Goal: Task Accomplishment & Management: Manage account settings

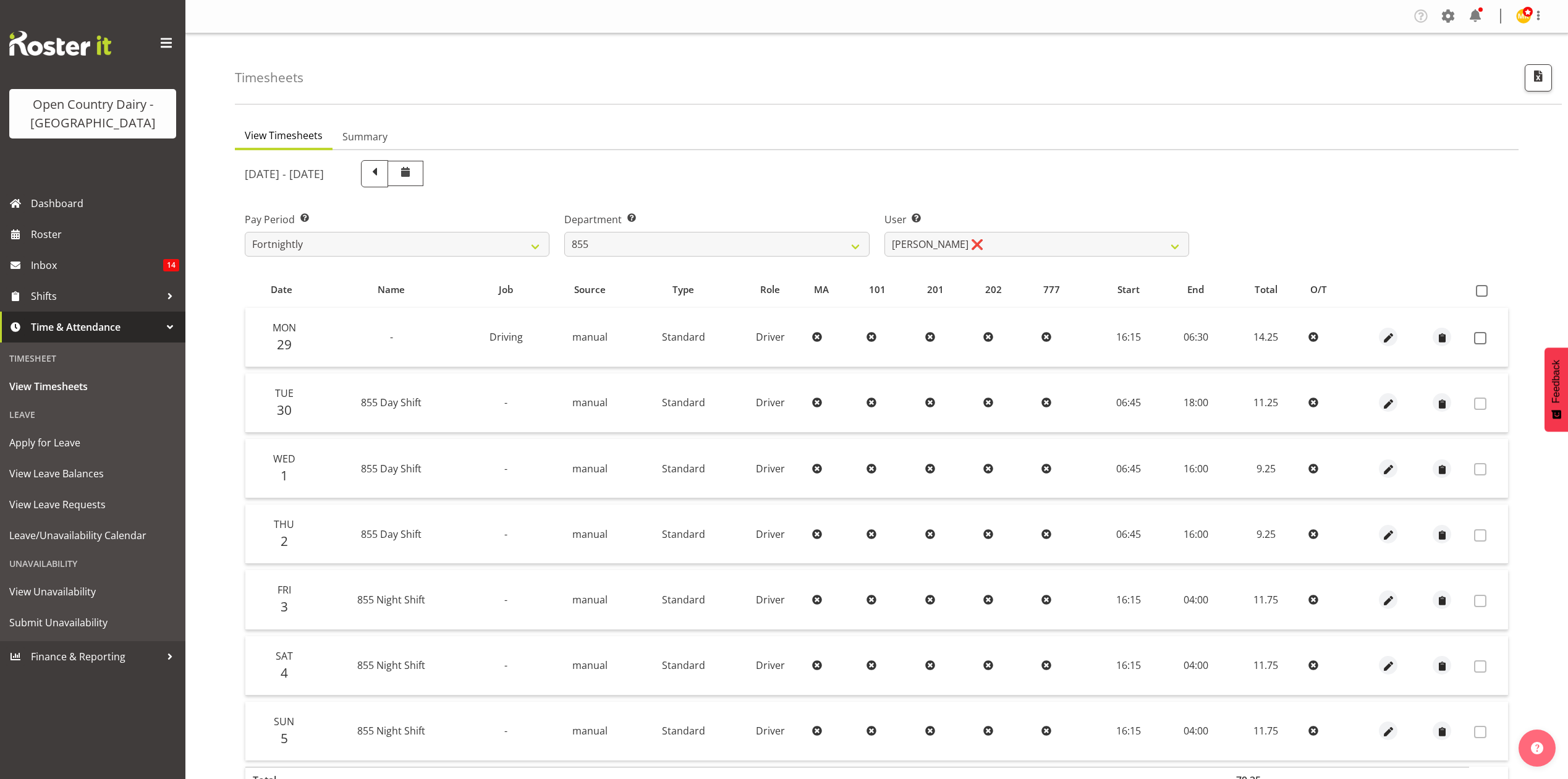
select select "668"
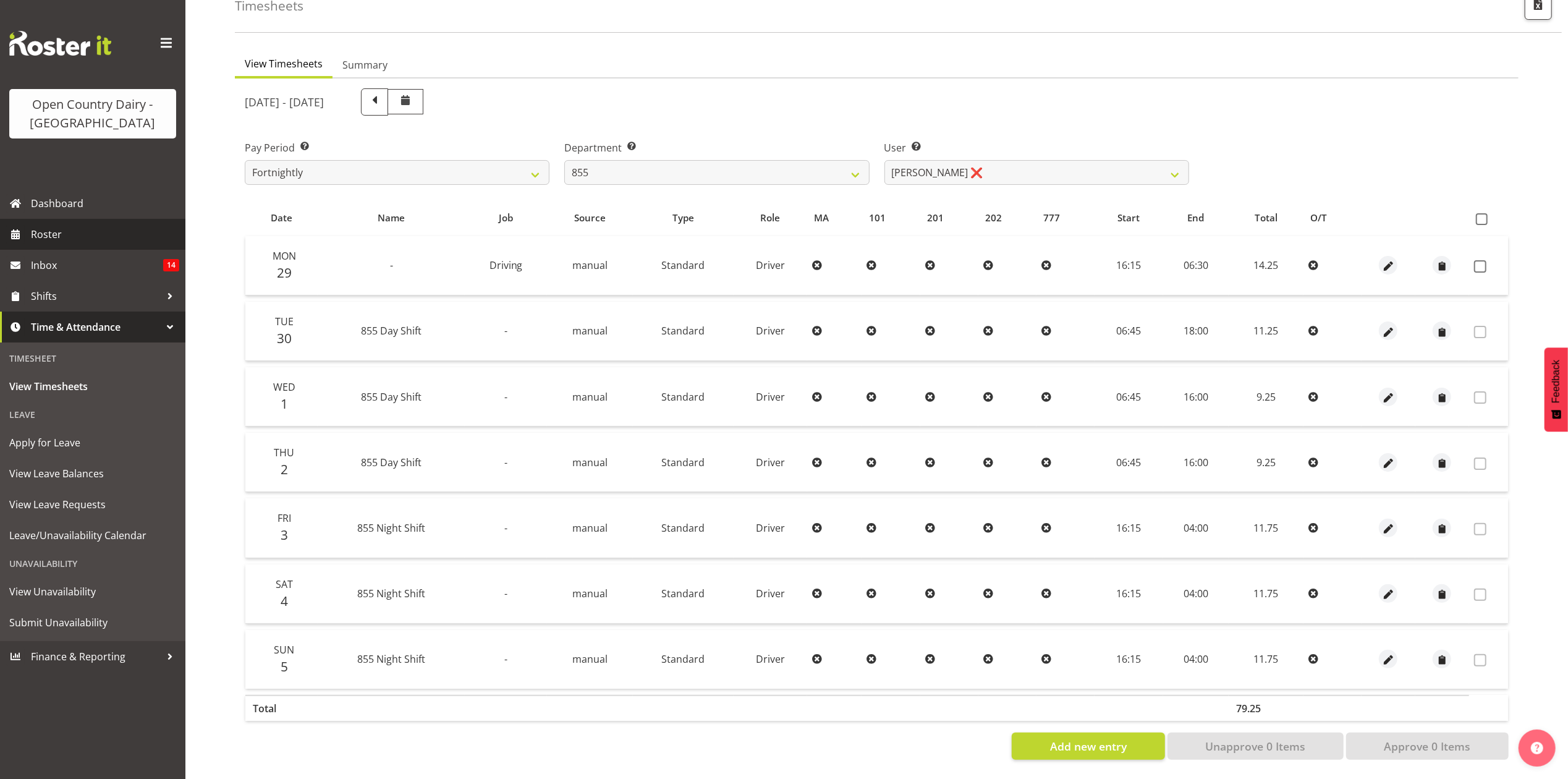
click at [104, 225] on span "Roster" at bounding box center [105, 234] width 149 height 19
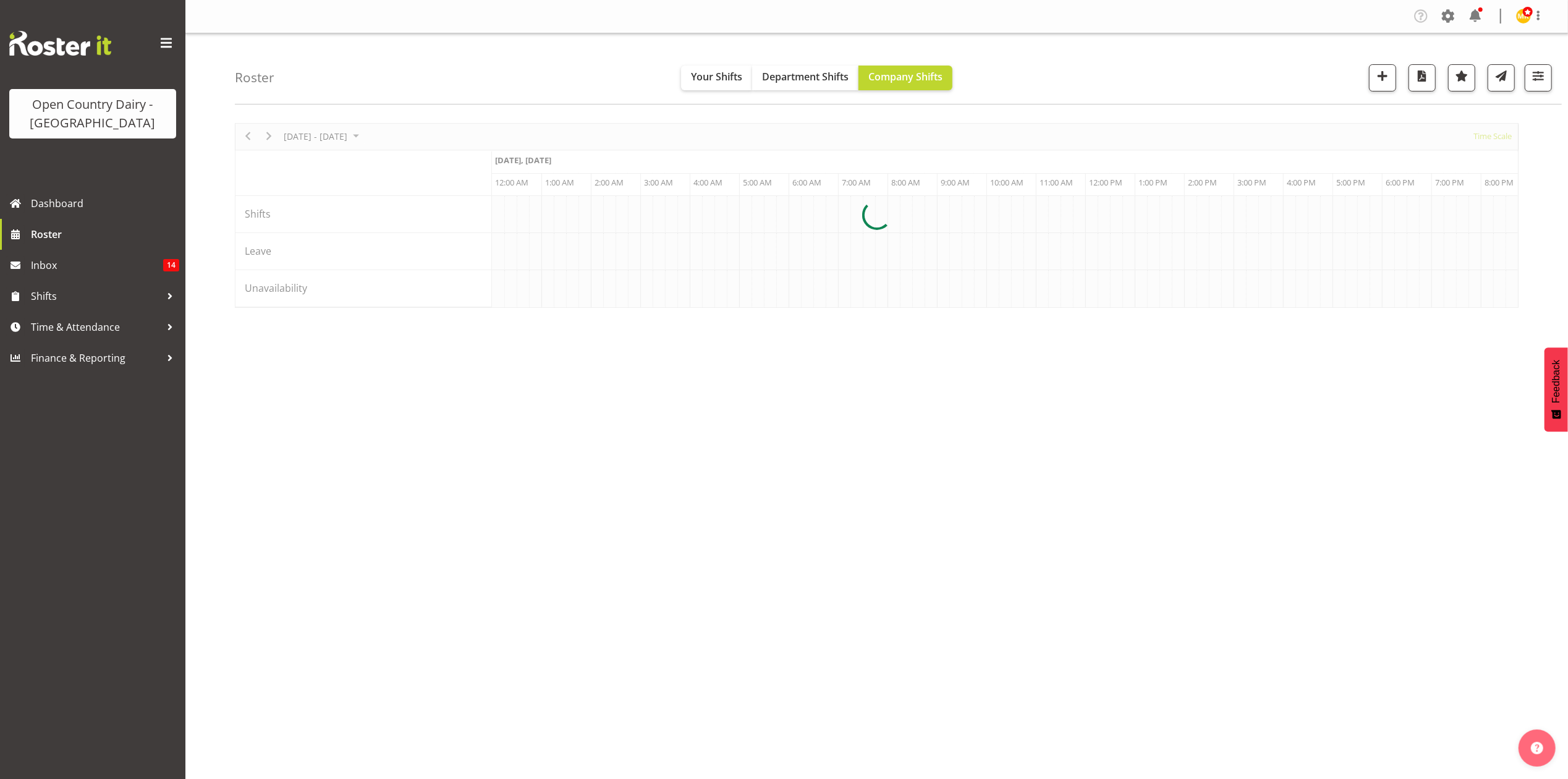
scroll to position [0, 2374]
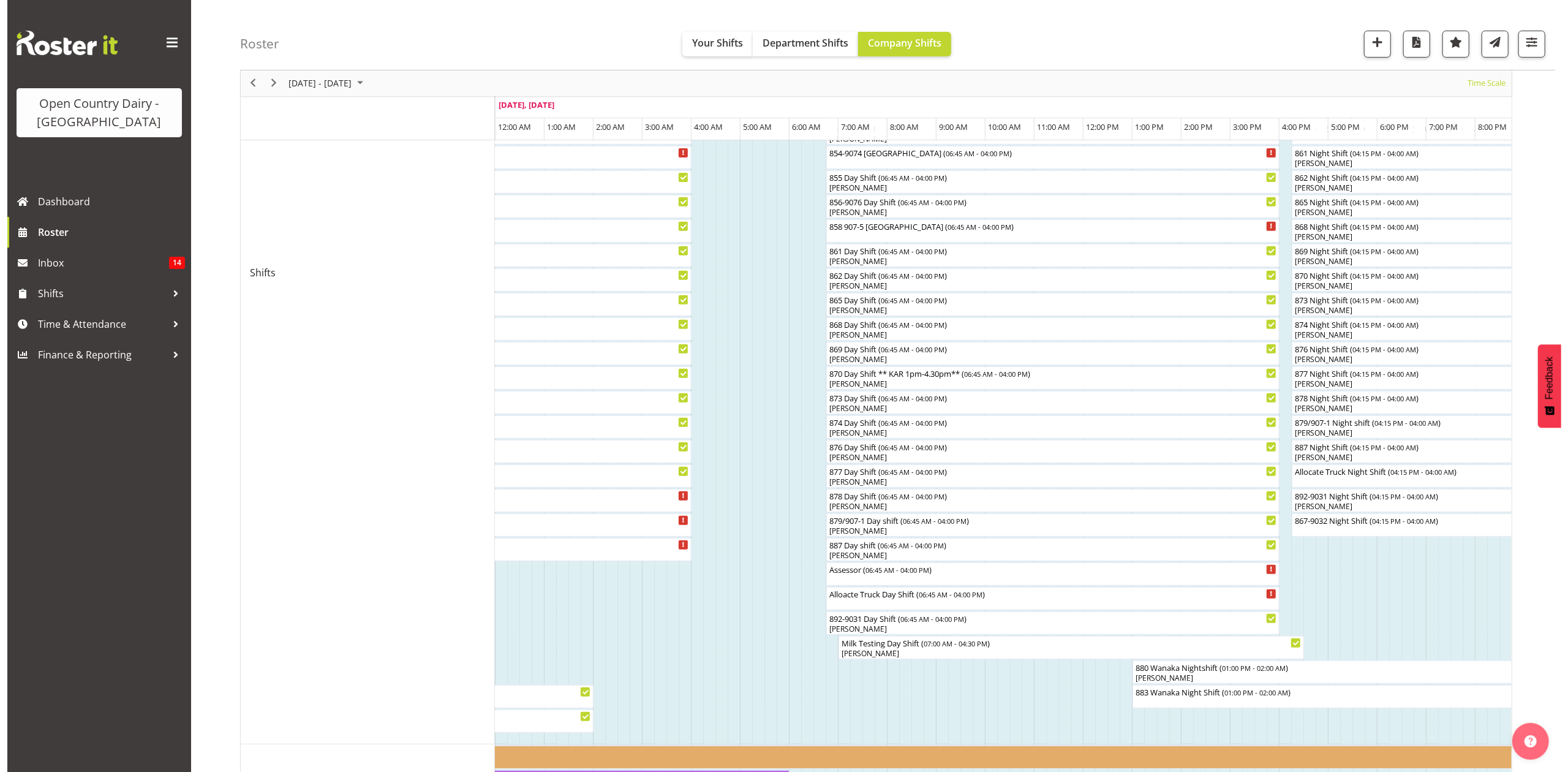
scroll to position [408, 0]
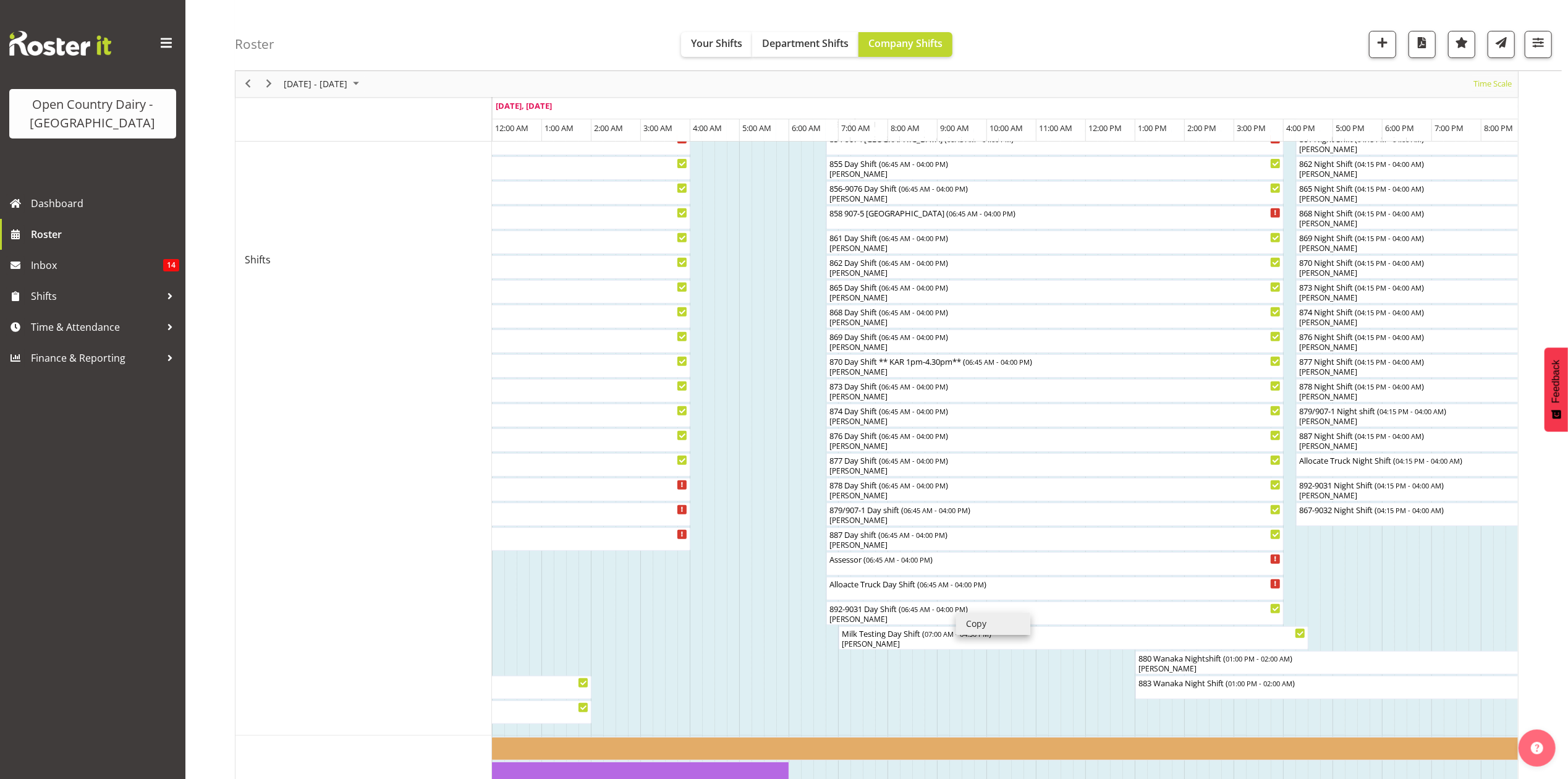
click at [985, 626] on li "Copy" at bounding box center [993, 624] width 74 height 22
click at [989, 617] on div "[PERSON_NAME]" at bounding box center [1055, 619] width 452 height 11
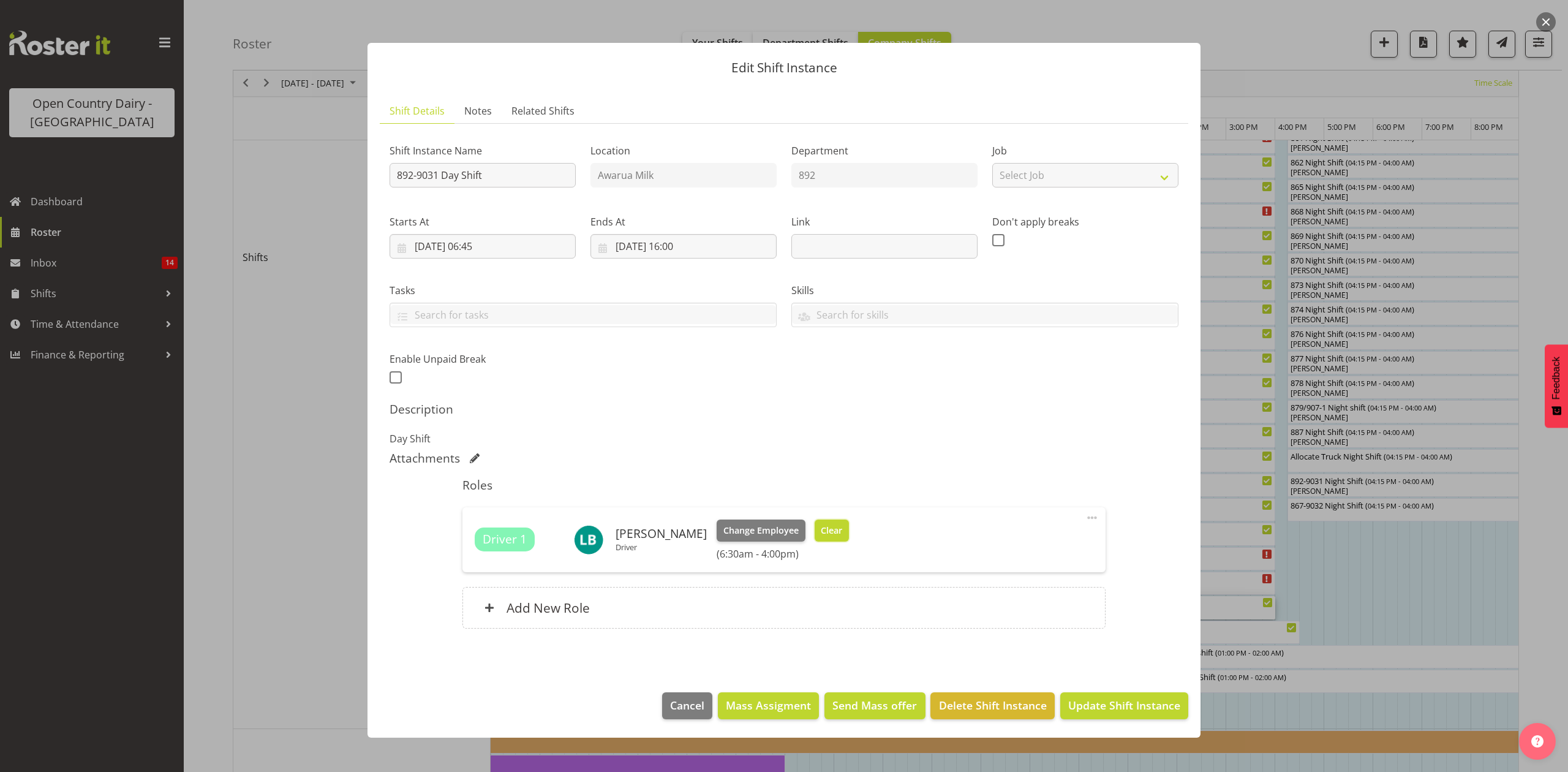
click at [814, 534] on button "Clear" at bounding box center [831, 530] width 35 height 22
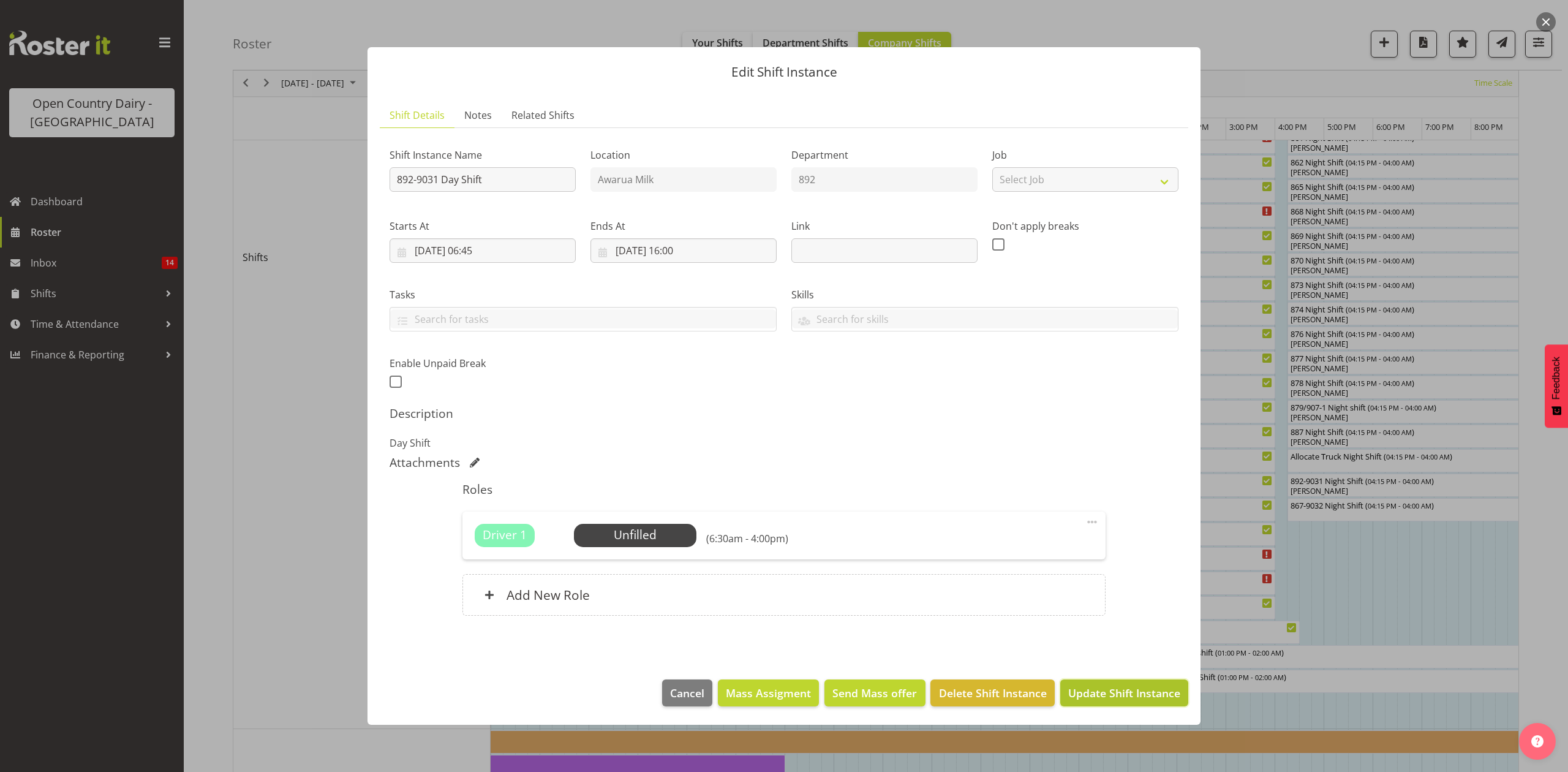
click at [1129, 688] on span "Update Shift Instance" at bounding box center [1124, 693] width 112 height 16
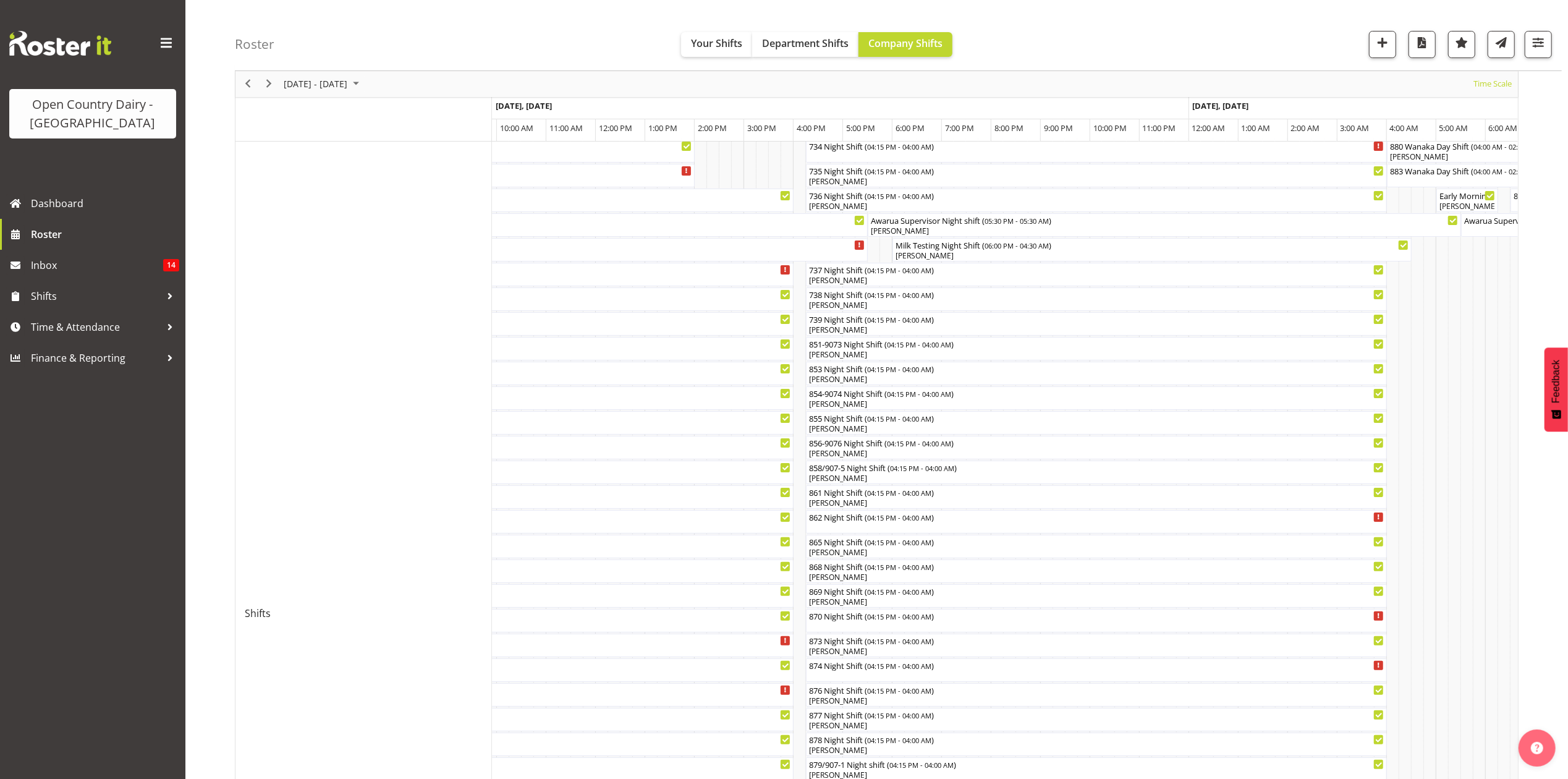
scroll to position [38, 0]
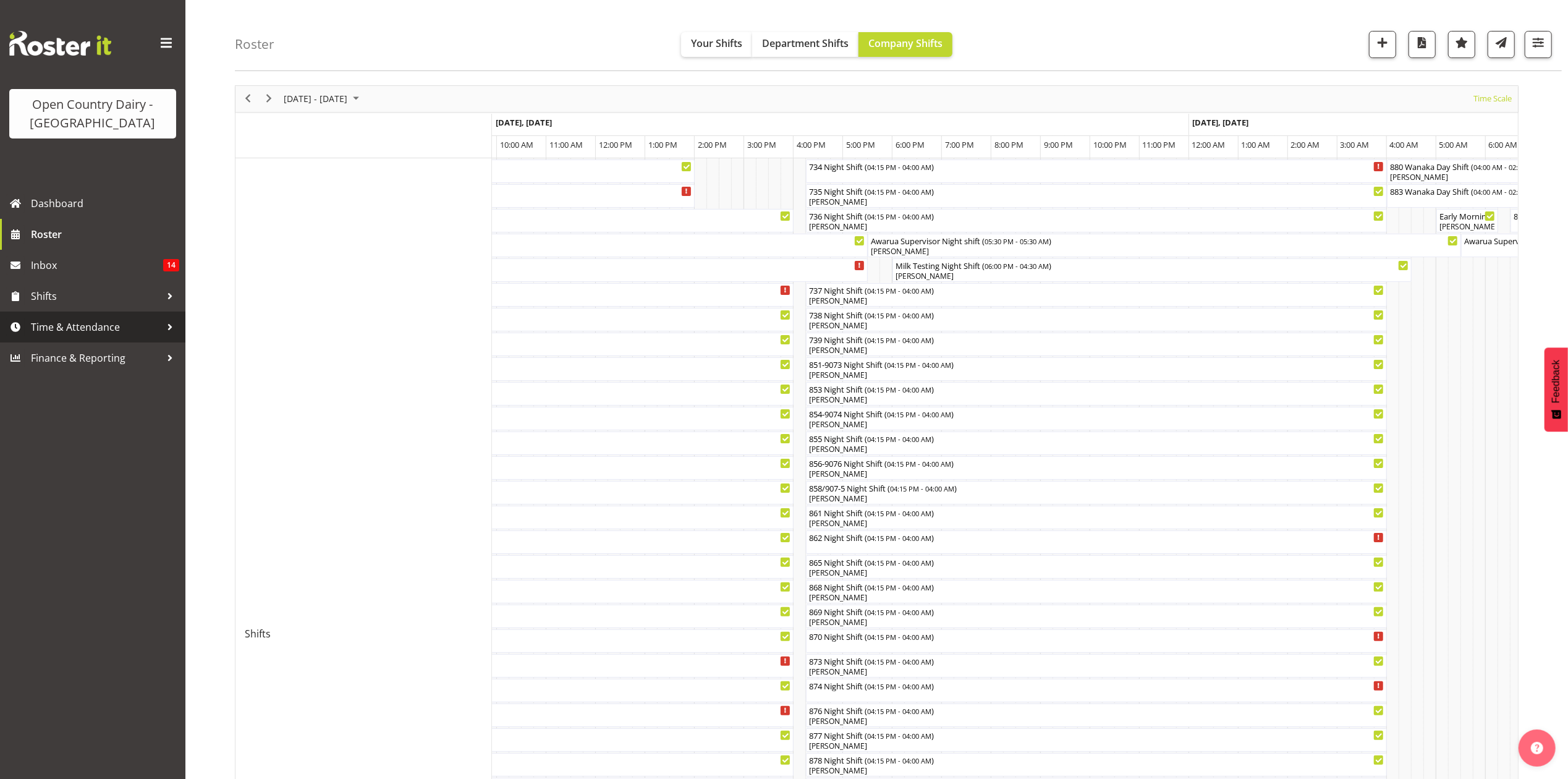
click at [99, 324] on span "Time & Attendance" at bounding box center [95, 327] width 130 height 19
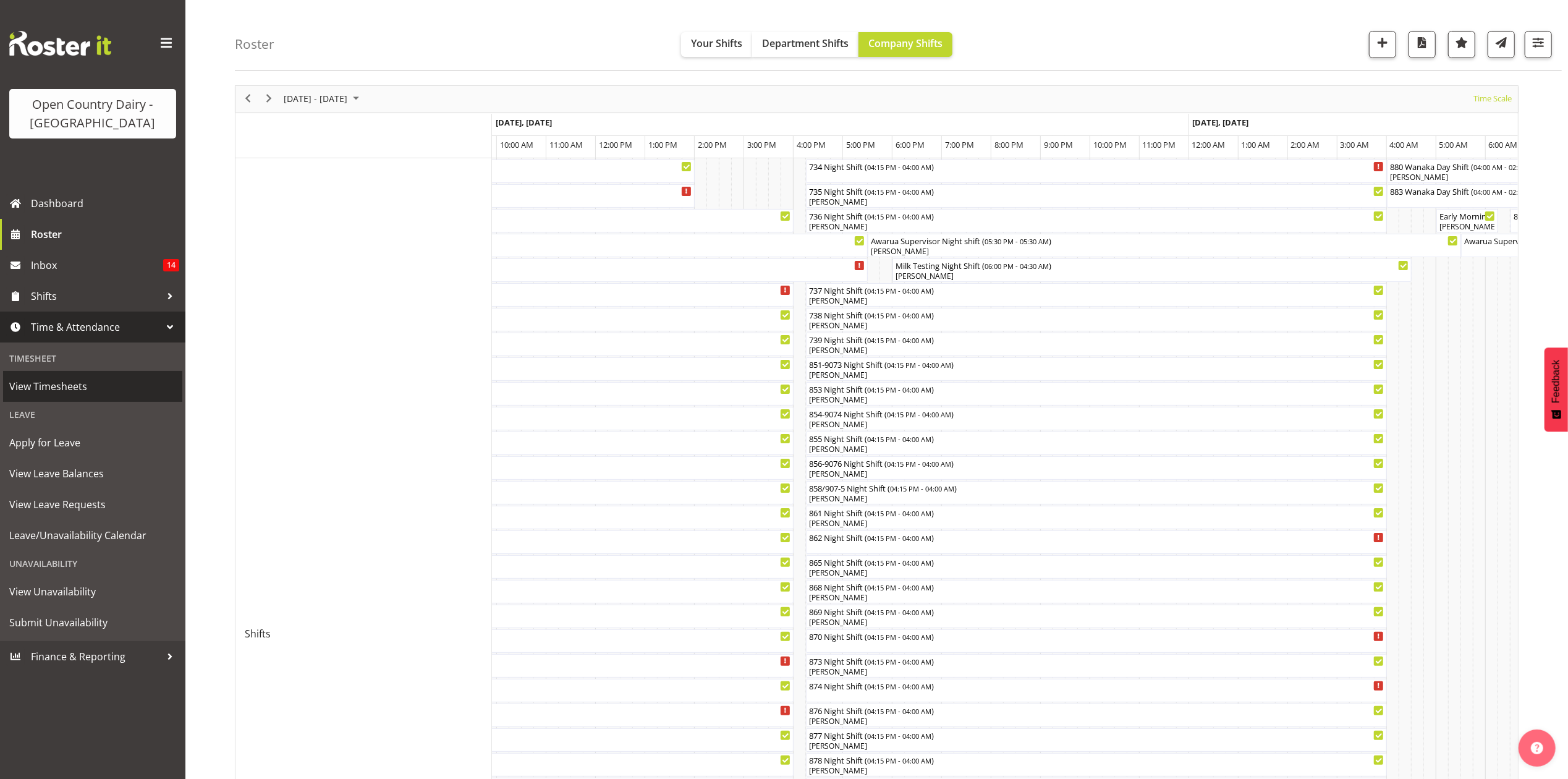
click at [115, 394] on span "View Timesheets" at bounding box center [92, 386] width 167 height 19
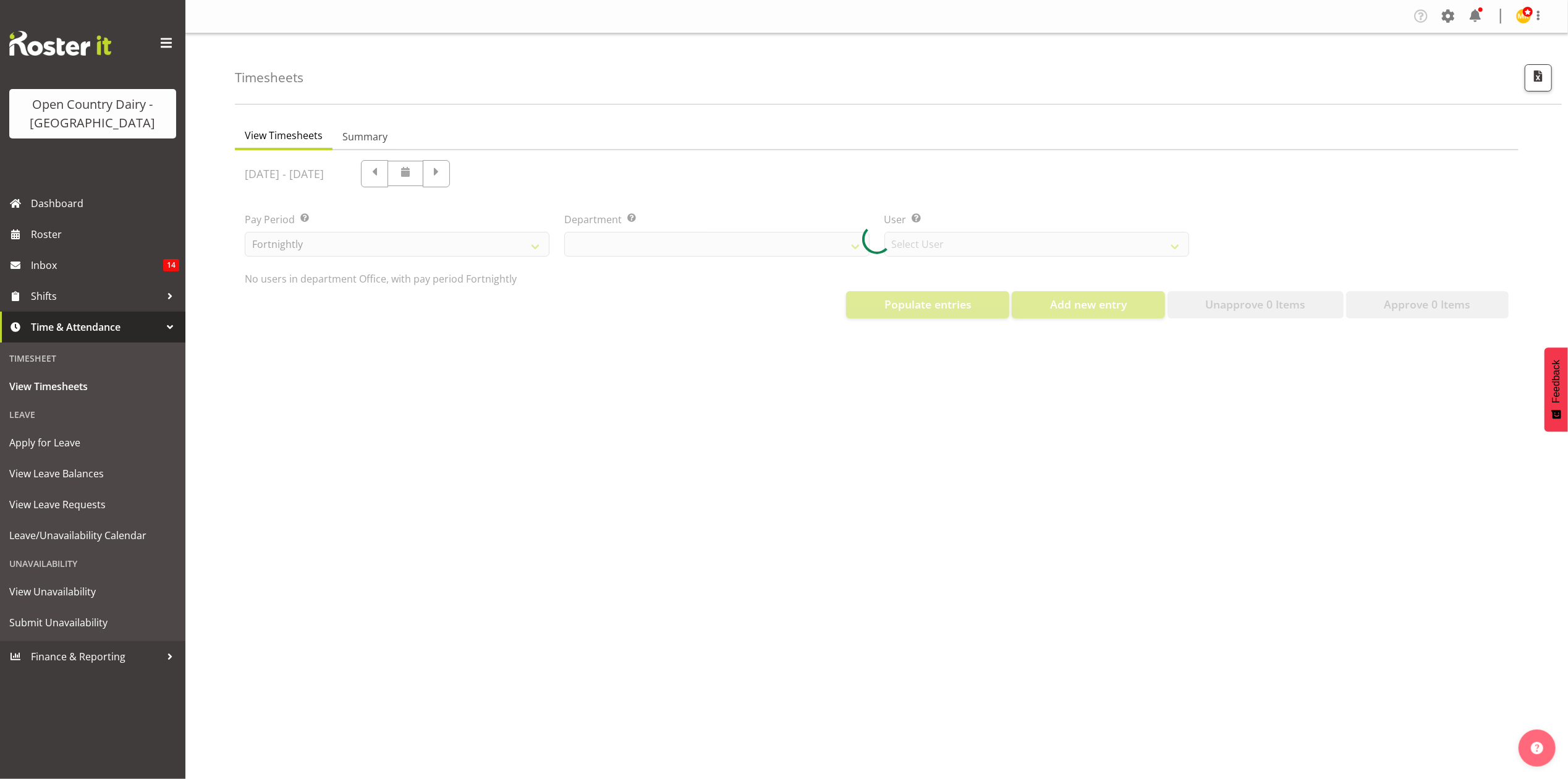
select select "699"
select select "8449"
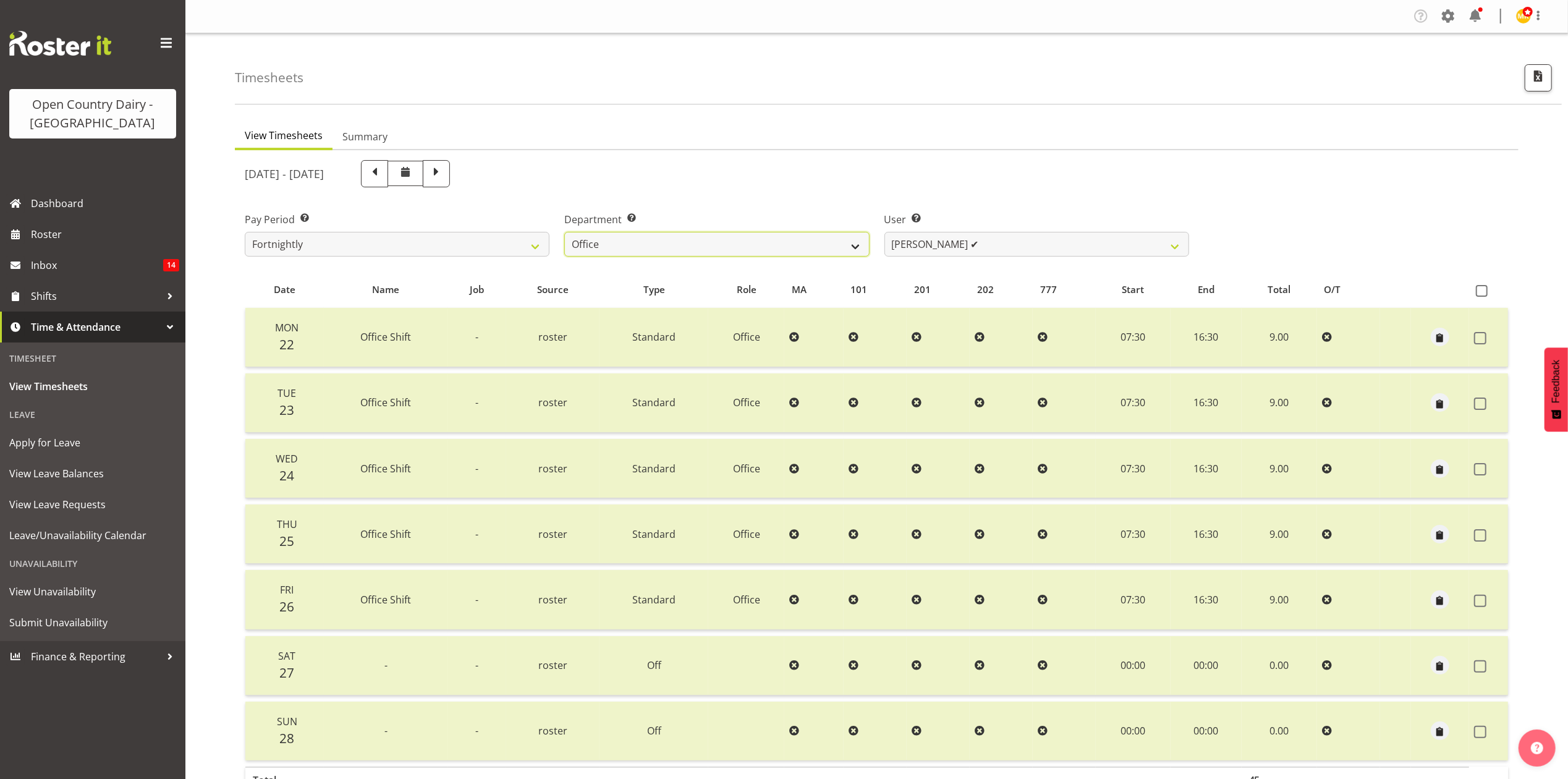
click at [718, 235] on select "734 735 736 737 738 739 851 853 854 855 856 858 861 862 865 867-9032 868 869 87…" at bounding box center [717, 245] width 305 height 25
click at [564, 232] on select "734 735 736 737 738 739 851 853 854 855 856 858 861 862 865 867-9032 868 869 87…" at bounding box center [717, 245] width 305 height 25
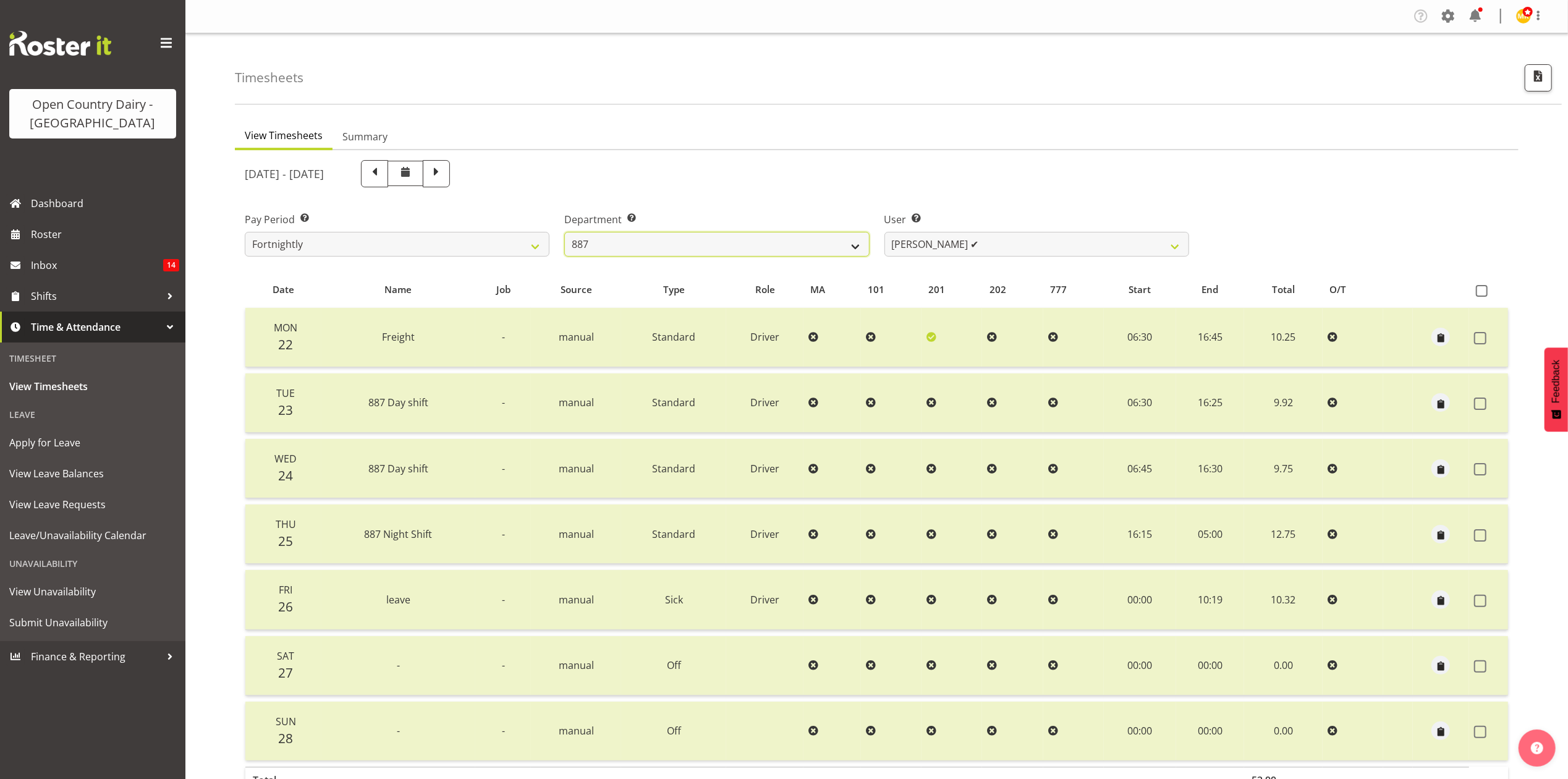
click at [692, 240] on select "734 735 736 737 738 739 851 853 854 855 856 858 861 862 865 867-9032 868 869 87…" at bounding box center [717, 245] width 305 height 25
click at [564, 232] on select "734 735 736 737 738 739 851 853 854 855 856 858 861 862 865 867-9032 868 869 87…" at bounding box center [717, 245] width 305 height 25
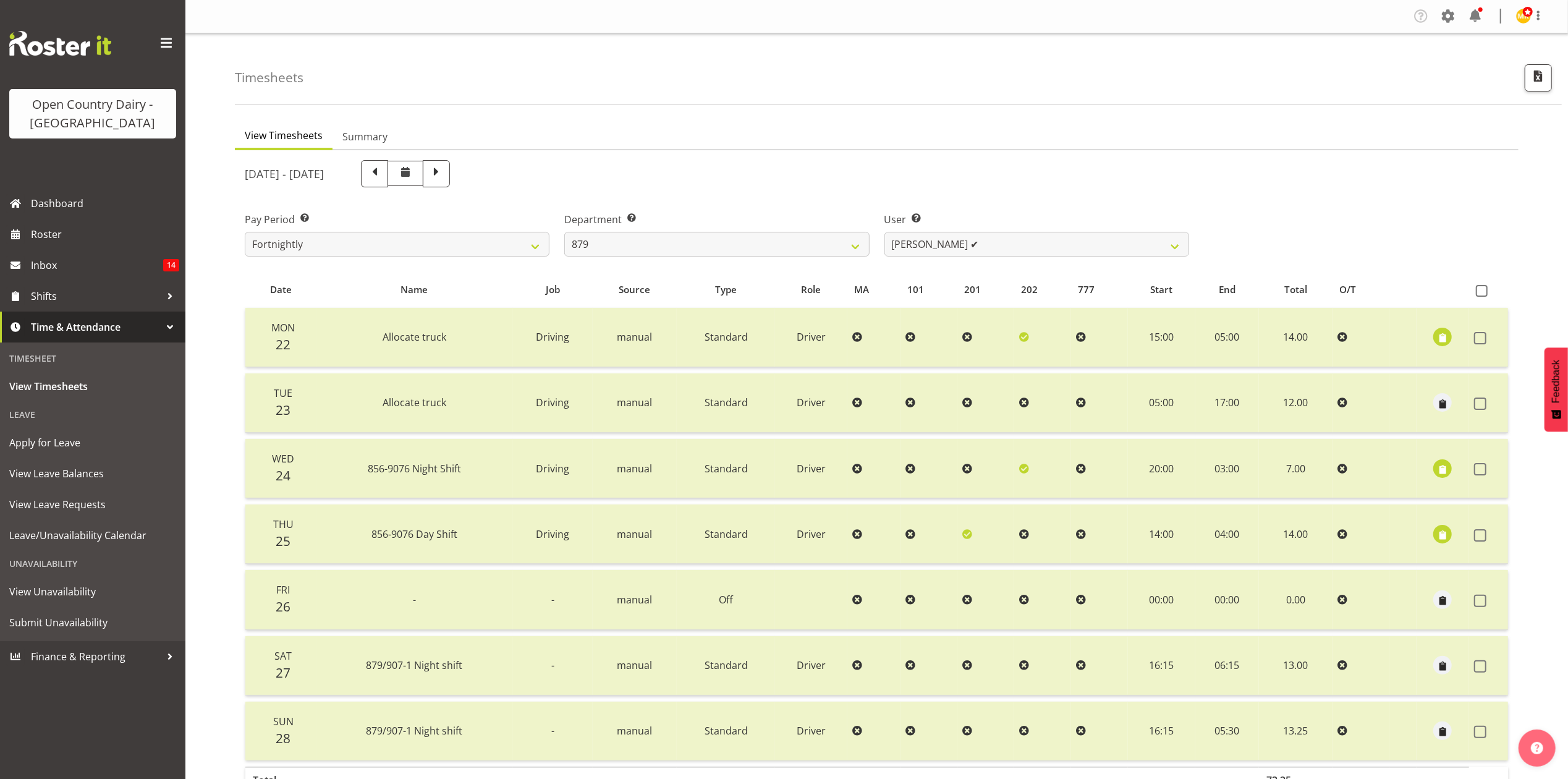
click at [1009, 246] on div "September 22nd - September 28th 2025 Pay Period Select which pay period you wou…" at bounding box center [876, 491] width 1263 height 679
click at [1009, 246] on select "Bryan Windle ✔ John Dalton ✔ Rodney Hamilton ✔ Tony Corr ✔" at bounding box center [1037, 245] width 305 height 25
drag, startPoint x: 1011, startPoint y: 136, endPoint x: 905, endPoint y: 195, distance: 121.3
click at [984, 160] on div "View Timesheets Summary September 22nd - September 28th 2025 Pay Period Select …" at bounding box center [876, 481] width 1284 height 718
click at [727, 240] on select "734 735 736 737 738 739 851 853 854 855 856 858 861 862 865 867-9032 868 869 87…" at bounding box center [717, 245] width 305 height 25
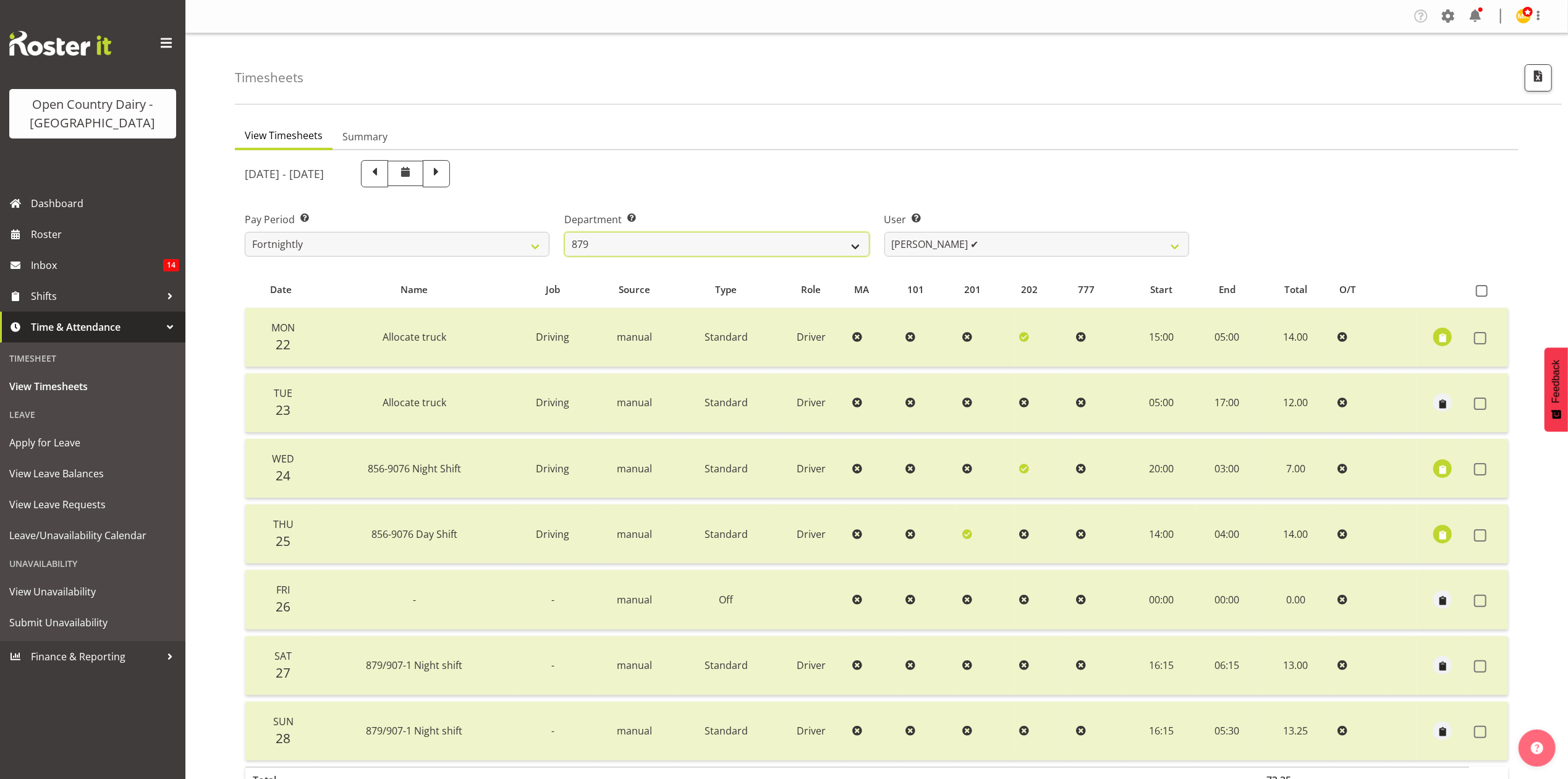
select select "673"
click at [564, 232] on select "734 735 736 737 738 739 851 853 854 855 856 858 861 862 865 867-9032 868 869 87…" at bounding box center [717, 245] width 305 height 25
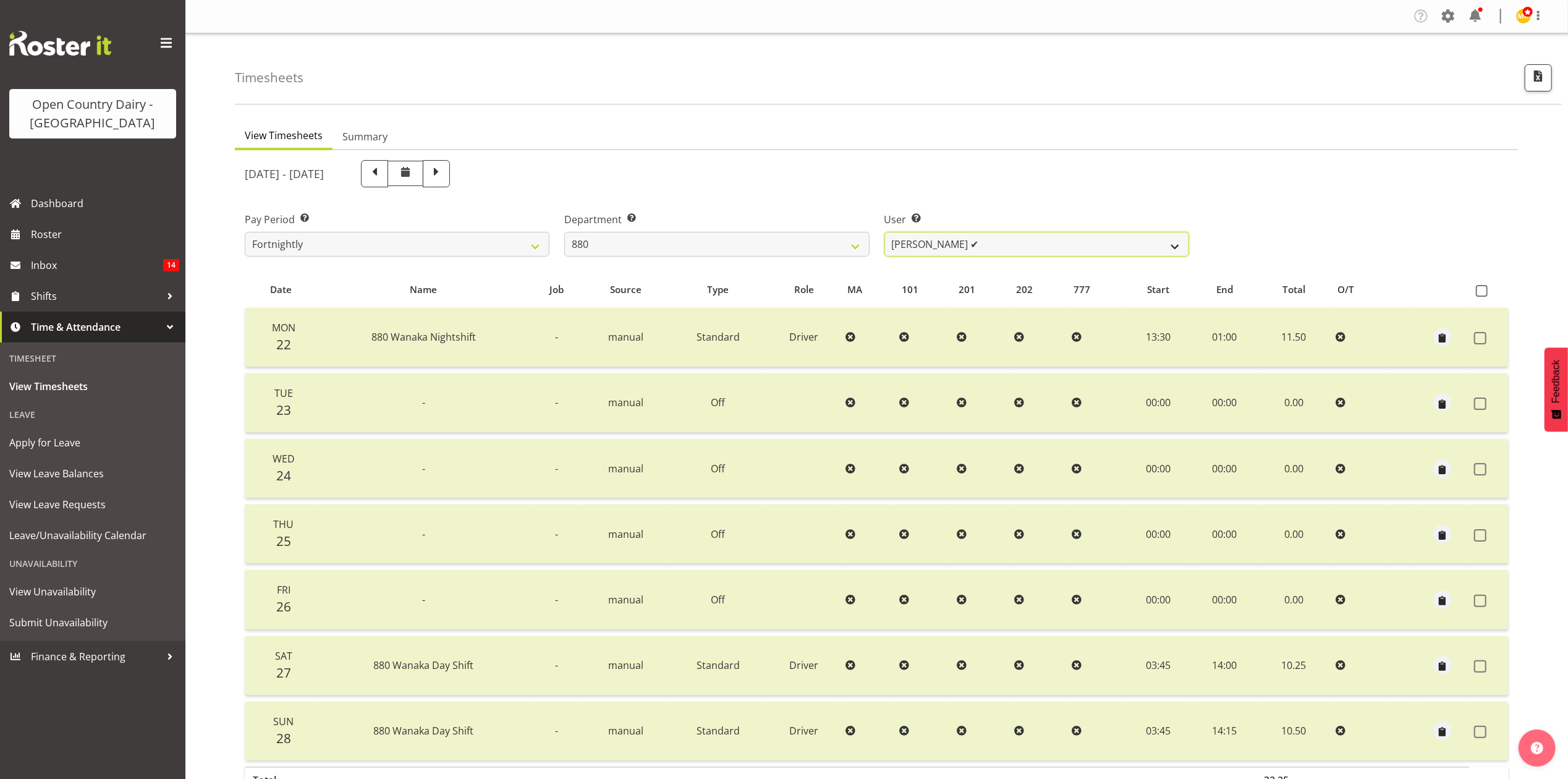
click at [968, 248] on select "Andrew Poole ✔ Philip Shanks ✔ Shaun McNaught ✔ Tania Unahi ✔" at bounding box center [1037, 245] width 305 height 25
select select "7461"
click at [884, 232] on select "Andrew Poole ✔ Philip Shanks ✔ Shaun McNaught ✔ Tania Unahi ✔" at bounding box center [1037, 245] width 305 height 25
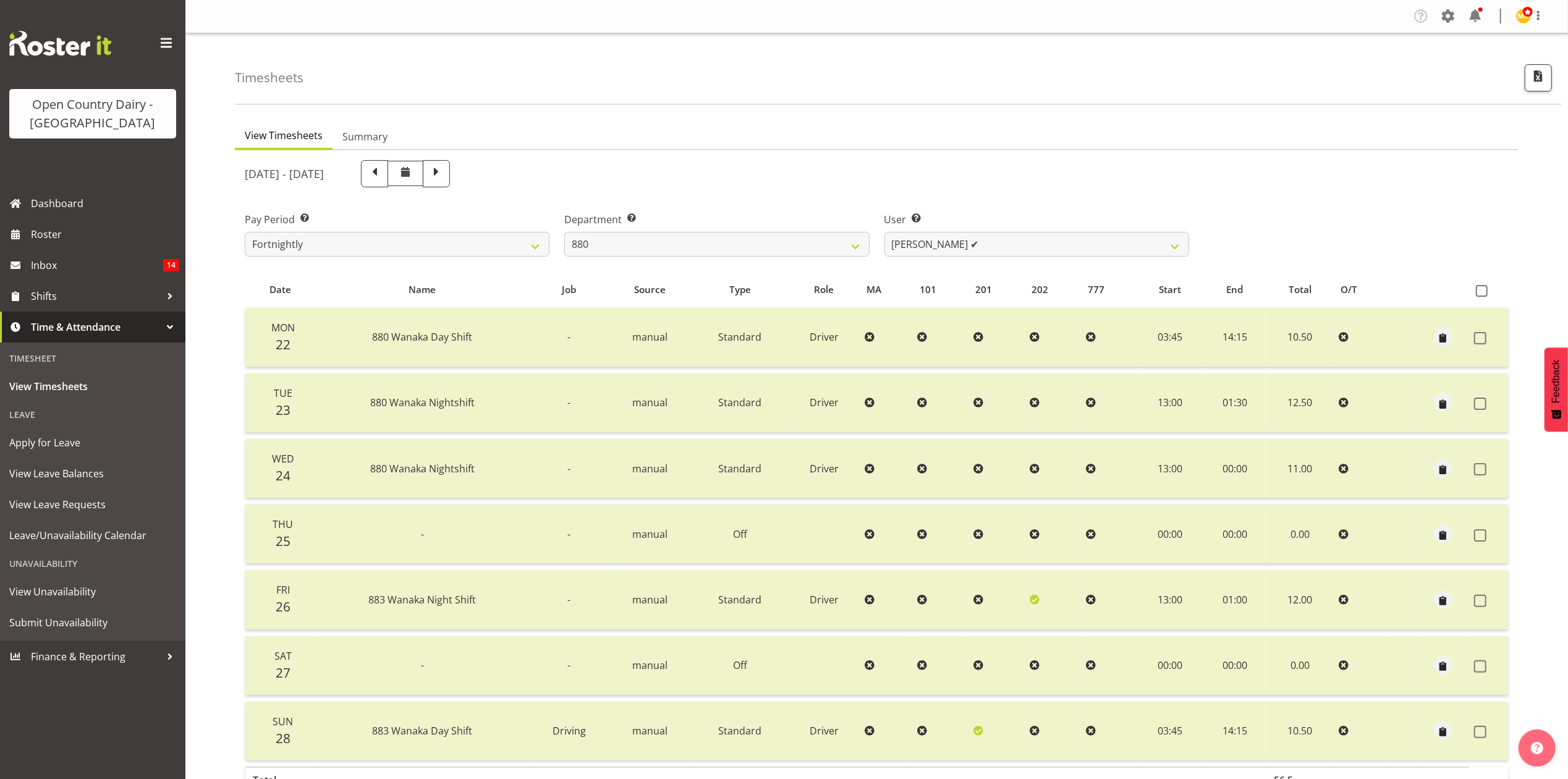
click at [444, 173] on span at bounding box center [436, 172] width 16 height 16
select select
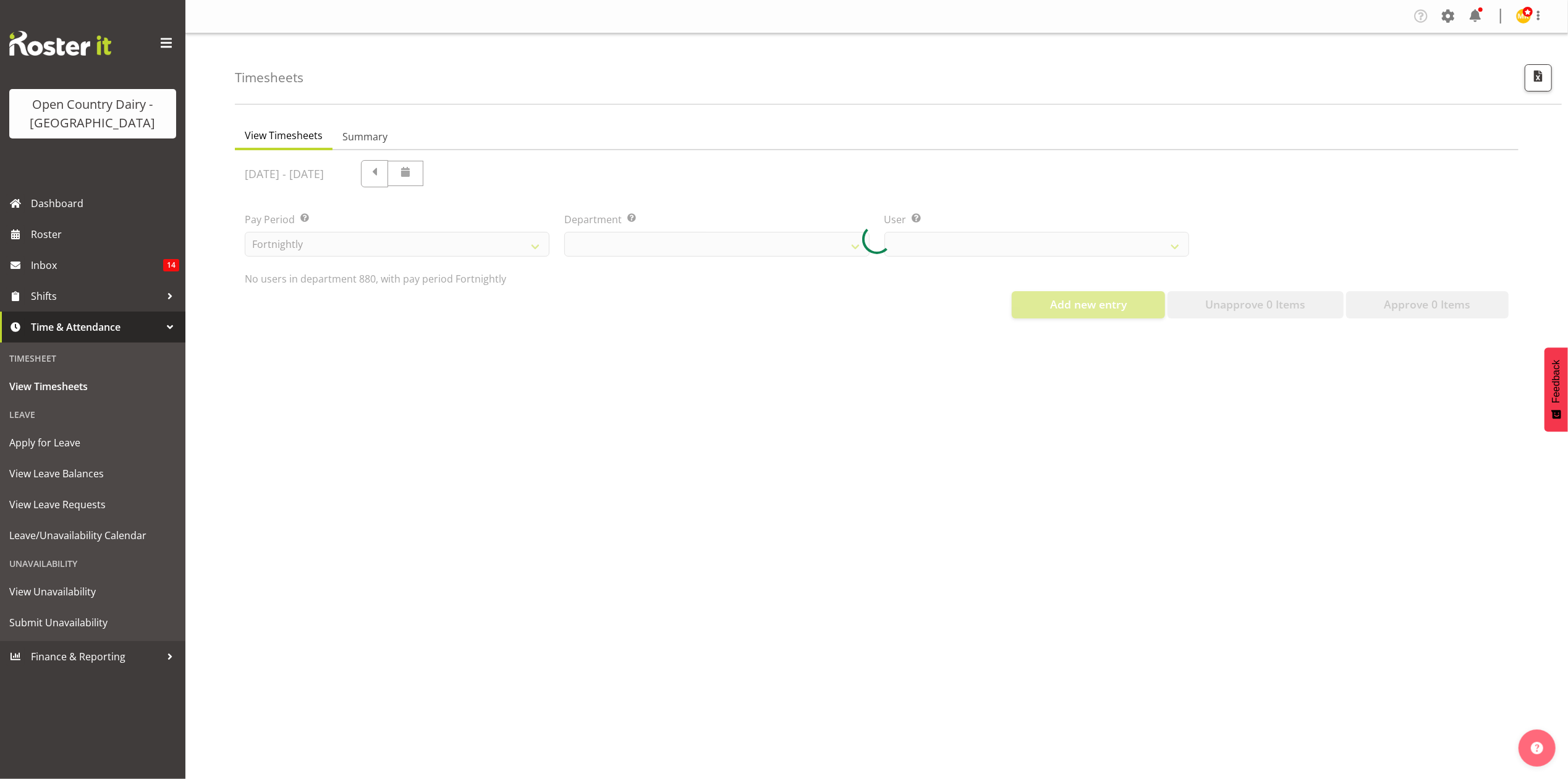
select select "673"
select select "7461"
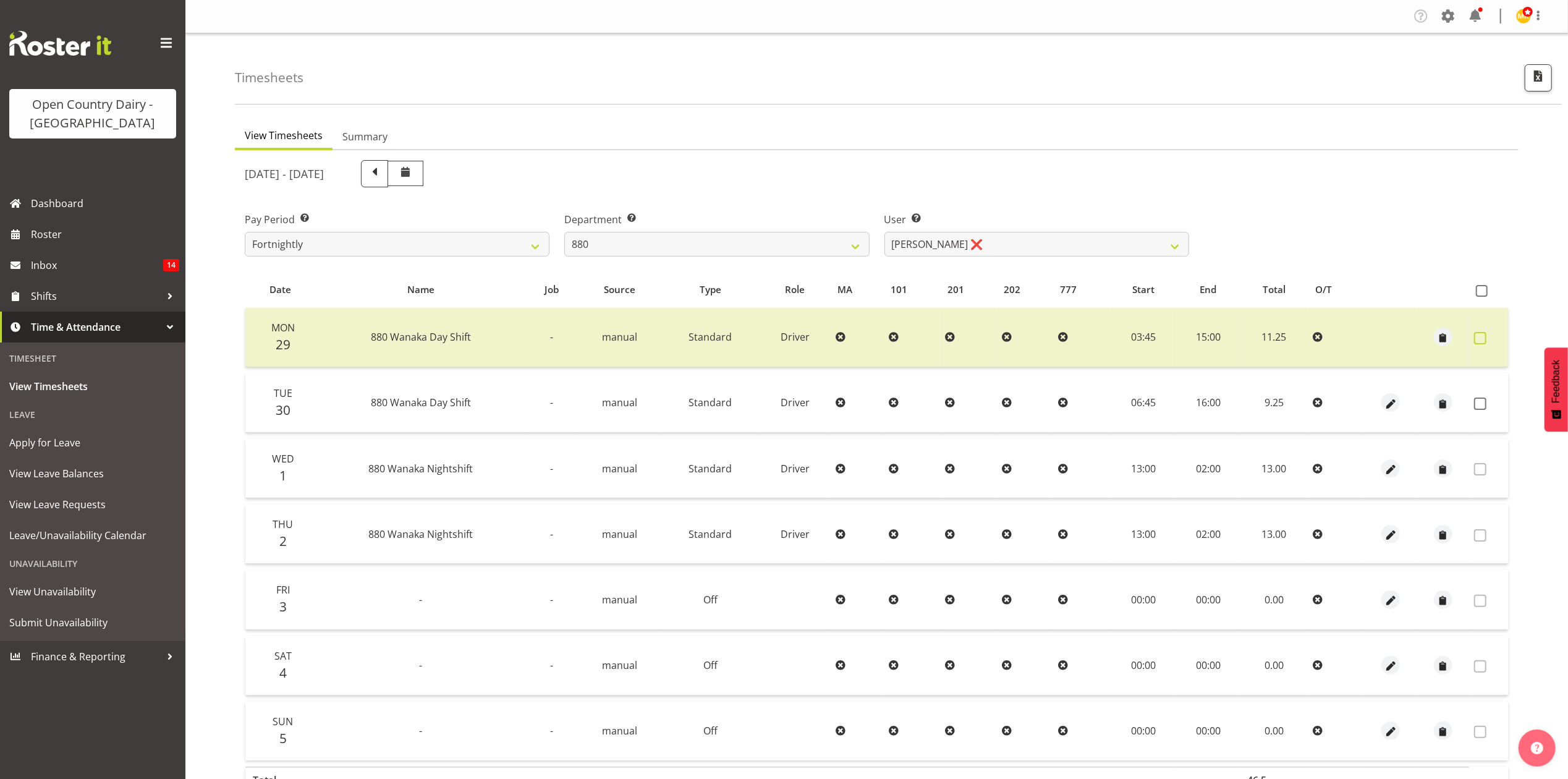
click at [1486, 342] on label at bounding box center [1483, 338] width 19 height 13
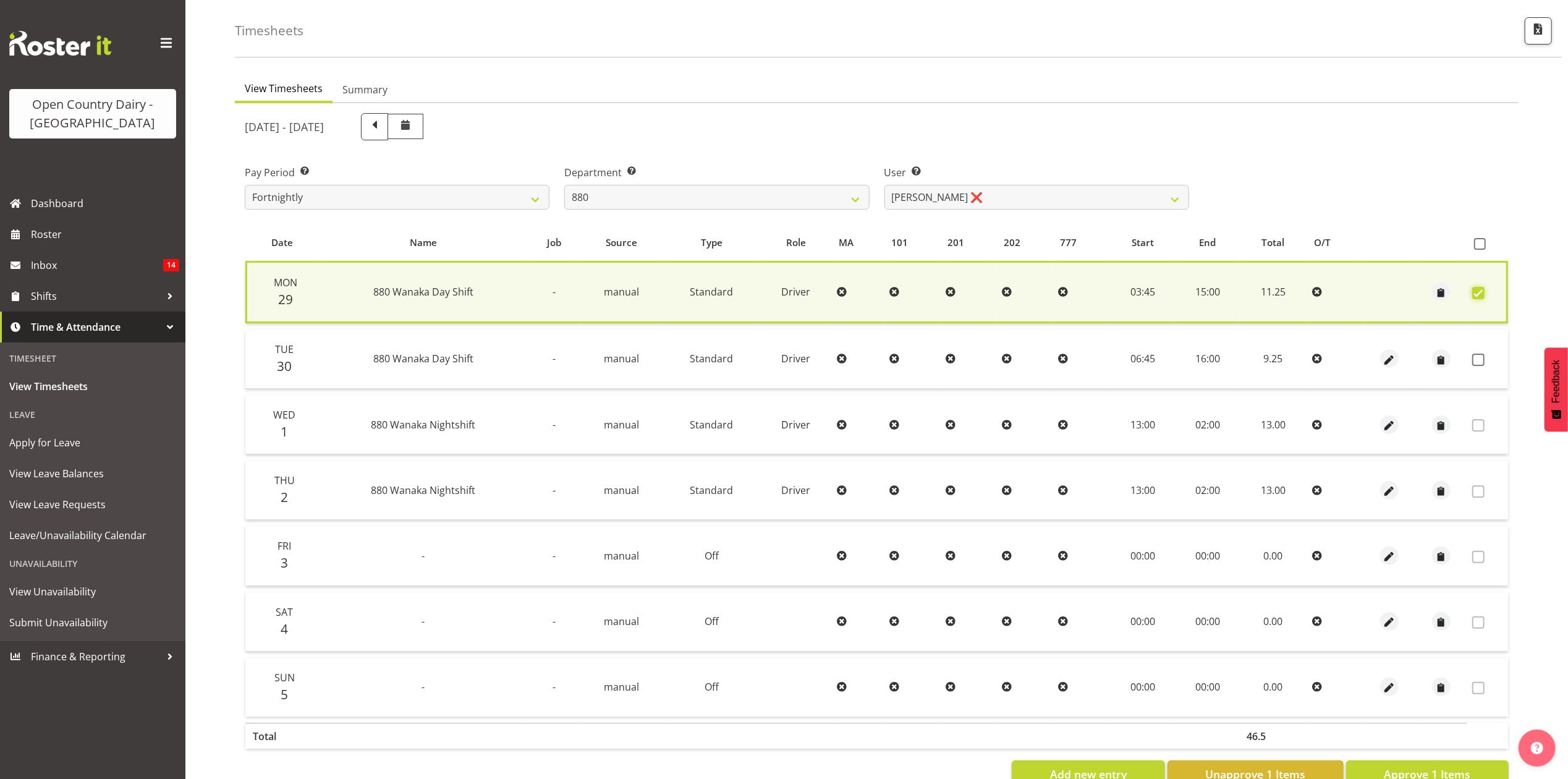
scroll to position [85, 0]
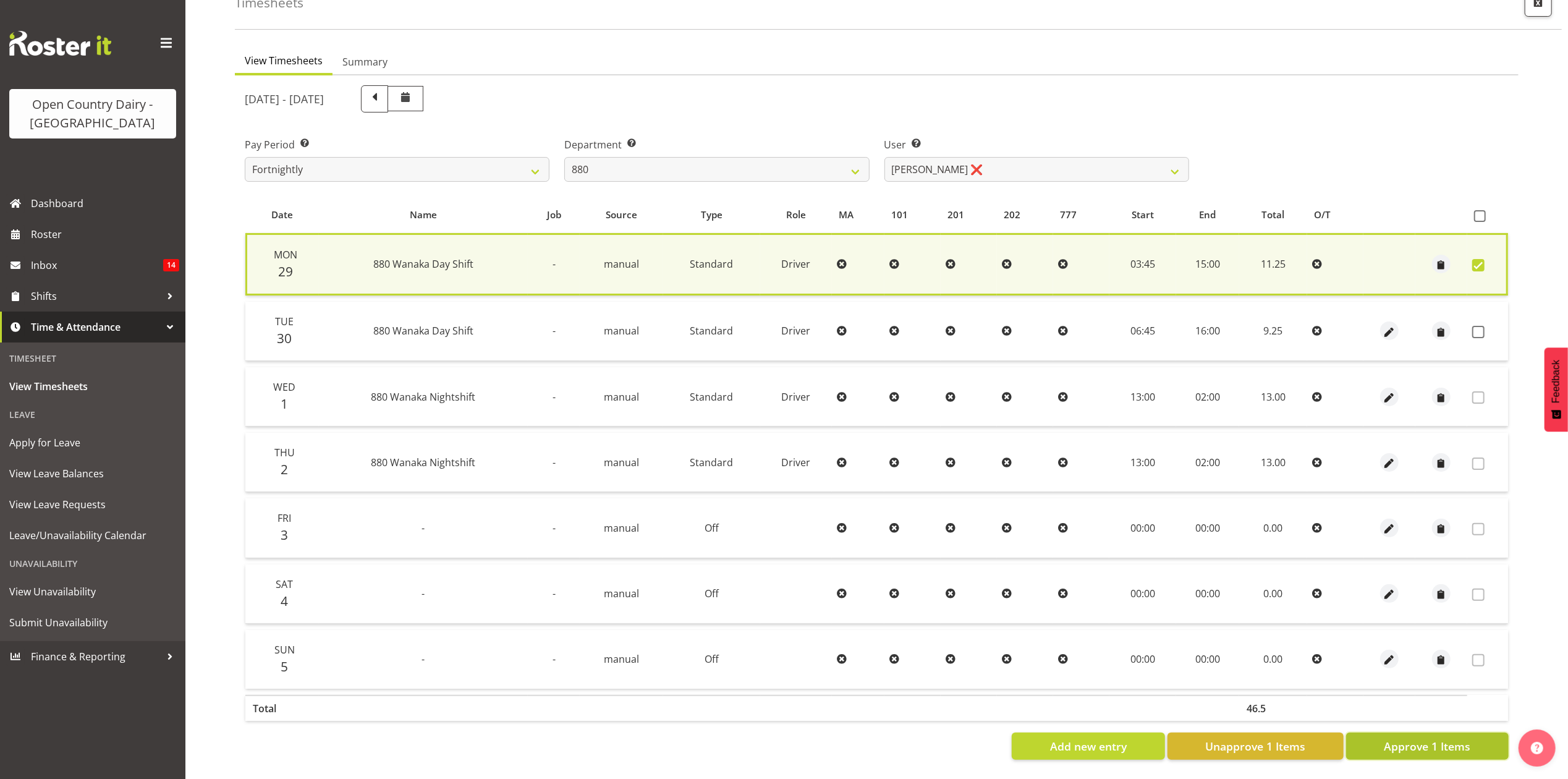
click at [1429, 739] on span "Approve 1 Items" at bounding box center [1426, 747] width 87 height 16
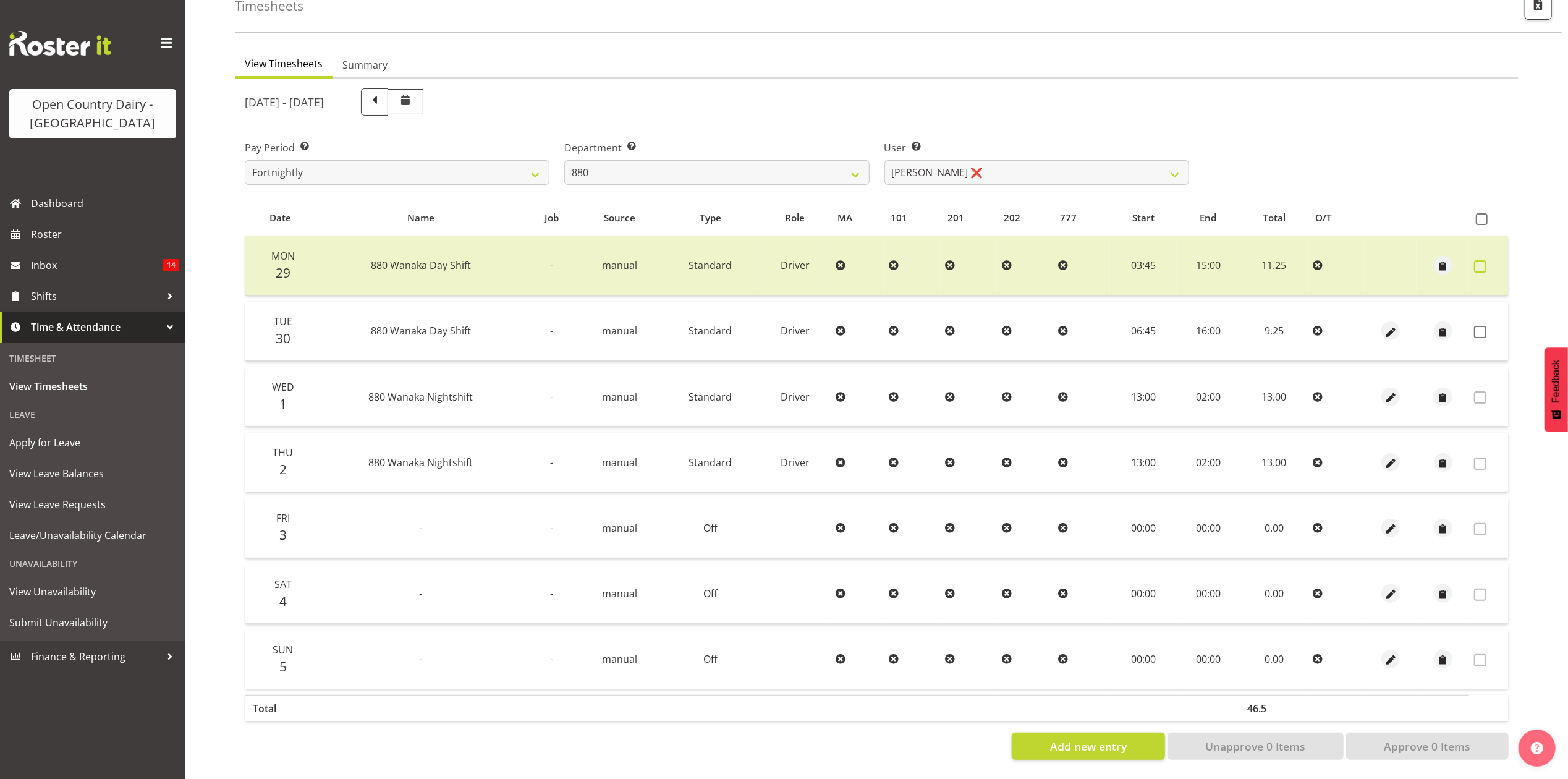
click at [1482, 260] on span at bounding box center [1480, 266] width 13 height 13
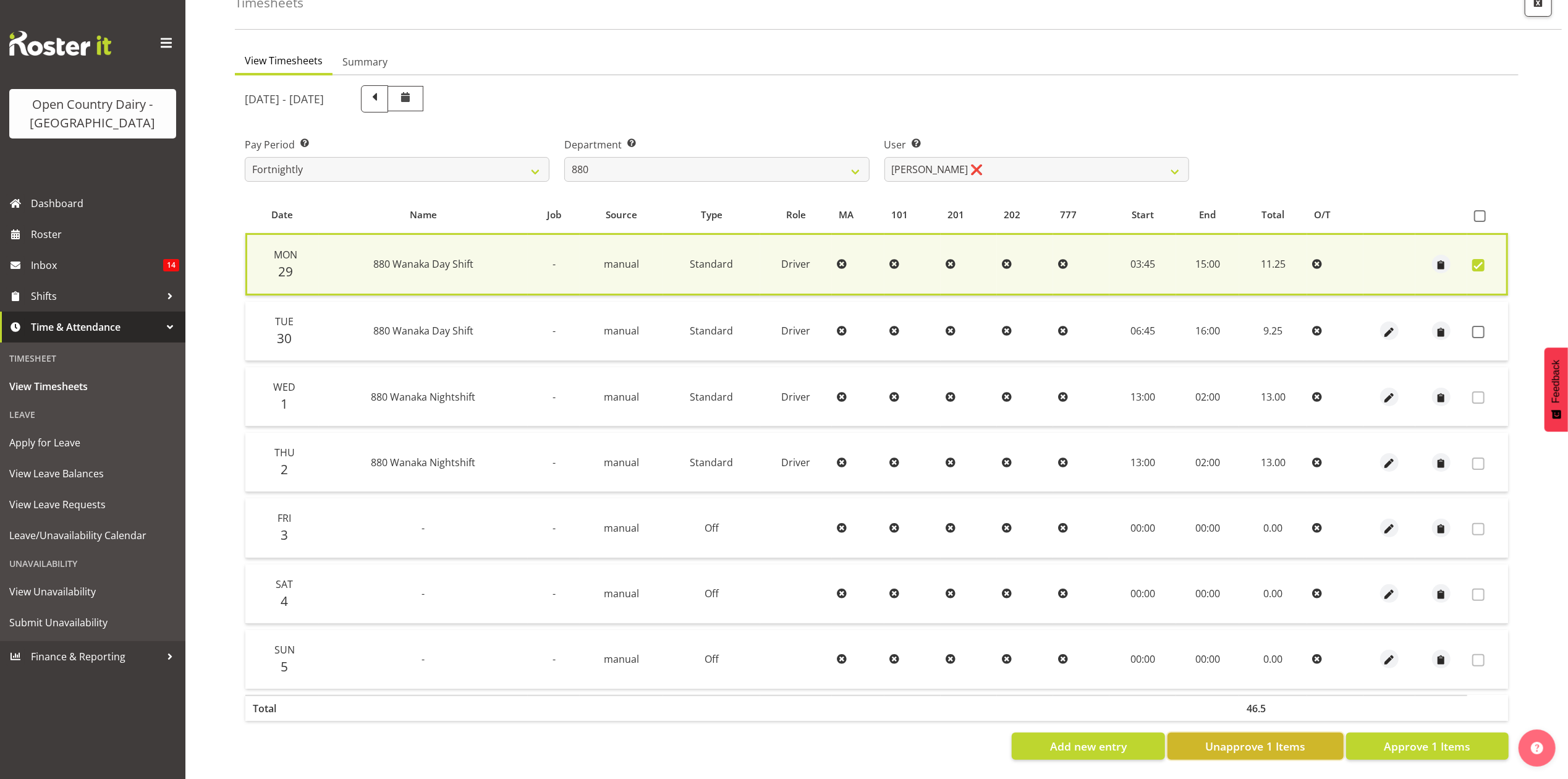
click at [1245, 739] on span "Unapprove 1 Items" at bounding box center [1255, 747] width 100 height 16
checkbox input "false"
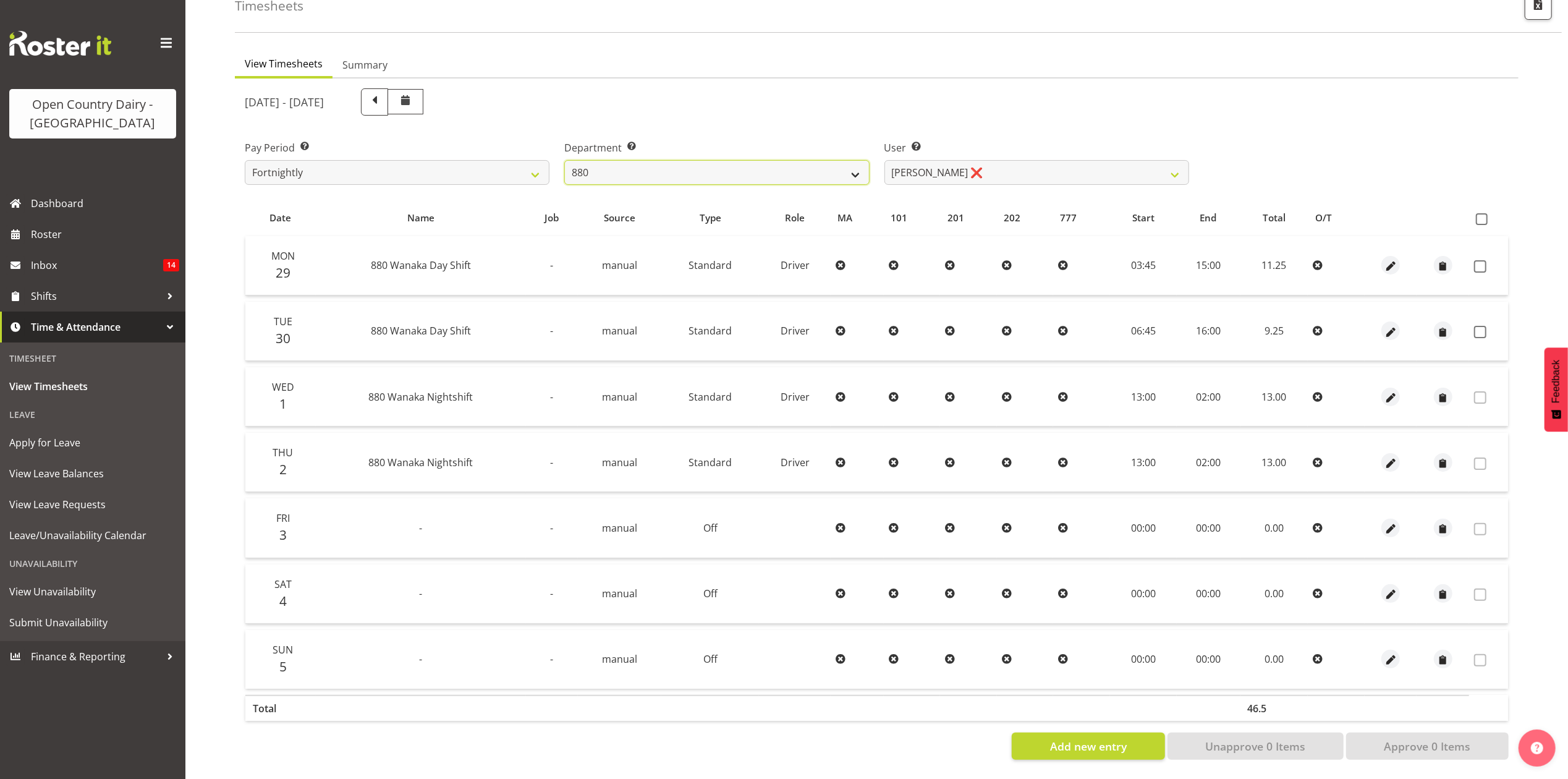
click at [691, 167] on select "734 735 736 737 738 739 851 853 854 855 856 858 861 862 865 867-9032 868 869 87…" at bounding box center [717, 173] width 305 height 25
select select "667"
click at [564, 160] on select "734 735 736 737 738 739 851 853 854 855 856 858 861 862 865 867-9032 868 869 87…" at bounding box center [717, 173] width 305 height 25
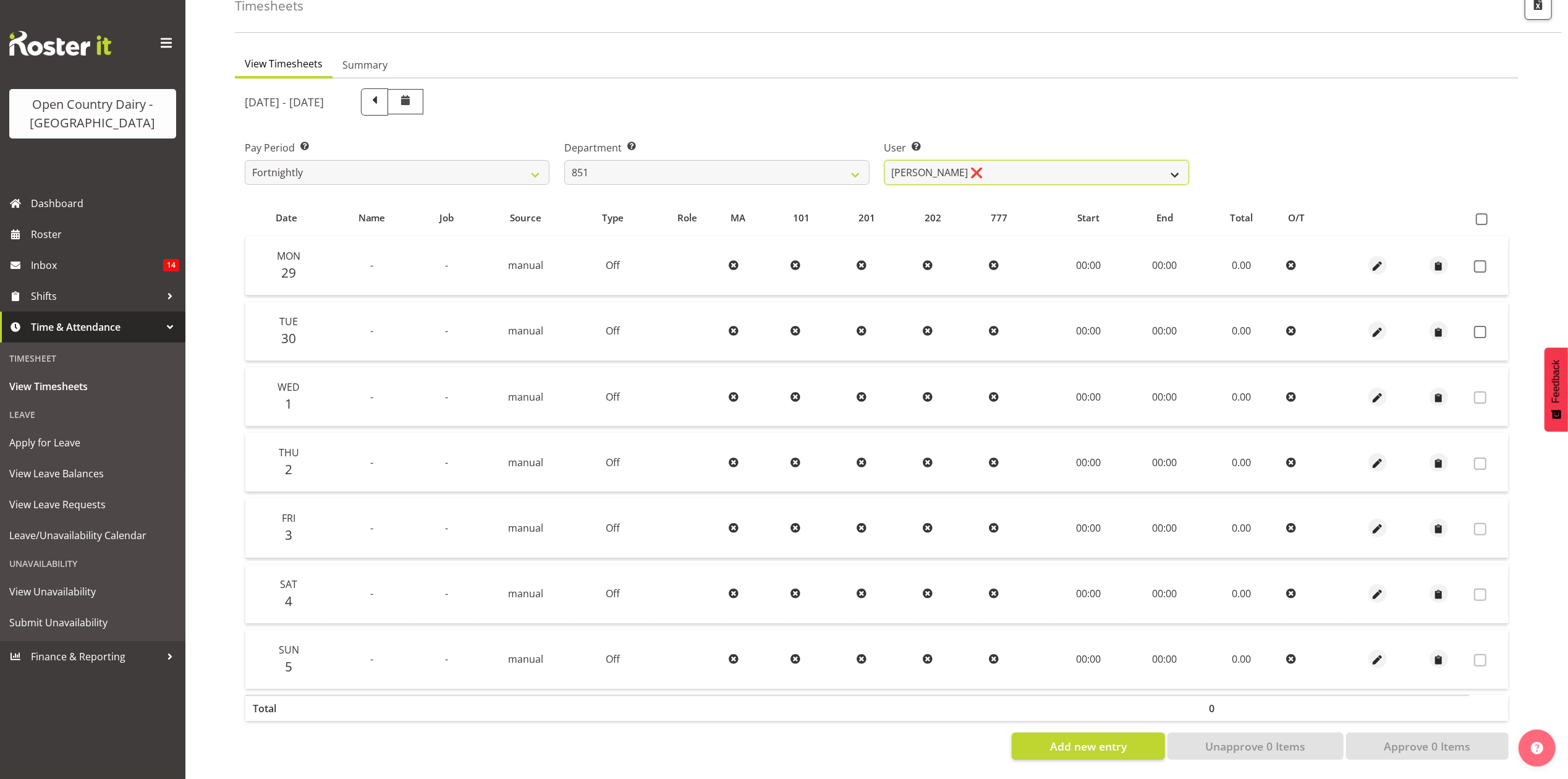
click at [1049, 160] on select "Hayden Batt ❌ Martin Black ❌ Stacey Wilson ❌" at bounding box center [1037, 173] width 305 height 25
select select "7425"
click at [884, 160] on select "Hayden Batt ❌ Martin Black ❌ Stacey Wilson ❌" at bounding box center [1037, 173] width 305 height 25
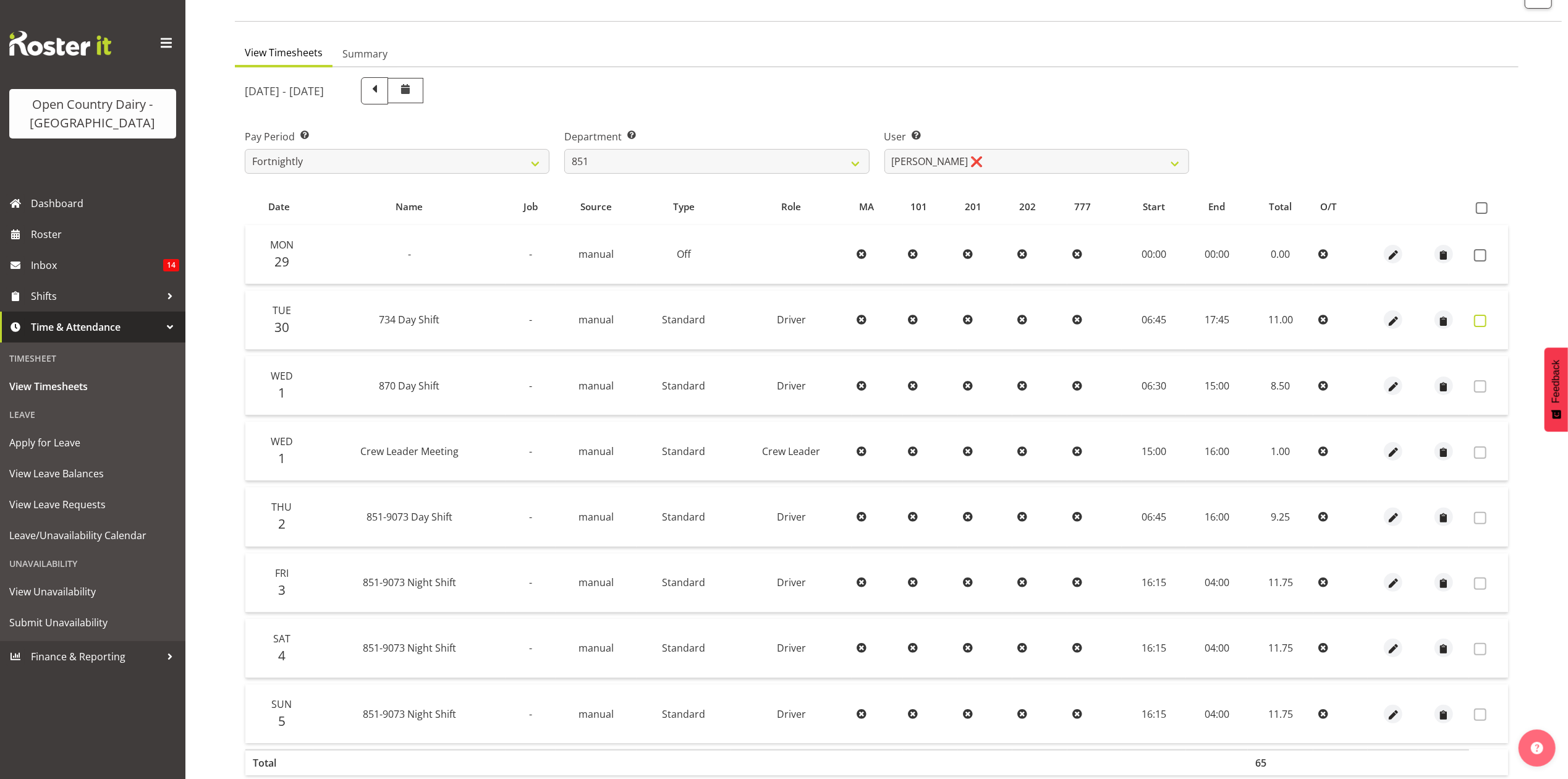
click at [1481, 319] on span at bounding box center [1480, 321] width 13 height 13
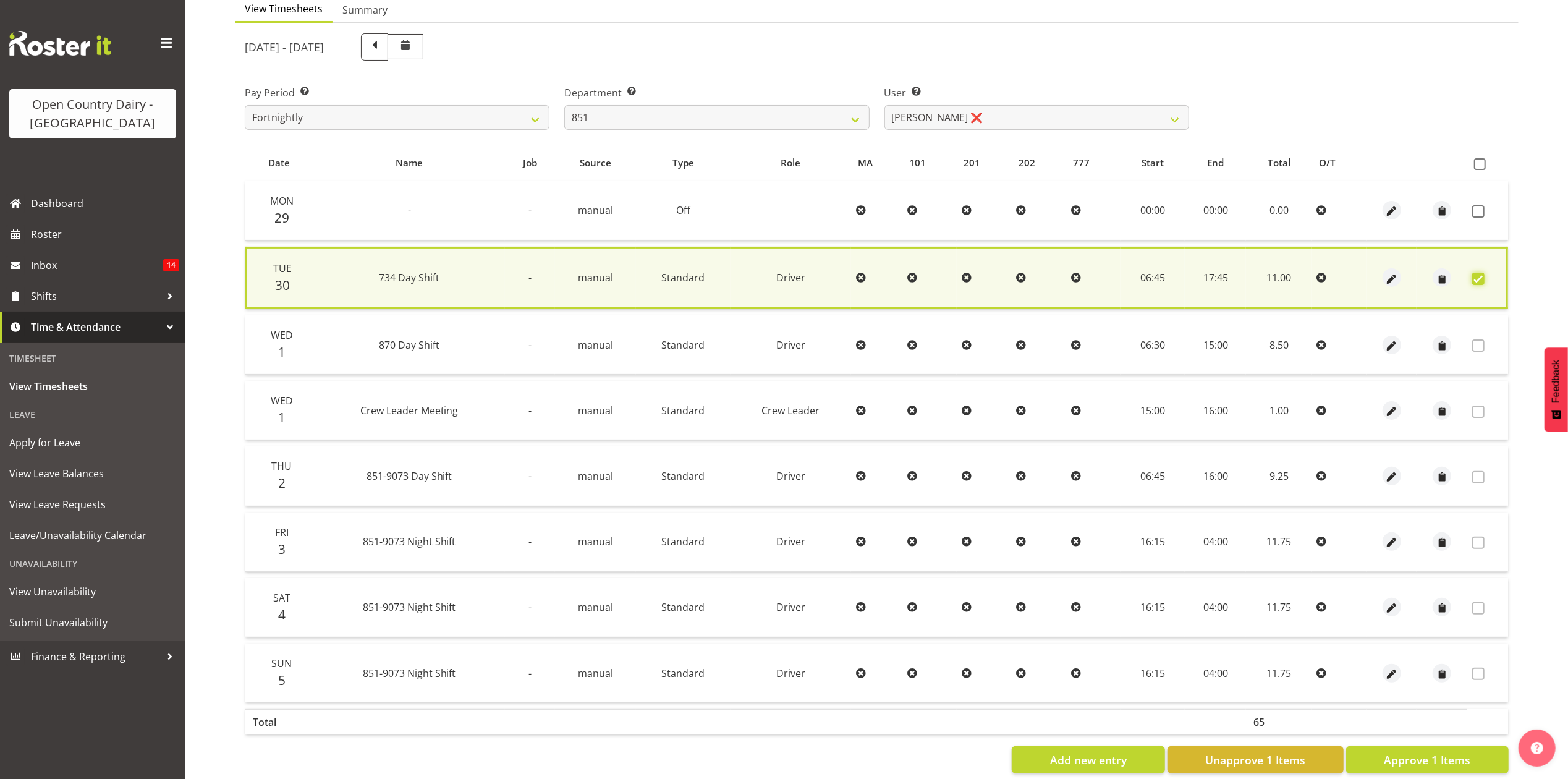
scroll to position [151, 0]
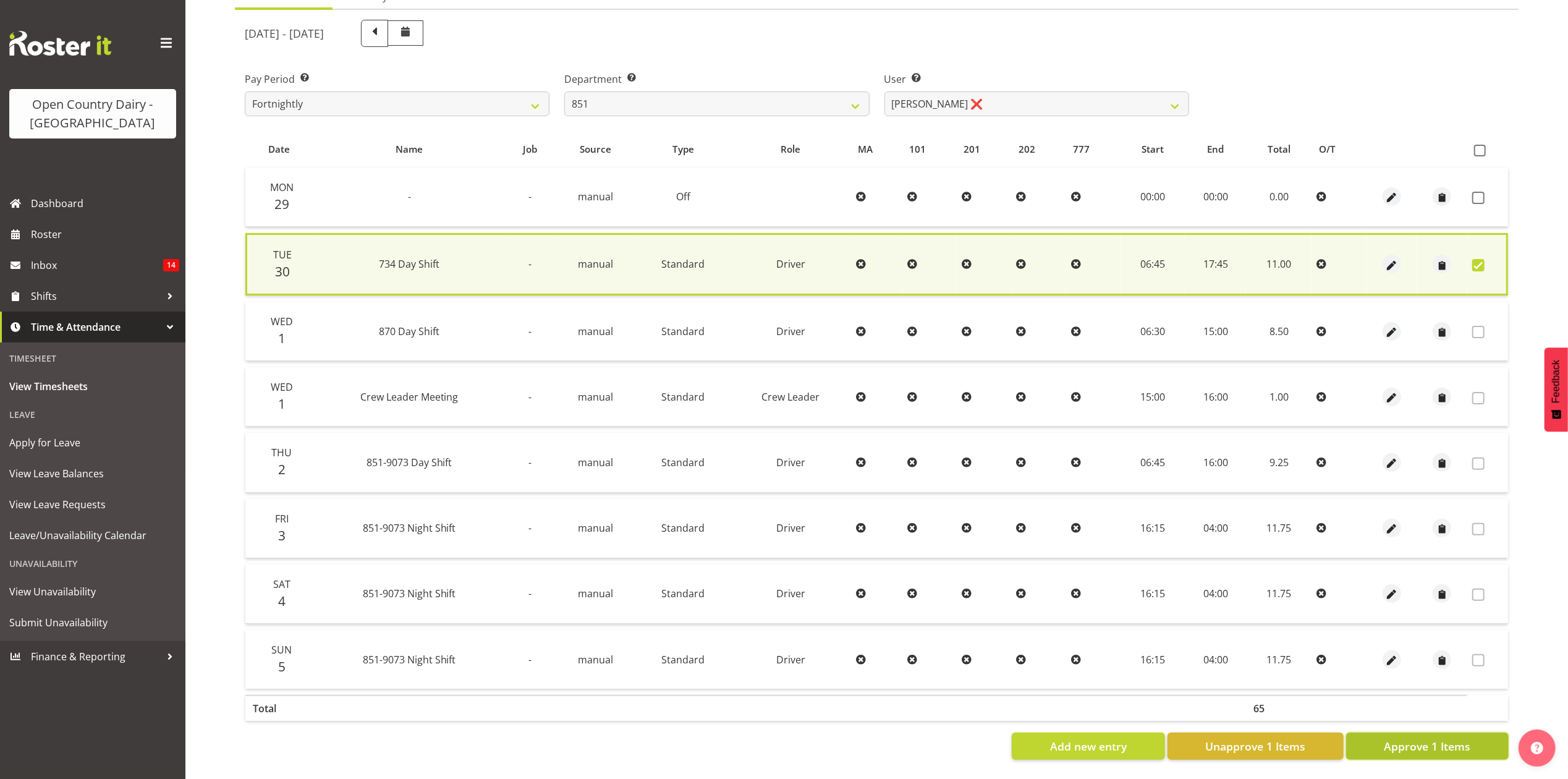
click at [1405, 742] on button "Approve 1 Items" at bounding box center [1426, 746] width 162 height 27
checkbox input "false"
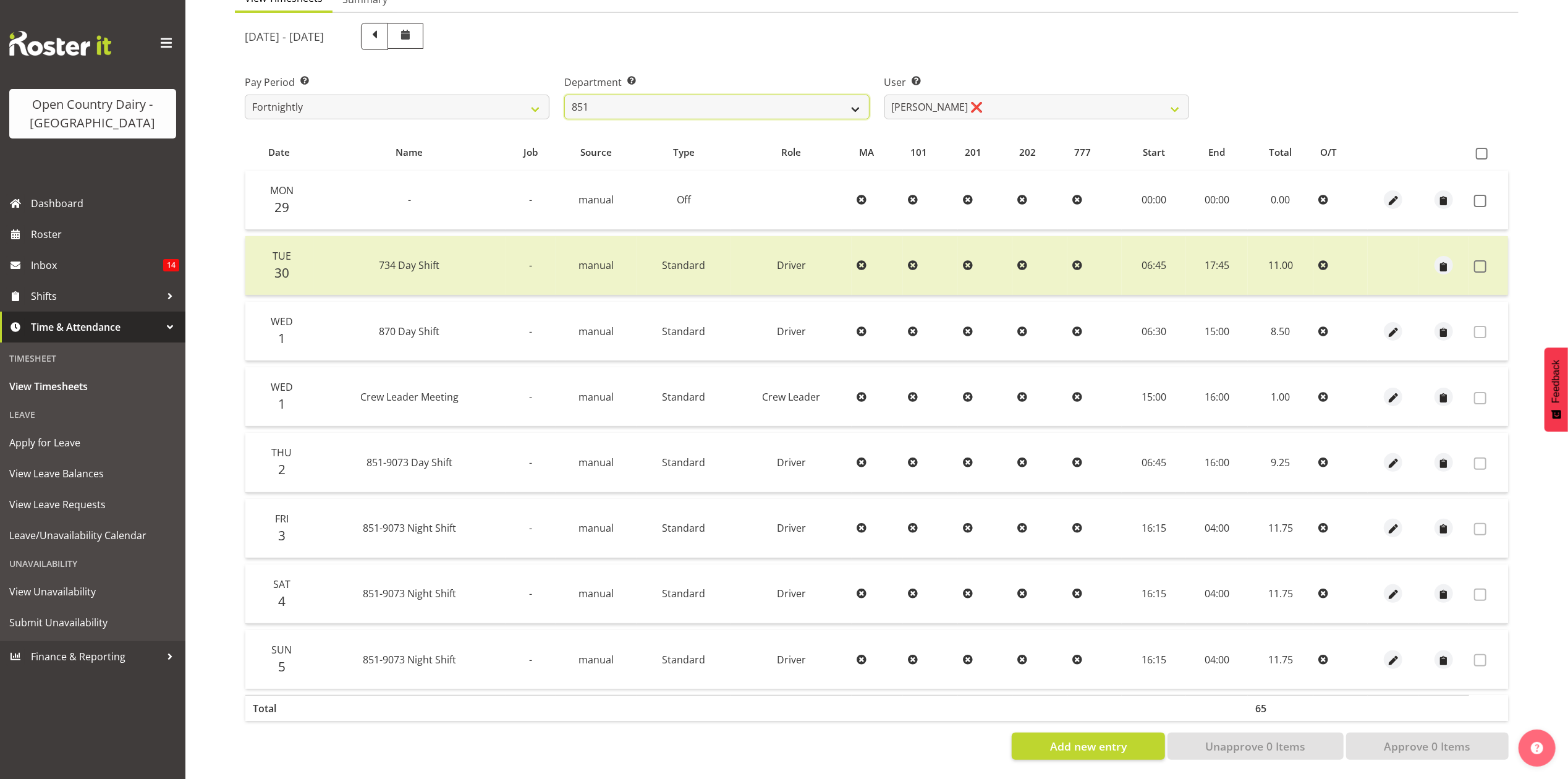
click at [758, 95] on select "734 735 736 737 738 739 851 853 854 855 856 858 861 862 865 867-9032 868 869 87…" at bounding box center [717, 108] width 305 height 25
select select "909"
click at [564, 95] on select "734 735 736 737 738 739 851 853 854 855 856 858 861 862 865 867-9032 868 869 87…" at bounding box center [717, 108] width 305 height 25
select select "7397"
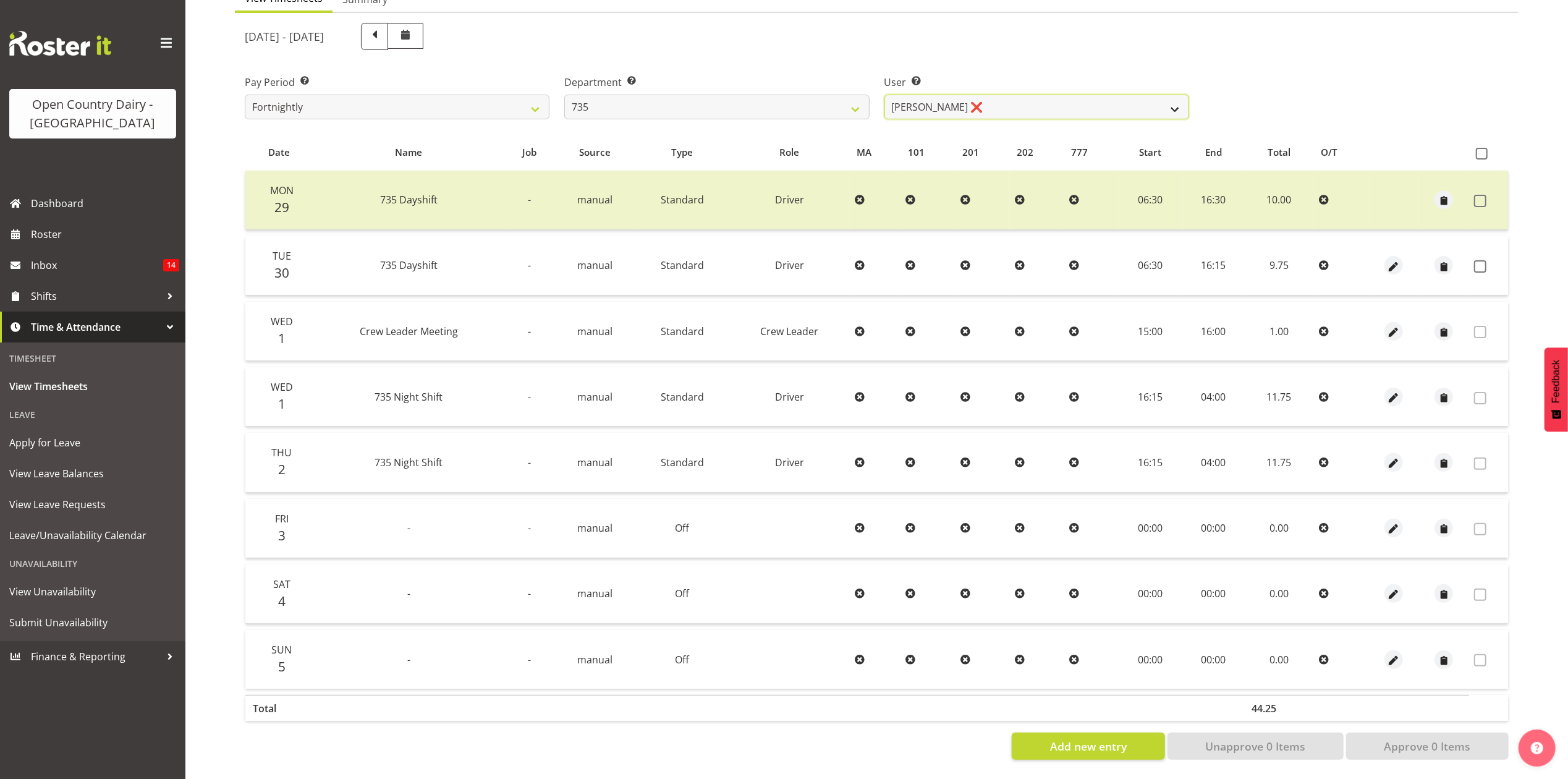
click at [984, 100] on select "Brian Neas ❌ Cherie Williams ❌ Christopher Sutherland ❌ Stuart Craig ❌" at bounding box center [1037, 108] width 305 height 25
click at [1294, 15] on div "[DATE] - [DATE]" at bounding box center [876, 36] width 1279 height 42
click at [1486, 260] on label at bounding box center [1483, 266] width 19 height 13
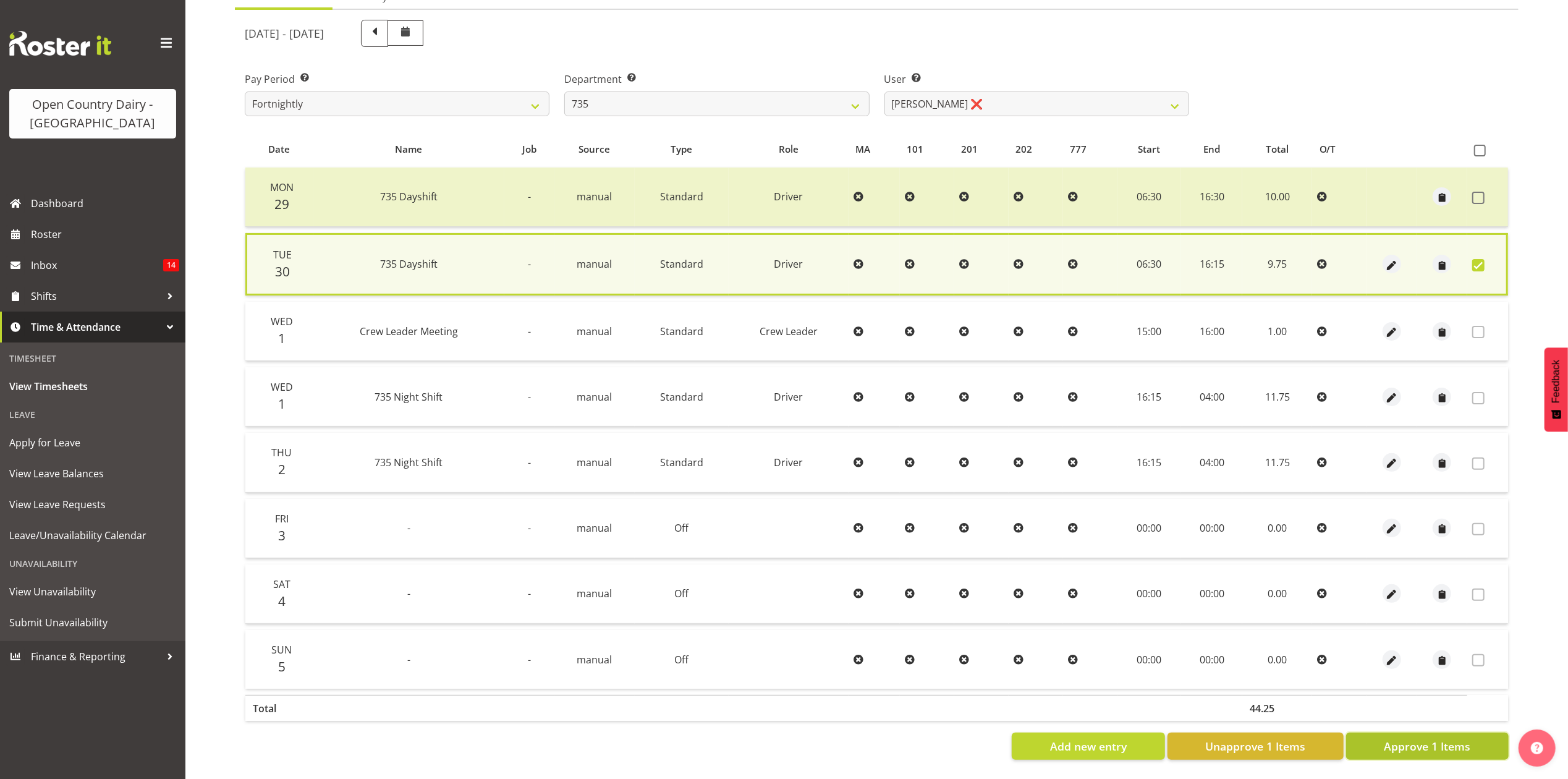
click at [1385, 740] on span "Approve 1 Items" at bounding box center [1426, 747] width 87 height 16
checkbox input "false"
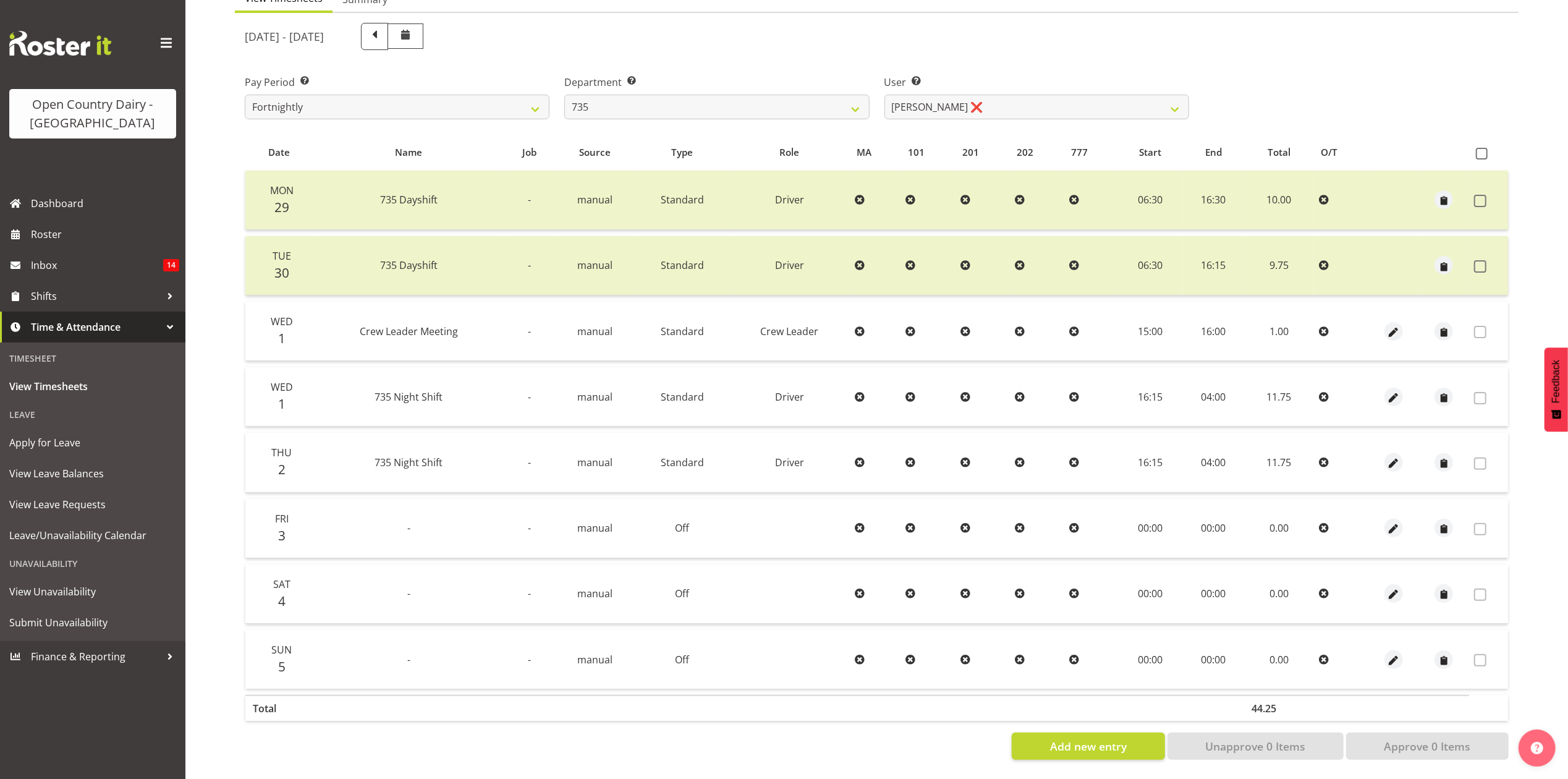
click at [589, 80] on div "Department Select which department you would like to view. 734 735 736 737 738 …" at bounding box center [717, 97] width 305 height 45
click at [596, 95] on select "734 735 736 737 738 739 851 853 854 855 856 858 861 862 865 867-9032 868 869 87…" at bounding box center [717, 108] width 305 height 25
select select "906"
click at [564, 95] on select "734 735 736 737 738 739 851 853 854 855 856 858 861 862 865 867-9032 868 869 87…" at bounding box center [717, 108] width 305 height 25
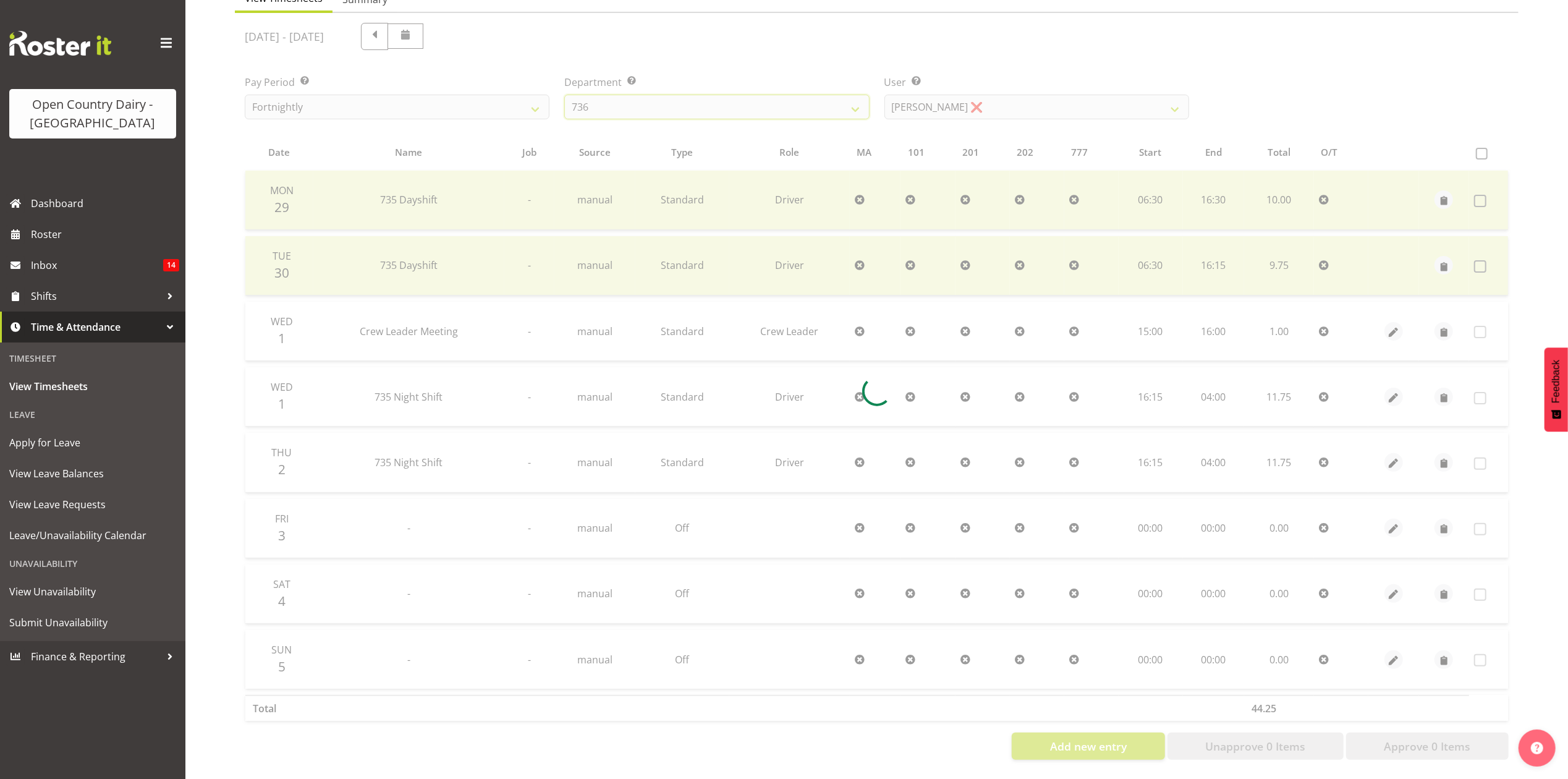
scroll to position [0, 0]
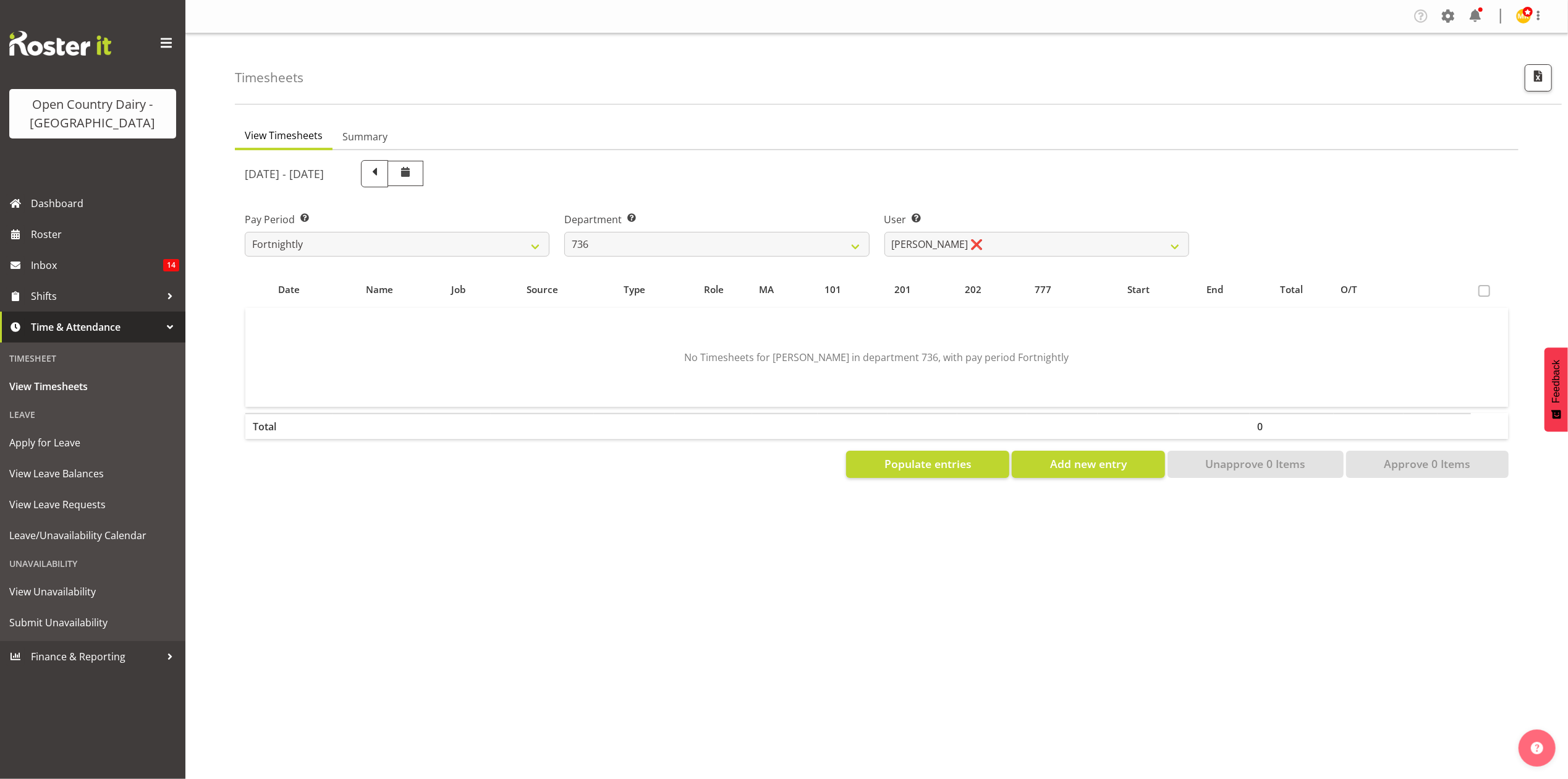
click at [955, 230] on div "User Select user. Note: This is filtered down by the previous two drop-down ite…" at bounding box center [1037, 235] width 305 height 45
click at [955, 241] on select "Andy Van Brecht ❌ Gavin Hamilton ❌ Jamie Seaton ❌ Kerrod Ward ❌" at bounding box center [1037, 245] width 305 height 25
select select "11647"
click at [884, 232] on select "Andy Van Brecht ❌ Gavin Hamilton ❌ Jamie Seaton ❌ Kerrod Ward ❌" at bounding box center [1037, 245] width 305 height 25
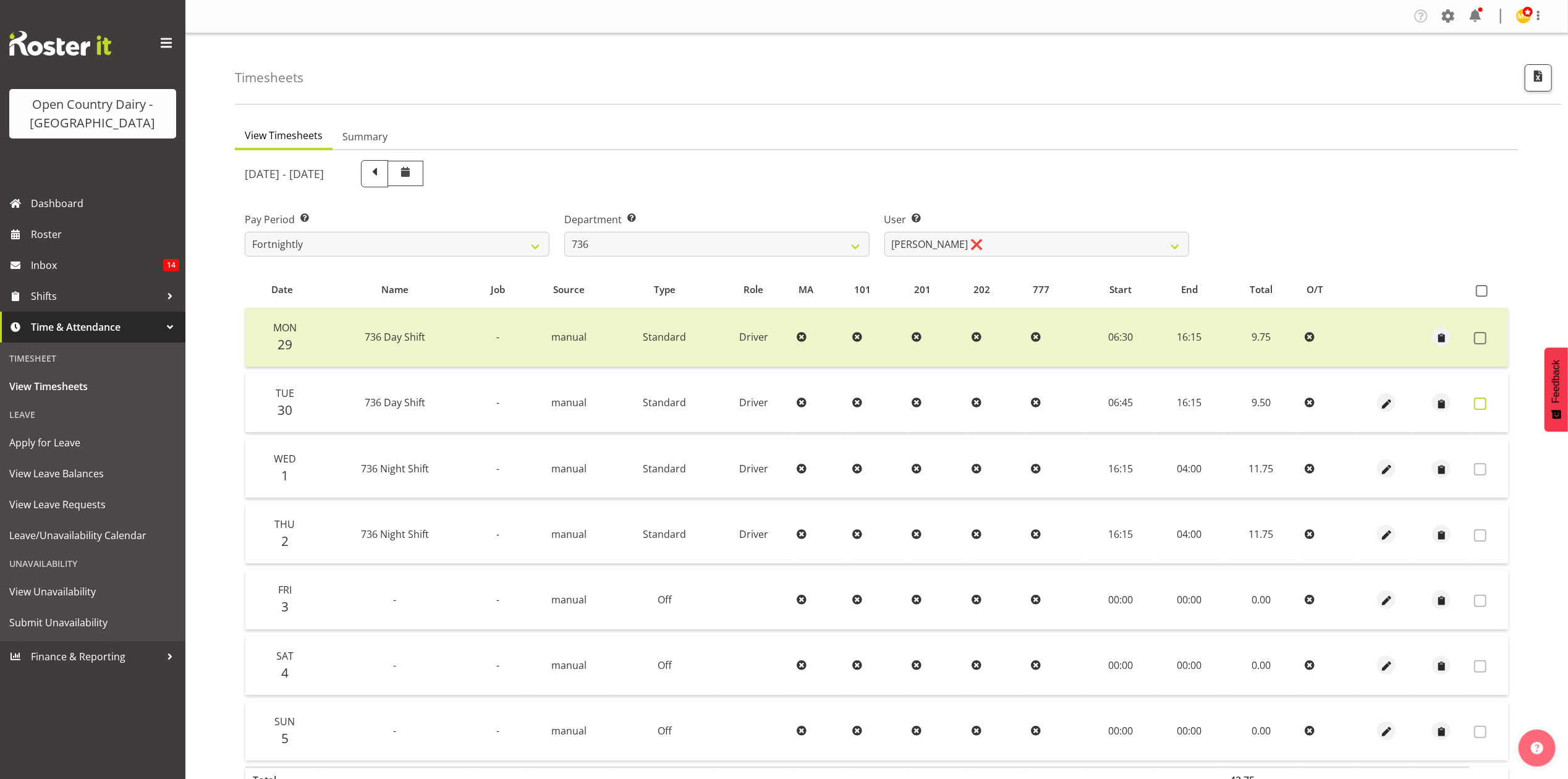
click at [1483, 407] on span at bounding box center [1480, 403] width 13 height 13
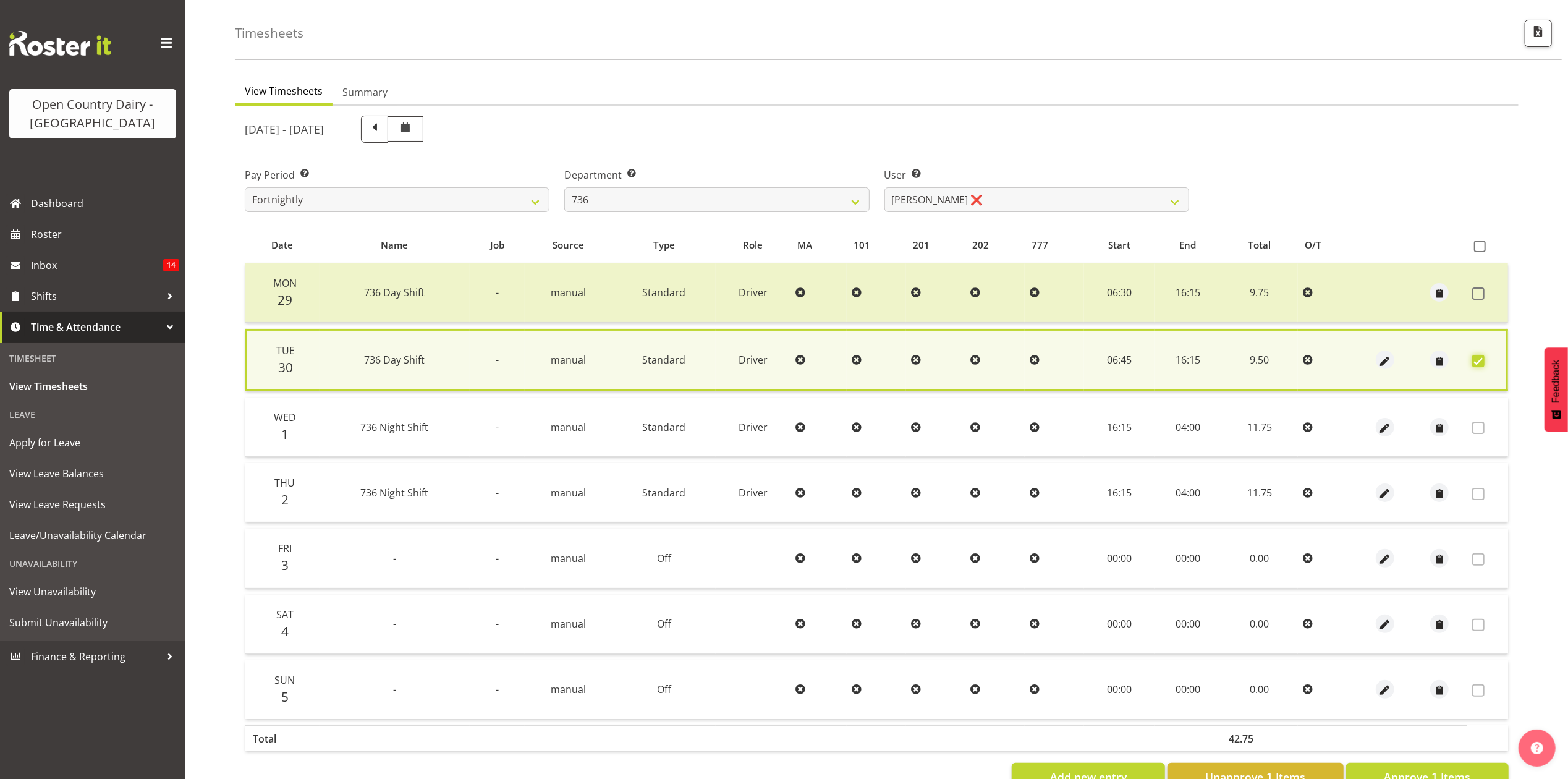
scroll to position [85, 0]
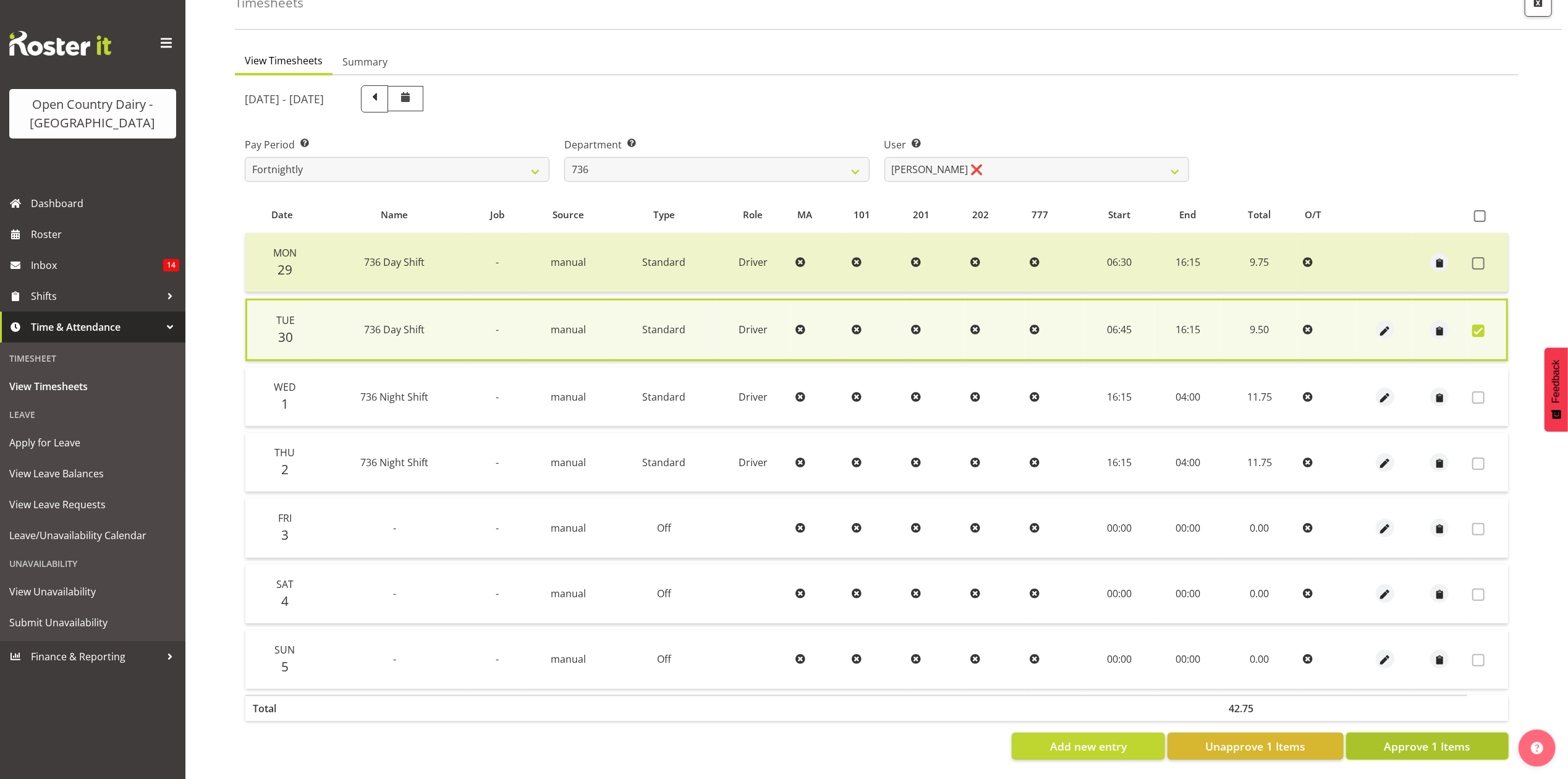
click at [1420, 739] on span "Approve 1 Items" at bounding box center [1426, 747] width 87 height 16
checkbox input "false"
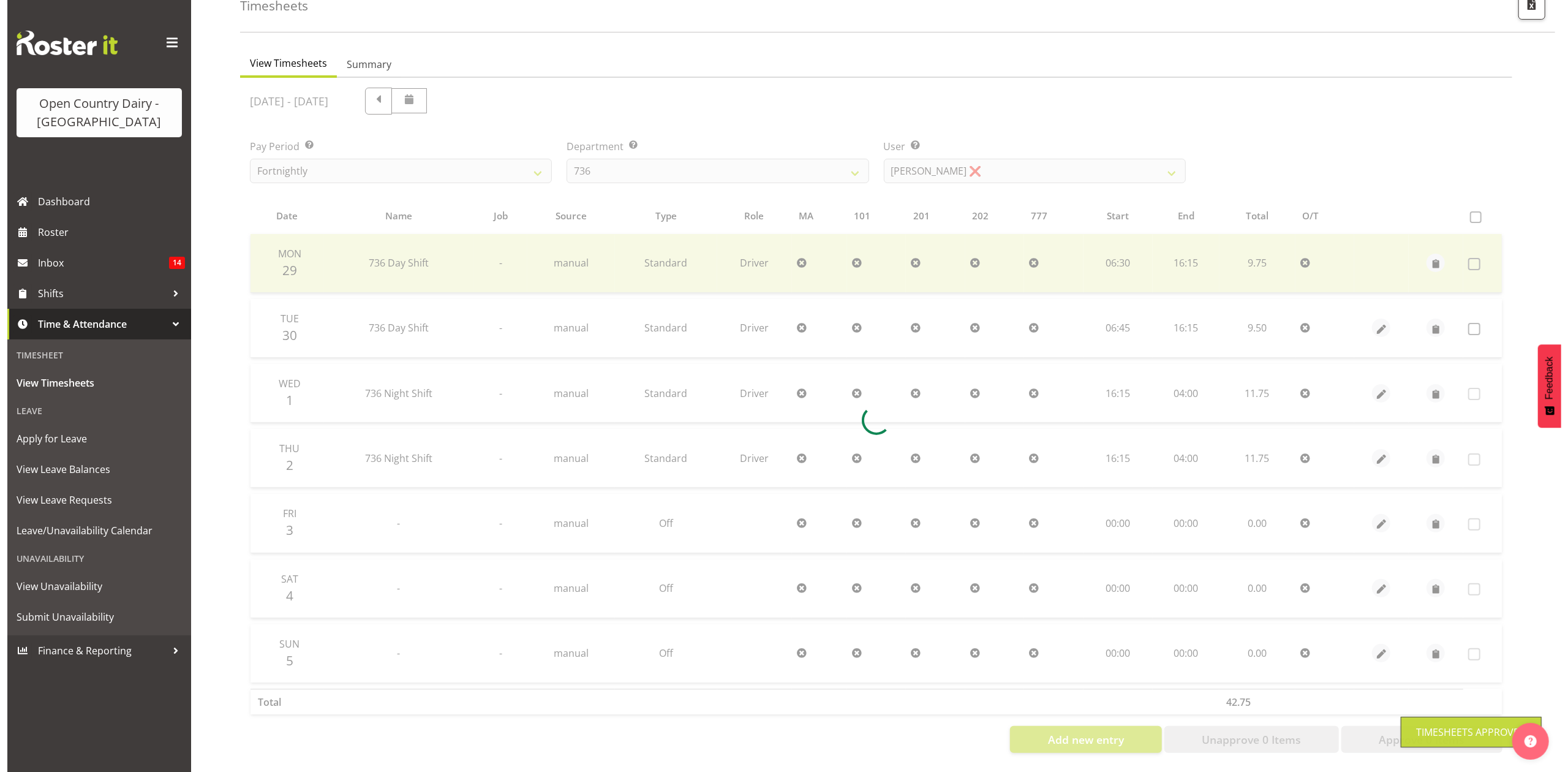
scroll to position [82, 0]
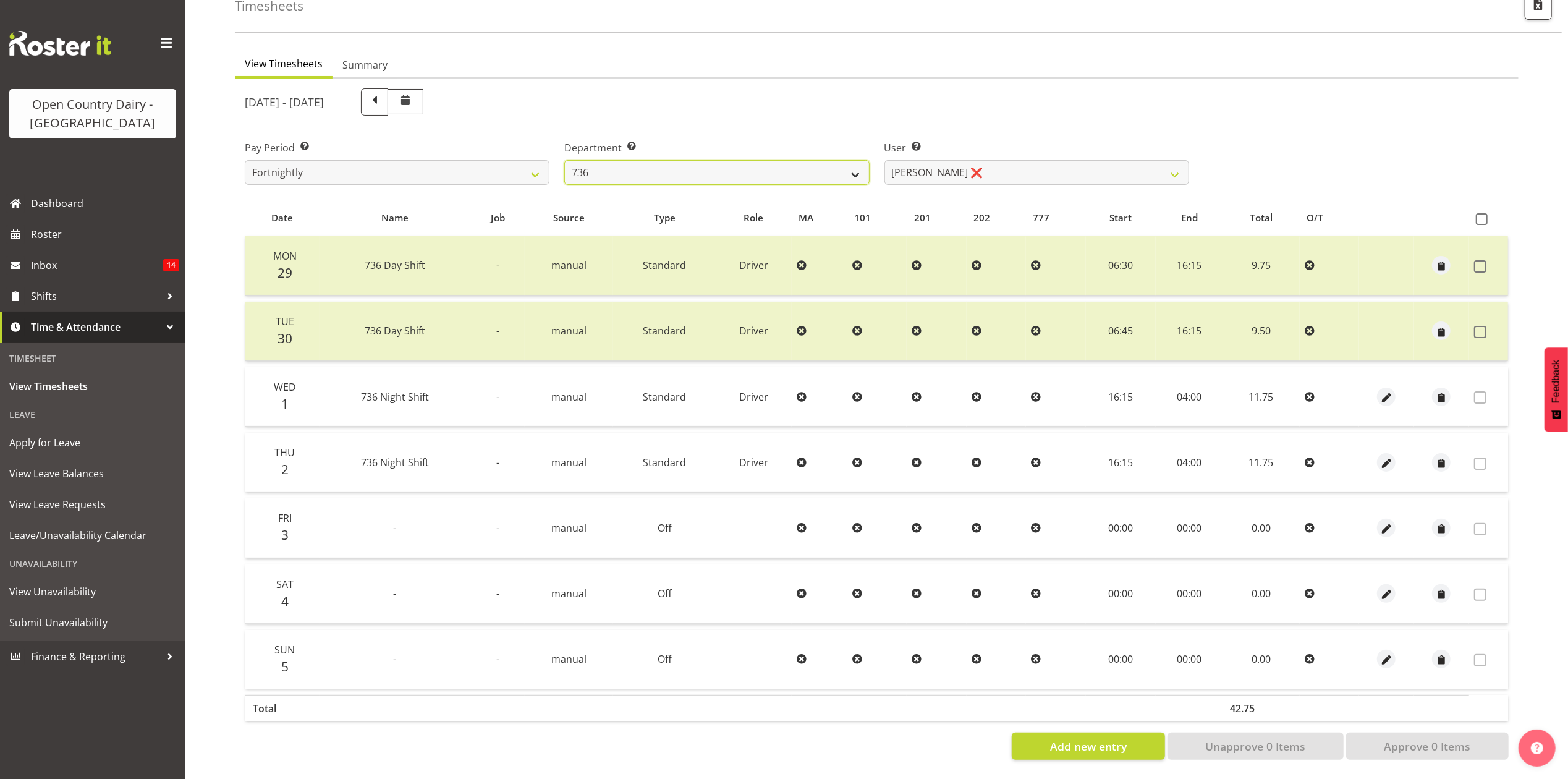
click at [730, 161] on select "734 735 736 737 738 739 851 853 854 855 856 858 861 862 865 867-9032 868 869 87…" at bounding box center [717, 173] width 305 height 25
select select "903"
click at [564, 160] on select "734 735 736 737 738 739 851 853 854 855 856 858 861 862 865 867-9032 868 869 87…" at bounding box center [717, 173] width 305 height 25
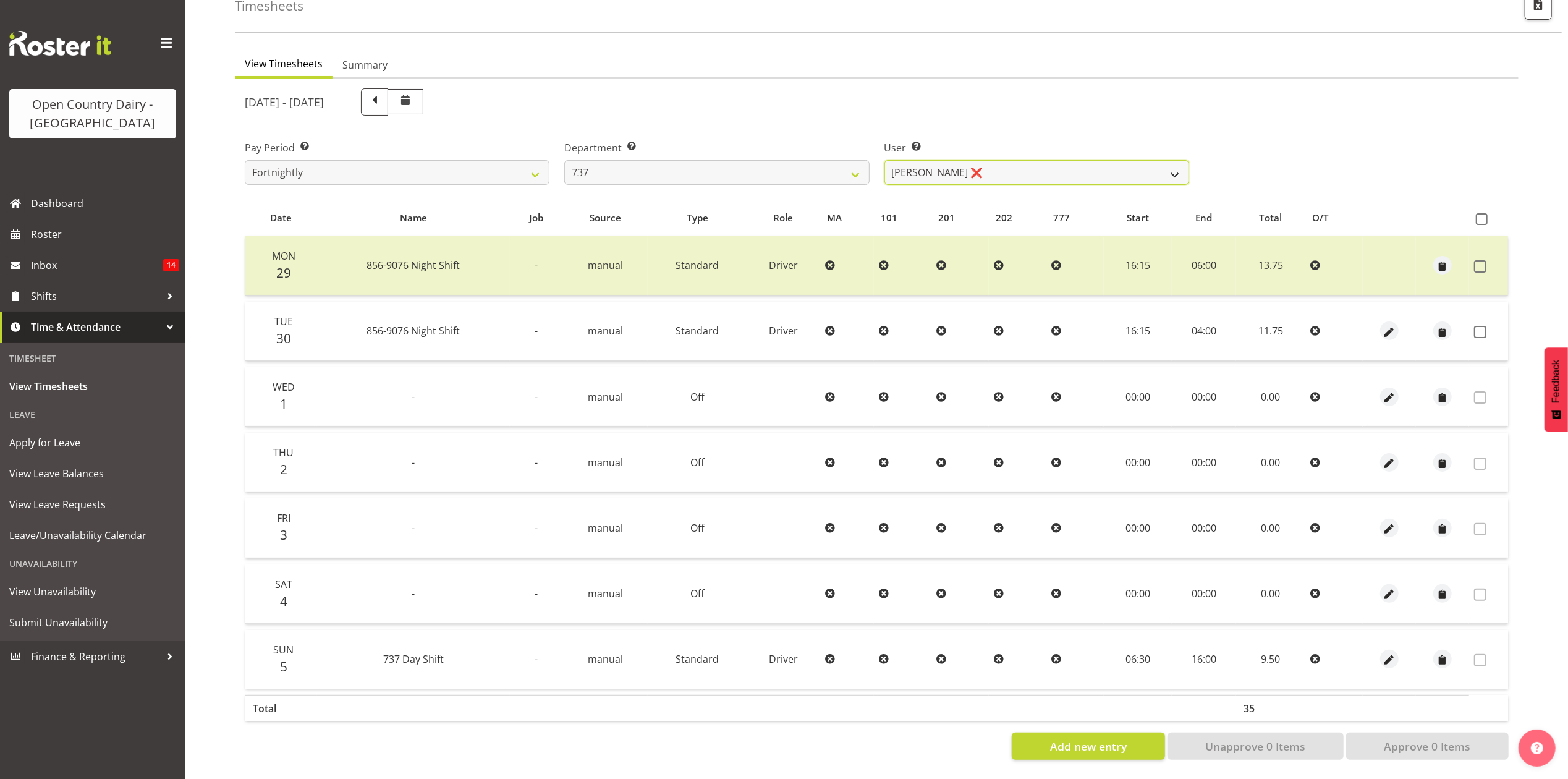
click at [1081, 173] on select "Andrew Crawford ❌ Ashley Bragg ❌ Jack Townley ❌ Richard Turnbull ❌" at bounding box center [1037, 173] width 305 height 25
select select "10317"
click at [884, 160] on select "Andrew Crawford ❌ Ashley Bragg ❌ Jack Townley ❌ Richard Turnbull ❌" at bounding box center [1037, 173] width 305 height 25
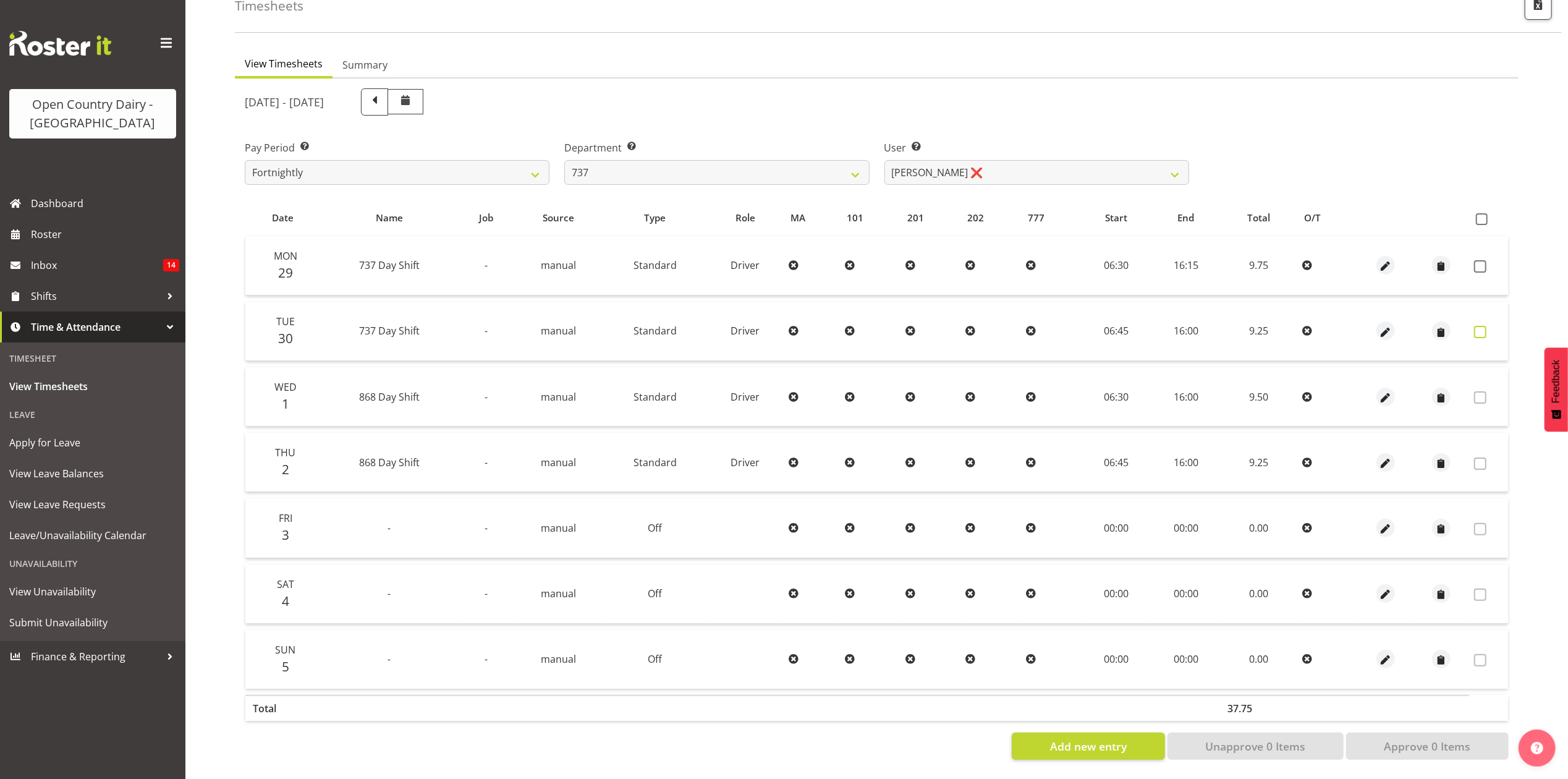
click at [1481, 325] on span at bounding box center [1480, 332] width 13 height 13
checkbox input "true"
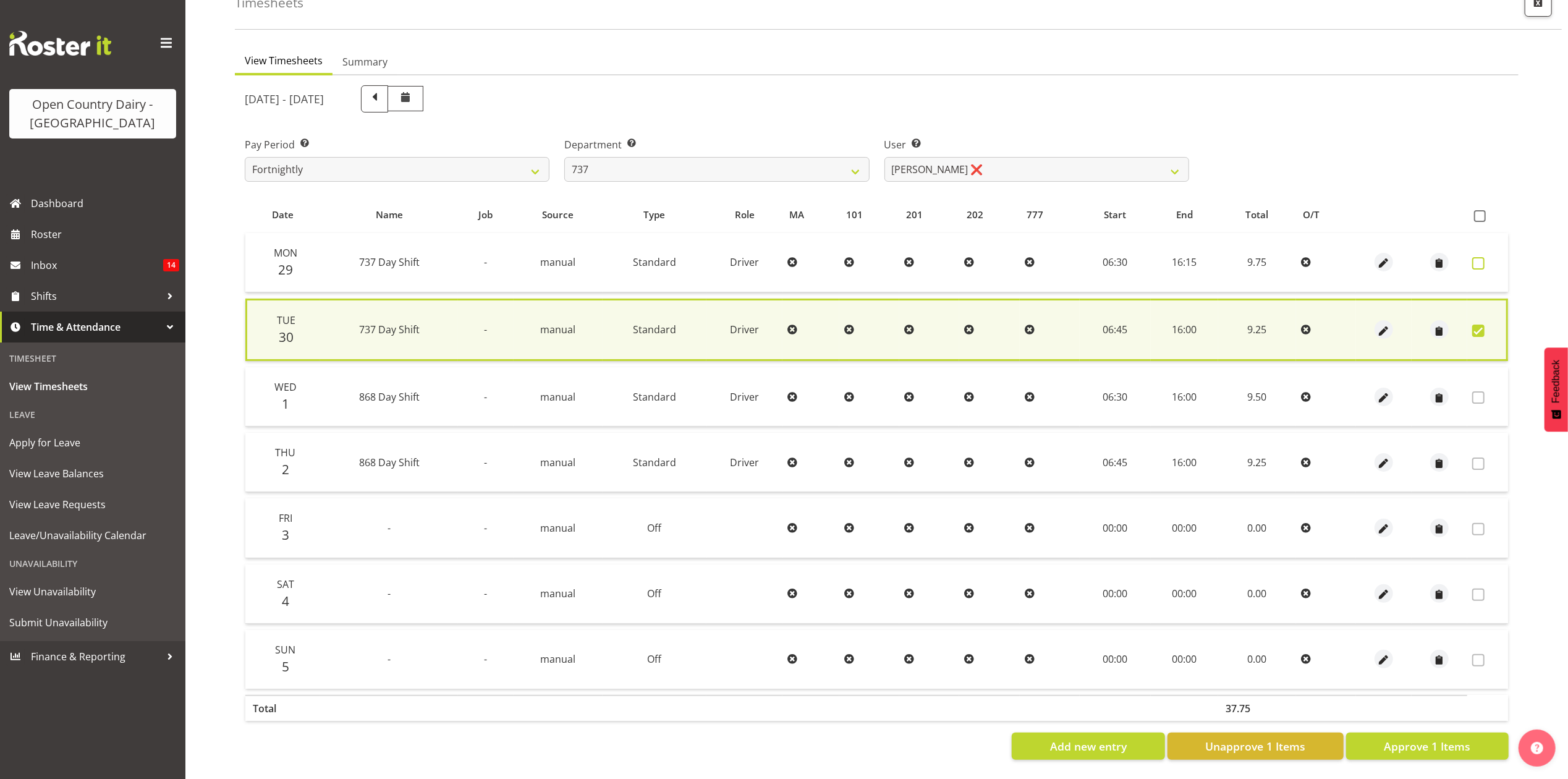
click at [1477, 257] on span at bounding box center [1478, 264] width 13 height 13
checkbox input "true"
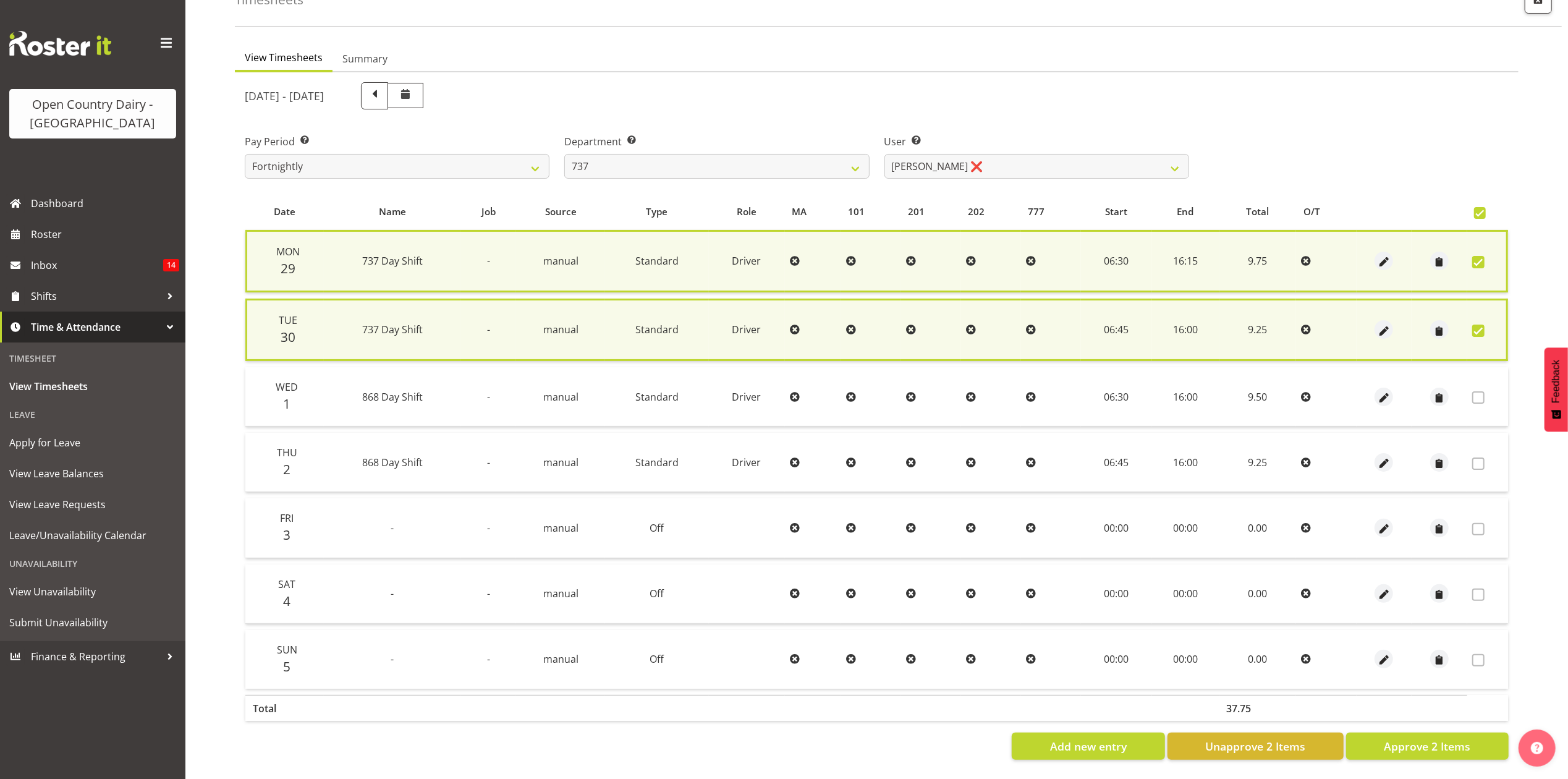
click at [1486, 256] on label at bounding box center [1481, 263] width 19 height 13
checkbox input "false"
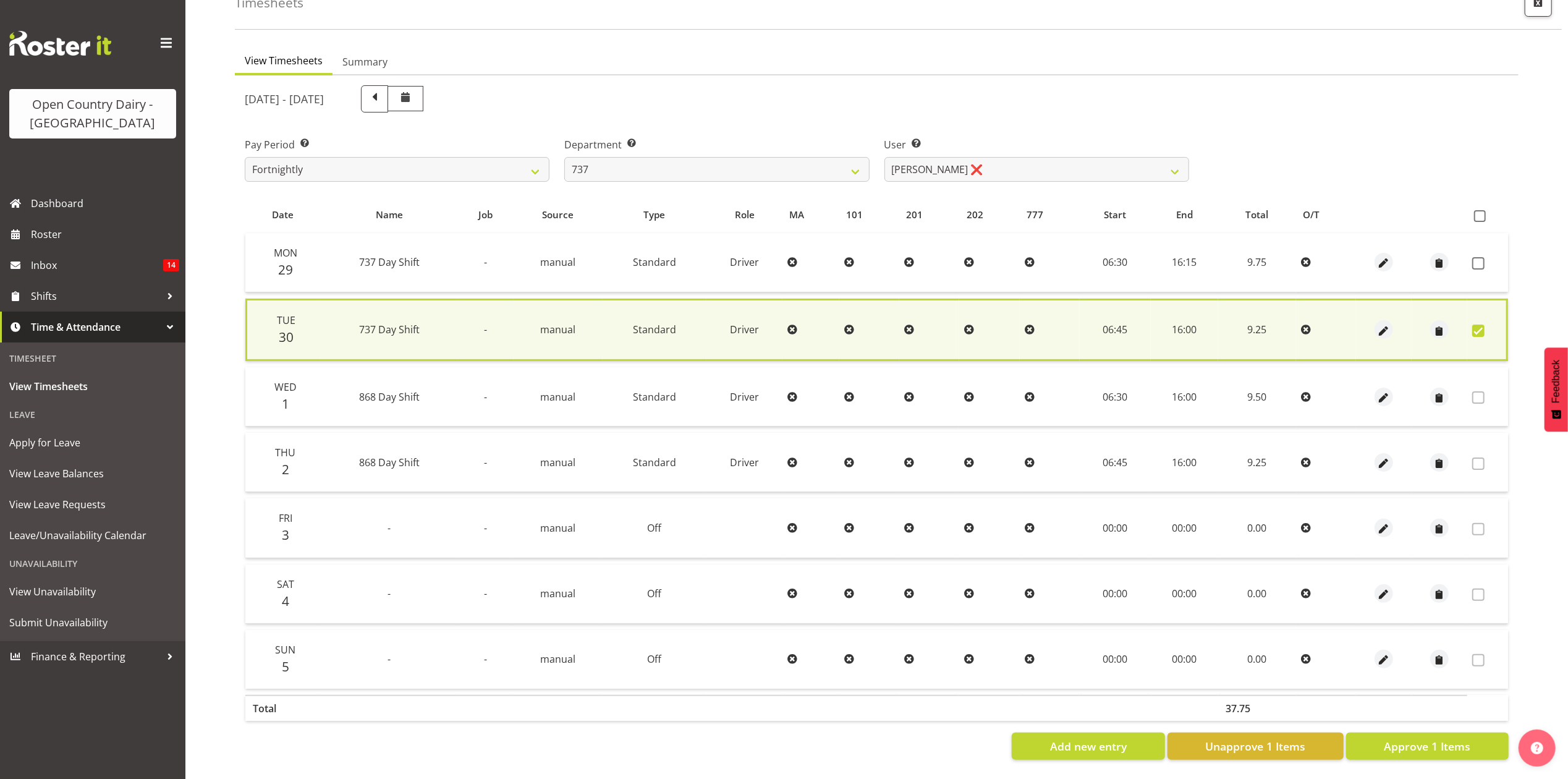
click at [1427, 749] on section "September 29th - October 5th 2025 Pay Period Select which pay period you would …" at bounding box center [876, 422] width 1284 height 695
click at [1424, 739] on span "Approve 1 Items" at bounding box center [1426, 747] width 87 height 16
checkbox input "false"
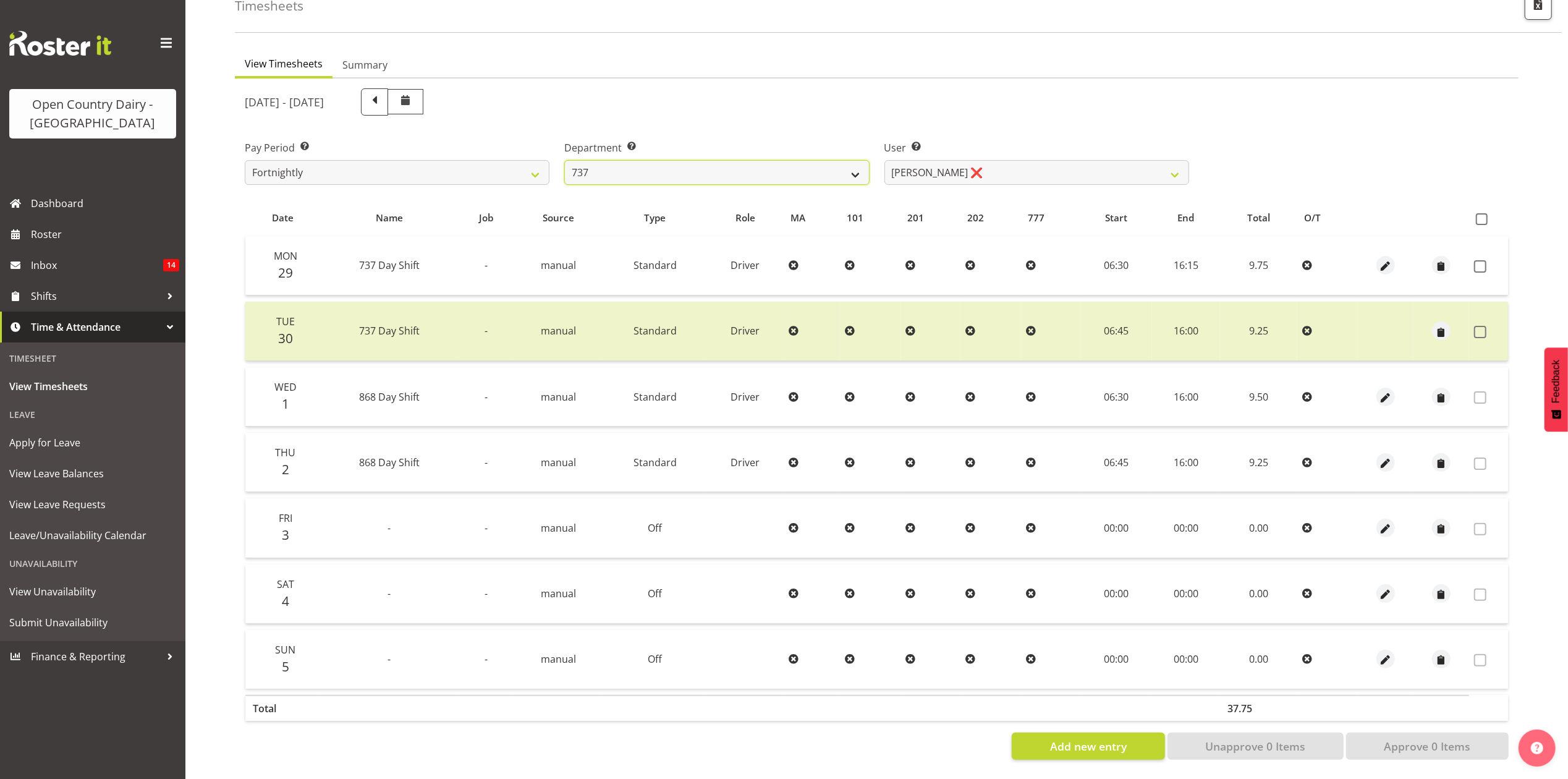
click at [703, 160] on select "734 735 736 737 738 739 851 853 854 855 856 858 861 862 865 867-9032 868 869 87…" at bounding box center [717, 173] width 305 height 25
select select "904"
click at [564, 160] on select "734 735 736 737 738 739 851 853 854 855 856 858 861 862 865 867-9032 868 869 87…" at bounding box center [717, 173] width 305 height 25
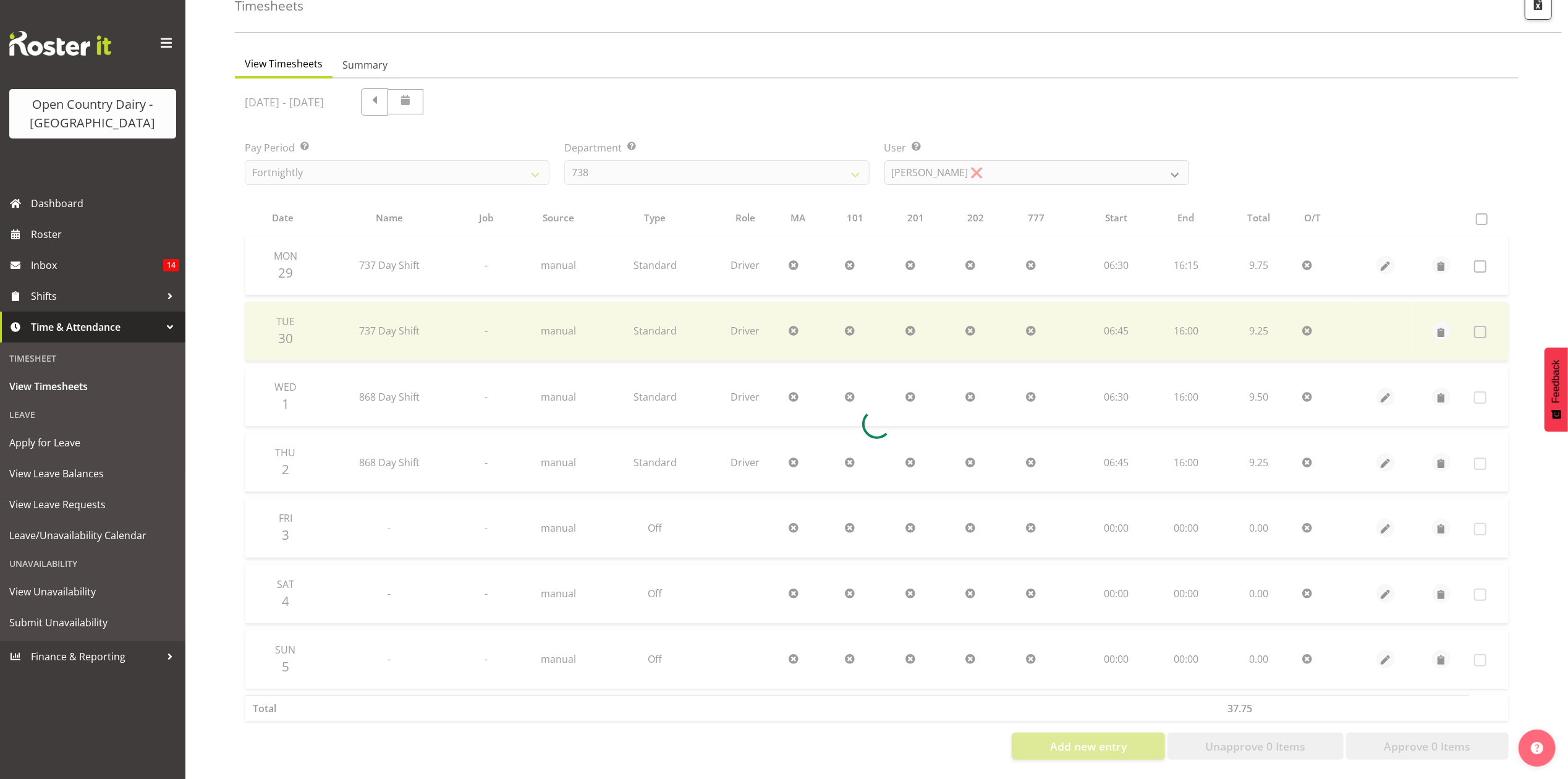
drag, startPoint x: 1055, startPoint y: 163, endPoint x: 1073, endPoint y: 163, distance: 18.0
click at [1073, 163] on div "September 29th - October 5th 2025 Pay Period Select which pay period you would …" at bounding box center [876, 420] width 1263 height 679
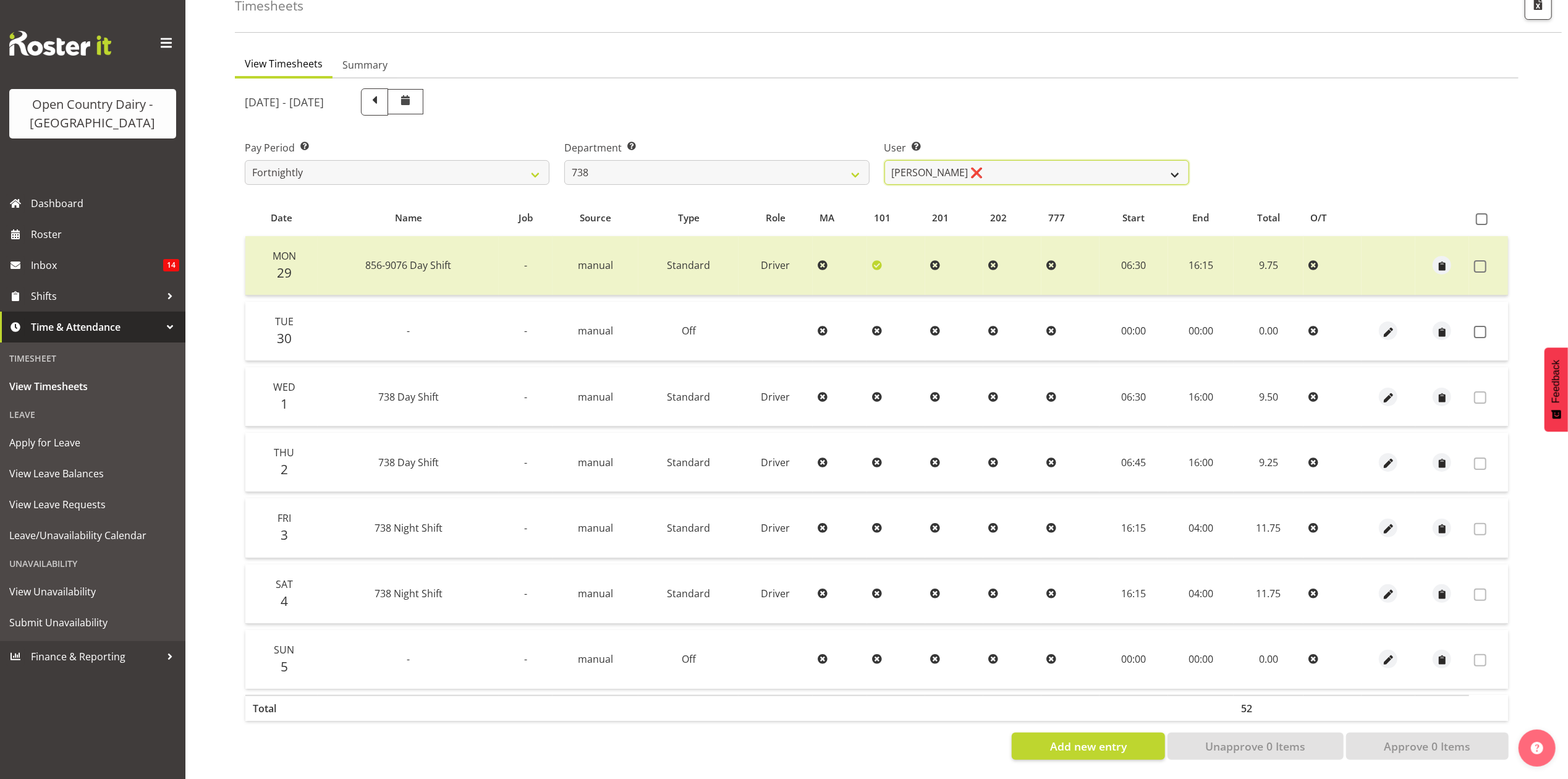
click at [1073, 163] on select "Christopher Gamble ❌ Marcy Tuuta ❌ Raymond Campbell ❌ Tama Irvine ❌" at bounding box center [1037, 173] width 305 height 25
select select "9020"
click at [884, 160] on select "Christopher Gamble ❌ Marcy Tuuta ❌ Raymond Campbell ❌ Tama Irvine ❌" at bounding box center [1037, 173] width 305 height 25
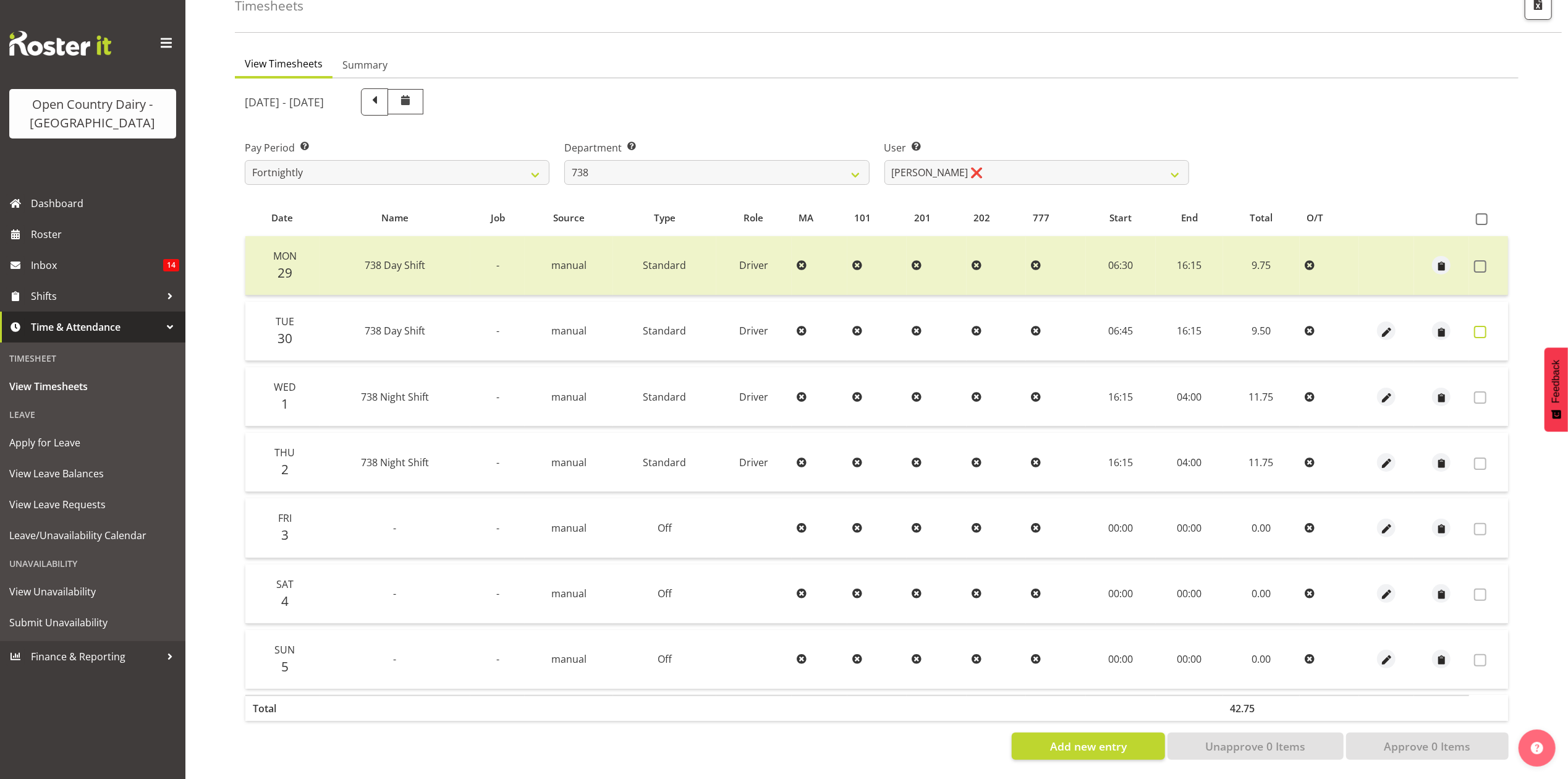
click at [1481, 325] on span at bounding box center [1480, 332] width 13 height 13
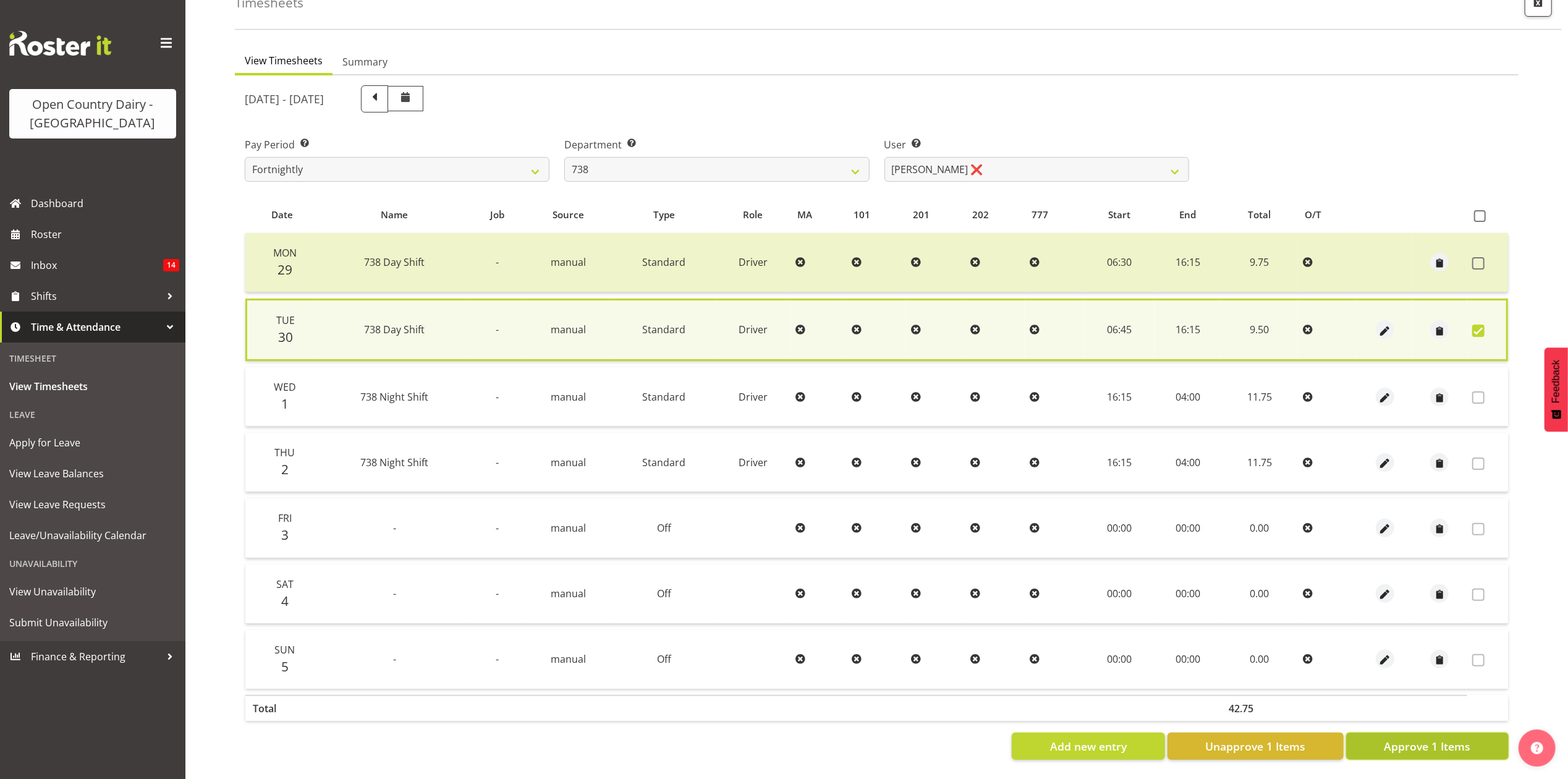
click at [1407, 739] on span "Approve 1 Items" at bounding box center [1426, 747] width 87 height 16
checkbox input "false"
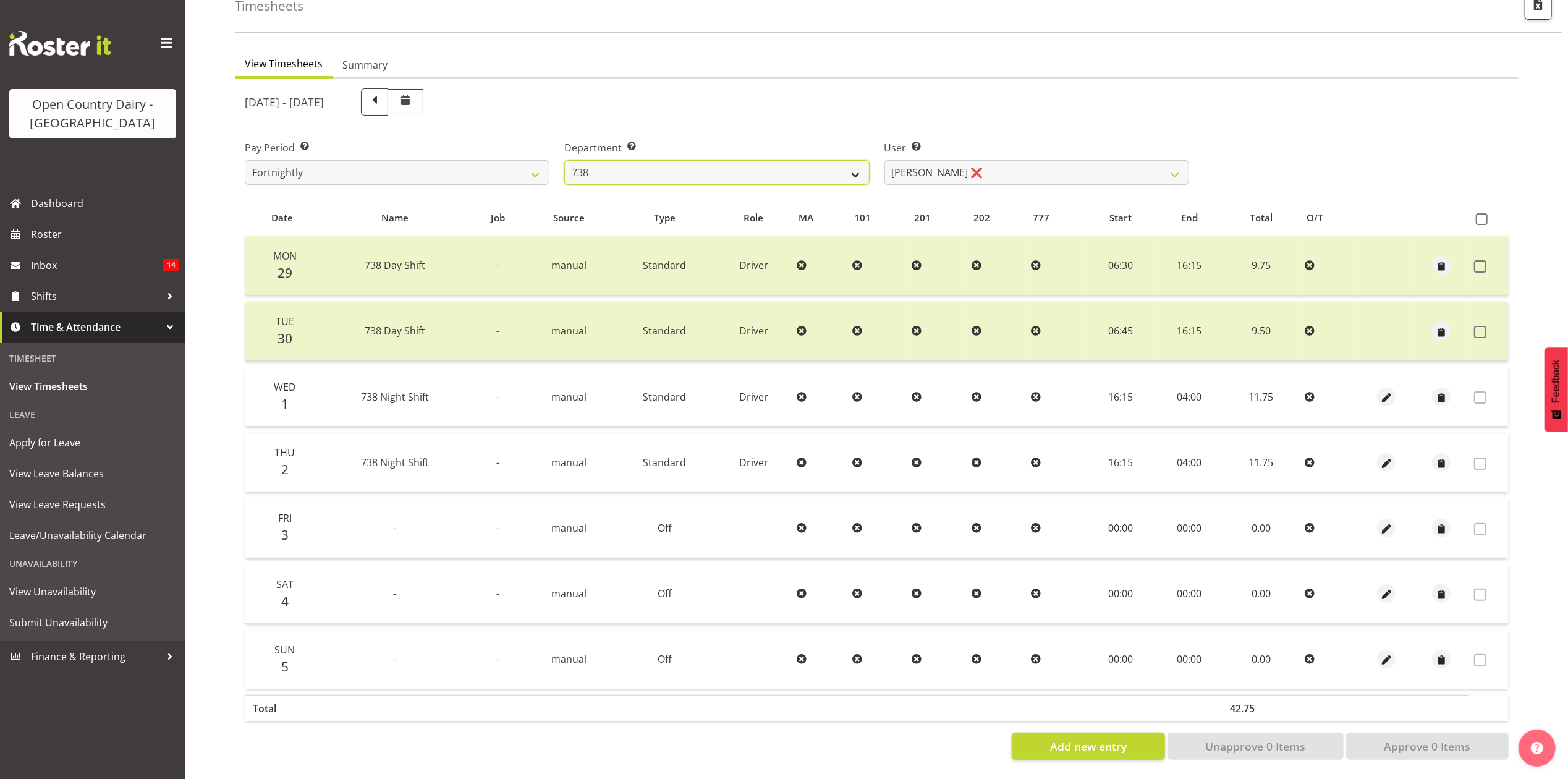
click at [798, 162] on select "734 735 736 737 738 739 851 853 854 855 856 858 861 862 865 867-9032 868 869 87…" at bounding box center [717, 173] width 305 height 25
select select "902"
click at [564, 160] on select "734 735 736 737 738 739 851 853 854 855 856 858 861 862 865 867-9032 868 869 87…" at bounding box center [717, 173] width 305 height 25
select select "11649"
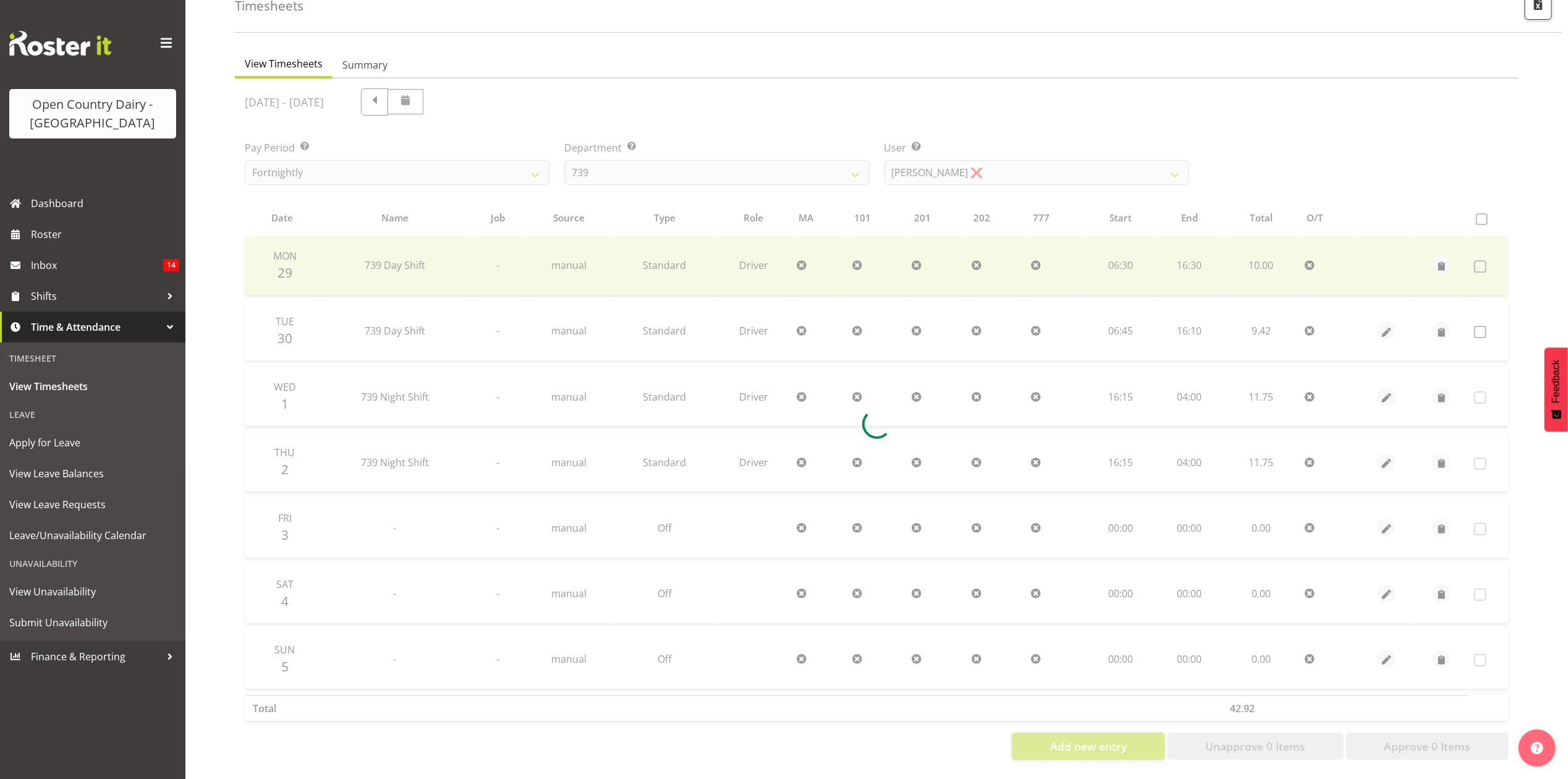
click at [996, 169] on div at bounding box center [876, 424] width 1284 height 691
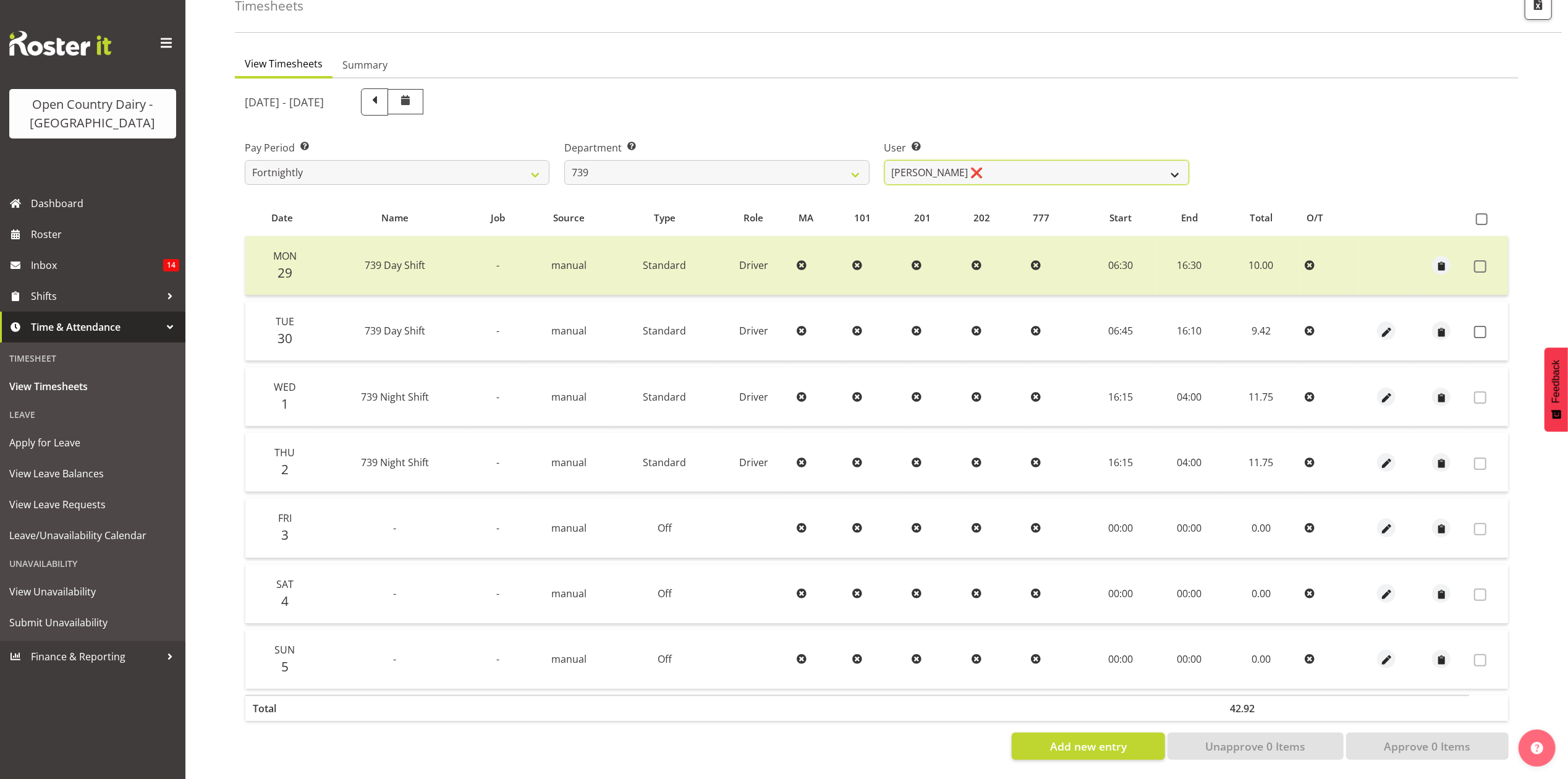
click at [996, 169] on select "Erika McNaught ❌ Rachel Fletcher ❌ Rick Murphy ❌ Tish Veint ❌" at bounding box center [1037, 173] width 305 height 25
click at [884, 160] on select "Erika McNaught ❌ Rachel Fletcher ❌ Rick Murphy ❌ Tish Veint ❌" at bounding box center [1037, 173] width 305 height 25
click at [1472, 318] on td at bounding box center [1487, 332] width 39 height 59
click at [1476, 325] on span at bounding box center [1480, 332] width 13 height 13
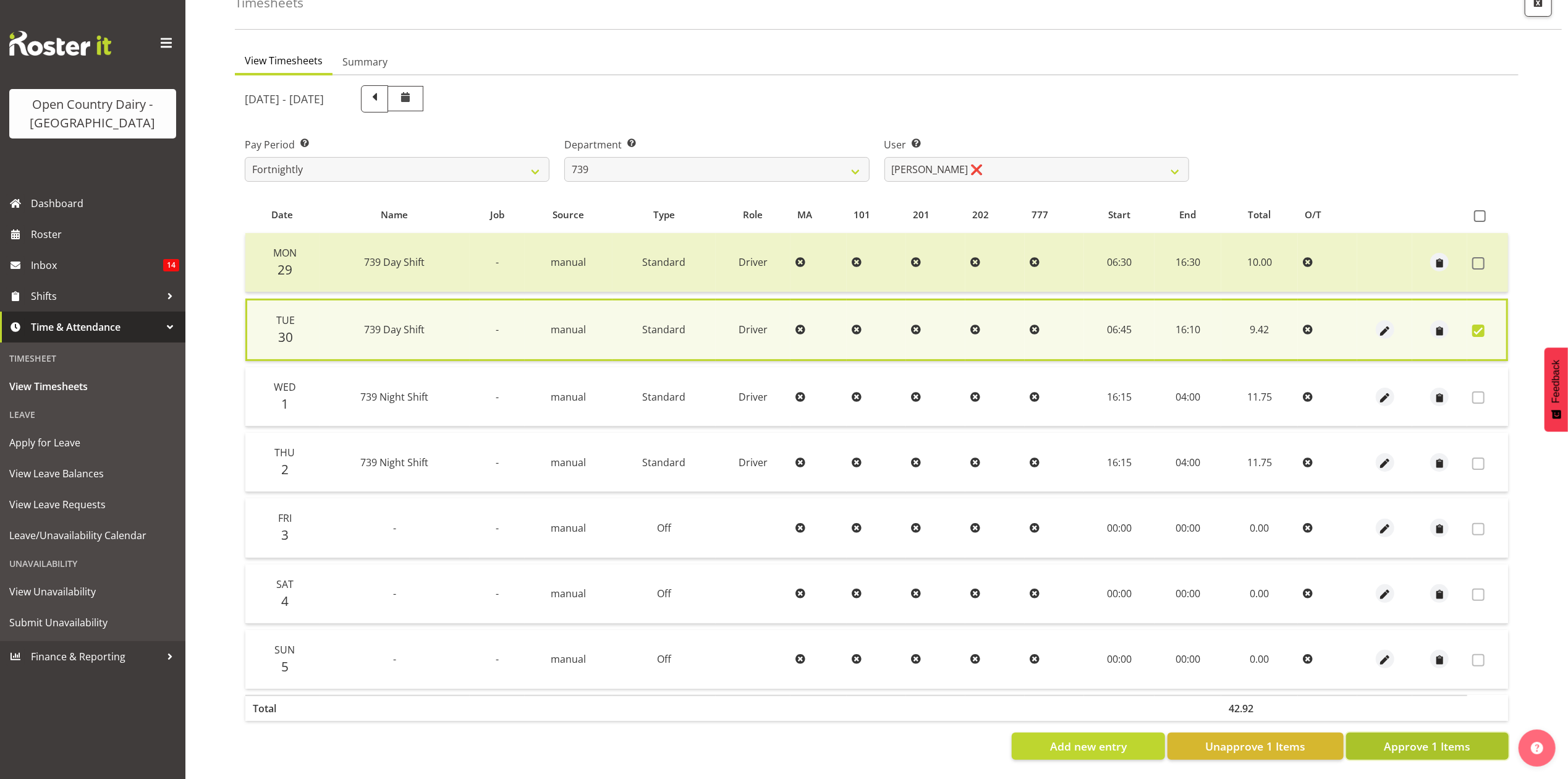
click at [1417, 739] on span "Approve 1 Items" at bounding box center [1426, 747] width 87 height 16
checkbox input "false"
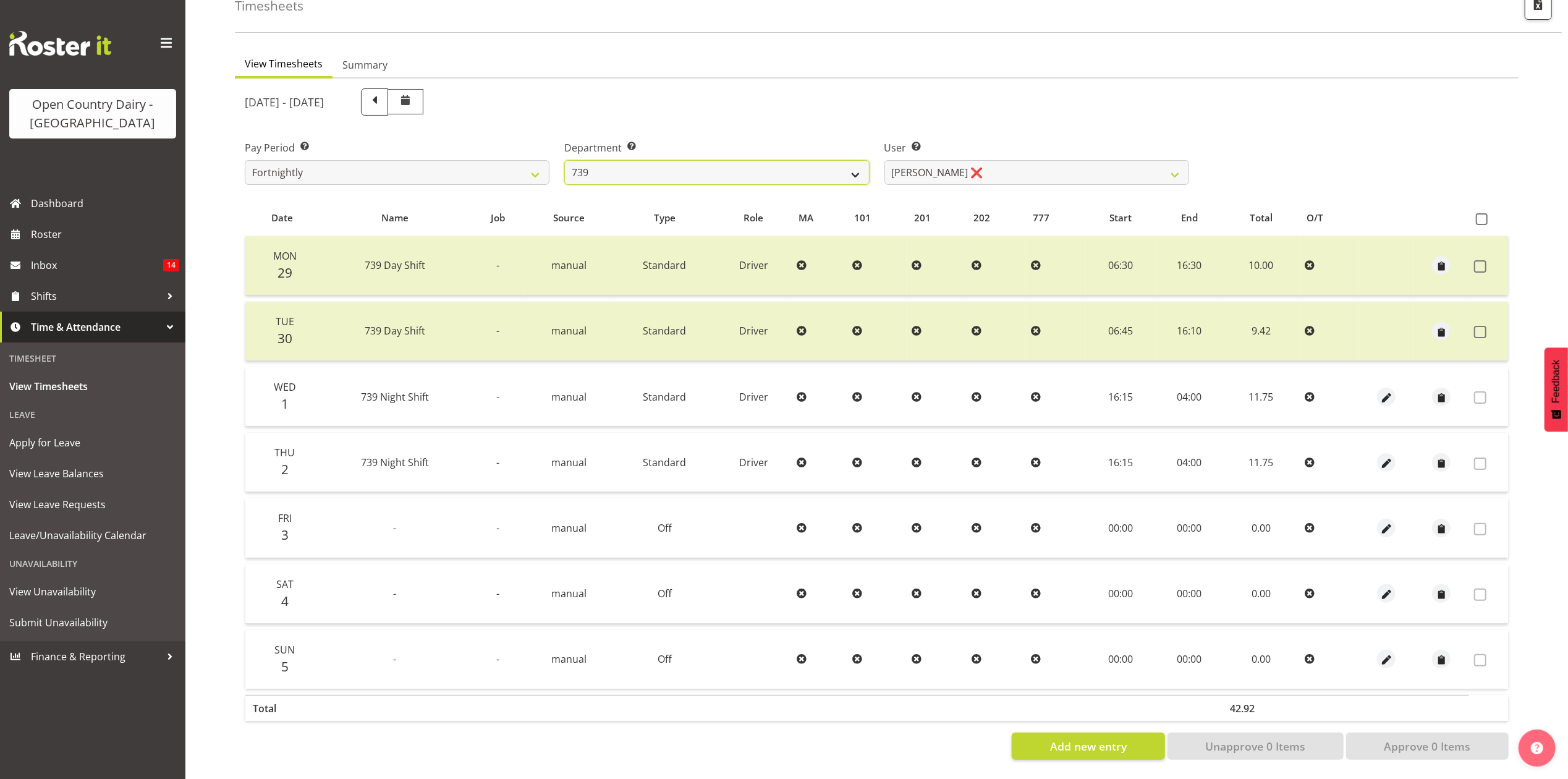
click at [728, 169] on select "734 735 736 737 738 739 851 853 854 855 856 858 861 862 865 867-9032 868 869 87…" at bounding box center [717, 173] width 305 height 25
select select "669"
click at [564, 160] on select "734 735 736 737 738 739 851 853 854 855 856 858 861 862 865 867-9032 868 869 87…" at bounding box center [717, 173] width 305 height 25
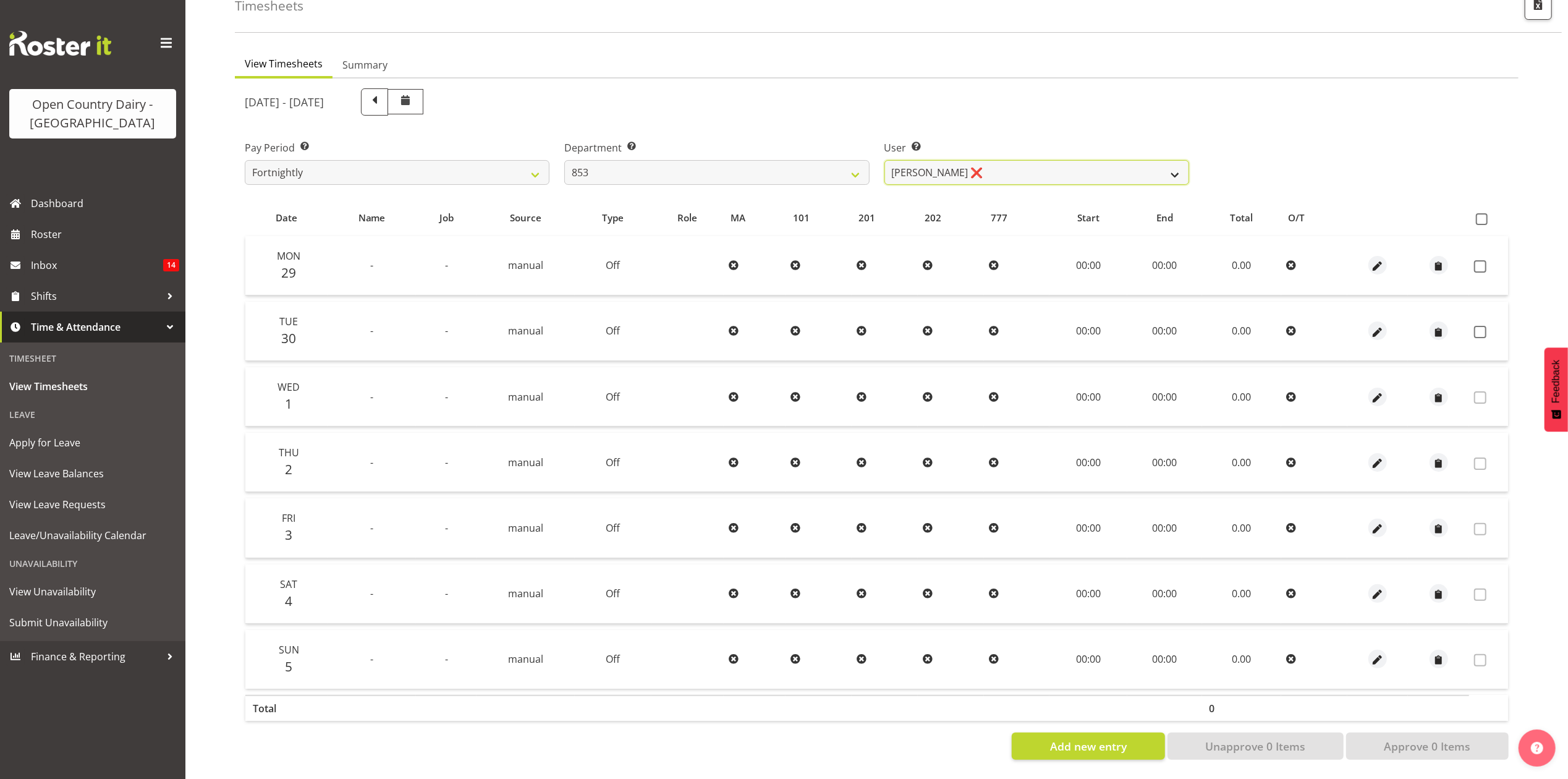
click at [1061, 167] on select "Christiaan Botha ❌ Kevin Stuck ❌ Marty Powell ❌ Sean O'Neill ❌" at bounding box center [1037, 173] width 305 height 25
click at [957, 236] on td at bounding box center [951, 265] width 66 height 59
drag, startPoint x: 933, startPoint y: 159, endPoint x: 929, endPoint y: 169, distance: 10.8
click at [933, 161] on select "Christiaan Botha ❌ Kevin Stuck ❌ Marty Powell ❌ Sean O'Neill ❌" at bounding box center [1037, 173] width 305 height 25
select select "10131"
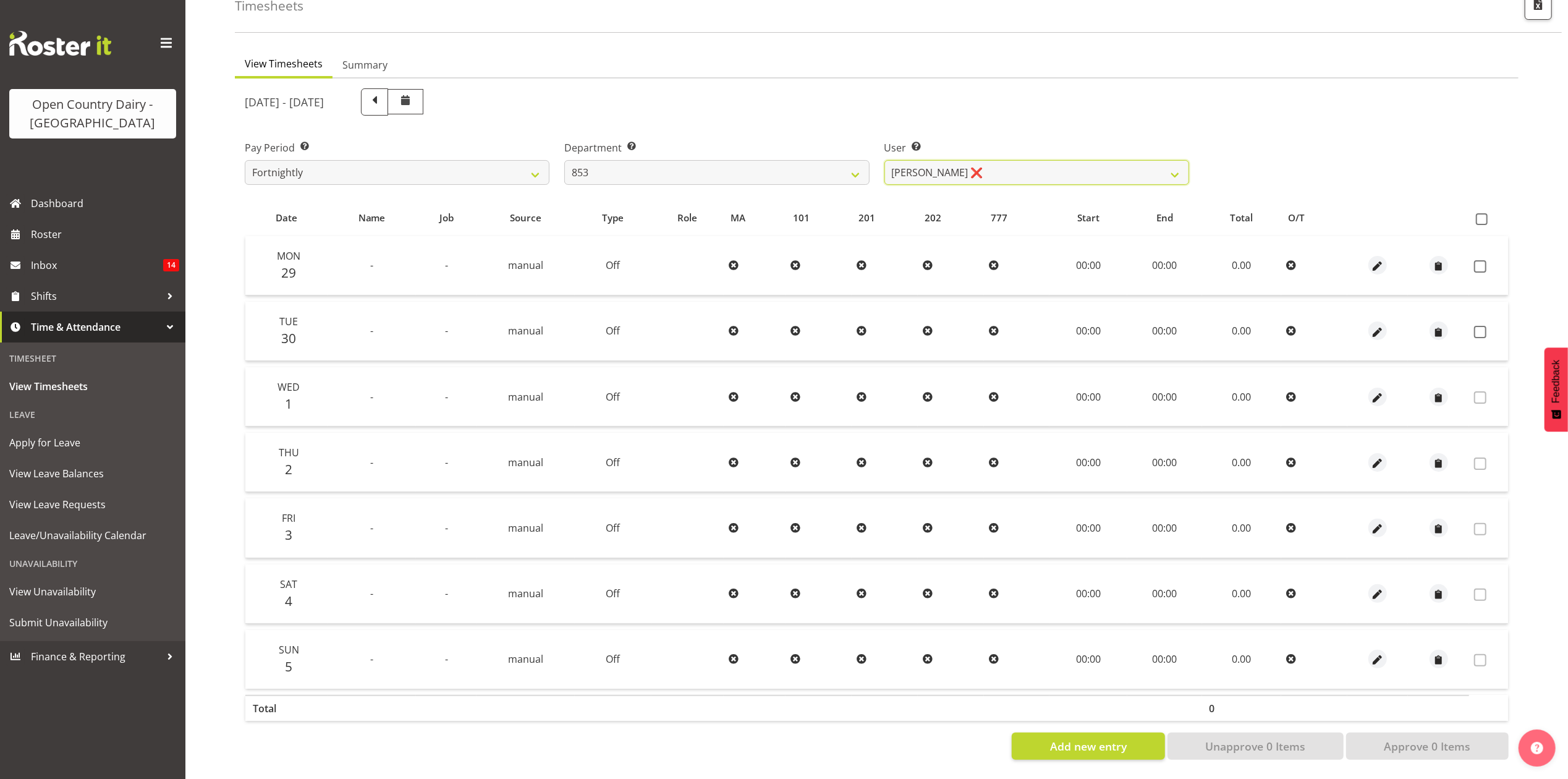
click at [884, 160] on select "Christiaan Botha ❌ Kevin Stuck ❌ Marty Powell ❌ Sean O'Neill ❌" at bounding box center [1037, 173] width 305 height 25
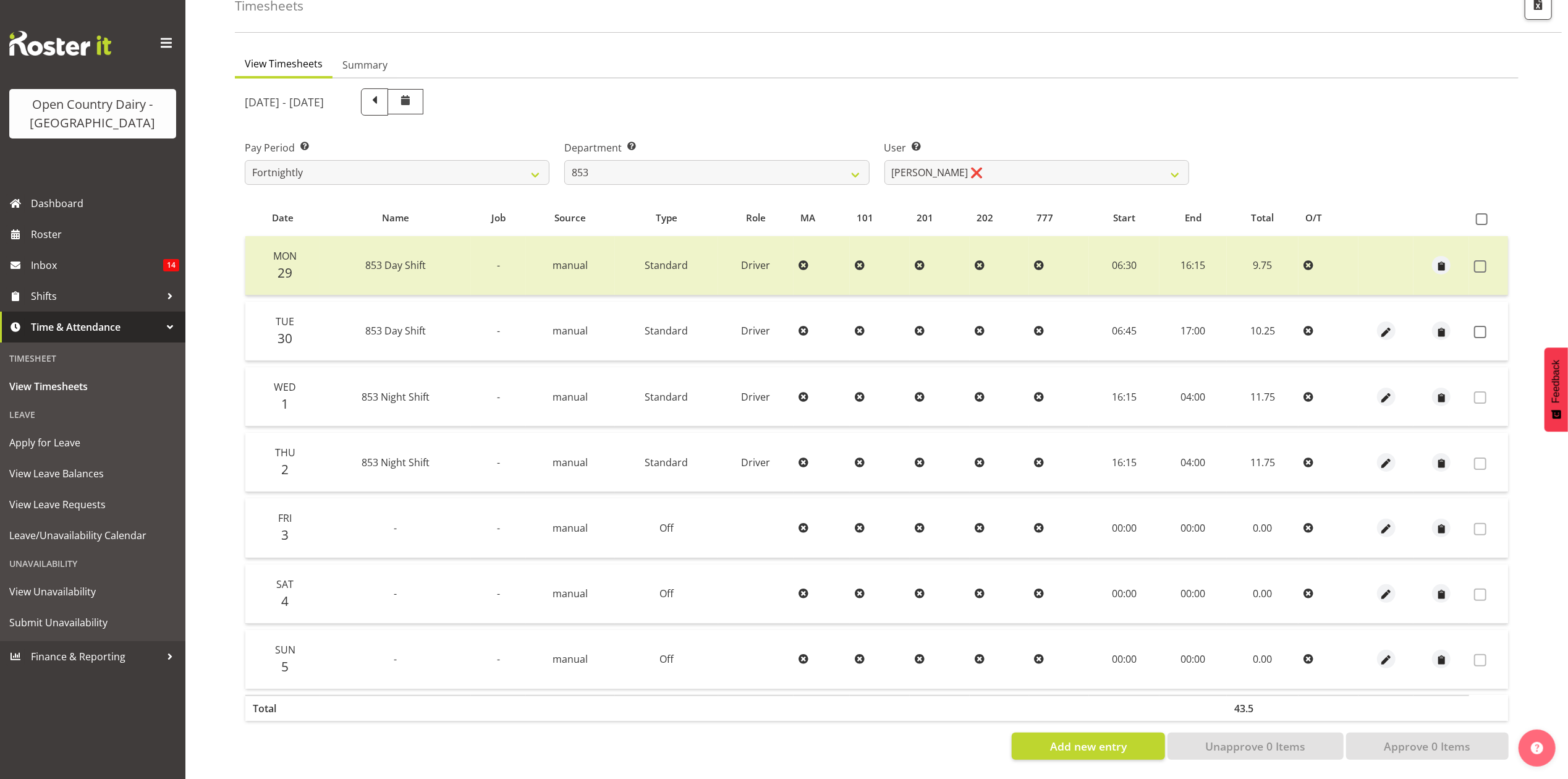
click at [1472, 320] on td at bounding box center [1487, 332] width 39 height 59
click at [1477, 325] on span at bounding box center [1480, 332] width 13 height 13
checkbox input "true"
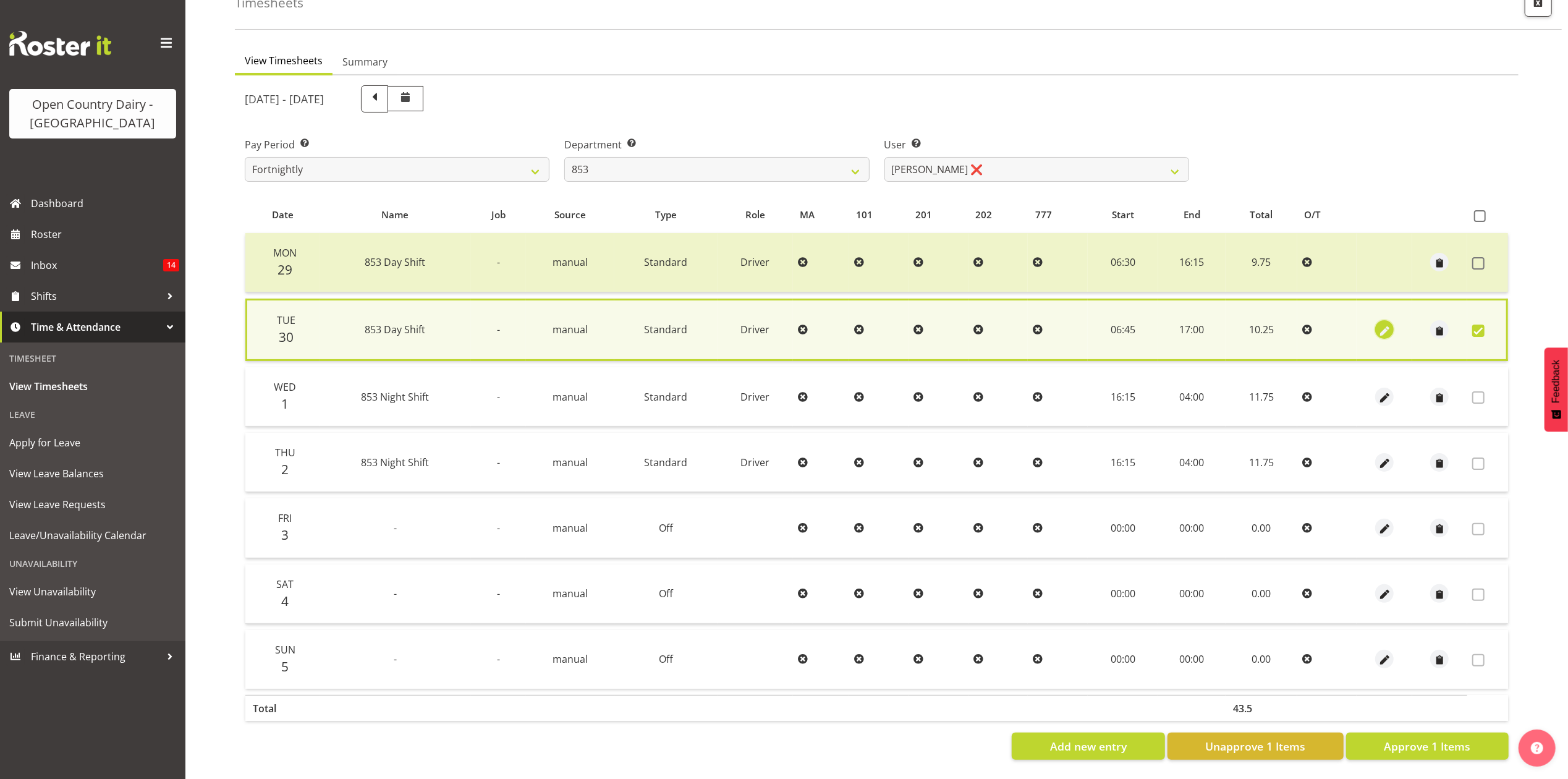
click at [1387, 325] on span "button" at bounding box center [1384, 331] width 14 height 14
select select "Standard"
select select "8"
select select "2025"
select select "17"
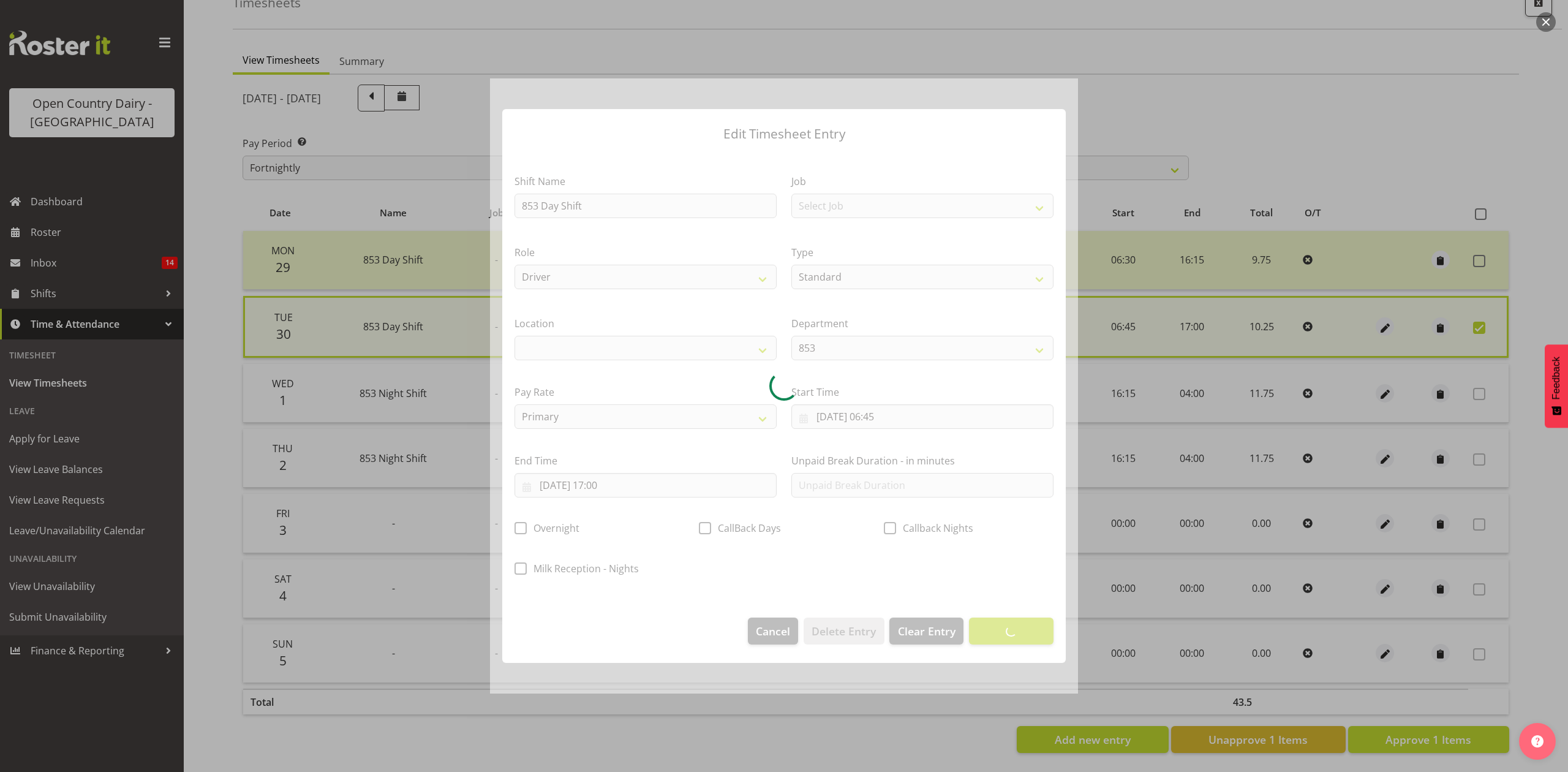
select select
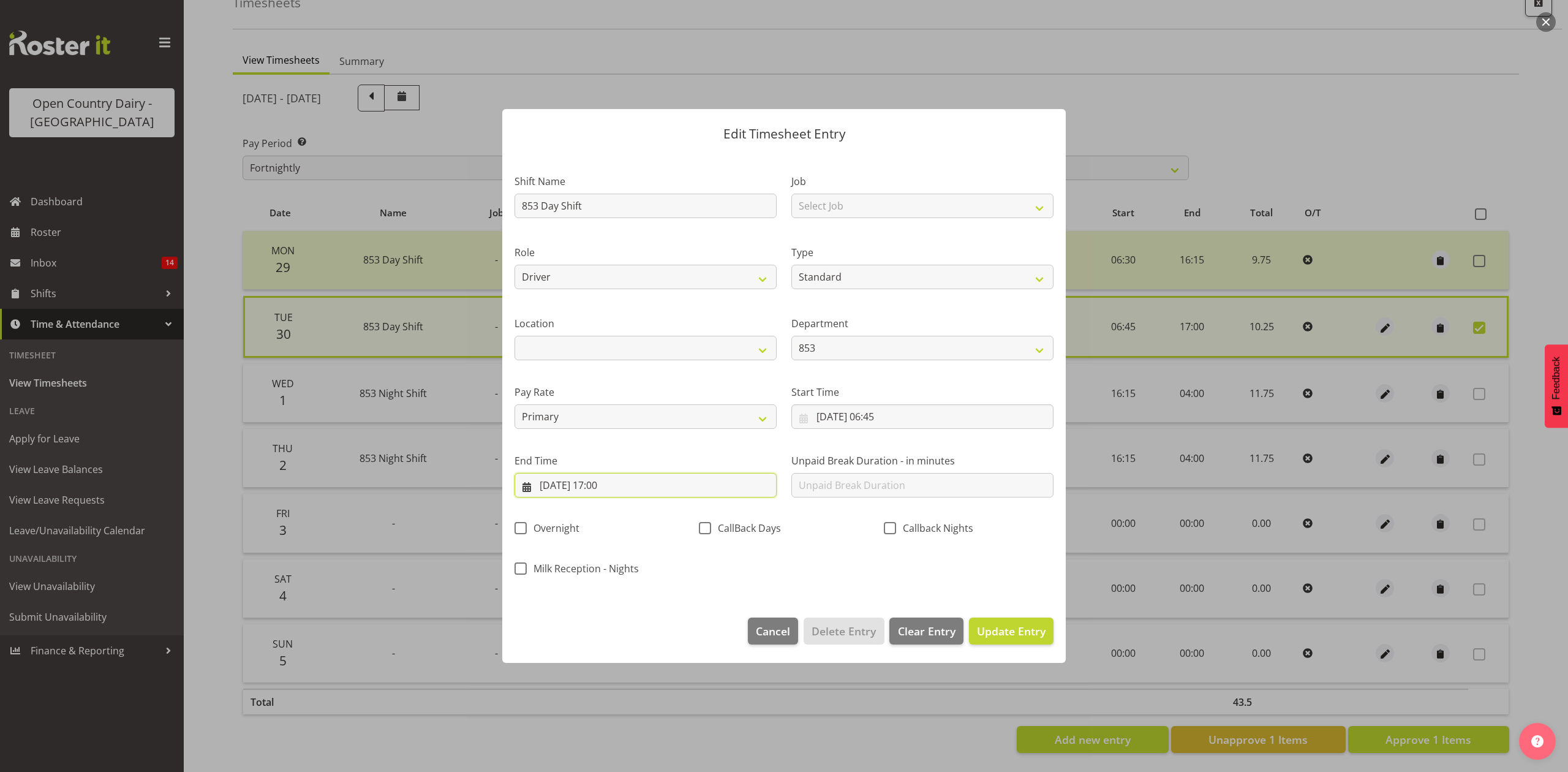
click at [661, 486] on input "30/09/2025, 17:00" at bounding box center [645, 485] width 262 height 25
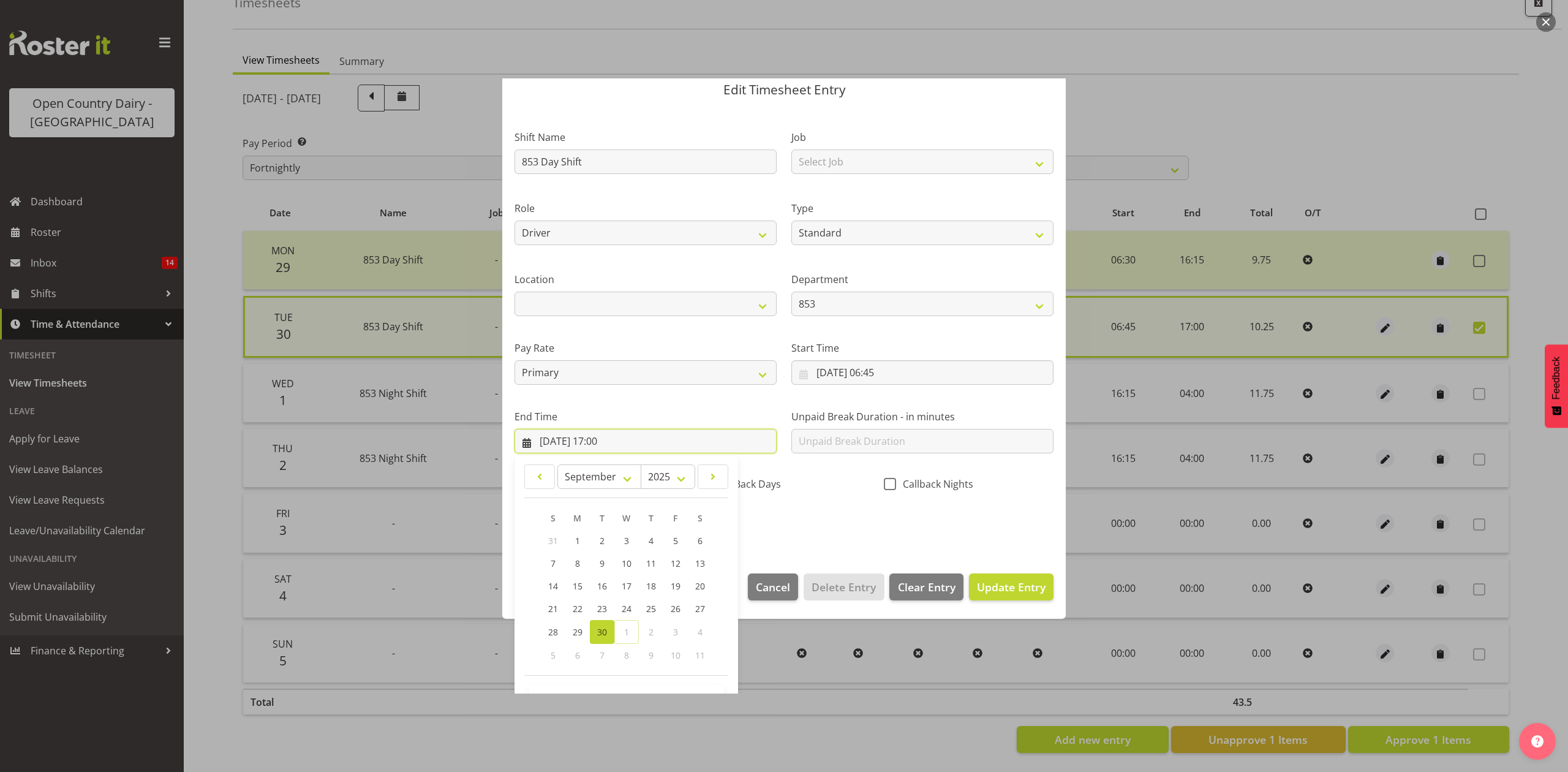
scroll to position [84, 0]
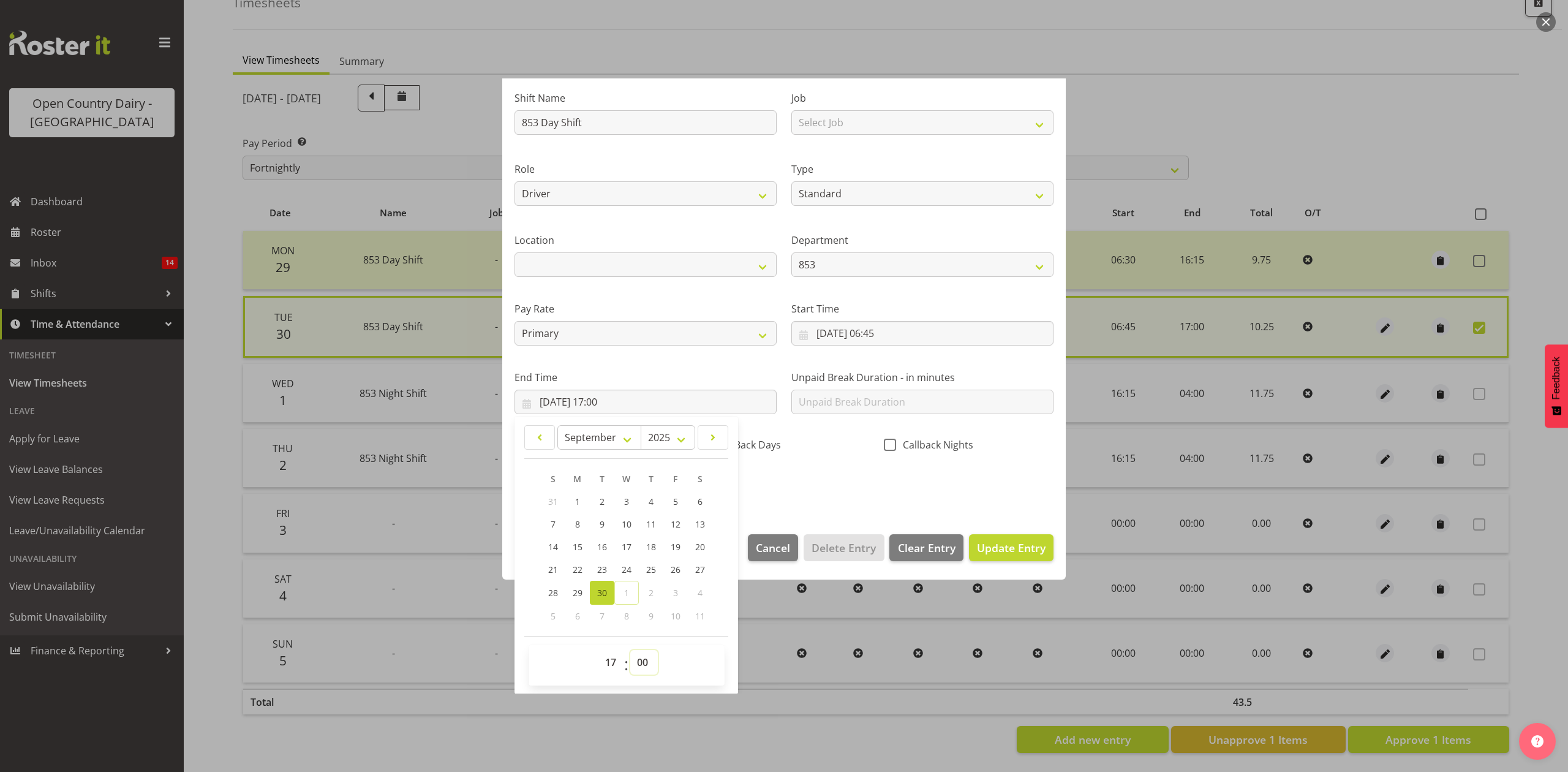
click at [640, 672] on select "00 01 02 03 04 05 06 07 08 09 10 11 12 13 14 15 16 17 18 19 20 21 22 23 24 25 2…" at bounding box center [644, 663] width 28 height 25
click at [640, 650] on select "00 01 02 03 04 05 06 07 08 09 10 11 12 13 14 15 16 17 18 19 20 21 22 23 24 25 2…" at bounding box center [644, 663] width 28 height 25
click at [647, 662] on select "00 01 02 03 04 05 06 07 08 09 10 11 12 13 14 15 16 17 18 19 20 21 22 23 24 25 2…" at bounding box center [644, 663] width 28 height 25
select select "30"
click at [630, 650] on select "00 01 02 03 04 05 06 07 08 09 10 11 12 13 14 15 16 17 18 19 20 21 22 23 24 25 2…" at bounding box center [644, 663] width 28 height 25
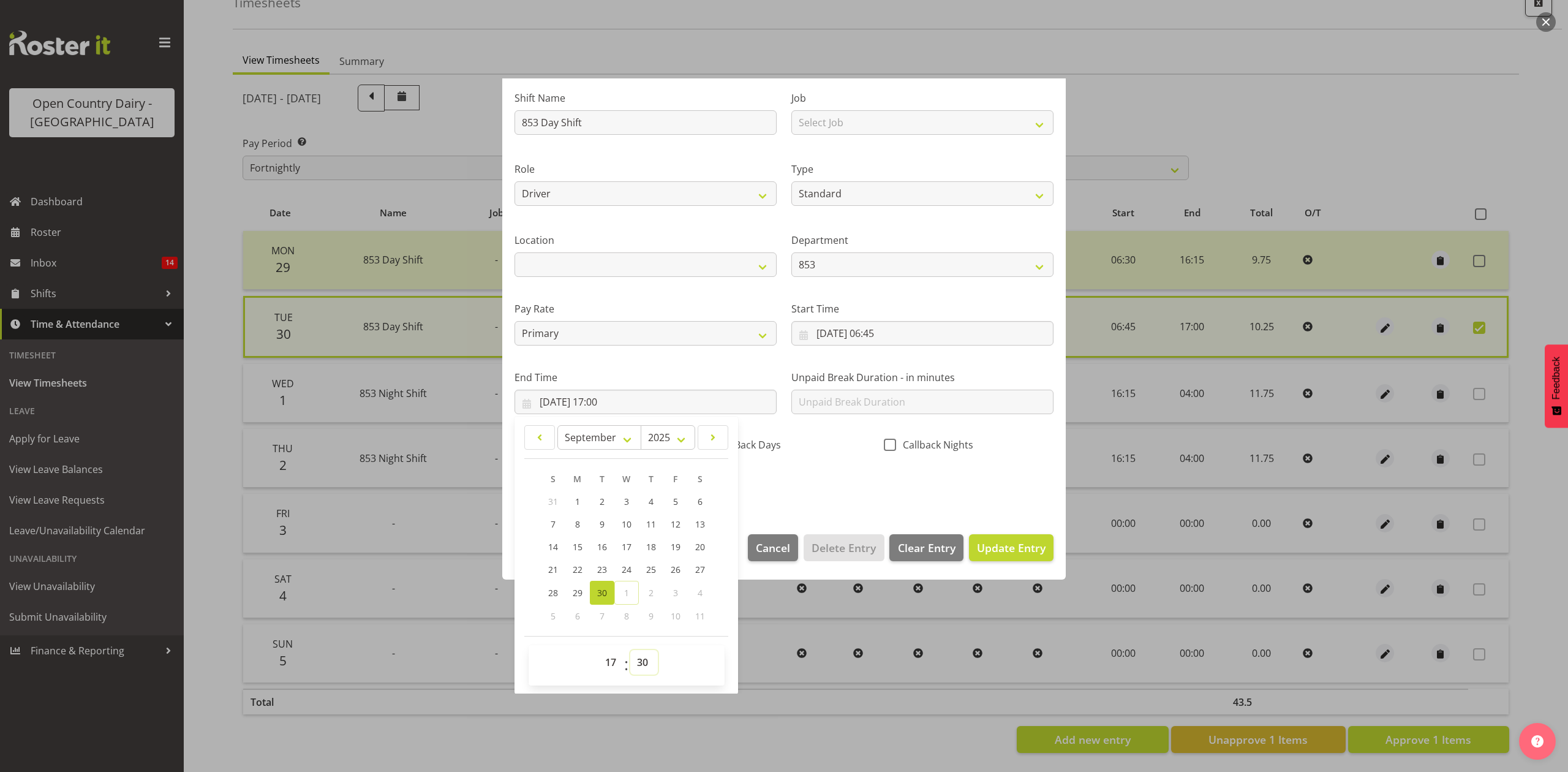
type input "30/09/2025, 17:30"
click at [840, 481] on div "Shift Name 853 Day Shift Job Select Job Connecting /unconnecting Trailers Drivi…" at bounding box center [784, 288] width 554 height 429
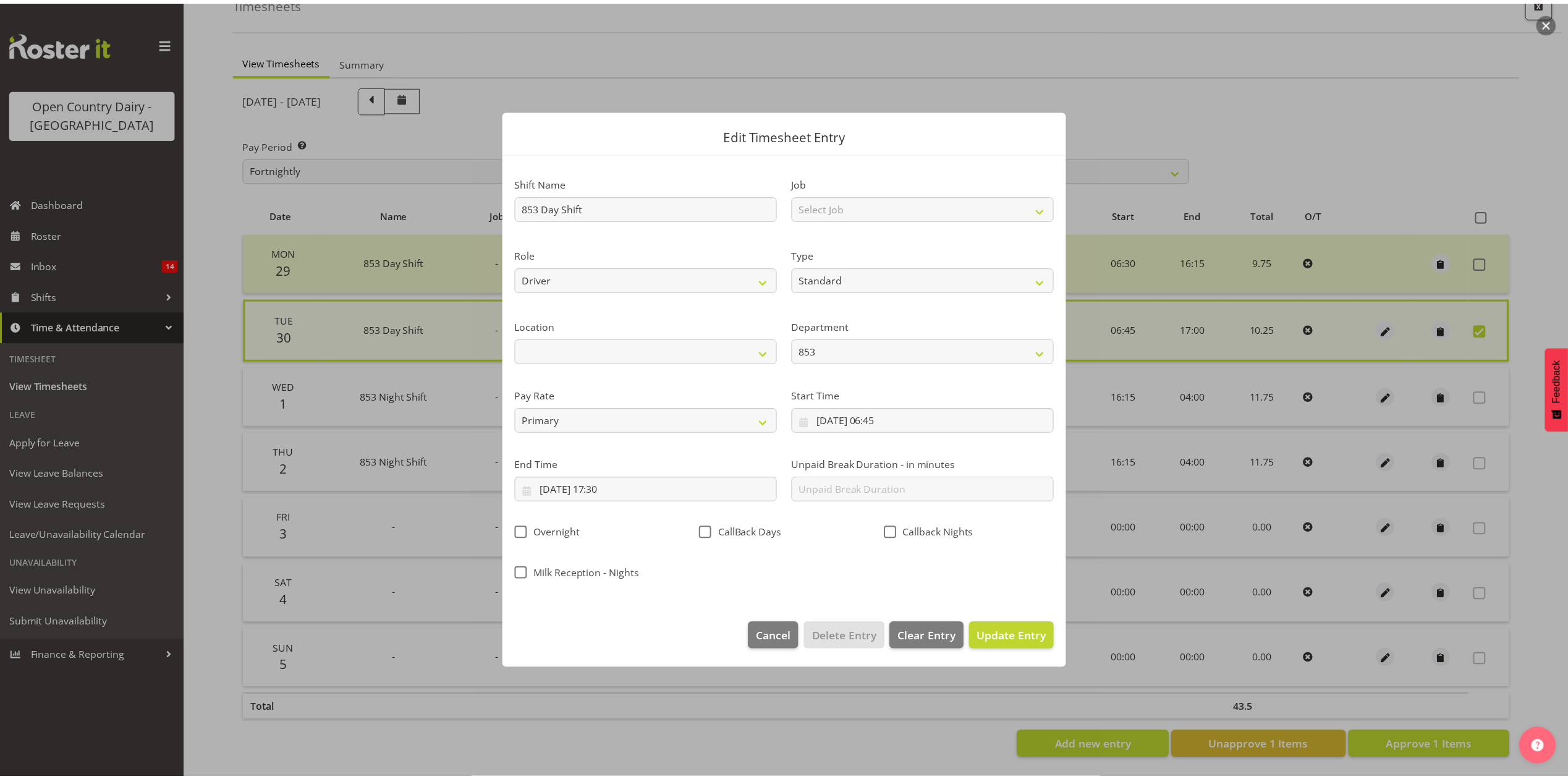
scroll to position [0, 0]
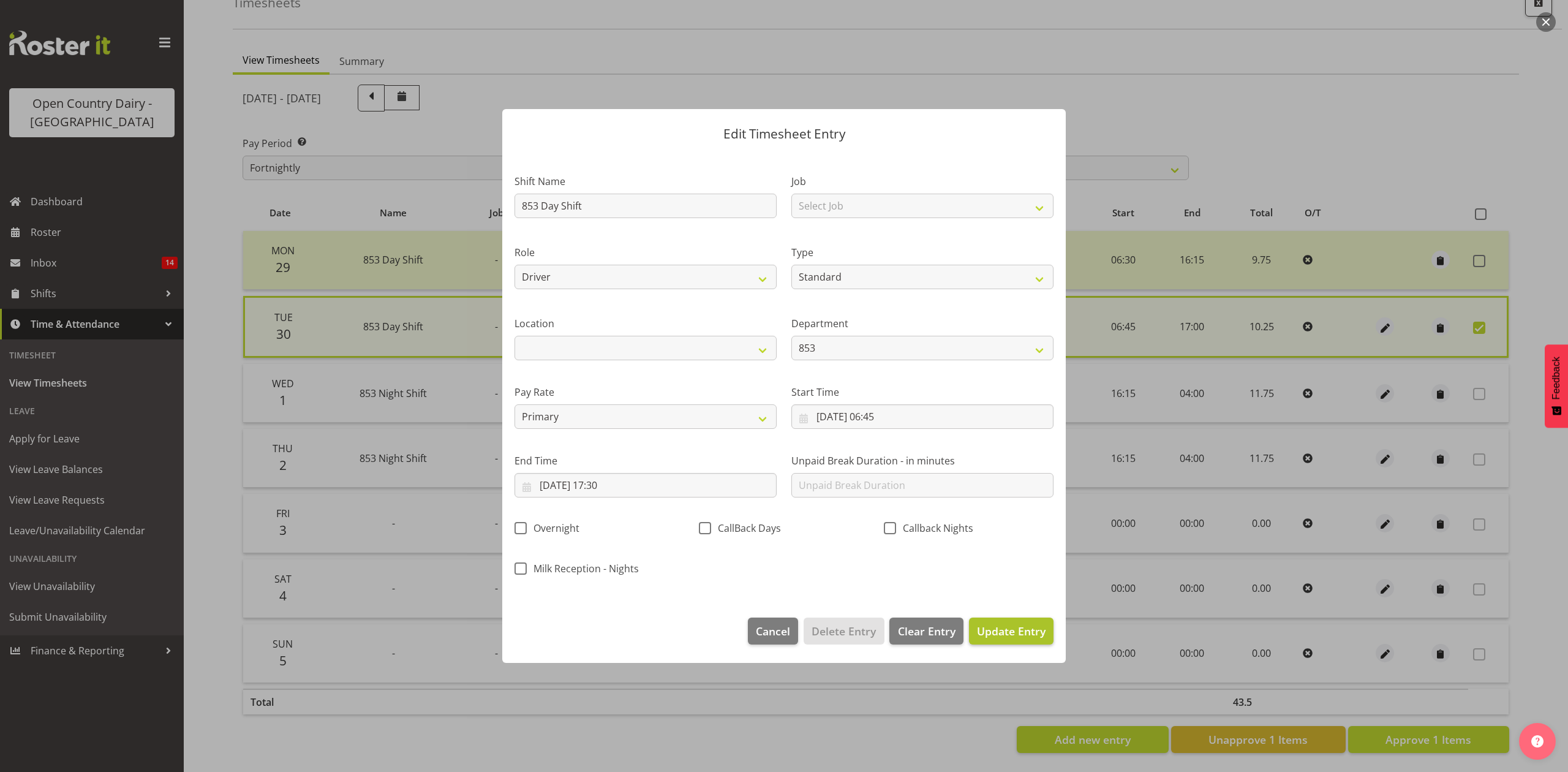
drag, startPoint x: 978, startPoint y: 661, endPoint x: 980, endPoint y: 640, distance: 21.1
click at [978, 653] on footer "Cancel Delete Entry Clear Entry Update Entry" at bounding box center [784, 633] width 564 height 58
click at [980, 639] on span "Update Entry" at bounding box center [1010, 631] width 68 height 16
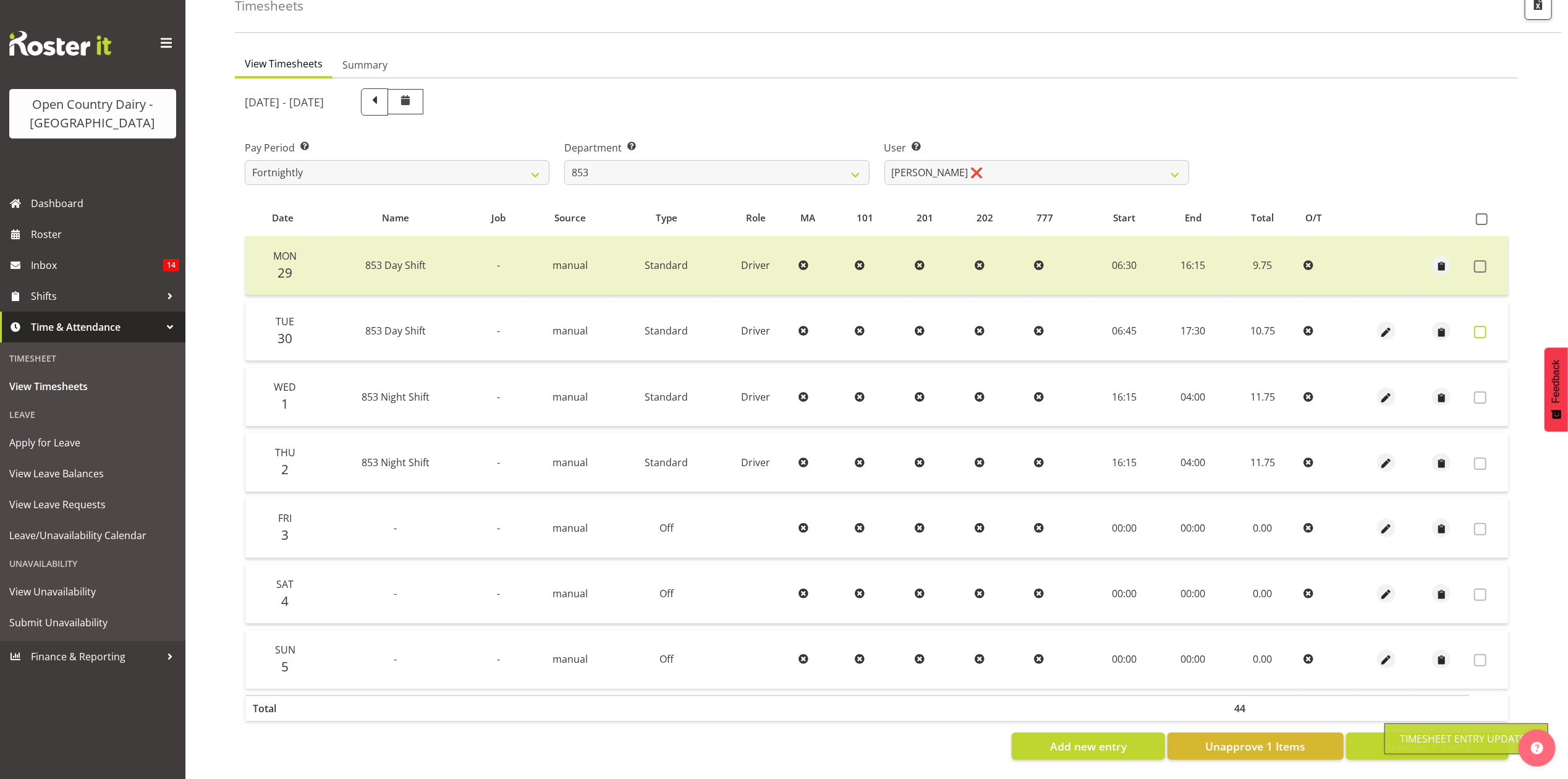
click at [1482, 325] on span at bounding box center [1480, 332] width 13 height 13
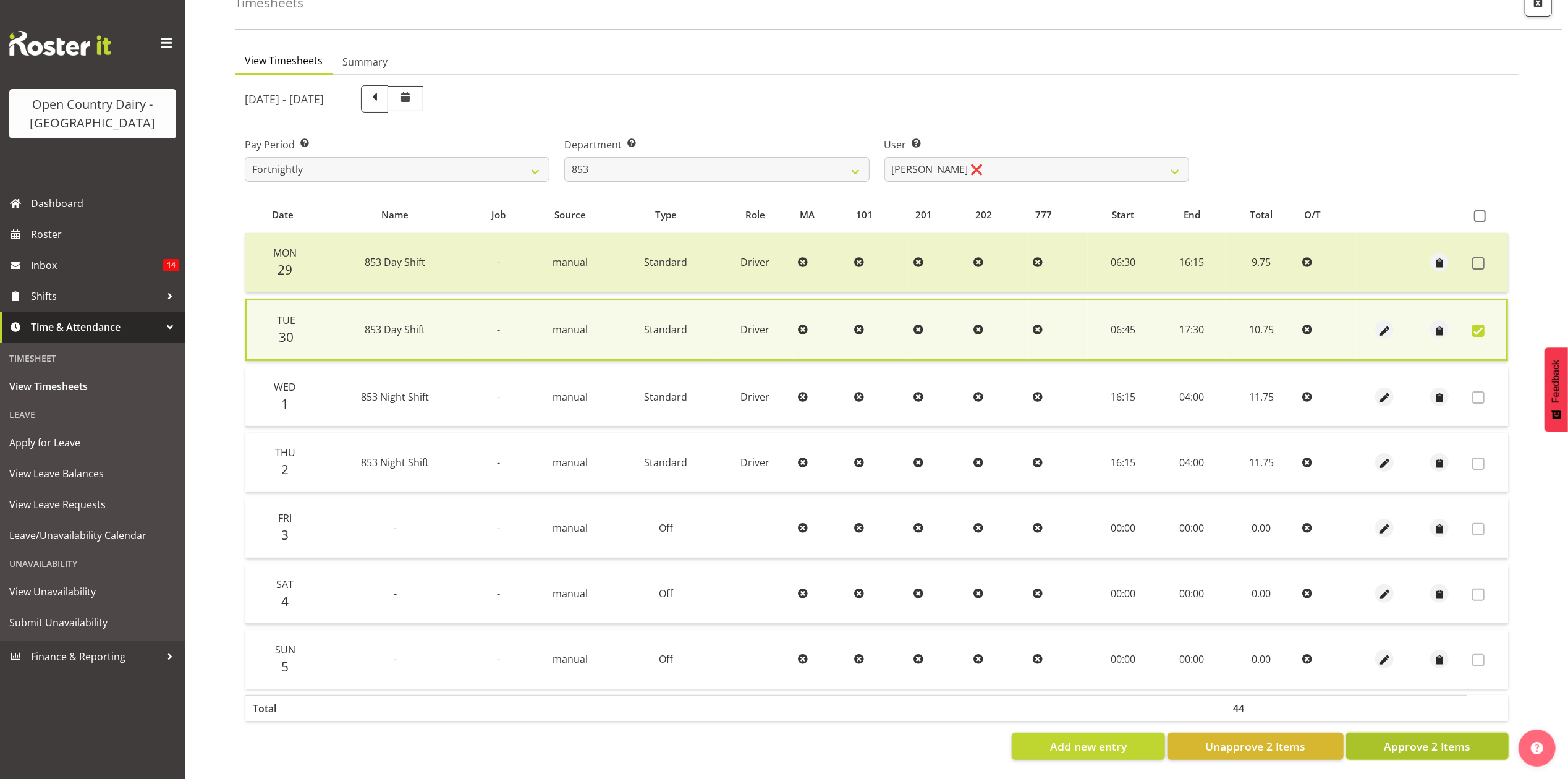
click at [1424, 739] on span "Approve 2 Items" at bounding box center [1426, 747] width 87 height 16
checkbox input "false"
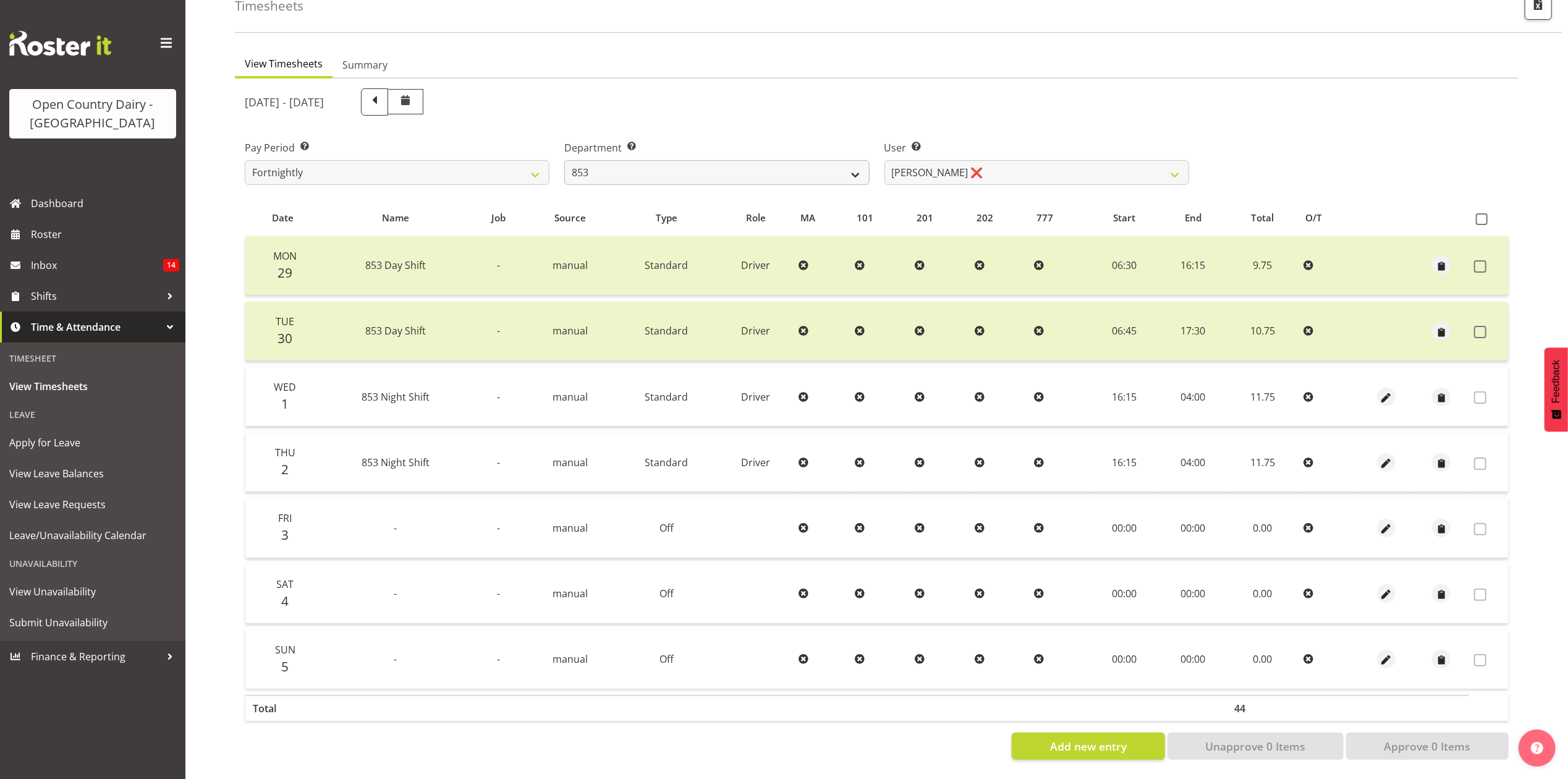
click at [625, 173] on div "Department Select which department you would like to view. 734 735 736 737 738 …" at bounding box center [716, 157] width 320 height 69
click at [625, 173] on select "734 735 736 737 738 739 851 853 854 855 856 858 861 862 865 867-9032 868 869 87…" at bounding box center [717, 173] width 305 height 25
select select "668"
click at [564, 160] on select "734 735 736 737 738 739 851 853 854 855 856 858 861 862 865 867-9032 868 869 87…" at bounding box center [717, 173] width 305 height 25
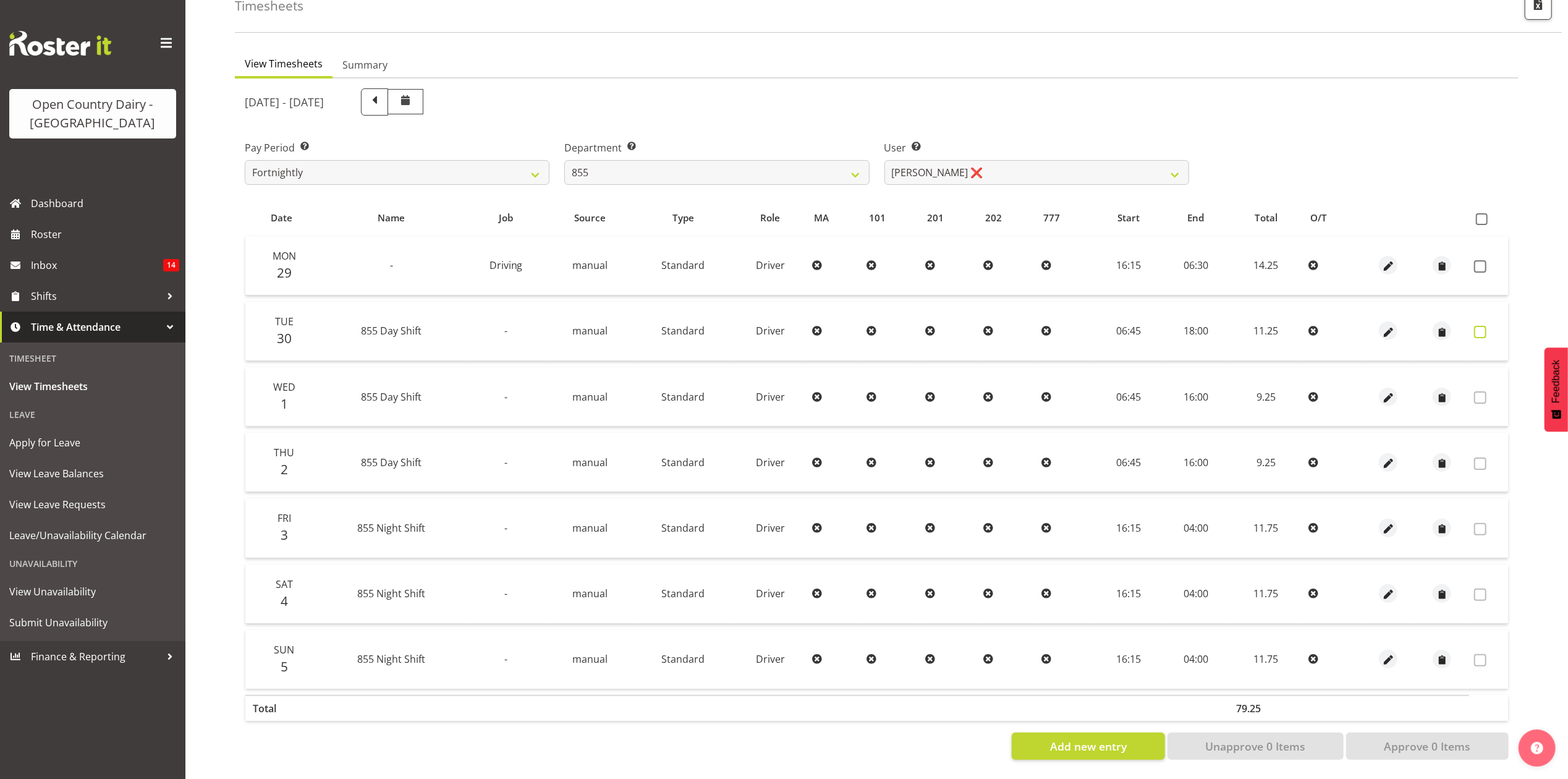
click at [1484, 325] on span at bounding box center [1480, 332] width 13 height 13
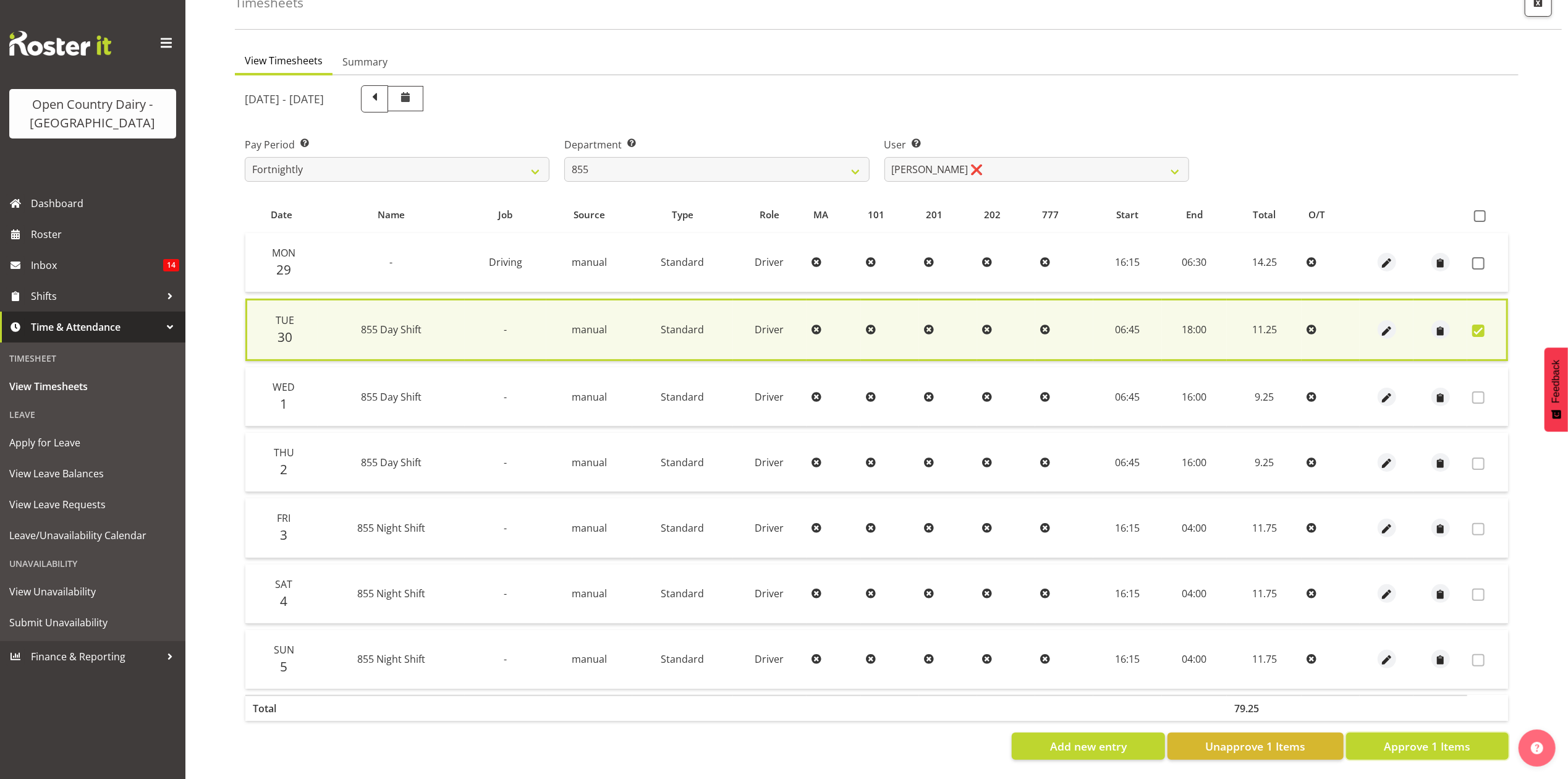
click at [1436, 739] on span "Approve 1 Items" at bounding box center [1426, 747] width 87 height 16
checkbox input "false"
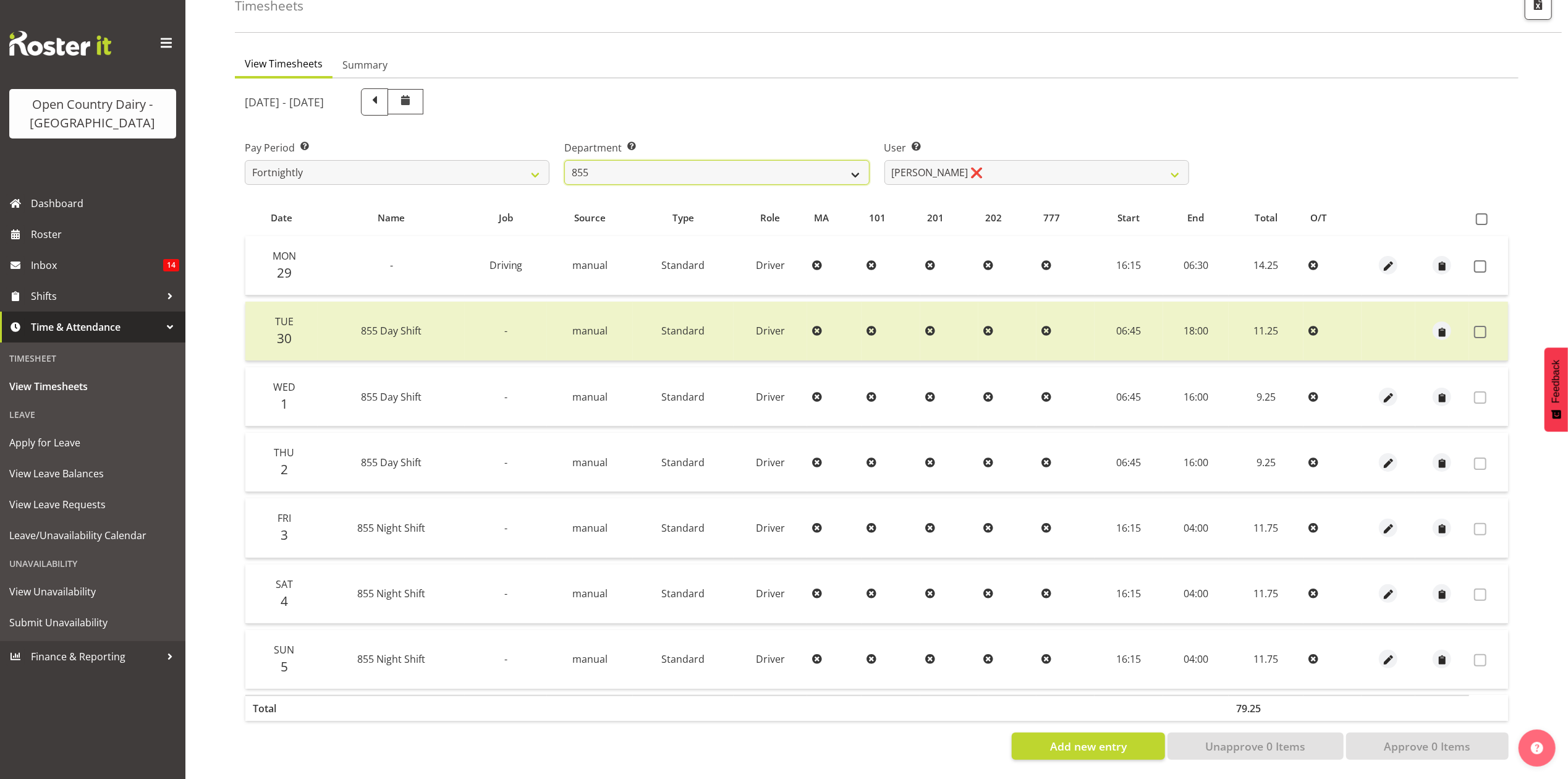
click at [723, 160] on select "734 735 736 737 738 739 851 853 854 855 856 858 861 862 865 867-9032 868 869 87…" at bounding box center [717, 173] width 305 height 25
select select "675"
click at [564, 160] on select "734 735 736 737 738 739 851 853 854 855 856 858 861 862 865 867-9032 868 869 87…" at bounding box center [717, 173] width 305 height 25
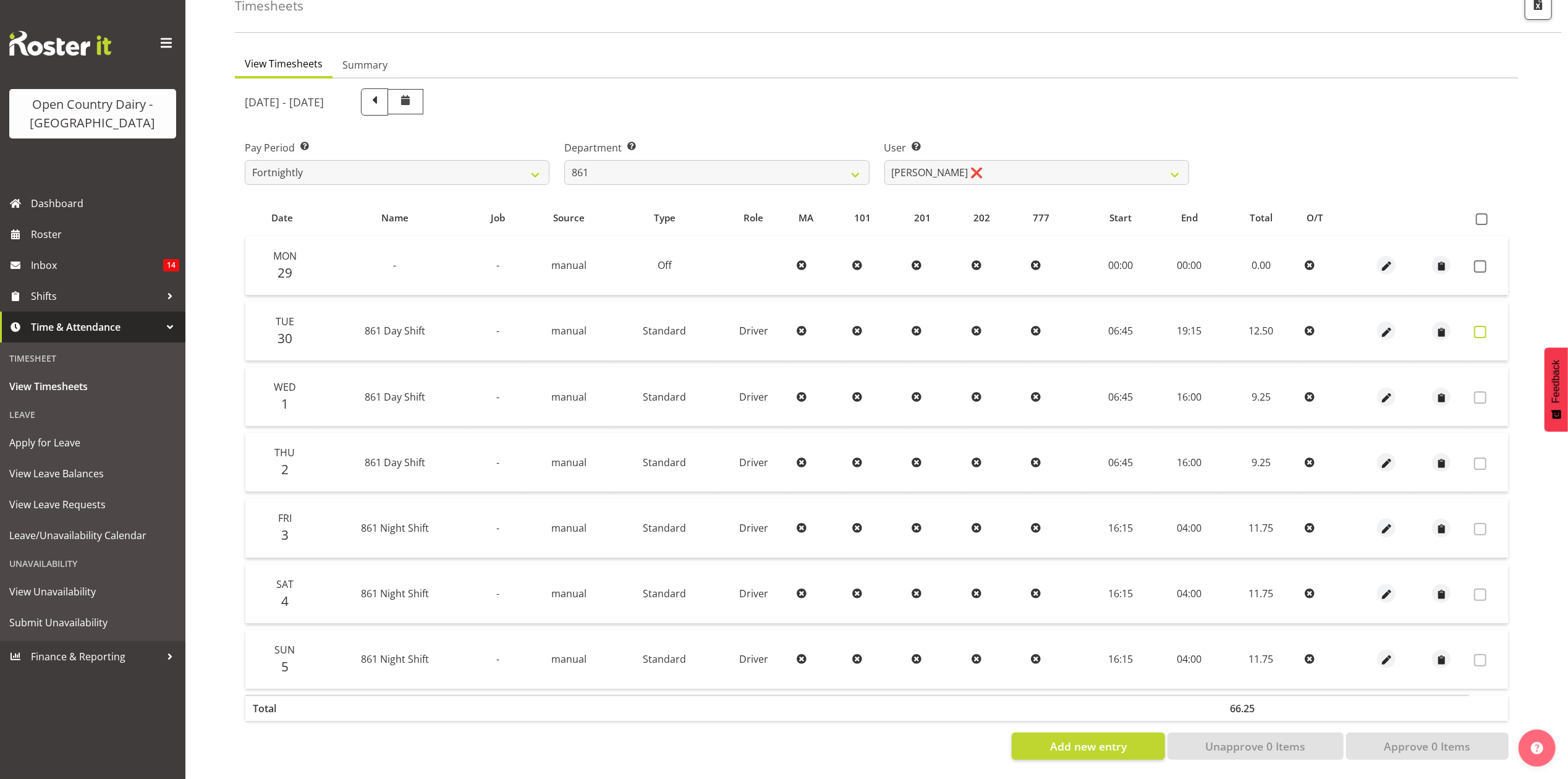
click at [1479, 325] on span at bounding box center [1480, 332] width 13 height 13
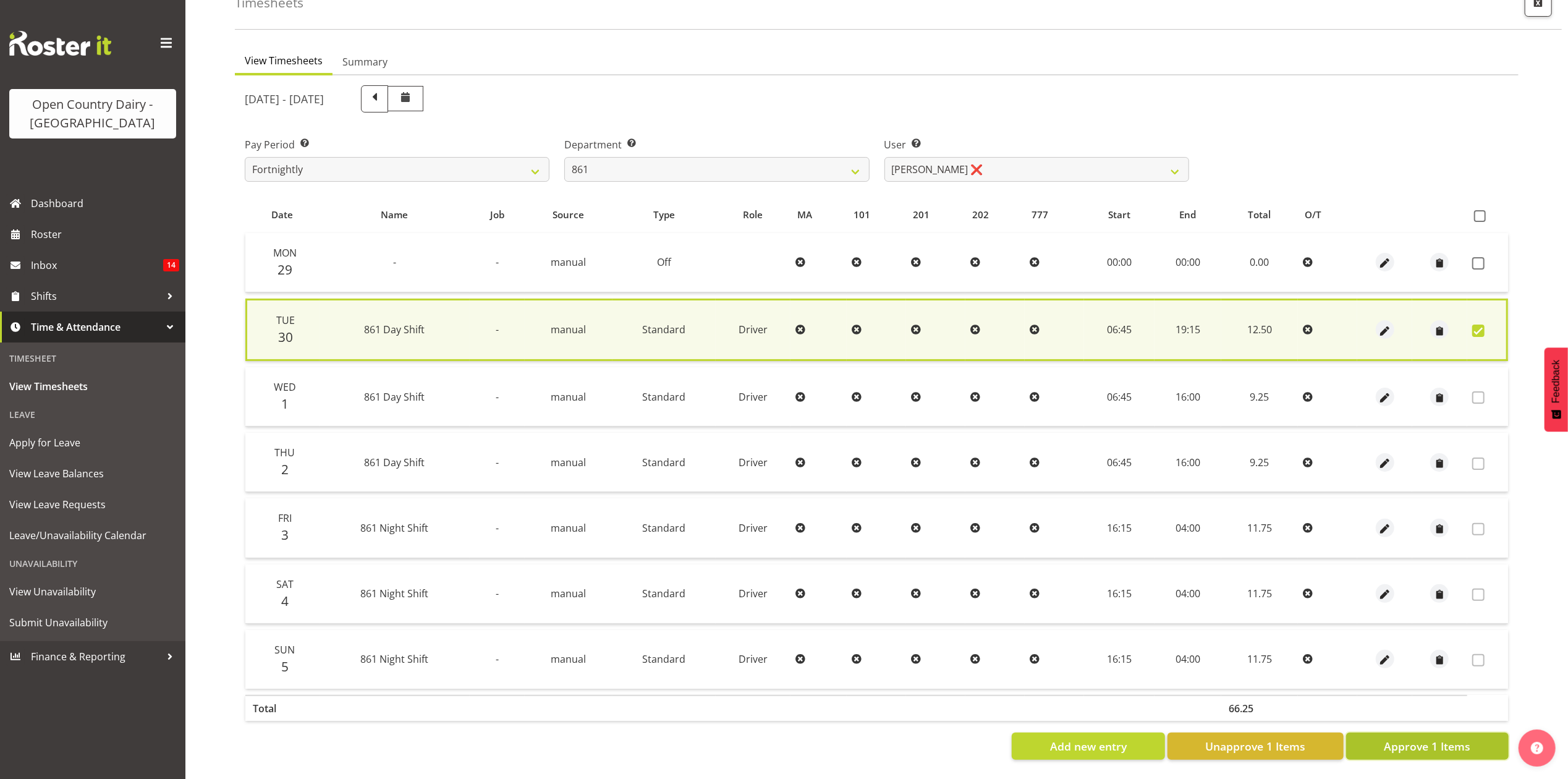
click at [1435, 739] on span "Approve 1 Items" at bounding box center [1426, 747] width 87 height 16
checkbox input "false"
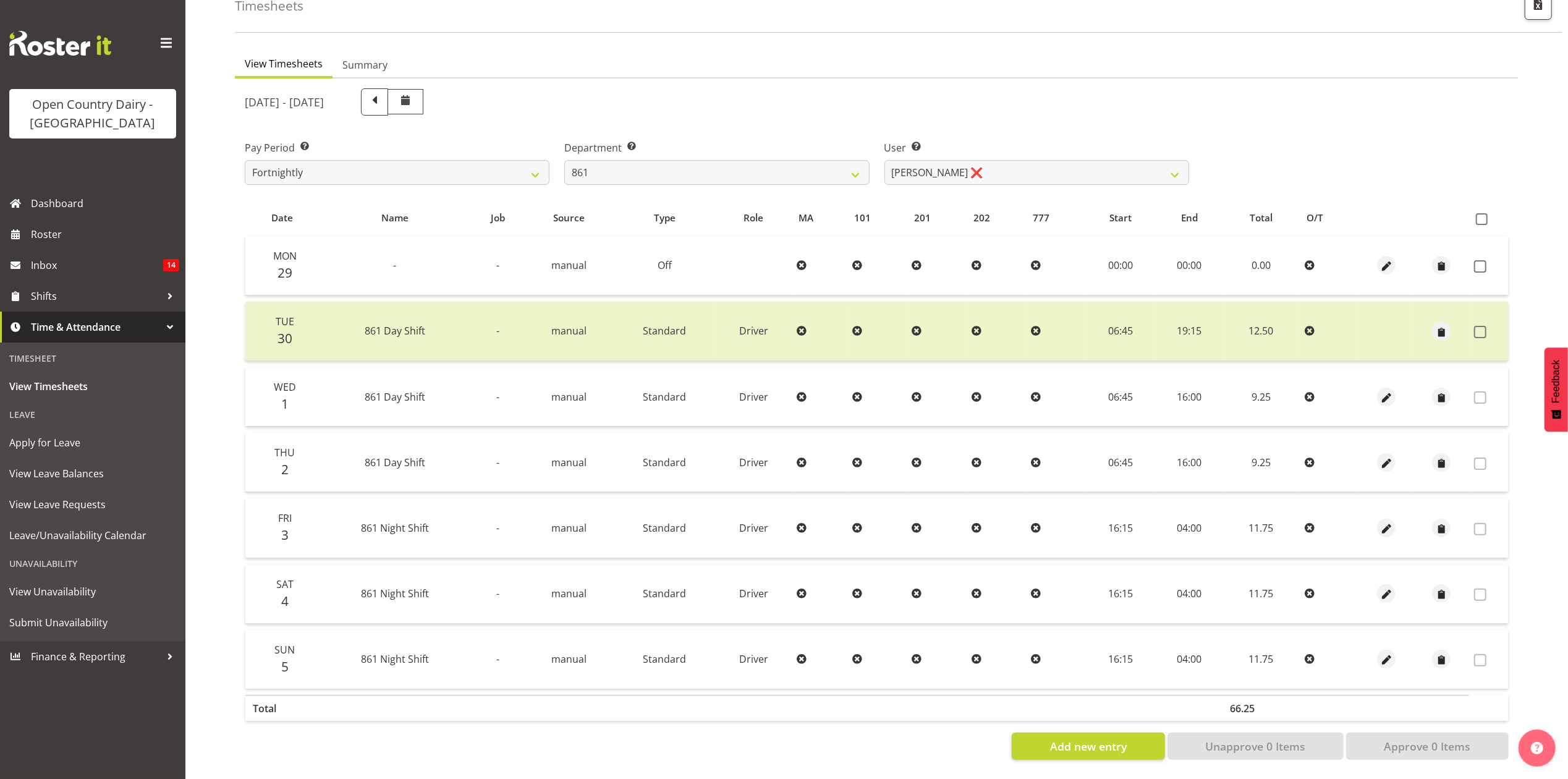
click at [650, 146] on div "Department Select which department you would like to view. 734 735 736 737 738 …" at bounding box center [717, 163] width 305 height 45
click at [646, 169] on select "734 735 736 737 738 739 851 853 854 855 856 858 861 862 865 867-9032 868 869 87…" at bounding box center [717, 173] width 305 height 25
select select "676"
click at [564, 160] on select "734 735 736 737 738 739 851 853 854 855 856 858 861 862 865 867-9032 868 869 87…" at bounding box center [717, 173] width 305 height 25
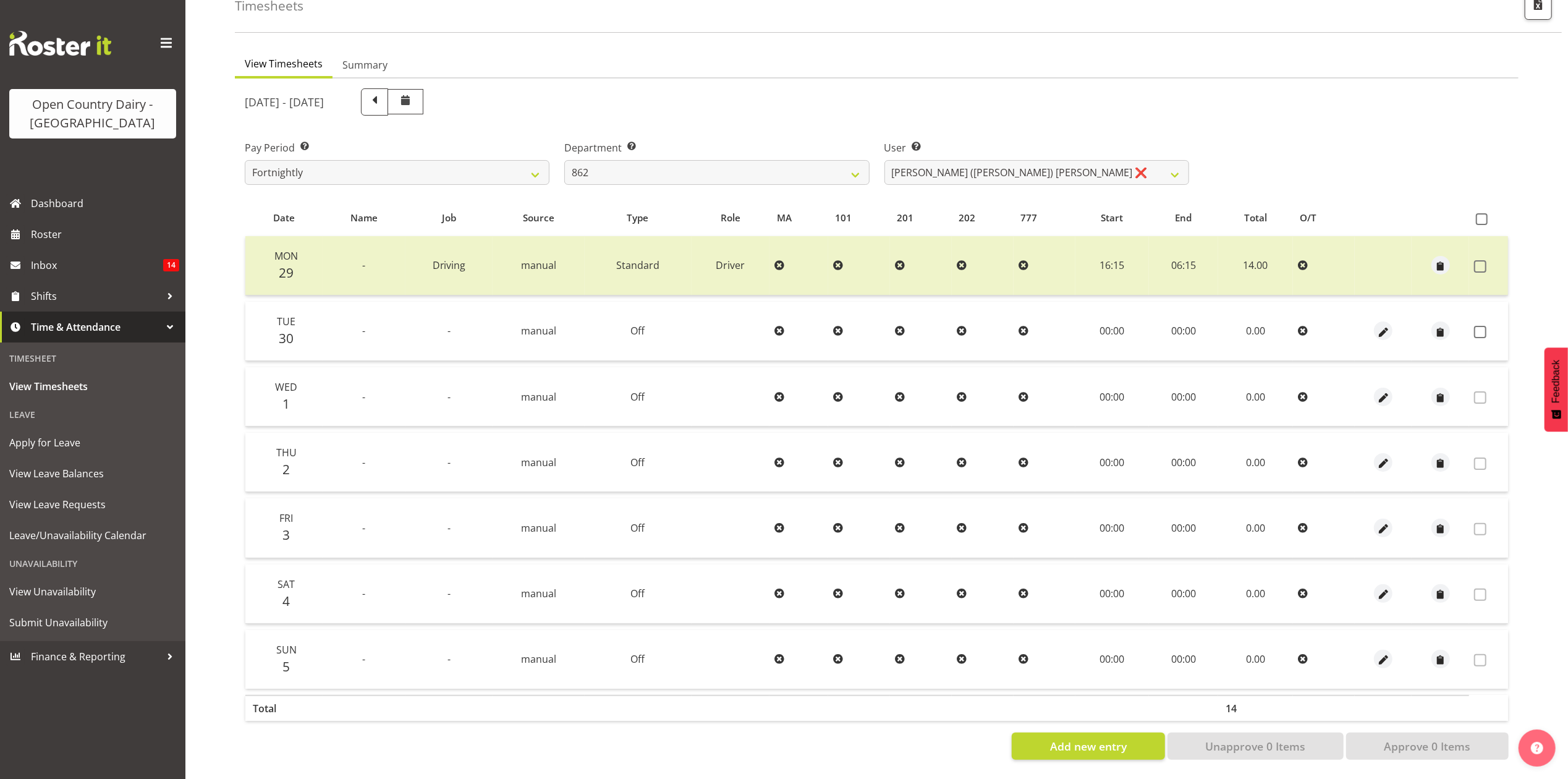
click at [979, 169] on div at bounding box center [876, 424] width 1284 height 691
click at [979, 169] on select "Bennie (David) Smith ❌ Colin Schwarz ❌ Forbes O'Reilly ❌ Tracy Inder ❌" at bounding box center [1037, 173] width 305 height 25
select select "11652"
click at [884, 160] on select "Bennie (David) Smith ❌ Colin Schwarz ❌ Forbes O'Reilly ❌ Tracy Inder ❌" at bounding box center [1037, 173] width 305 height 25
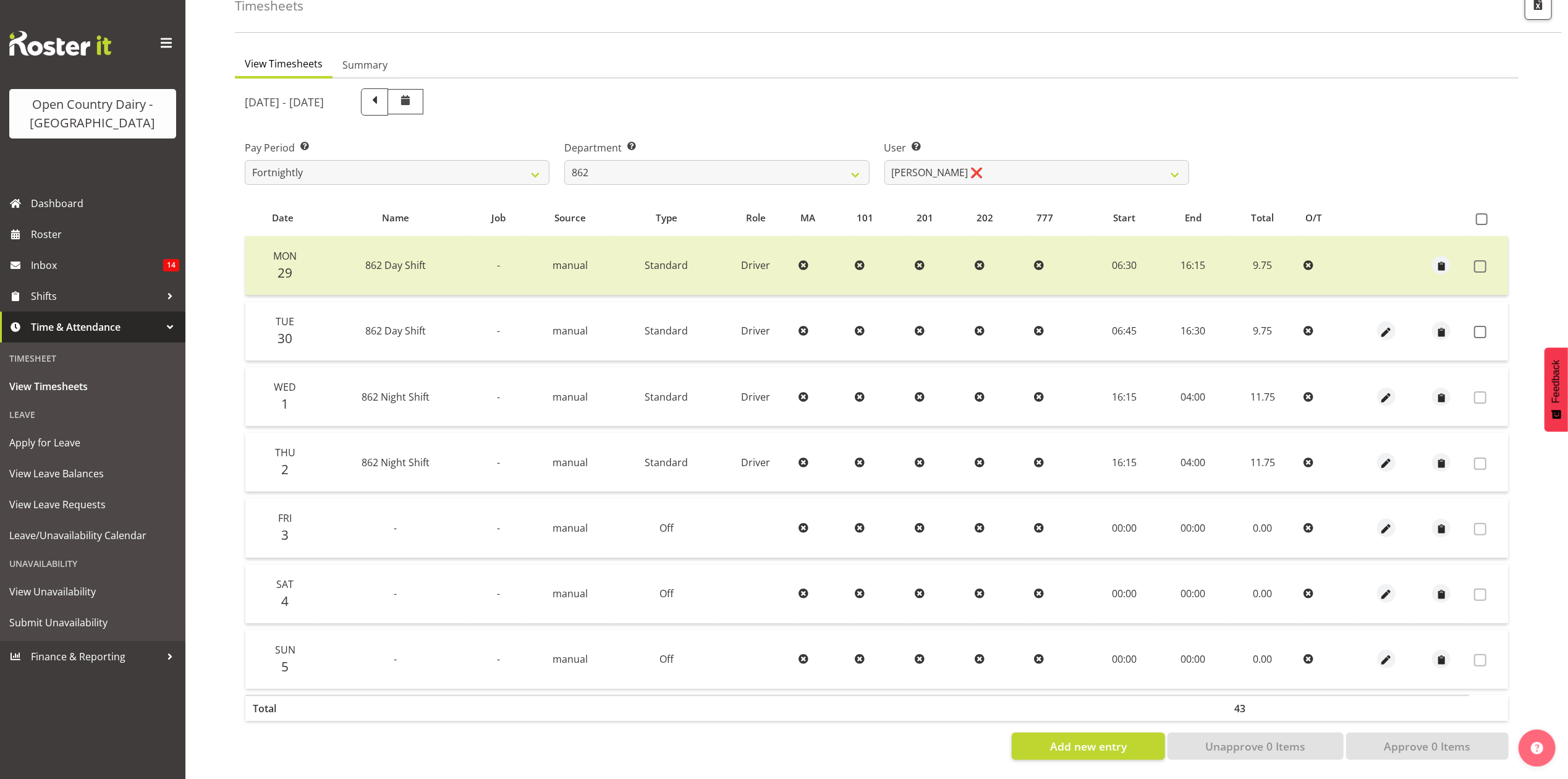
drag, startPoint x: 1461, startPoint y: 316, endPoint x: 1467, endPoint y: 320, distance: 7.2
click at [1465, 318] on td at bounding box center [1441, 332] width 56 height 59
click at [1479, 325] on span at bounding box center [1480, 332] width 13 height 13
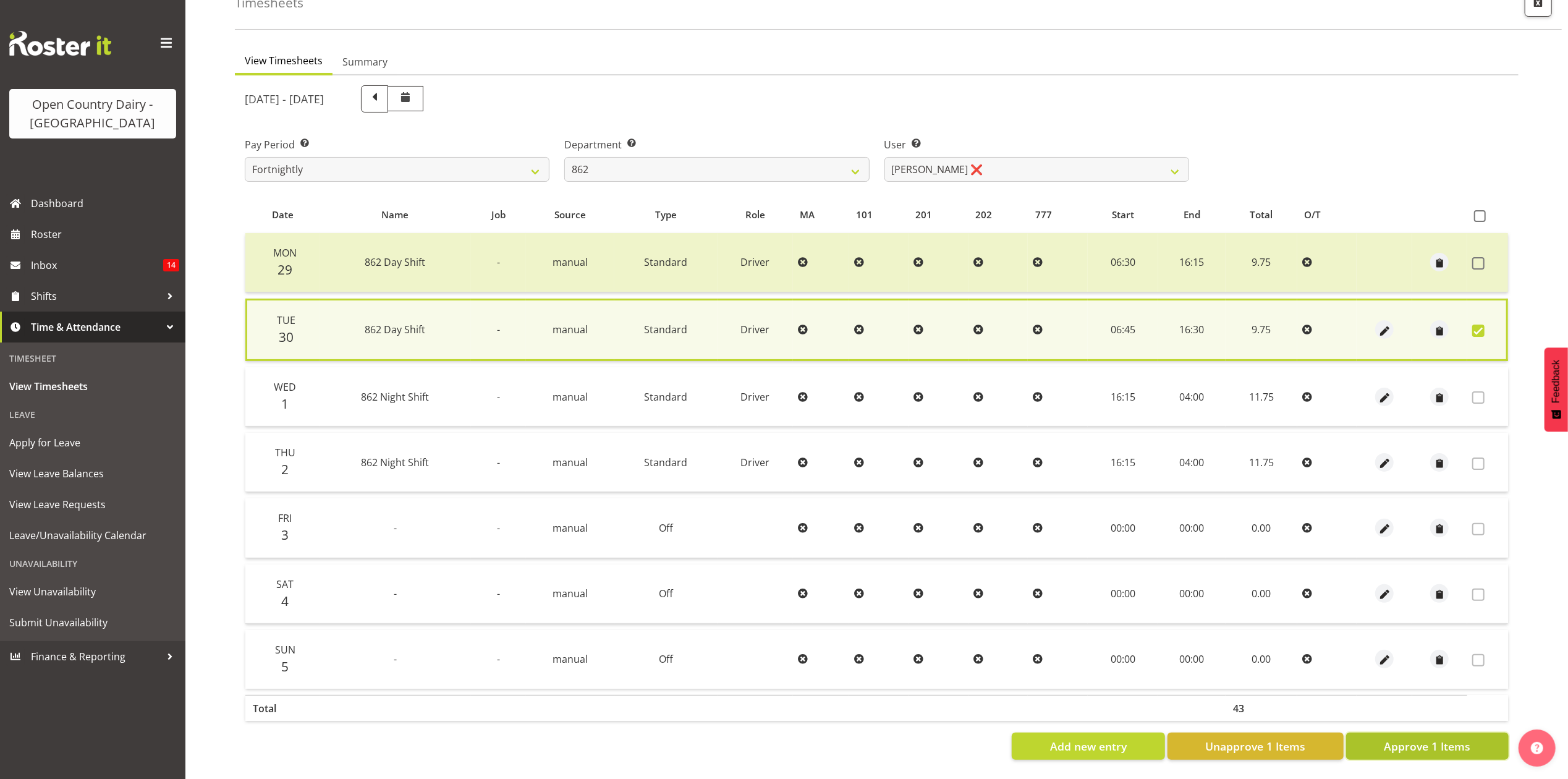
click at [1397, 739] on span "Approve 1 Items" at bounding box center [1426, 747] width 87 height 16
checkbox input "false"
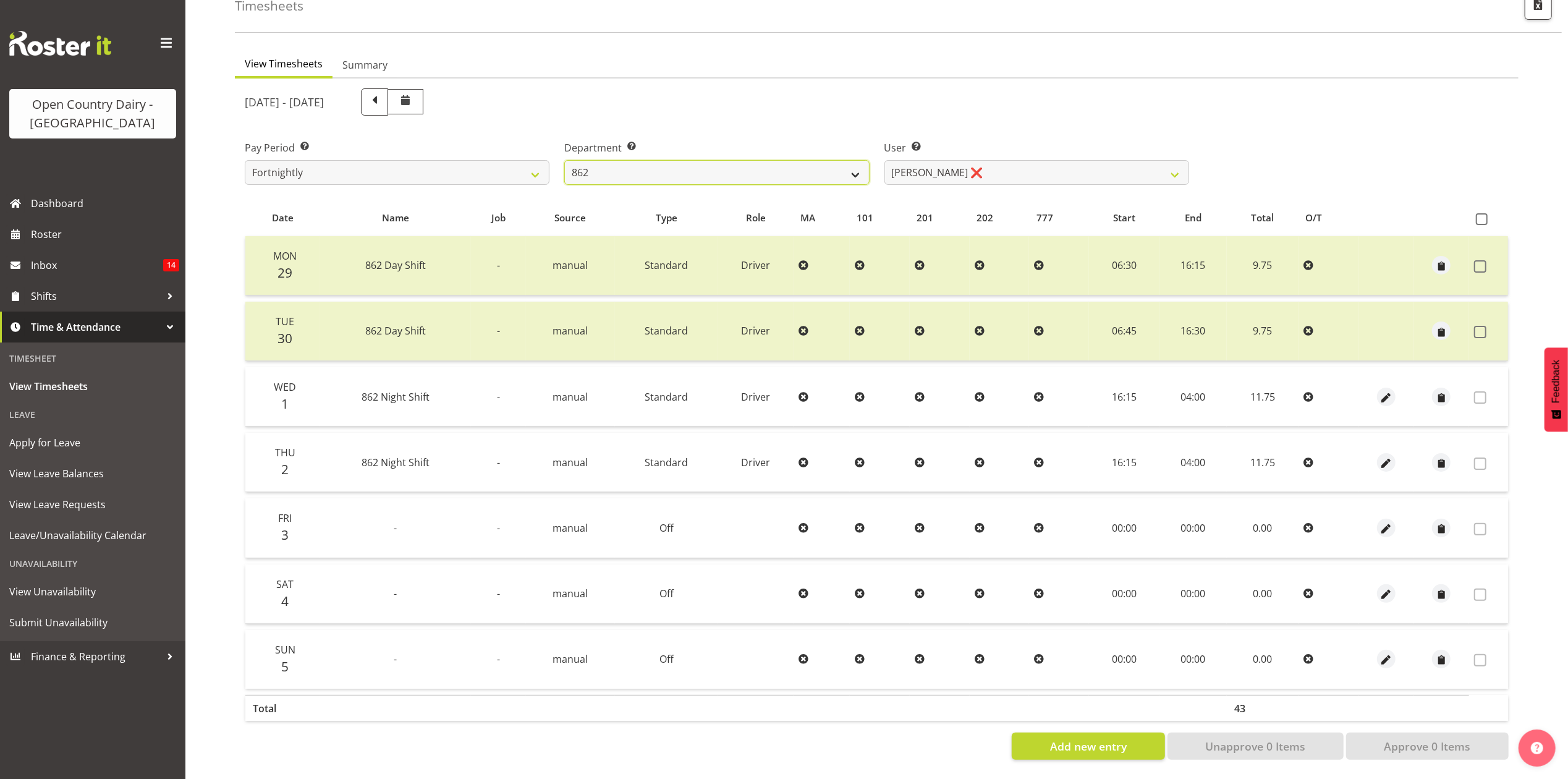
click at [620, 169] on select "734 735 736 737 738 739 851 853 854 855 856 858 861 862 865 867-9032 868 869 87…" at bounding box center [717, 173] width 305 height 25
select select "678"
click at [564, 160] on select "734 735 736 737 738 739 851 853 854 855 856 858 861 862 865 867-9032 868 869 87…" at bounding box center [717, 173] width 305 height 25
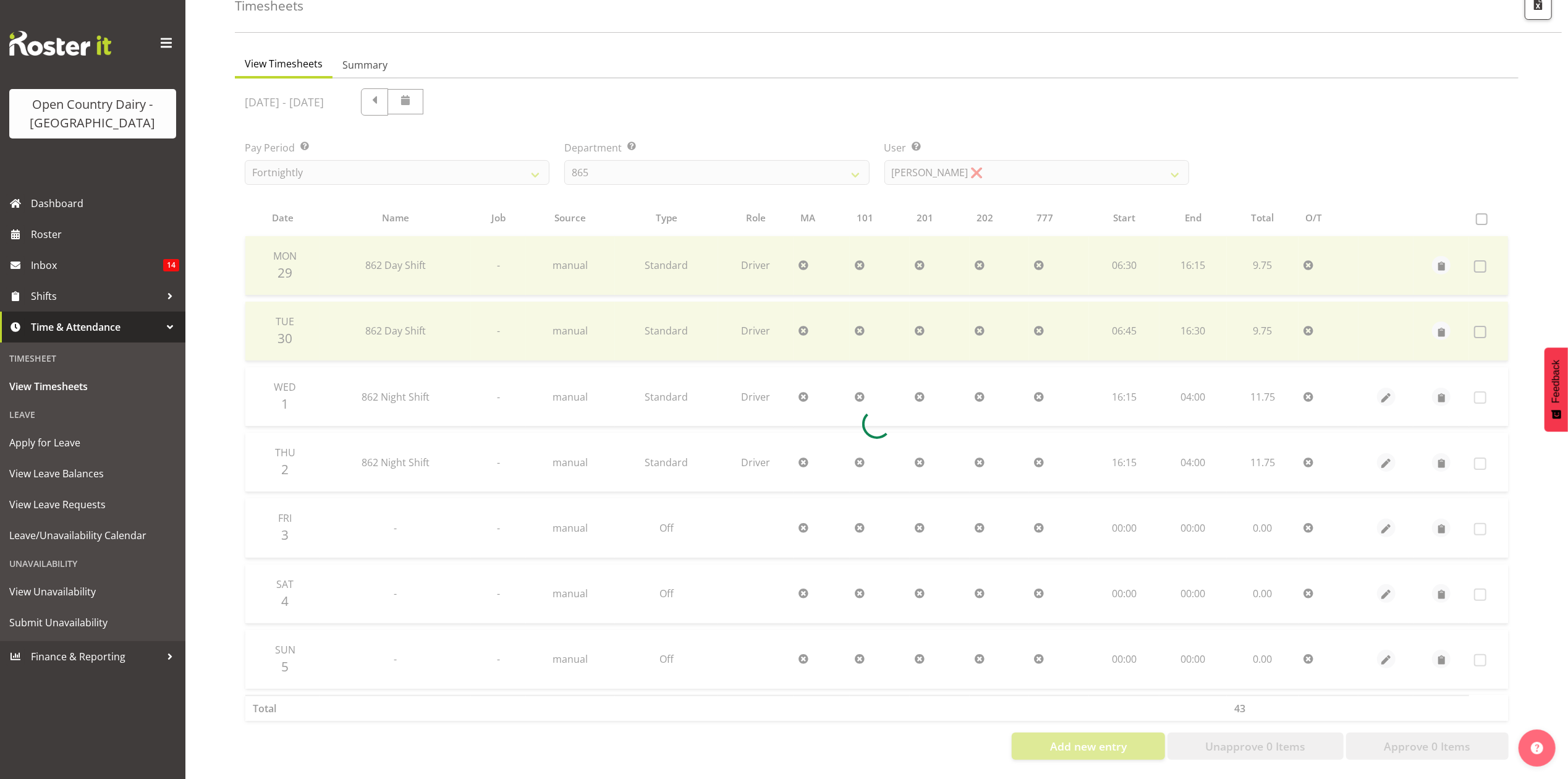
click at [1004, 177] on div at bounding box center [876, 424] width 1284 height 691
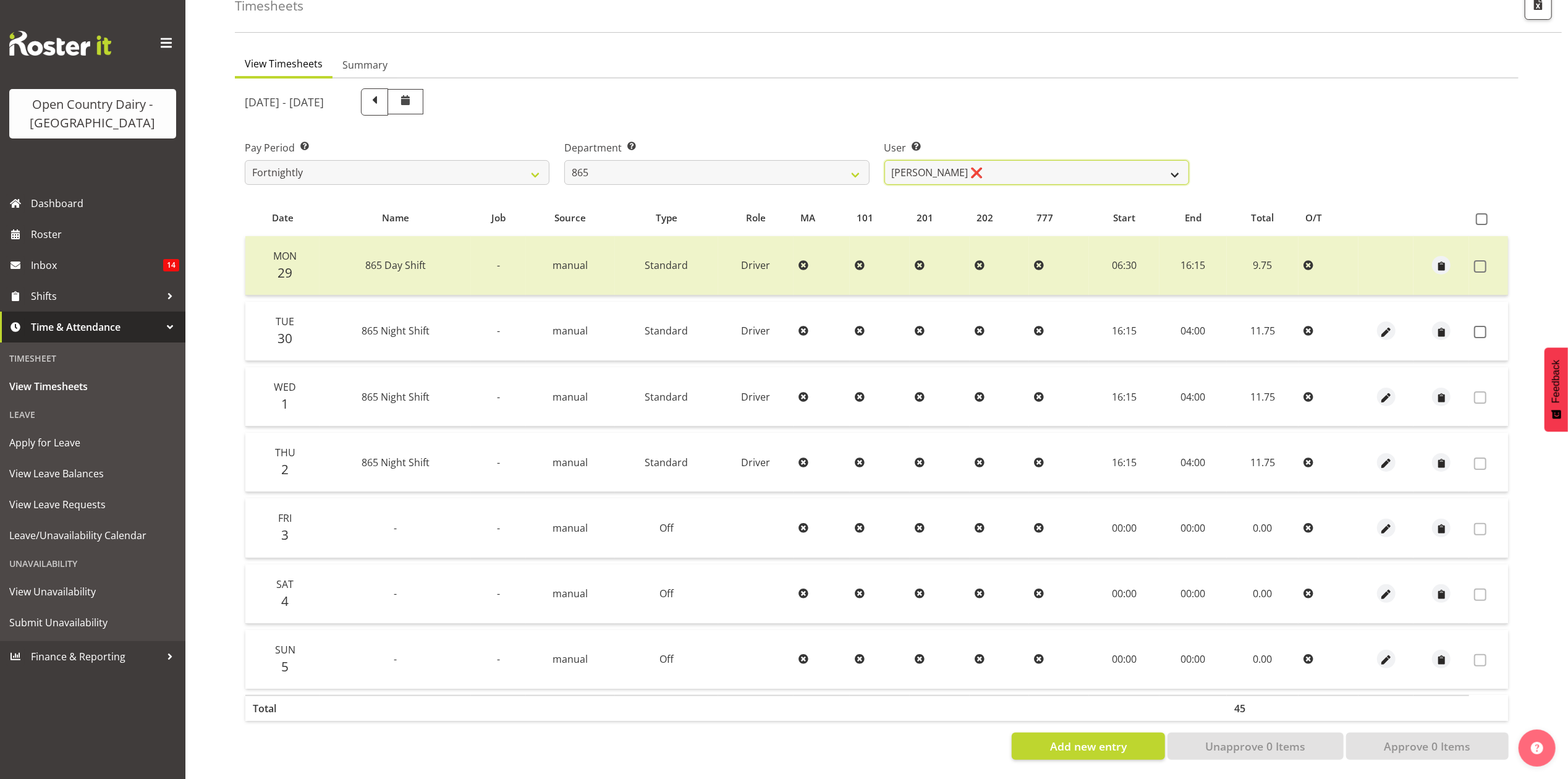
click at [1001, 166] on select "Flavio Ferraz ❌ George Courtney ❌ Steffan Kennard ❌" at bounding box center [1037, 173] width 305 height 25
click at [884, 160] on select "Flavio Ferraz ❌ George Courtney ❌ Steffan Kennard ❌" at bounding box center [1037, 173] width 305 height 25
click at [992, 167] on select "Flavio Ferraz ❌ George Courtney ❌ Steffan Kennard ❌" at bounding box center [1037, 173] width 305 height 25
select select "7487"
click at [884, 160] on select "Flavio Ferraz ❌ George Courtney ❌ Steffan Kennard ❌" at bounding box center [1037, 173] width 305 height 25
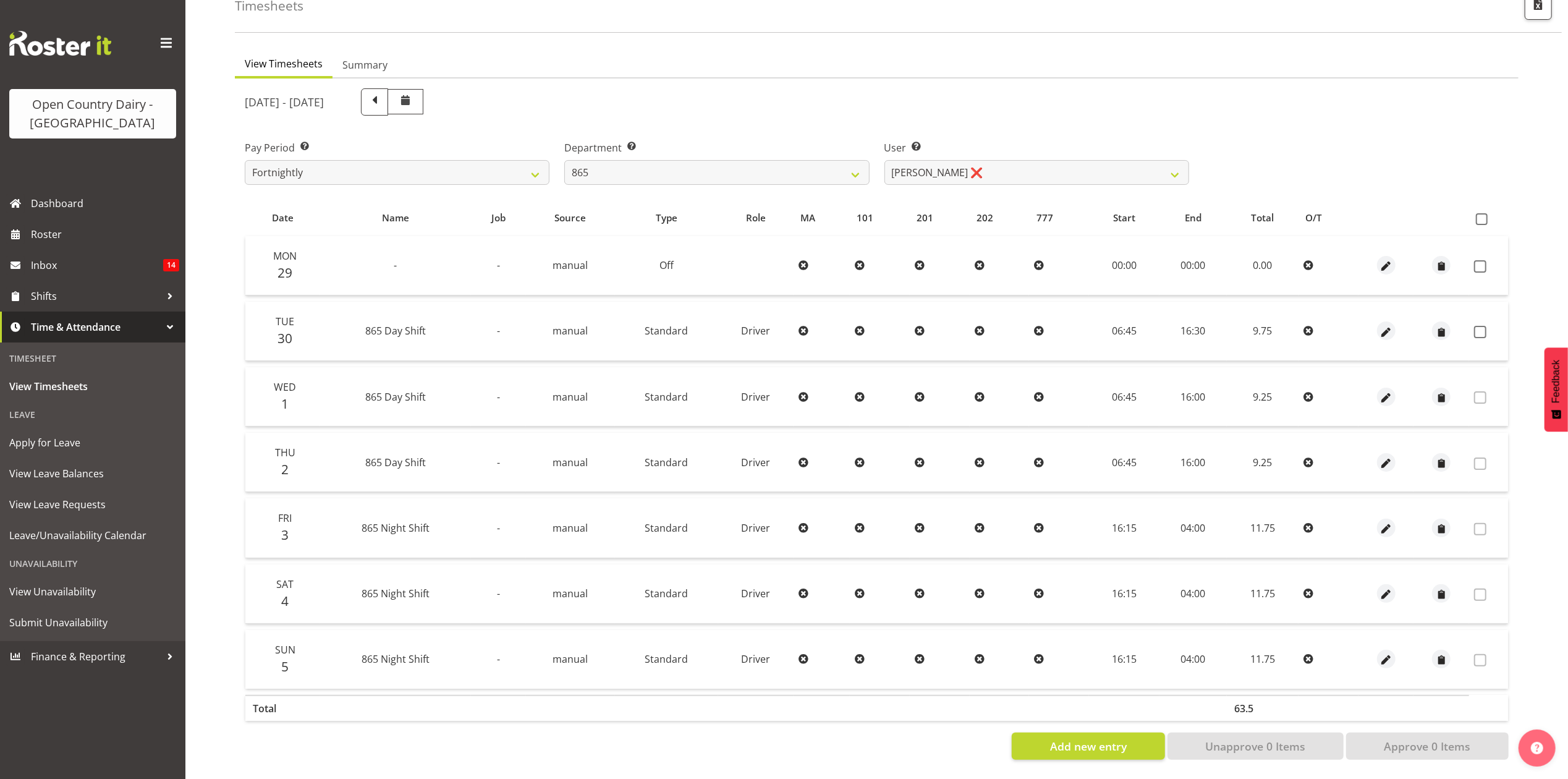
click at [1472, 318] on td at bounding box center [1487, 332] width 39 height 59
click at [1479, 325] on span at bounding box center [1480, 332] width 13 height 13
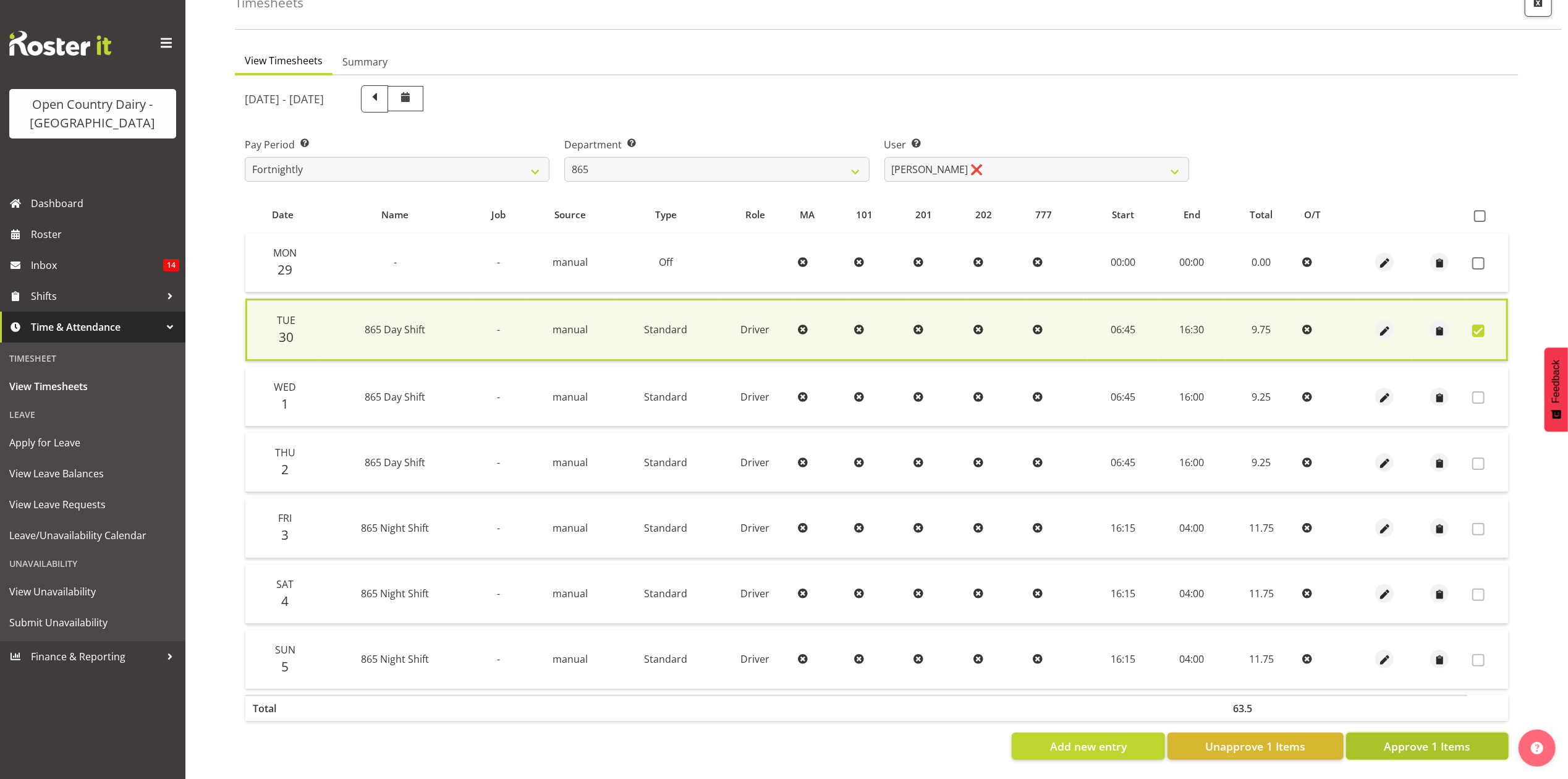
click at [1433, 739] on span "Approve 1 Items" at bounding box center [1426, 747] width 87 height 16
checkbox input "false"
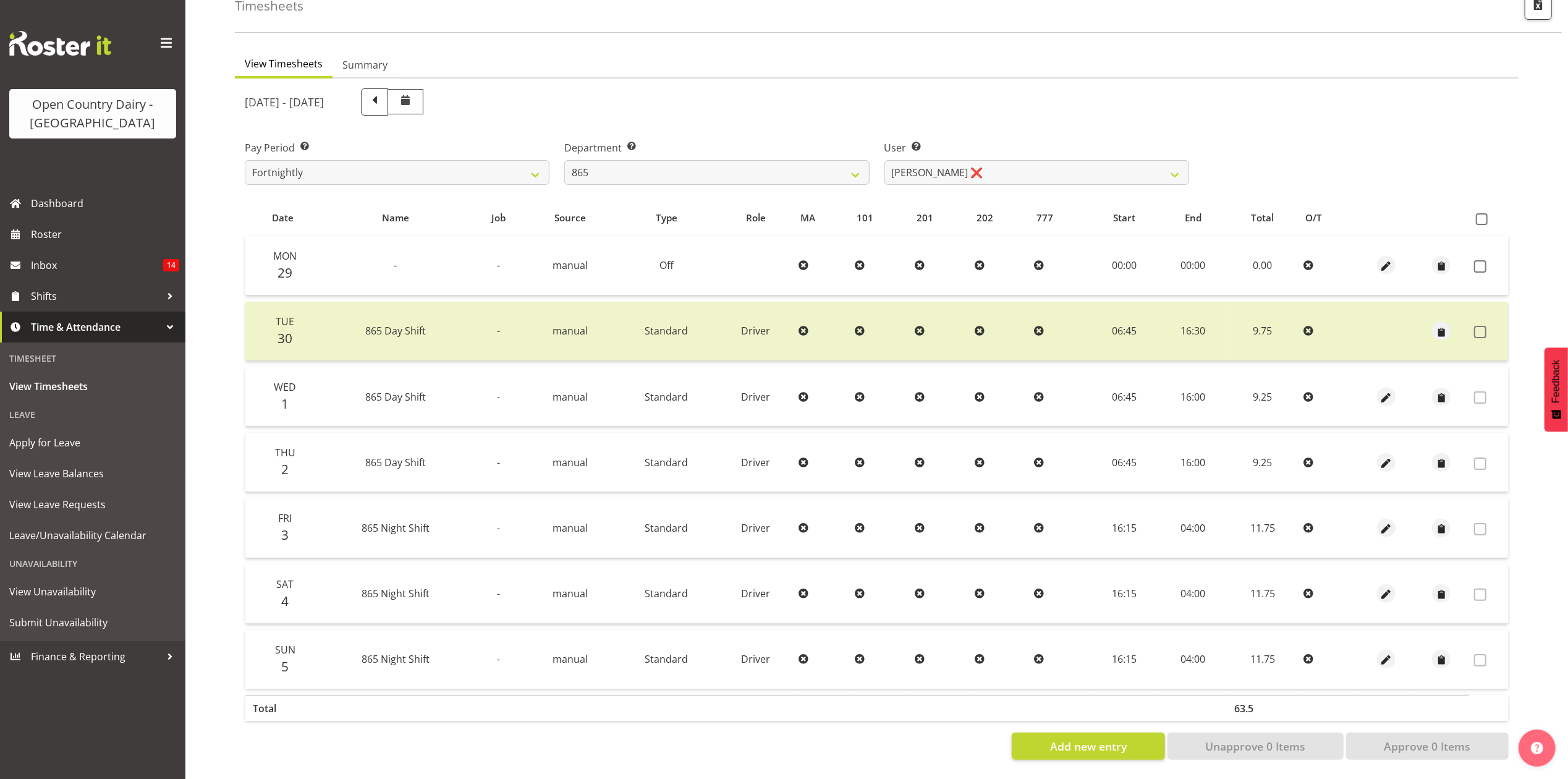
click at [792, 177] on div "Department Select which department you would like to view. 734 735 736 737 738 …" at bounding box center [716, 157] width 320 height 69
click at [788, 166] on select "734 735 736 737 738 739 851 853 854 855 856 858 861 862 865 867-9032 868 869 87…" at bounding box center [717, 173] width 305 height 25
select select "681"
click at [564, 160] on select "734 735 736 737 738 739 851 853 854 855 856 858 861 862 865 867-9032 868 869 87…" at bounding box center [717, 173] width 305 height 25
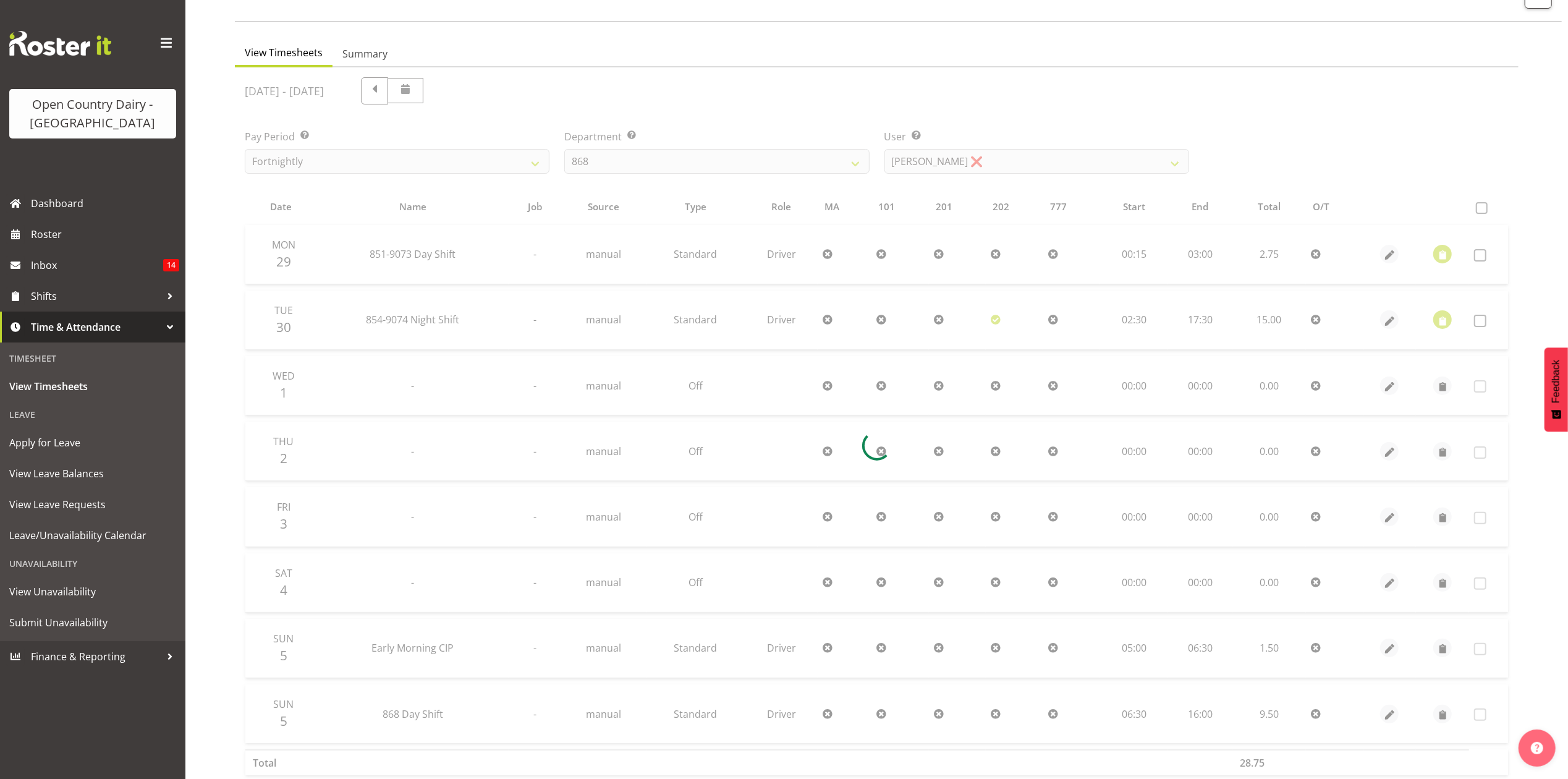
click at [1021, 167] on div "September 29th - October 5th 2025 Pay Period Select which pay period you would …" at bounding box center [876, 442] width 1263 height 744
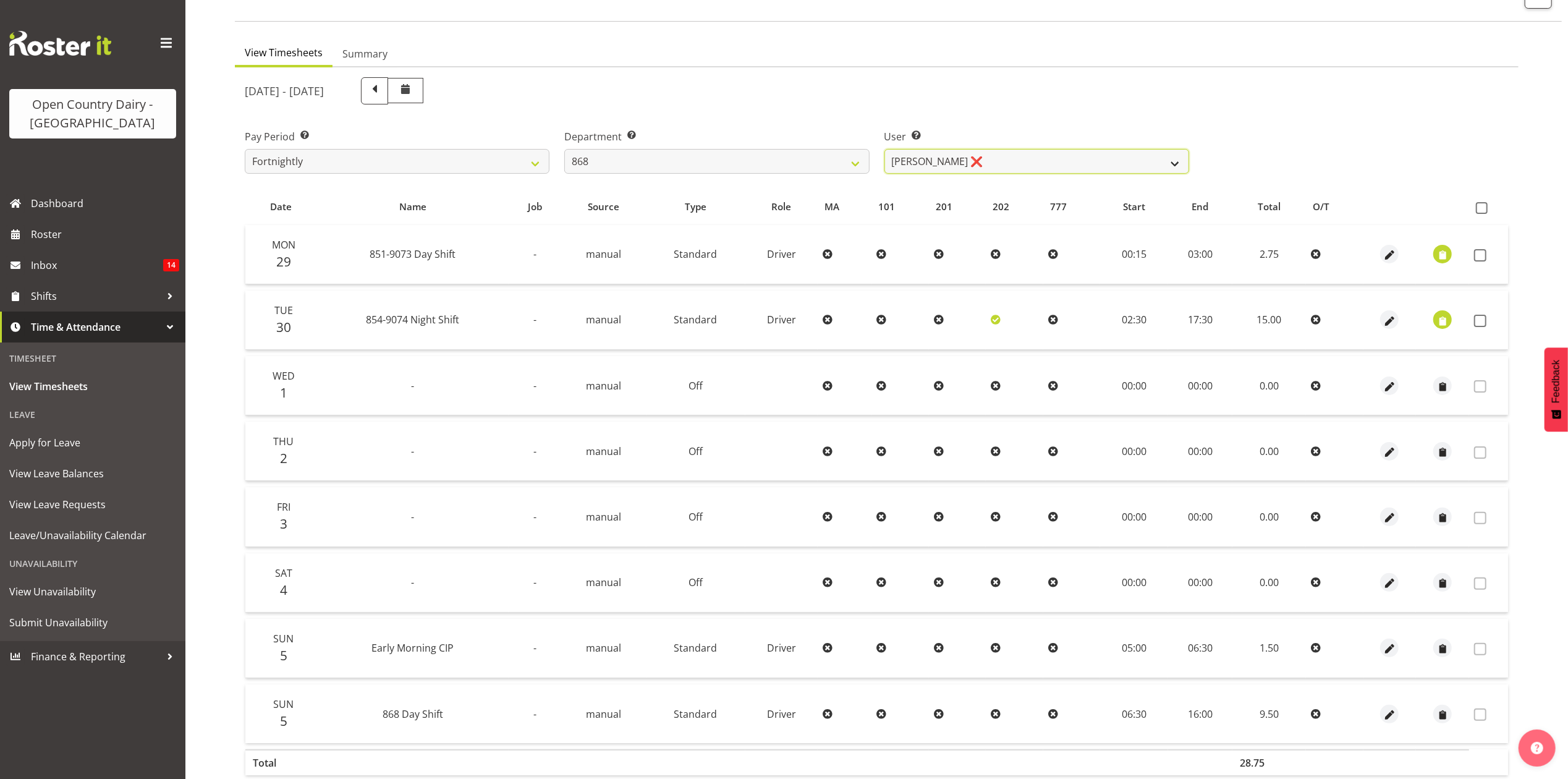
click at [1021, 167] on select "Alan Rolton ❌ Cassidy Williams ❌ Christopher McIver ❌ Darin Ayling ❌" at bounding box center [1037, 161] width 305 height 25
select select "9866"
click at [884, 149] on select "Alan Rolton ❌ Cassidy Williams ❌ Christopher McIver ❌ Darin Ayling ❌" at bounding box center [1037, 161] width 305 height 25
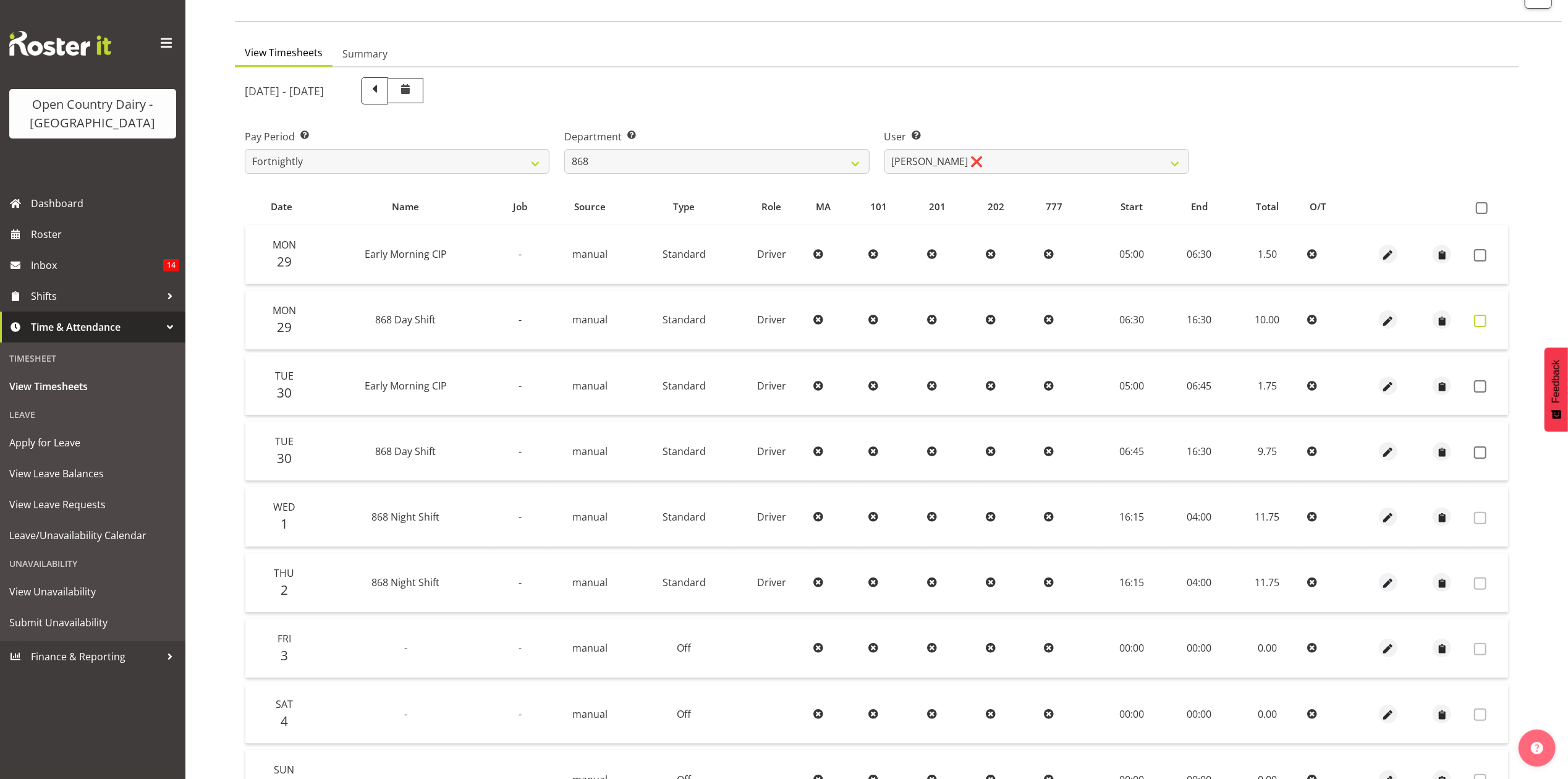
click at [1492, 319] on label at bounding box center [1483, 321] width 19 height 13
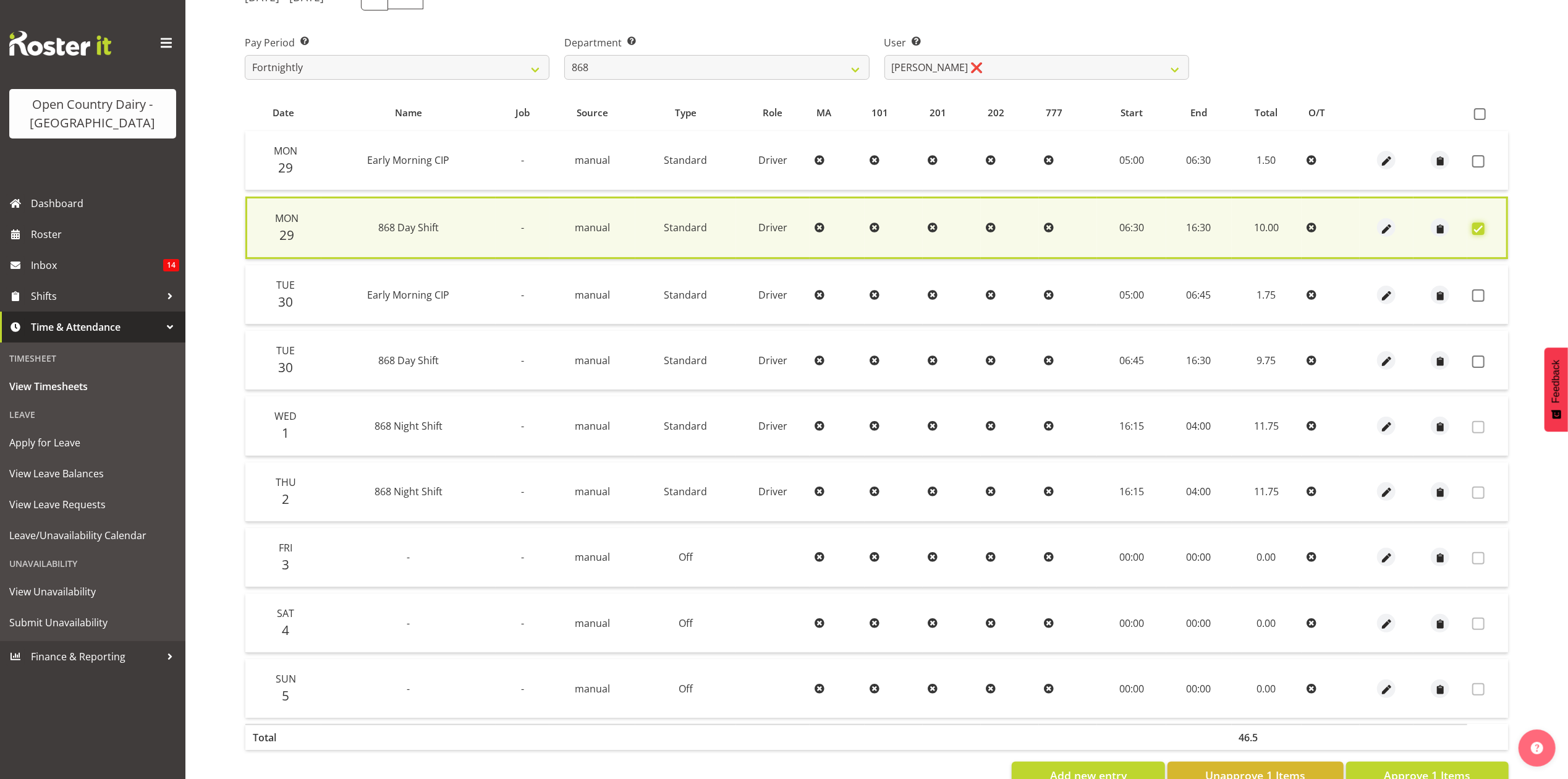
scroll to position [216, 0]
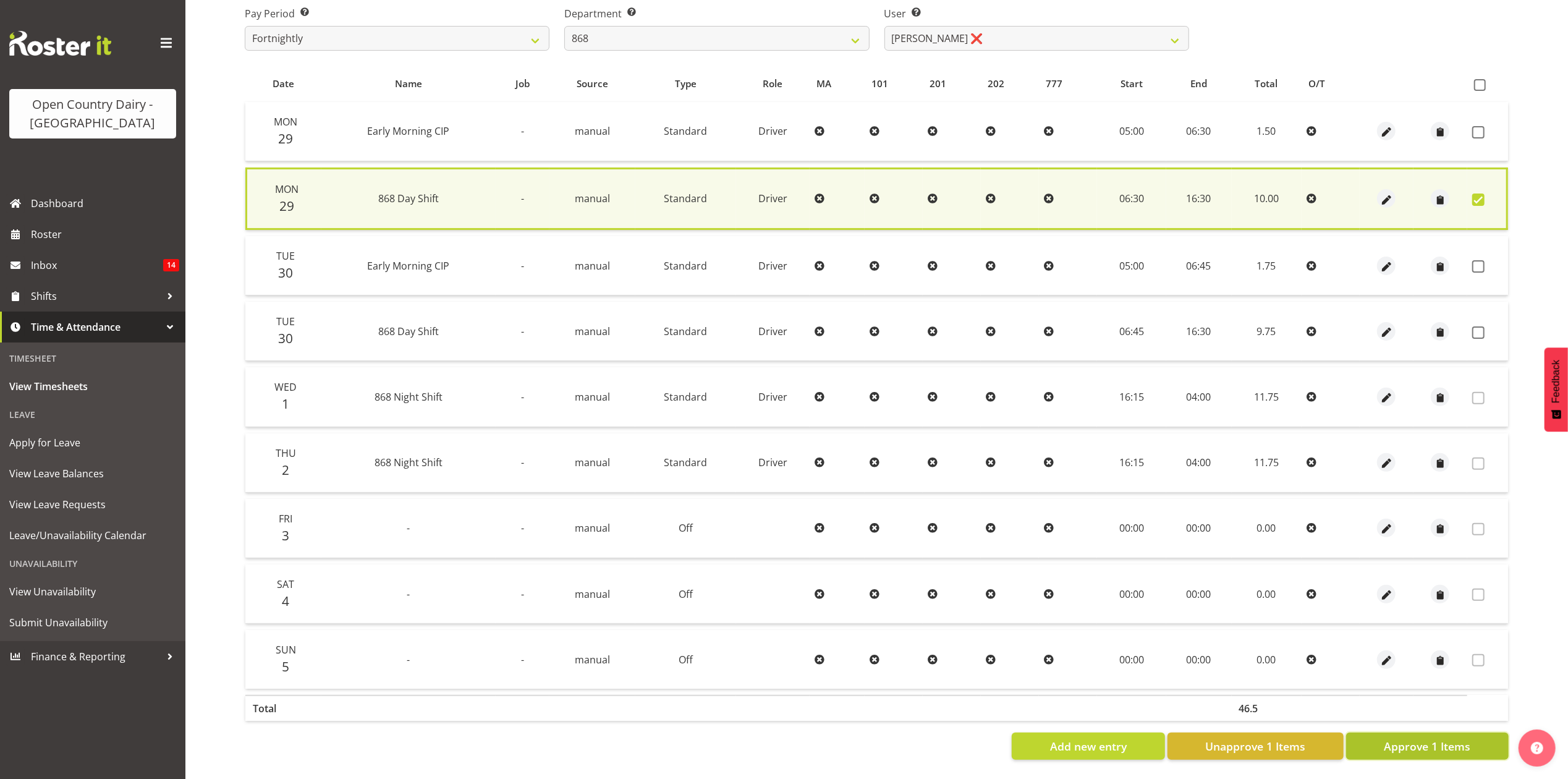
click at [1474, 732] on button "Approve 1 Items" at bounding box center [1426, 746] width 162 height 27
checkbox input "false"
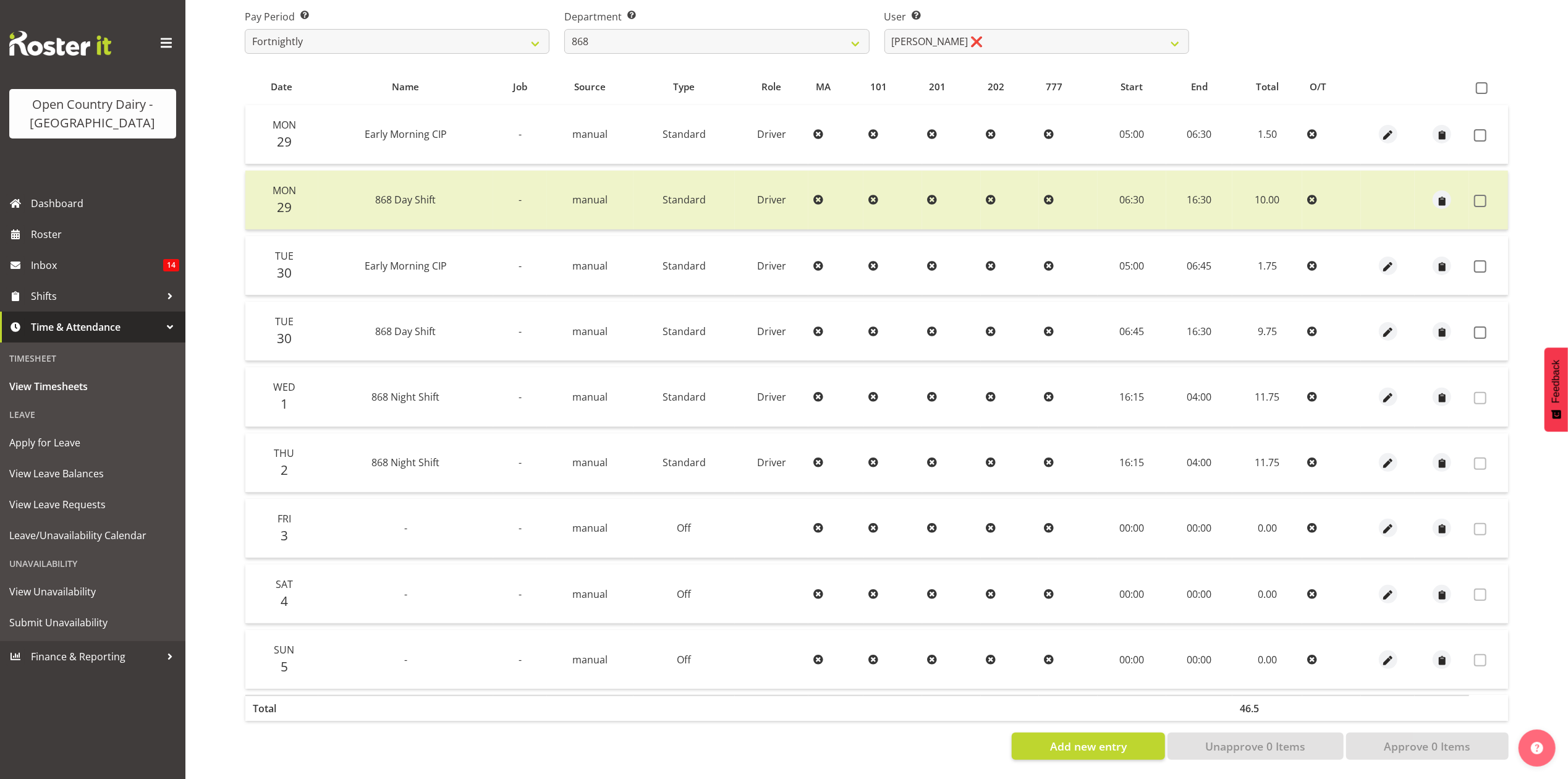
click at [850, 11] on label "Department Select which department you would like to view." at bounding box center [717, 16] width 305 height 15
click at [840, 30] on select "734 735 736 737 738 739 851 853 854 855 856 858 861 862 865 867-9032 868 869 87…" at bounding box center [717, 41] width 305 height 25
select select "682"
click at [564, 29] on select "734 735 736 737 738 739 851 853 854 855 856 858 861 862 865 867-9032 868 869 87…" at bounding box center [717, 41] width 305 height 25
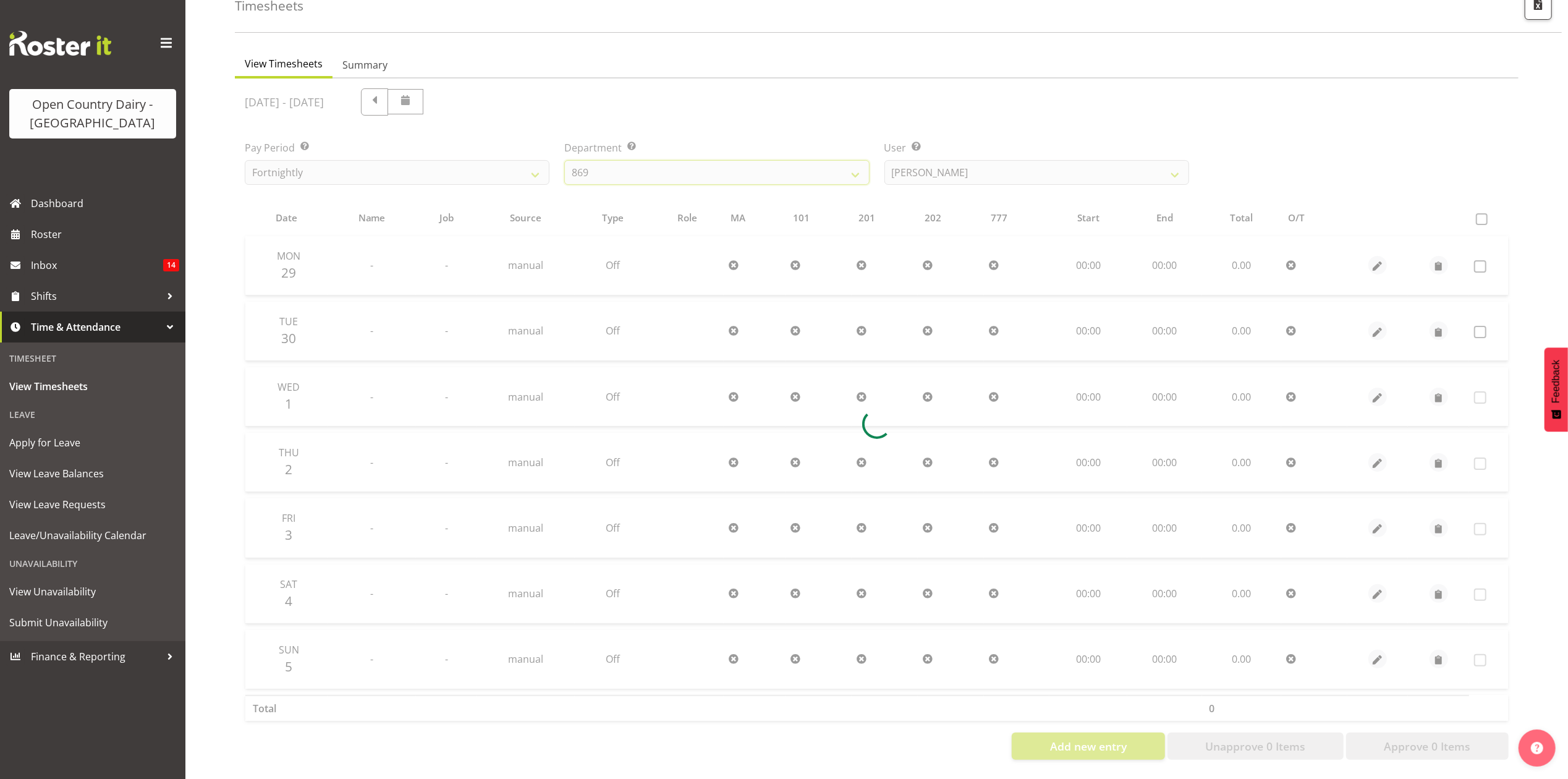
scroll to position [82, 0]
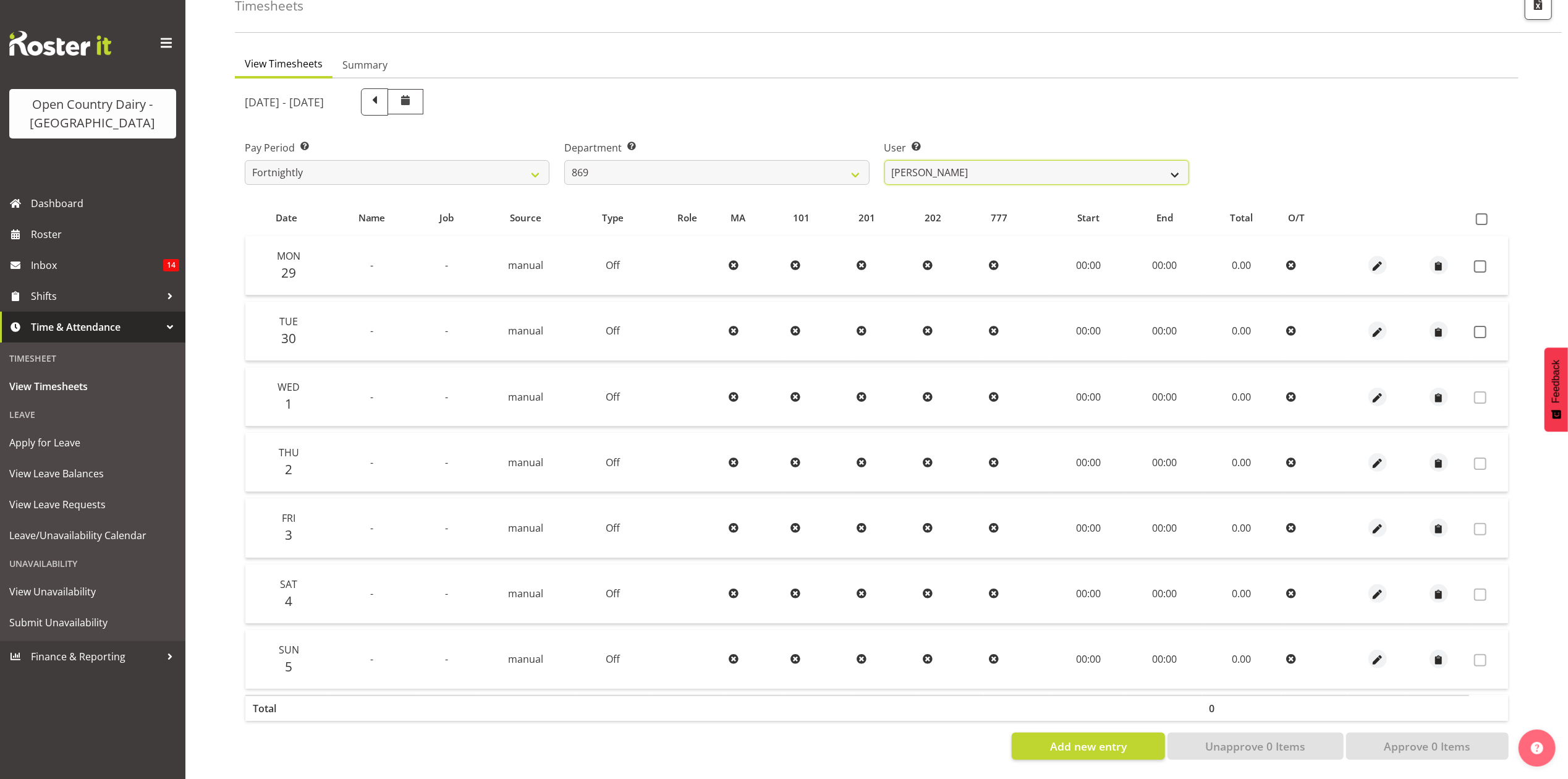
click at [1098, 167] on select "Barry O'Donnell ❌ Barry Johnston ❌ Jason Soper ❌ Peter Wieczorek ❌" at bounding box center [1037, 173] width 305 height 25
select select "7388"
click at [884, 160] on select "Barry O'Donnell ❌ Barry Johnston ❌ Jason Soper ❌ Peter Wieczorek ❌" at bounding box center [1037, 173] width 305 height 25
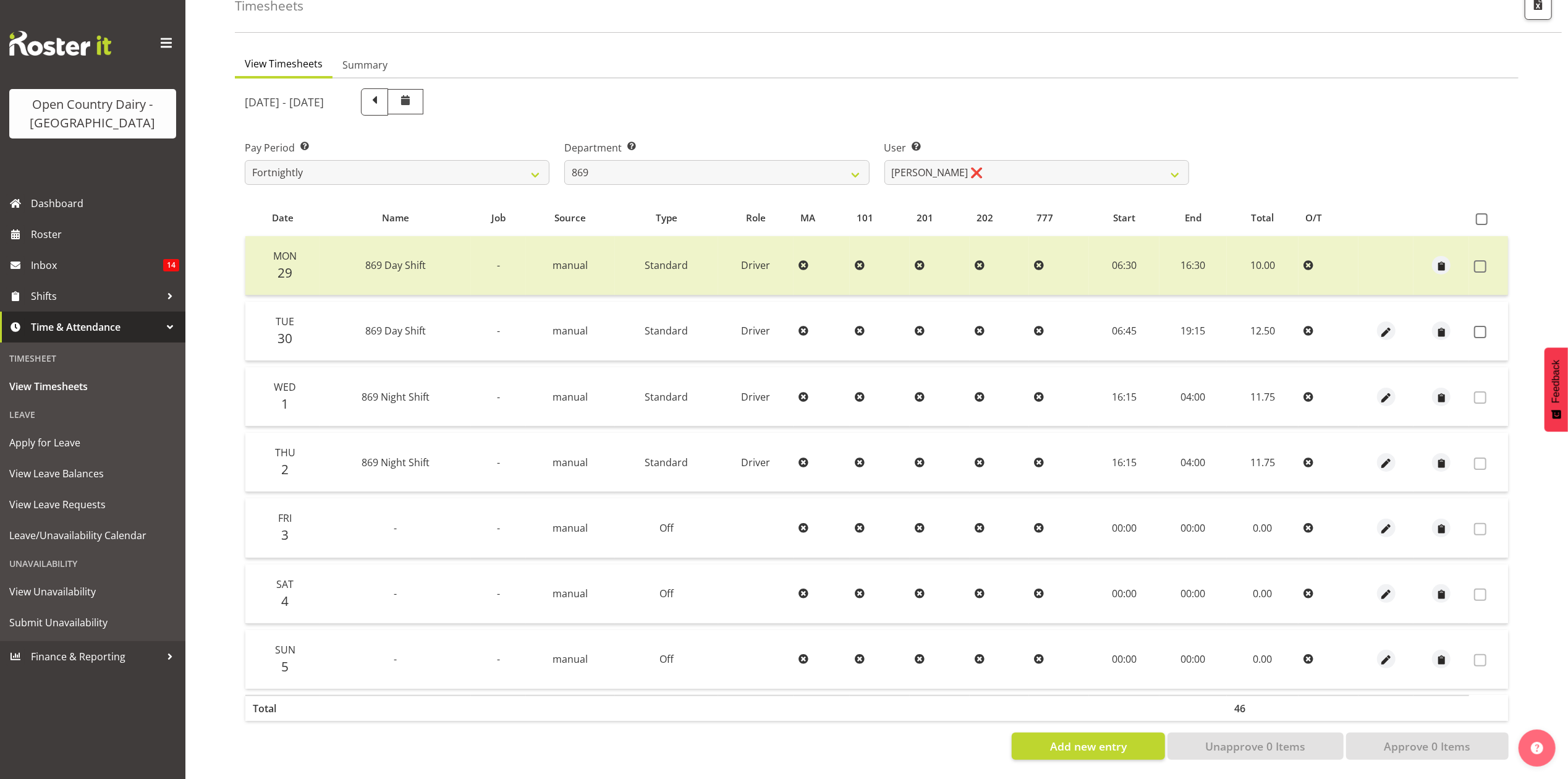
click at [1485, 312] on td at bounding box center [1487, 332] width 39 height 59
click at [1474, 325] on span at bounding box center [1480, 332] width 13 height 13
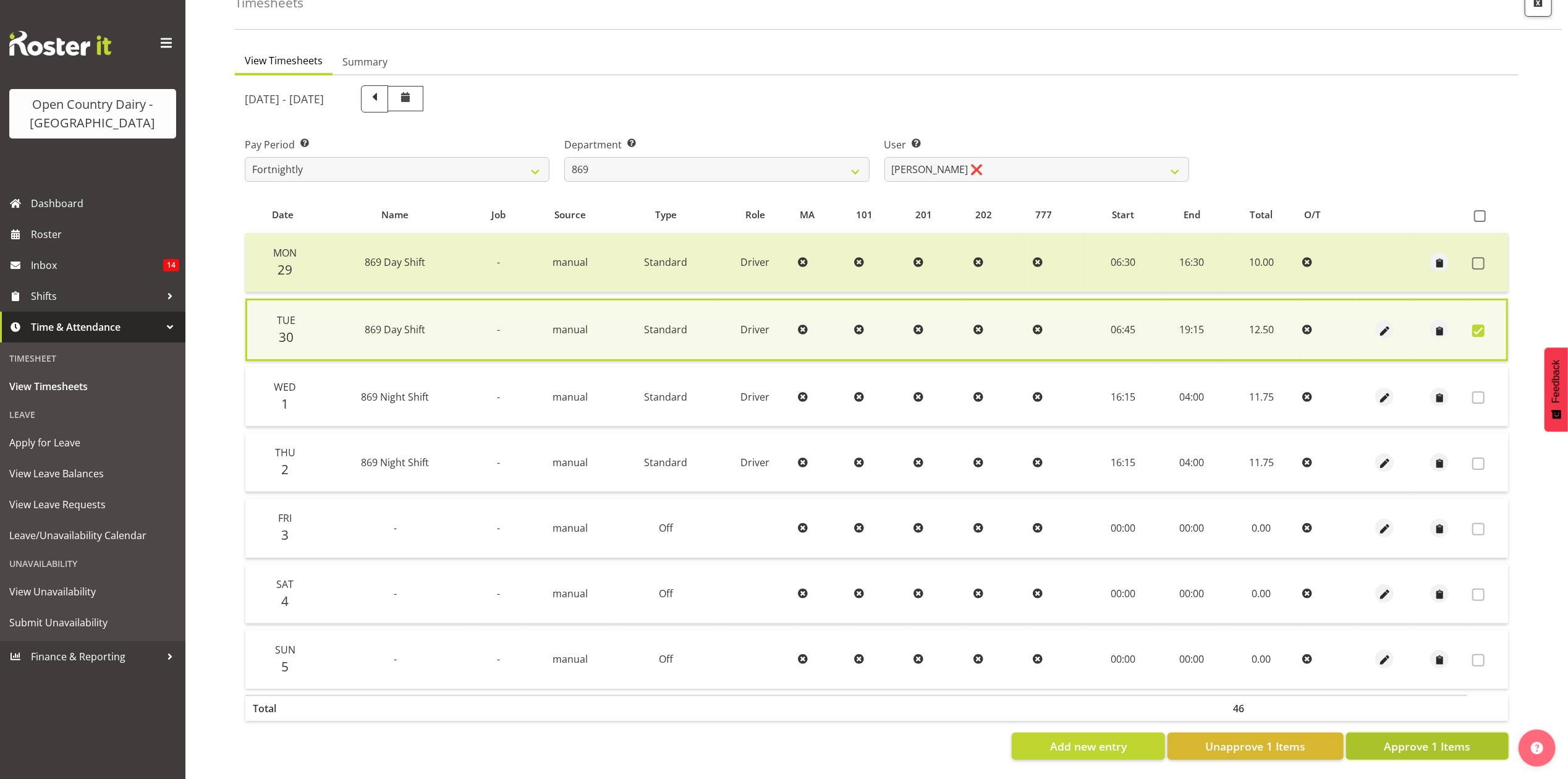
click at [1469, 732] on button "Approve 1 Items" at bounding box center [1426, 746] width 162 height 27
checkbox input "false"
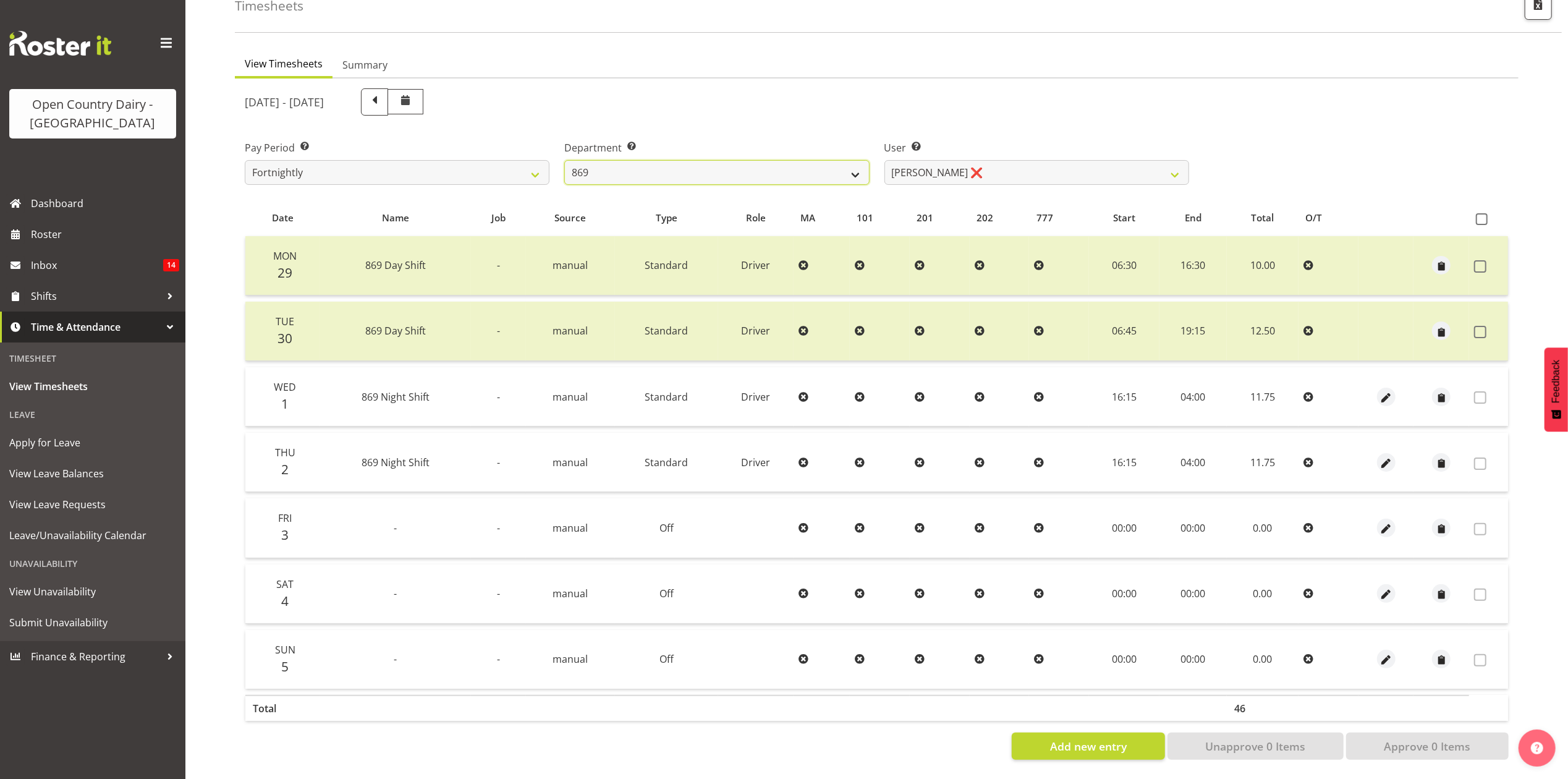
click at [621, 161] on select "734 735 736 737 738 739 851 853 854 855 856 858 861 862 865 867-9032 868 869 87…" at bounding box center [717, 173] width 305 height 25
select select "683"
click at [564, 160] on select "734 735 736 737 738 739 851 853 854 855 856 858 861 862 865 867-9032 868 869 87…" at bounding box center [717, 173] width 305 height 25
select select "7381"
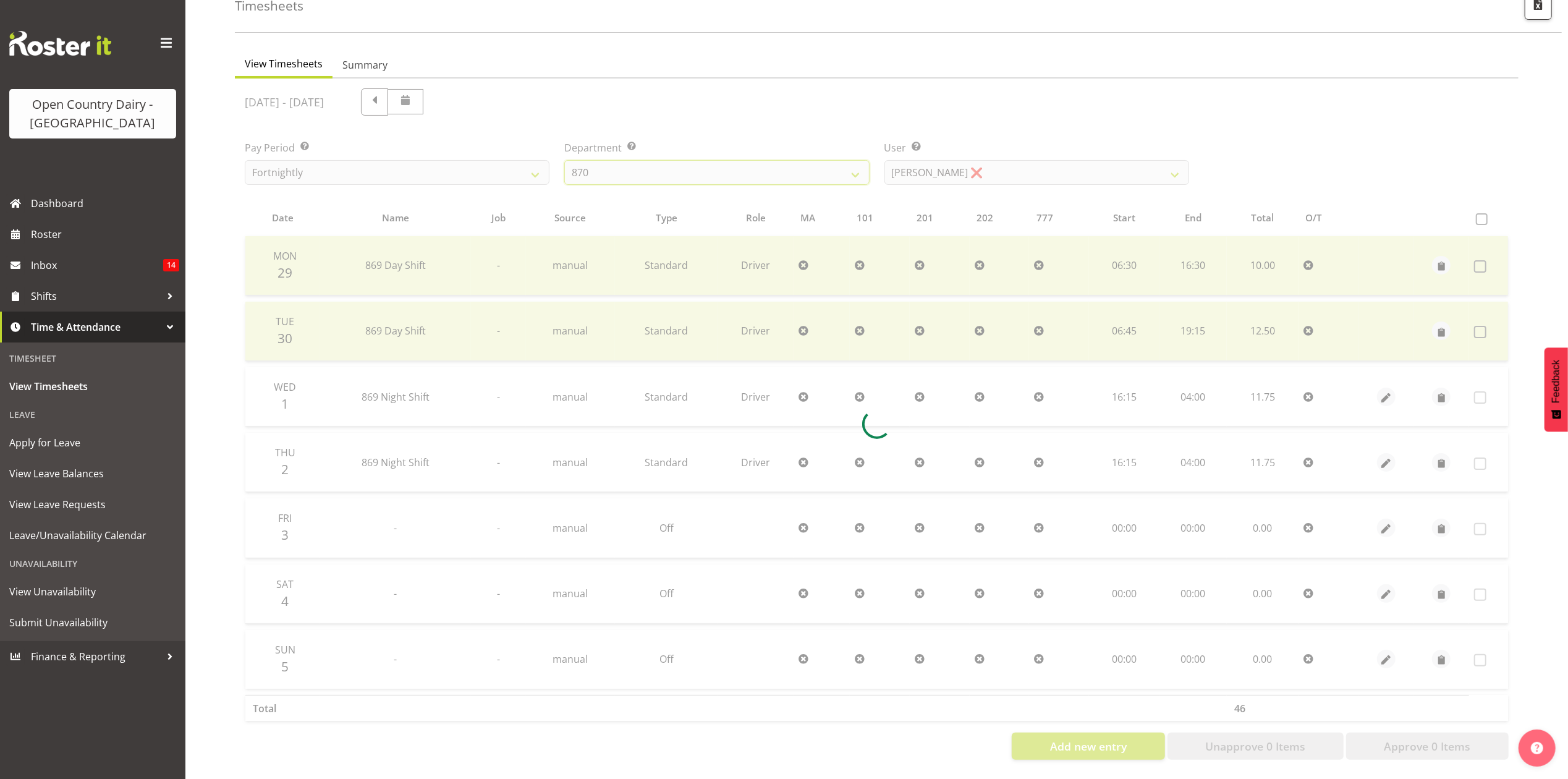
scroll to position [0, 0]
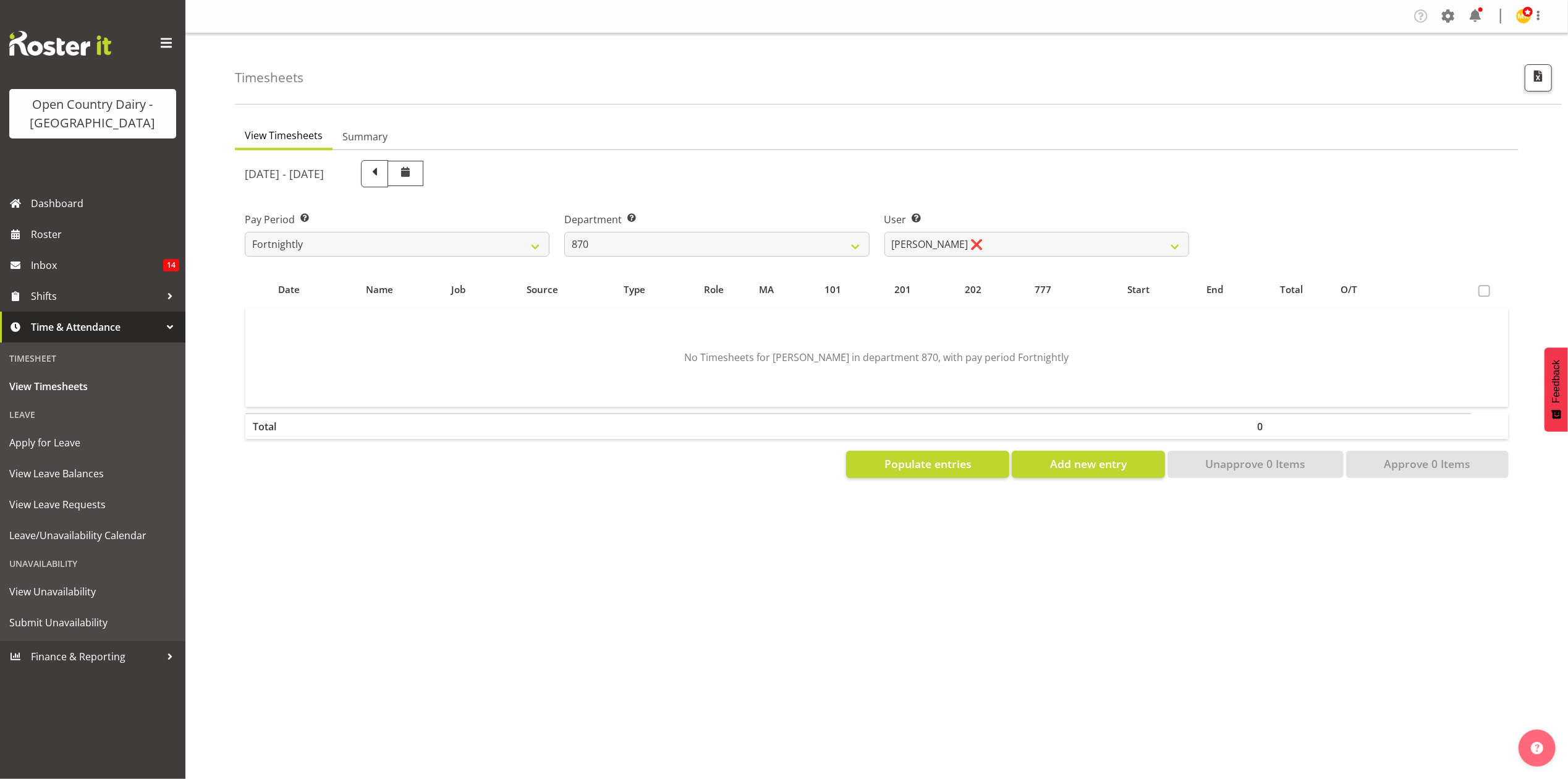
click at [928, 230] on div "User Select user. Note: This is filtered down by the previous two drop-down ite…" at bounding box center [1037, 235] width 305 height 45
click at [930, 246] on select "Andy Haywood ❌ David Young ❌ Stewart Matheson ❌" at bounding box center [1037, 245] width 305 height 25
click at [961, 186] on div "[DATE] - [DATE]" at bounding box center [717, 174] width 944 height 27
click at [646, 235] on select "734 735 736 737 738 739 851 853 854 855 856 858 861 862 865 867-9032 868 869 87…" at bounding box center [717, 245] width 305 height 25
select select "692"
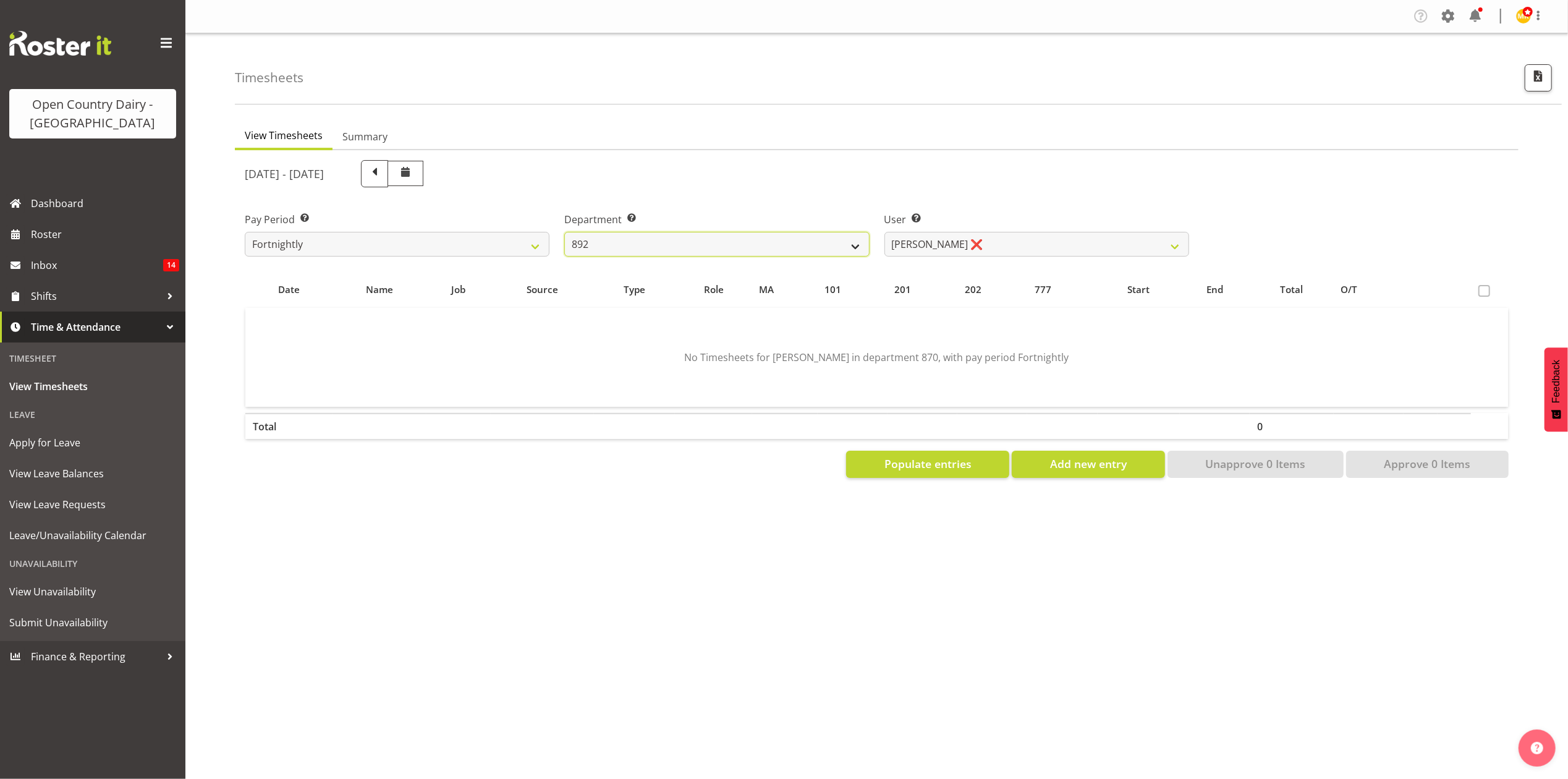
click at [564, 232] on select "734 735 736 737 738 739 851 853 854 855 856 858 861 862 865 867-9032 868 869 87…" at bounding box center [717, 245] width 305 height 25
click at [1016, 254] on select "Brittany Willis ❌ Danny Davies ❌ David McKenzie ❌ Josh Winship ❌ Reece Calvert ❌" at bounding box center [1037, 245] width 305 height 25
select select "11791"
click at [884, 232] on select "Brittany Willis ❌ Danny Davies ❌ David McKenzie ❌ Josh Winship ❌ Reece Calvert ❌" at bounding box center [1037, 245] width 305 height 25
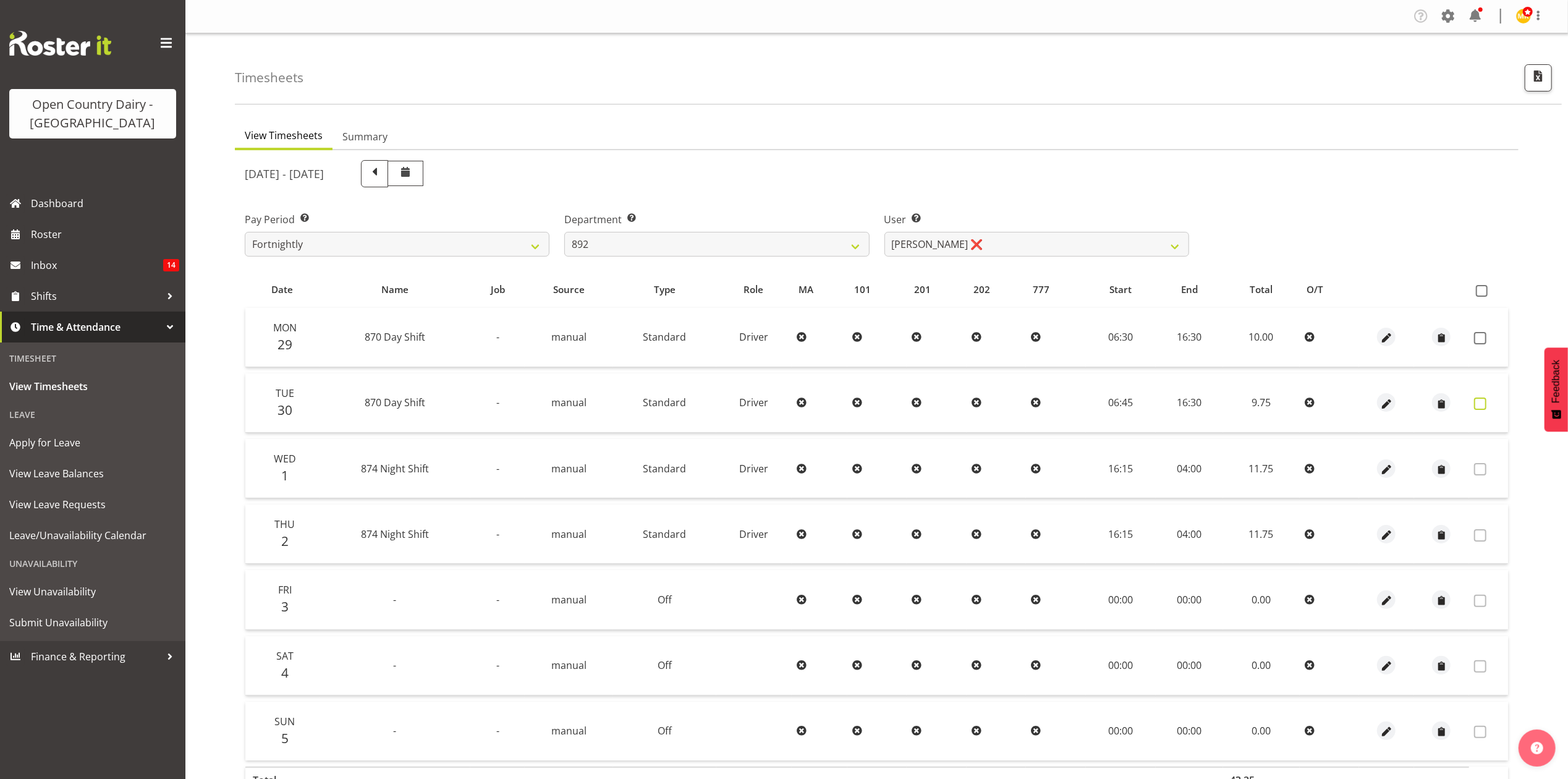
click at [1486, 397] on span at bounding box center [1480, 403] width 13 height 13
checkbox input "true"
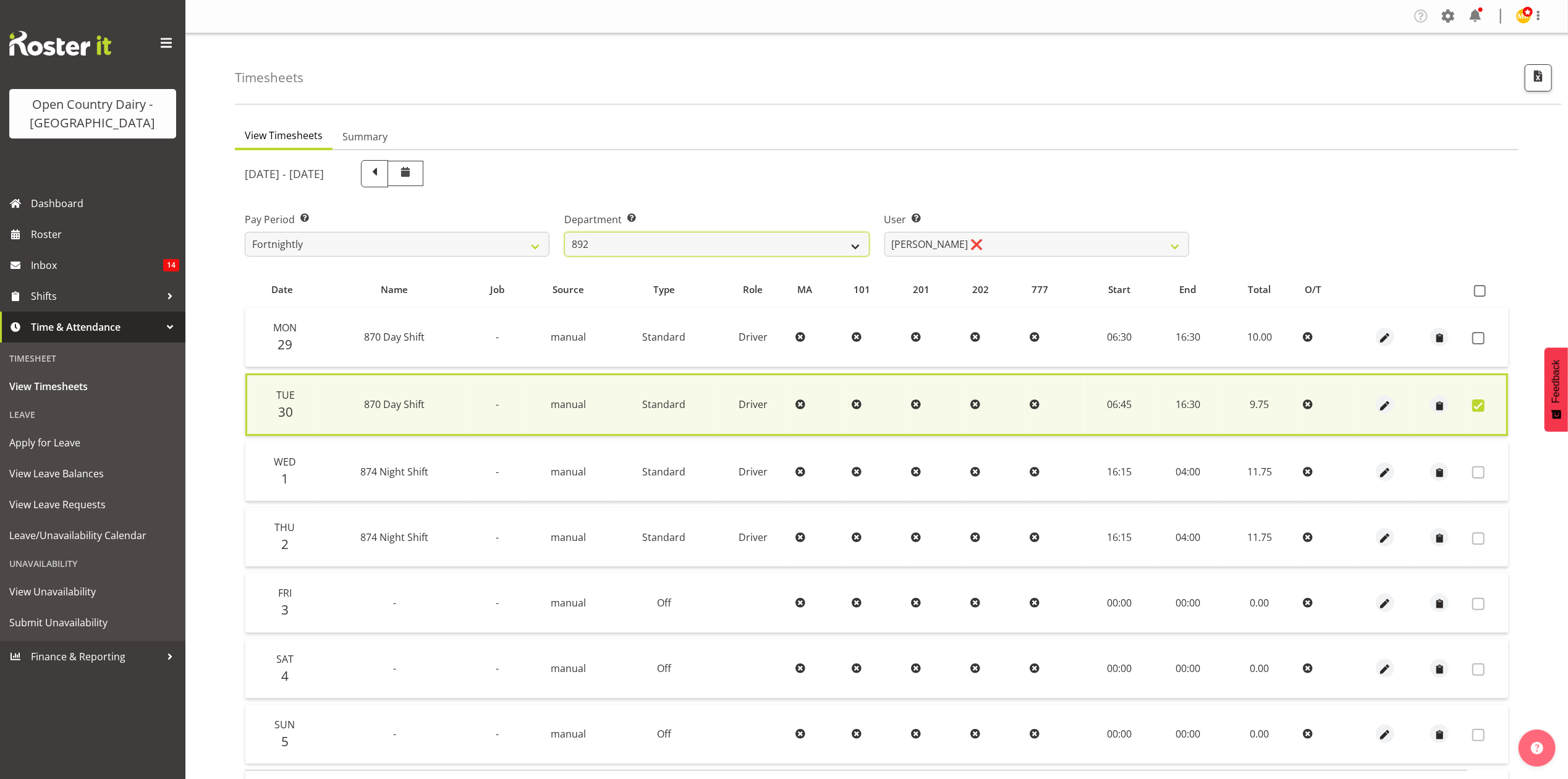
click at [706, 235] on select "734 735 736 737 738 739 851 853 854 855 856 858 861 862 865 867-9032 868 869 87…" at bounding box center [717, 245] width 305 height 25
click at [564, 232] on select "734 735 736 737 738 739 851 853 854 855 856 858 861 862 865 867-9032 868 869 87…" at bounding box center [717, 245] width 305 height 25
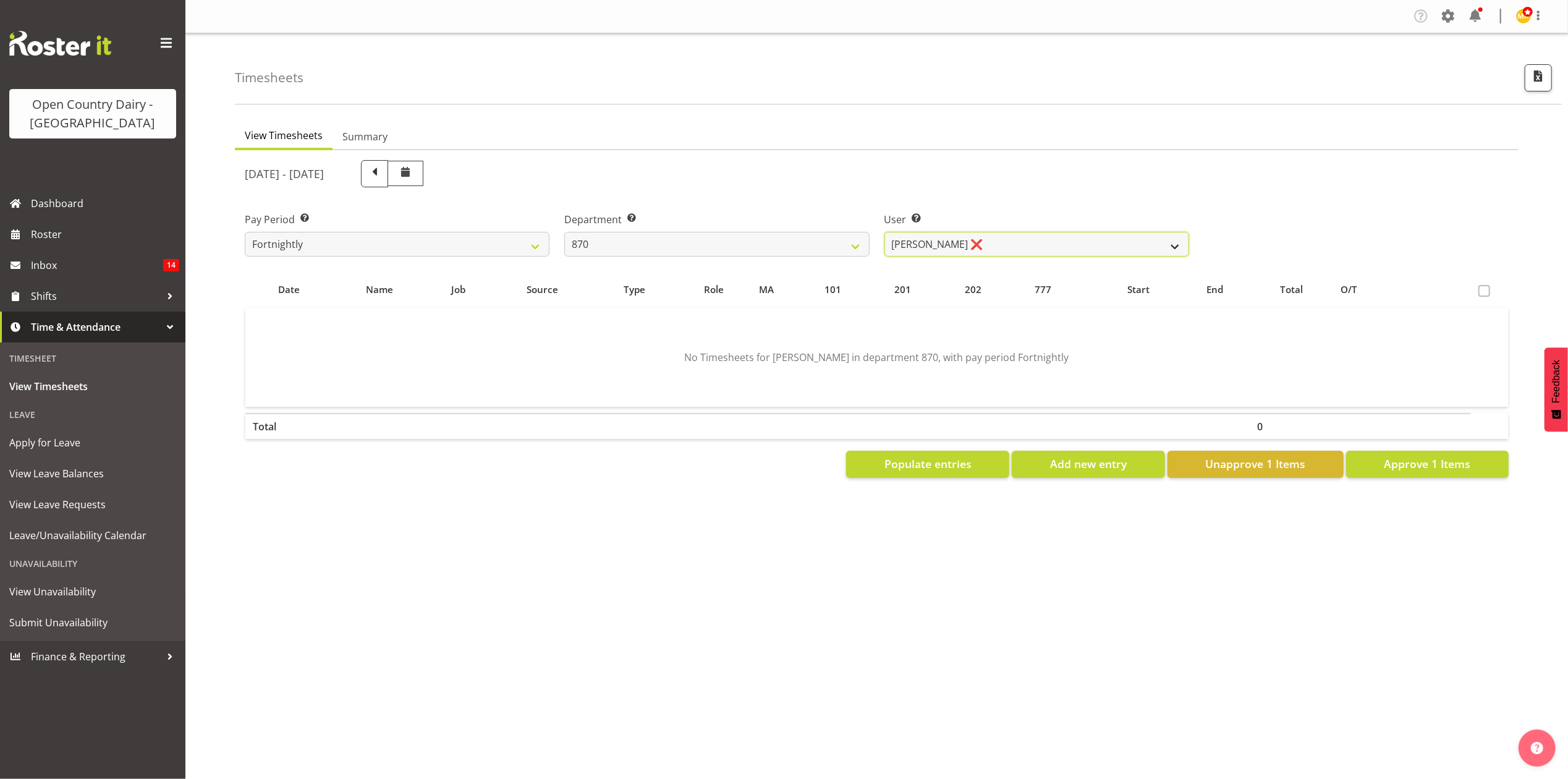
click at [959, 241] on select "Andy Haywood ❌ David Young ❌ Stewart Matheson ❌" at bounding box center [1037, 245] width 305 height 25
click at [727, 232] on select "734 735 736 737 738 739 851 853 854 855 856 858 861 862 865 867-9032 868 869 87…" at bounding box center [717, 245] width 305 height 25
select select "692"
click at [564, 232] on select "734 735 736 737 738 739 851 853 854 855 856 858 861 862 865 867-9032 868 869 87…" at bounding box center [717, 245] width 305 height 25
click at [969, 243] on select "Brittany Willis ❌ Danny Davies ❌ David McKenzie ❌ Josh Winship ❌ Reece Calvert ❌" at bounding box center [1037, 245] width 305 height 25
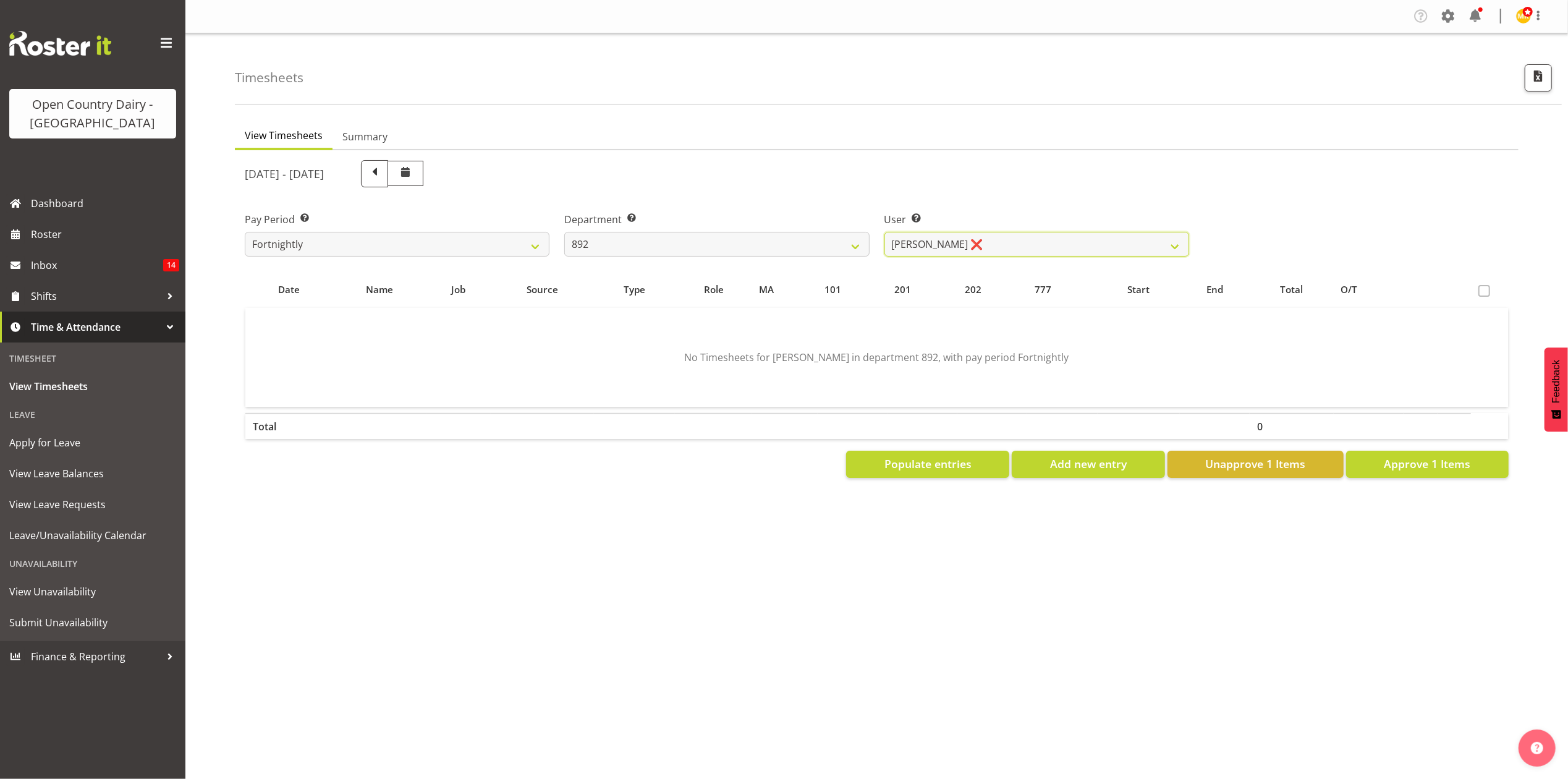
select select "11791"
click at [884, 232] on select "Brittany Willis ❌ Danny Davies ❌ David McKenzie ❌ Josh Winship ❌ Reece Calvert ❌" at bounding box center [1037, 245] width 305 height 25
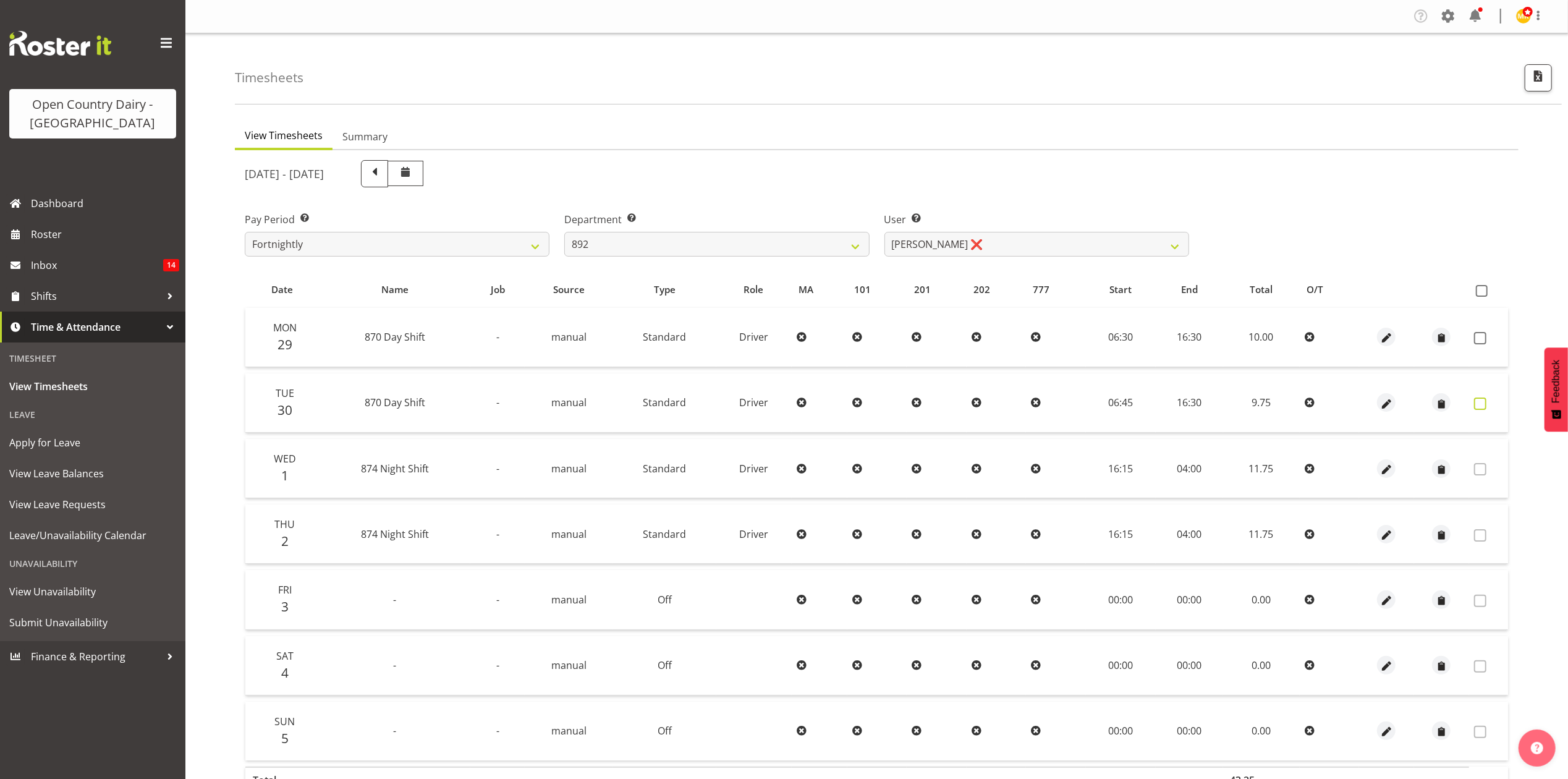
click at [1481, 400] on span at bounding box center [1480, 403] width 13 height 13
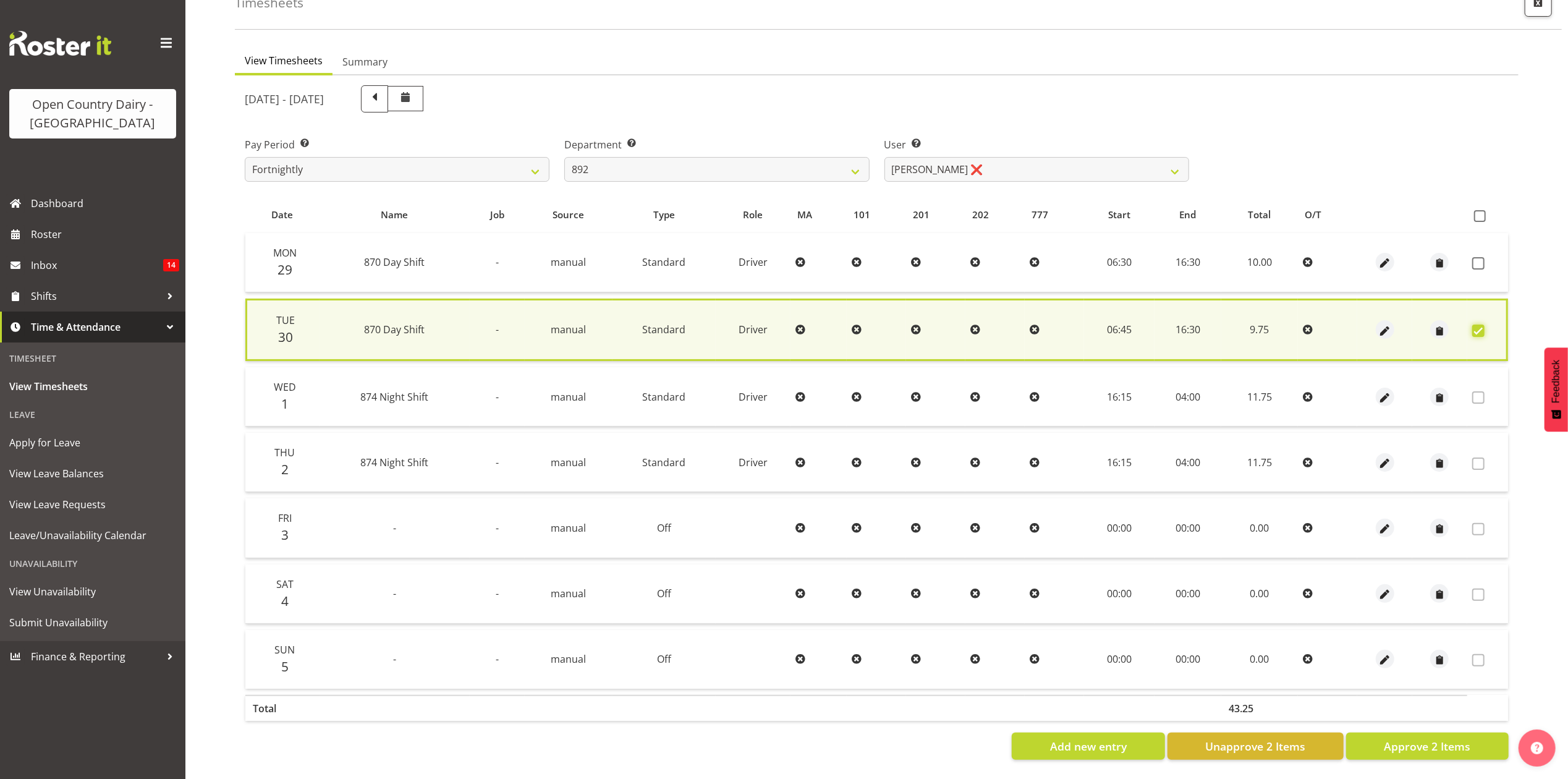
scroll to position [85, 0]
click at [1417, 740] on button "Approve 2 Items" at bounding box center [1426, 746] width 162 height 27
checkbox input "false"
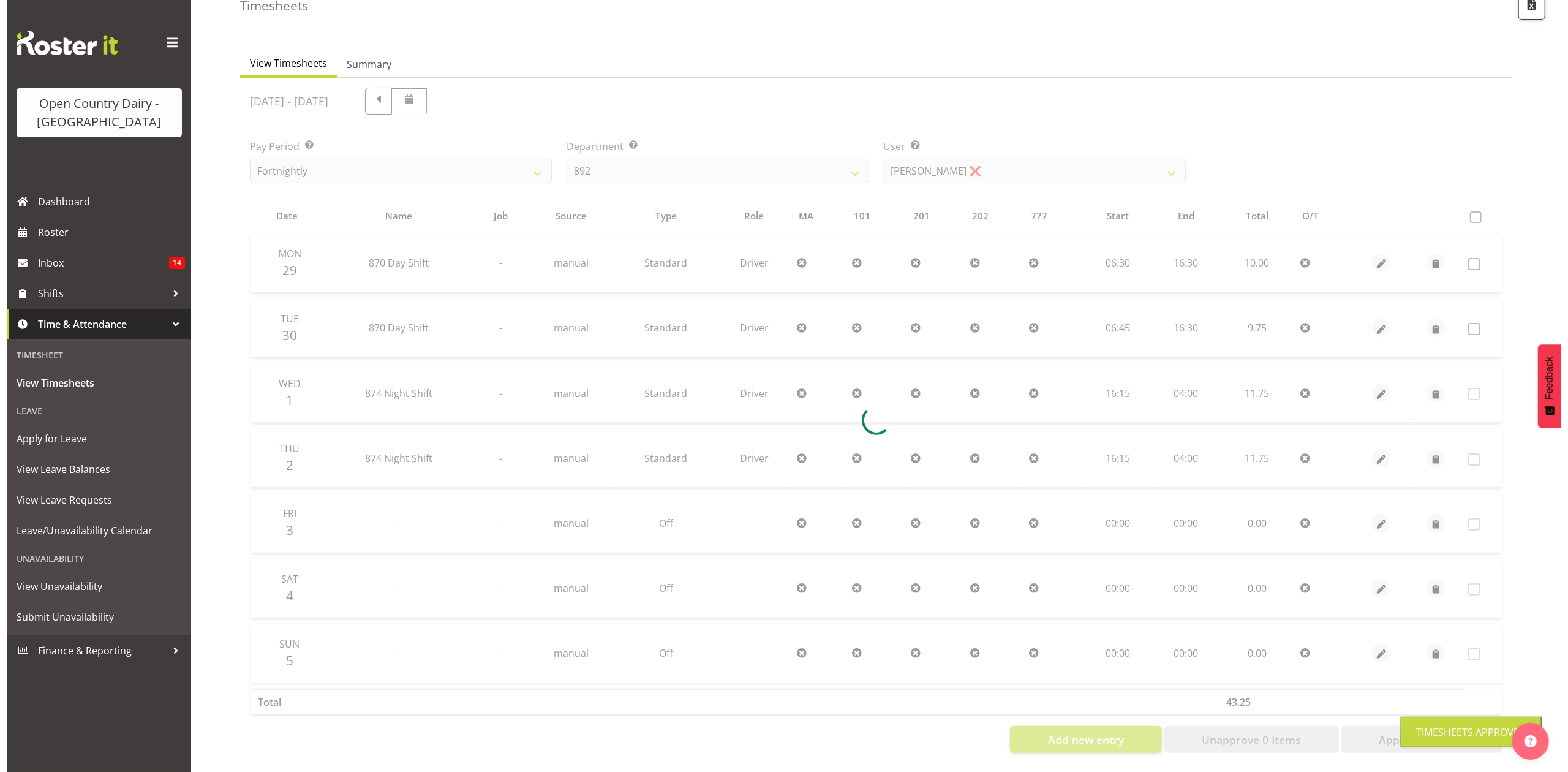
scroll to position [82, 0]
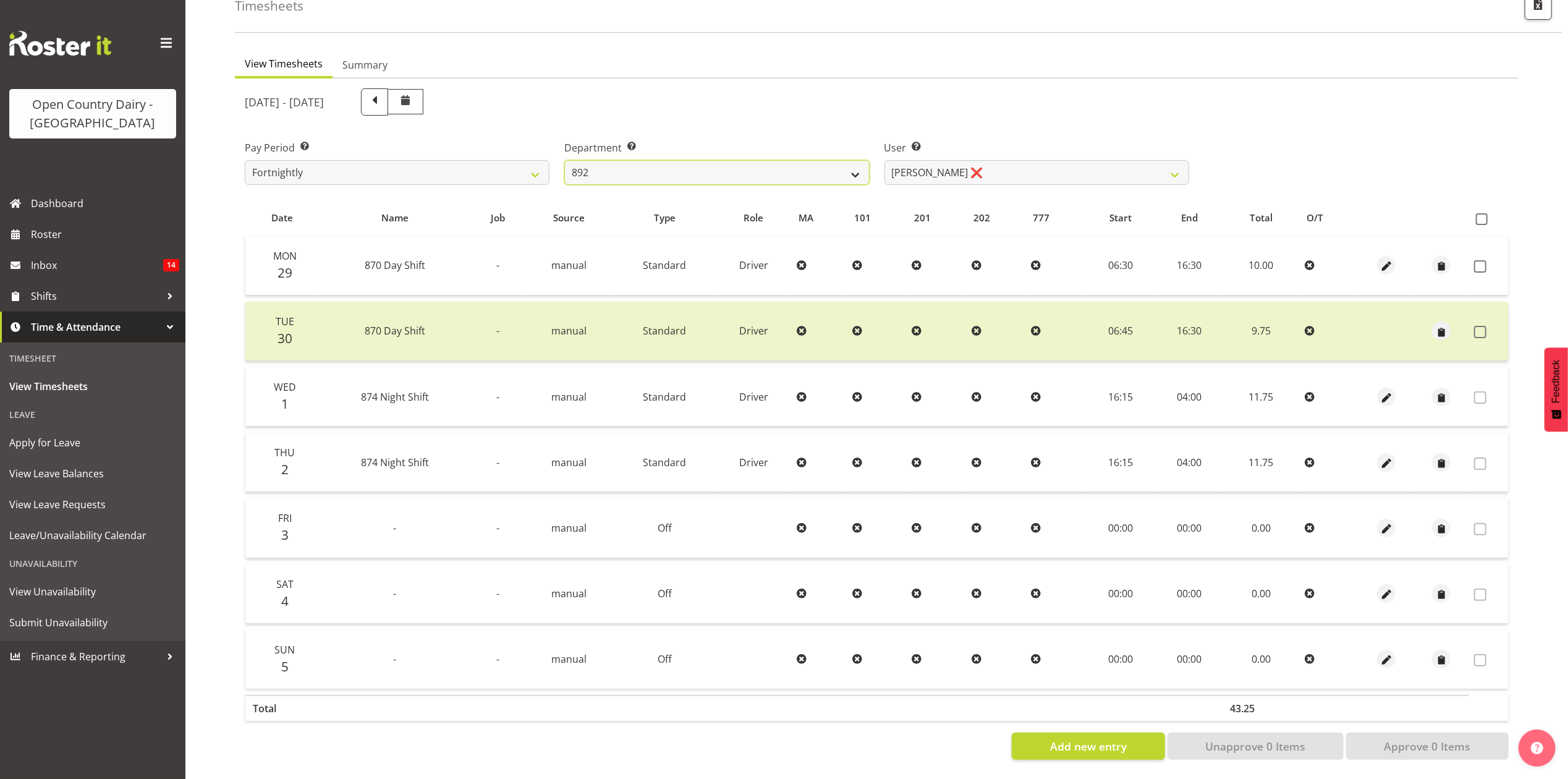
click at [646, 160] on select "734 735 736 737 738 739 851 853 854 855 856 858 861 862 865 867-9032 868 869 87…" at bounding box center [717, 173] width 305 height 25
select select "686"
click at [564, 160] on select "734 735 736 737 738 739 851 853 854 855 856 858 861 862 865 867-9032 868 869 87…" at bounding box center [717, 173] width 305 height 25
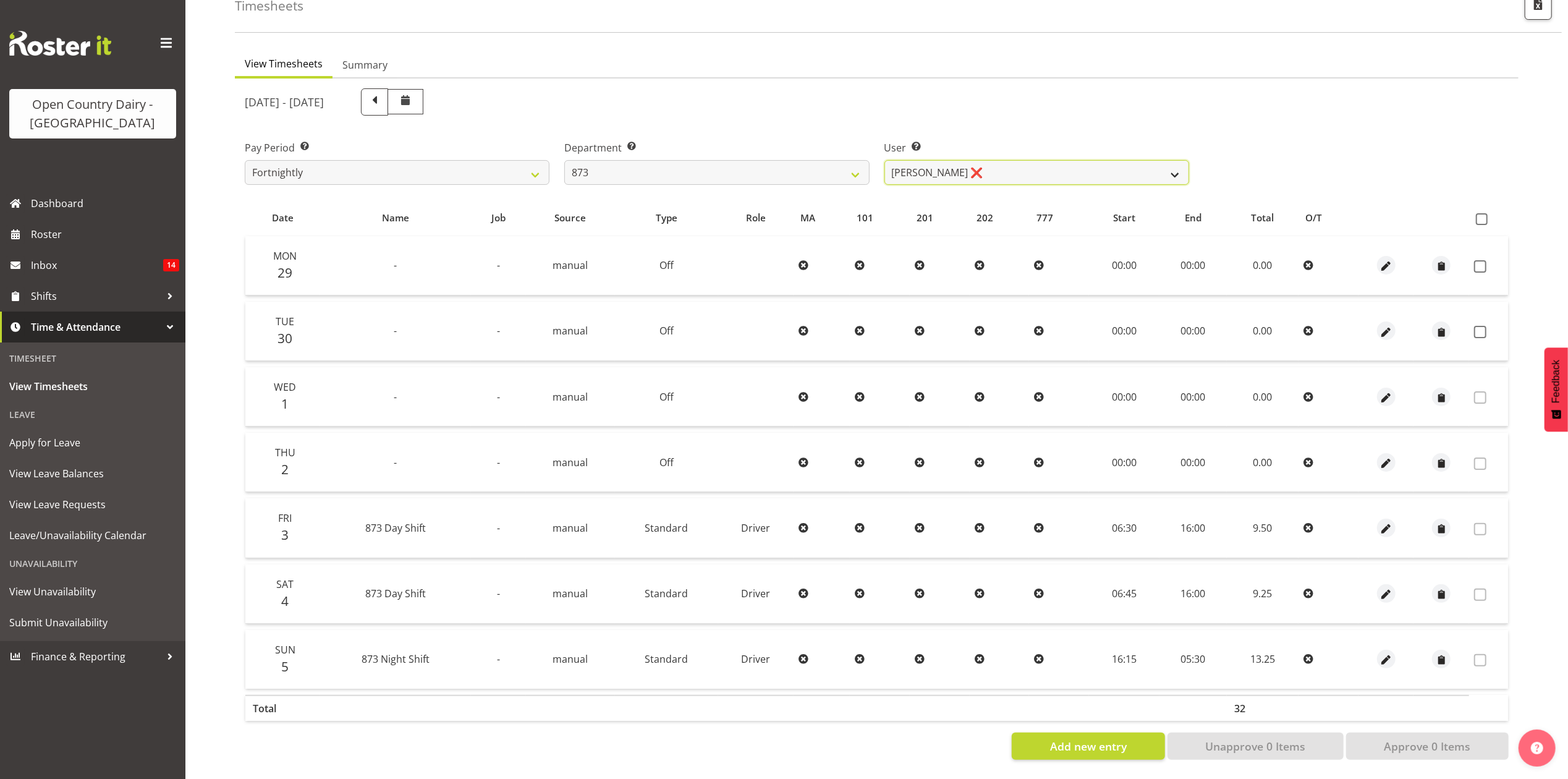
click at [1029, 166] on select "Andrew Henderson ❌ Ricky Popham ❌ Stacy MacAskill ❌ Trish Nicol ❌" at bounding box center [1037, 173] width 305 height 25
select select "9758"
click at [884, 160] on select "Andrew Henderson ❌ Ricky Popham ❌ Stacy MacAskill ❌ Trish Nicol ❌" at bounding box center [1037, 173] width 305 height 25
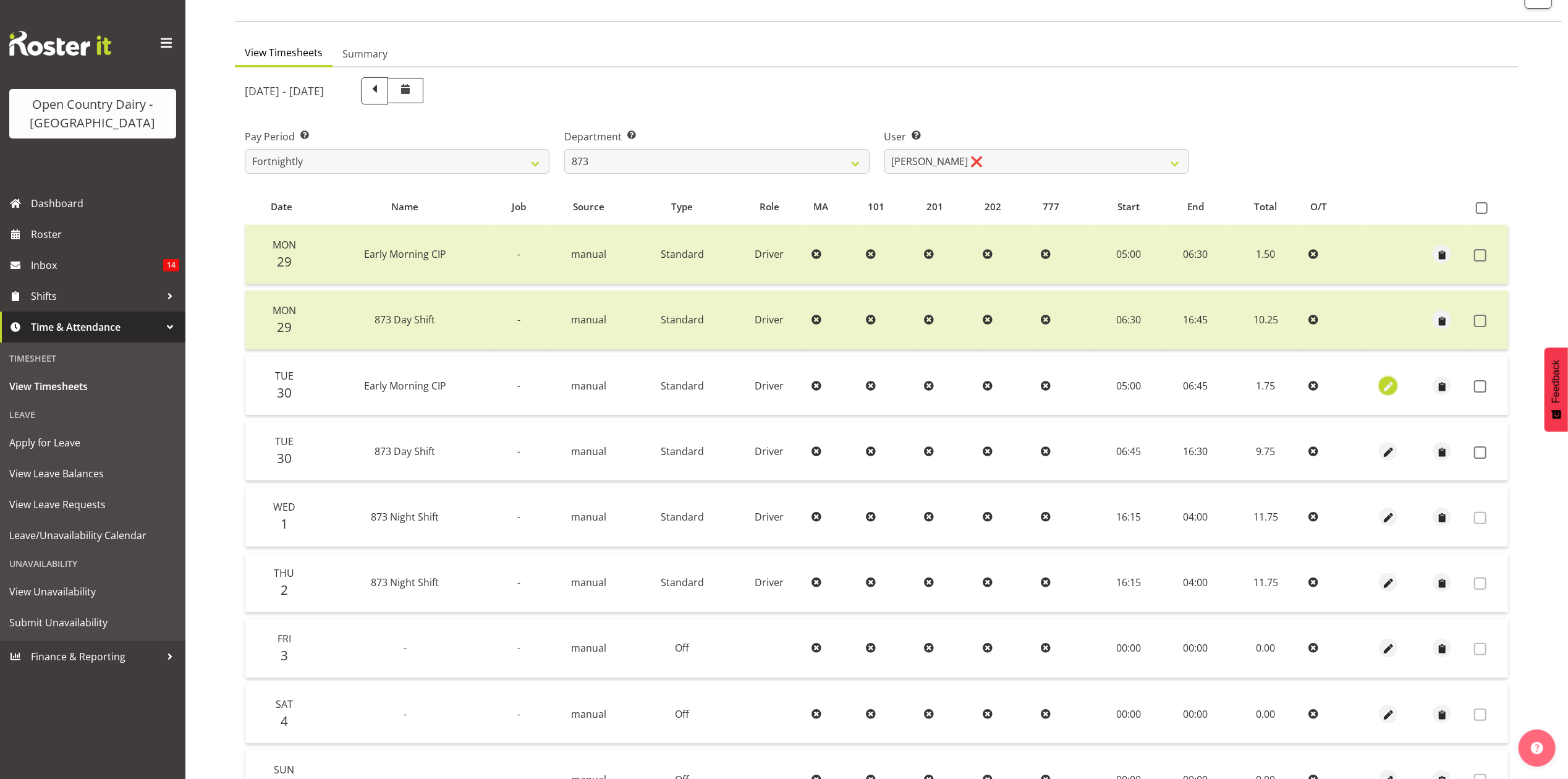
click at [1390, 386] on span "button" at bounding box center [1389, 386] width 14 height 14
select select "Standard"
select select "687"
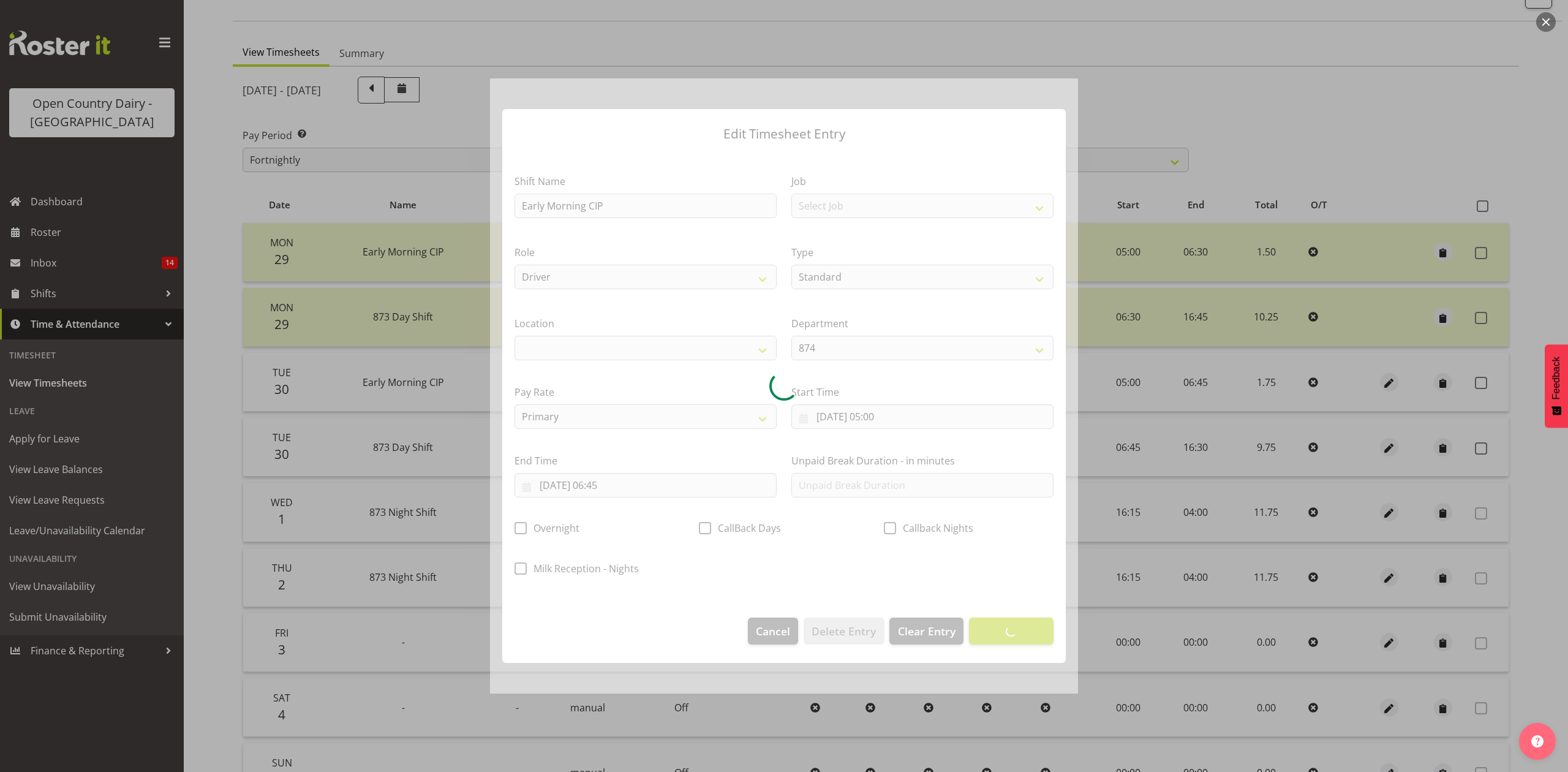
select select
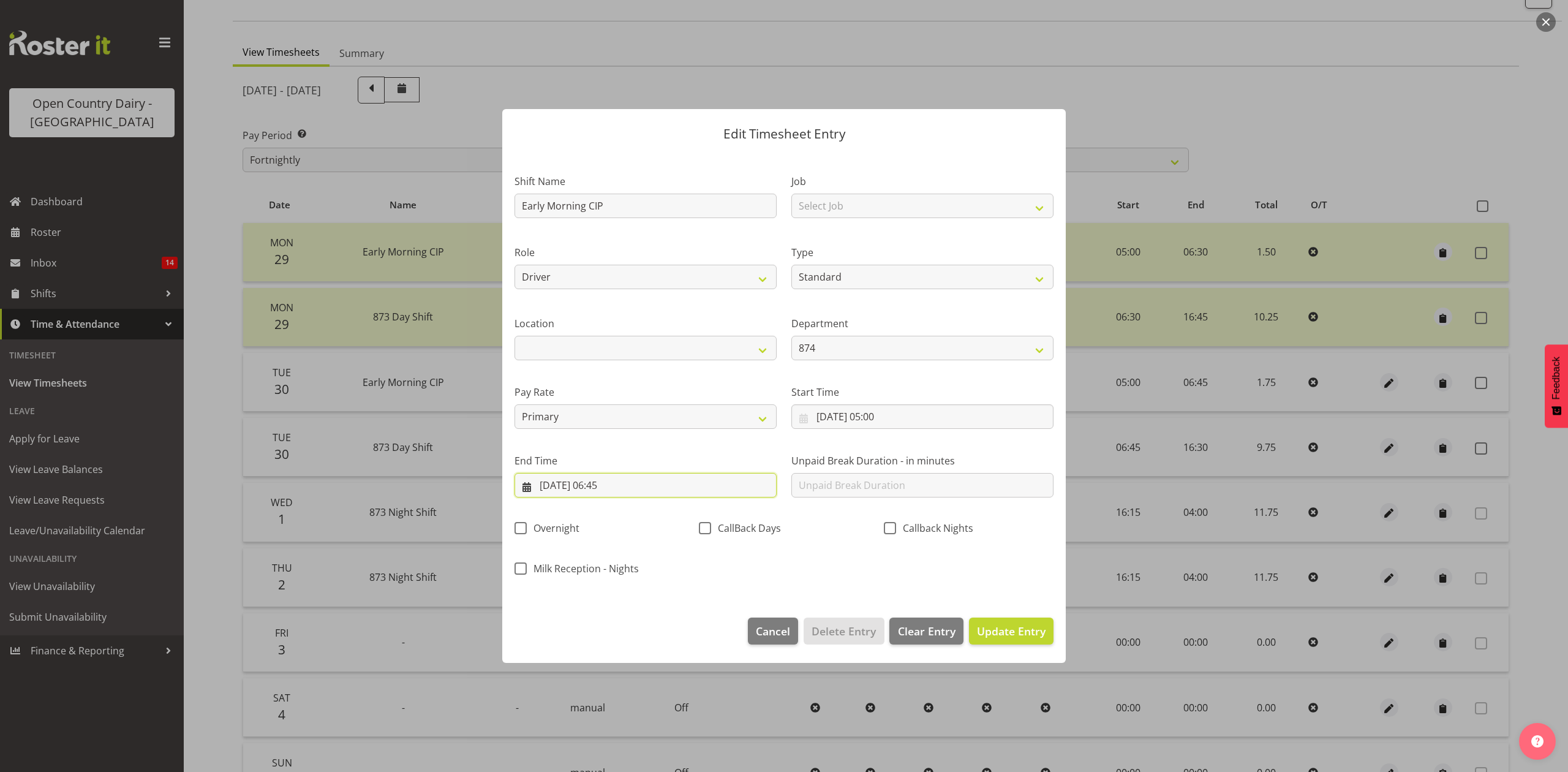
click at [645, 477] on input "30/09/2025, 06:45" at bounding box center [645, 485] width 262 height 25
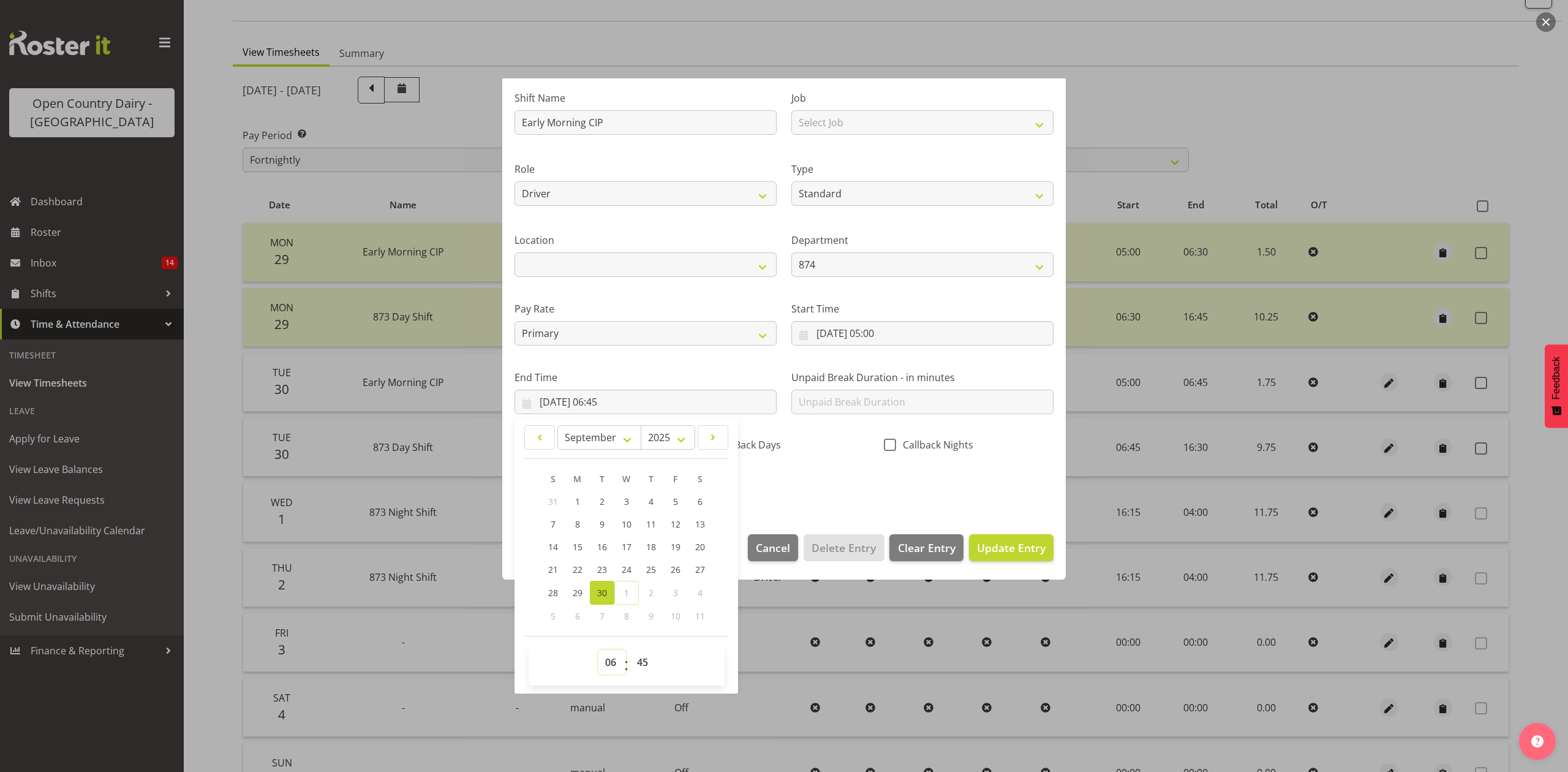
click at [609, 653] on select "00 01 02 03 04 05 06 07 08 09 10 11 12 13 14 15 16 17 18 19 20 21 22 23" at bounding box center [612, 663] width 28 height 25
select select "14"
click at [598, 650] on select "00 01 02 03 04 05 06 07 08 09 10 11 12 13 14 15 16 17 18 19 20 21 22 23" at bounding box center [612, 663] width 28 height 25
type input "30/09/2025, 14:45"
click at [638, 657] on select "00 01 02 03 04 05 06 07 08 09 10 11 12 13 14 15 16 17 18 19 20 21 22 23 24 25 2…" at bounding box center [644, 663] width 28 height 25
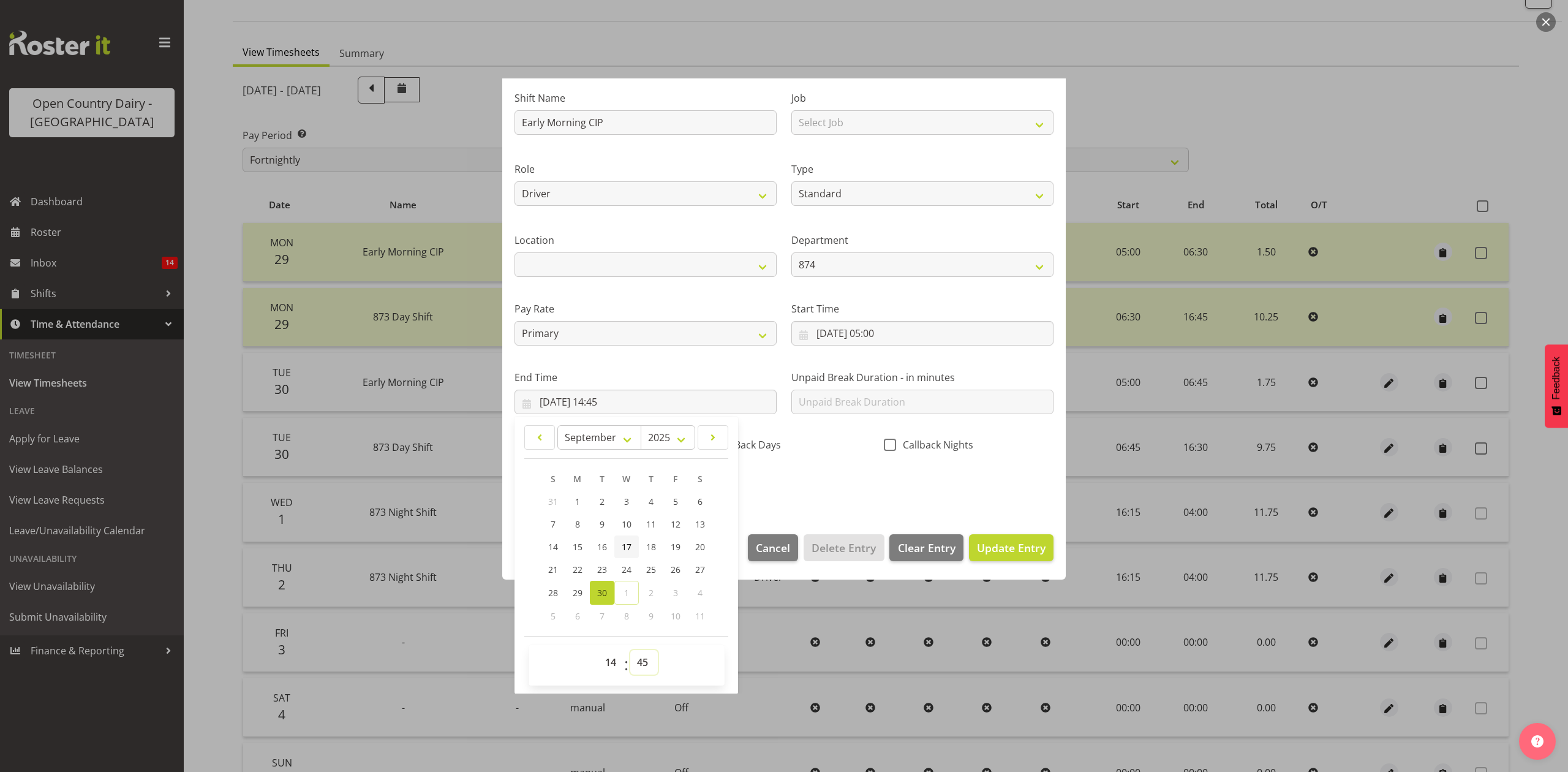
select select "30"
click at [630, 650] on select "00 01 02 03 04 05 06 07 08 09 10 11 12 13 14 15 16 17 18 19 20 21 22 23 24 25 2…" at bounding box center [644, 663] width 28 height 25
type input "30/09/2025, 14:30"
drag, startPoint x: 767, startPoint y: 471, endPoint x: 848, endPoint y: 483, distance: 81.9
click at [771, 472] on div "Shift Name Early Morning CIP Job Select Job Connecting /unconnecting Trailers D…" at bounding box center [784, 288] width 554 height 429
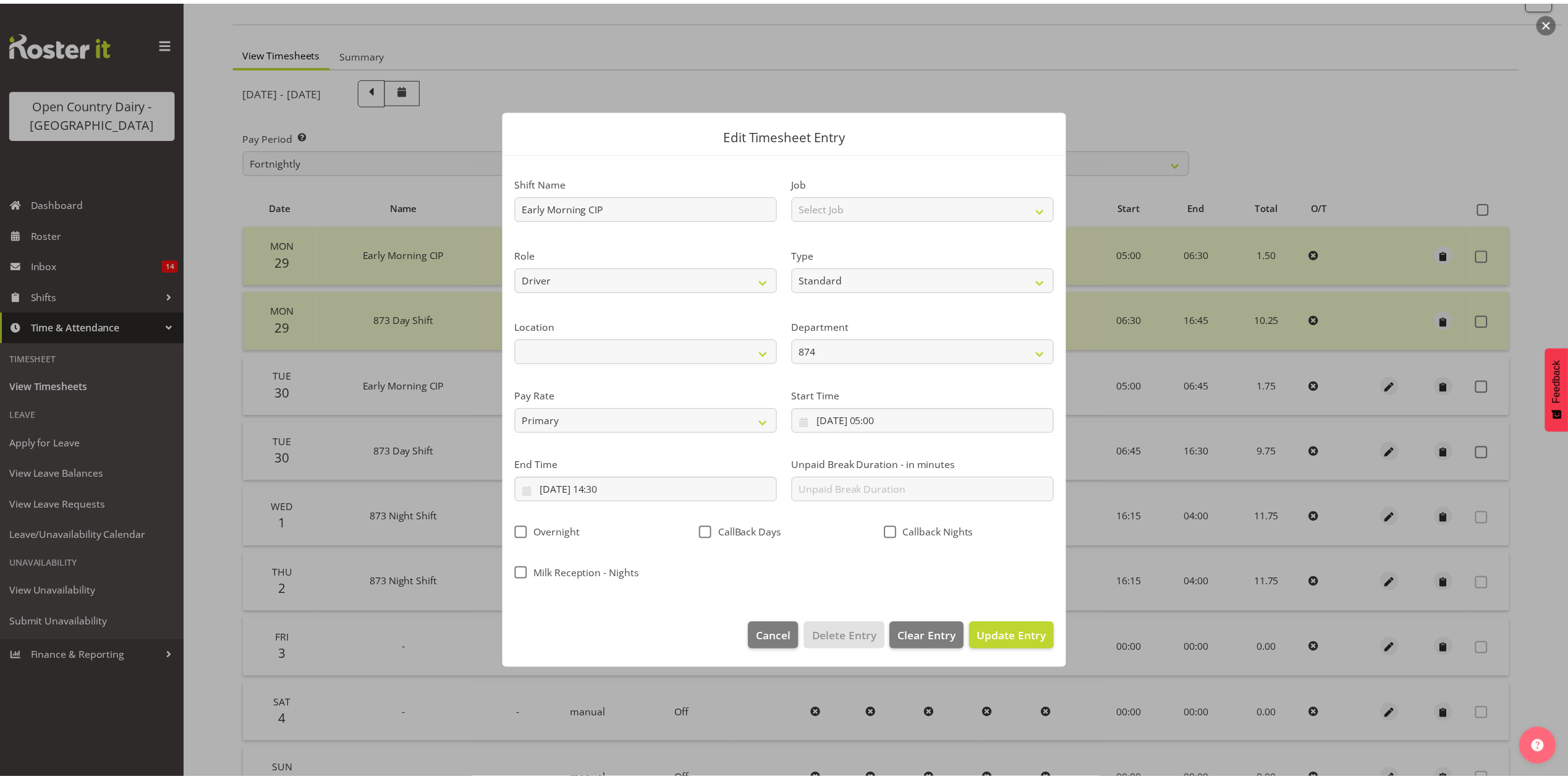
scroll to position [0, 0]
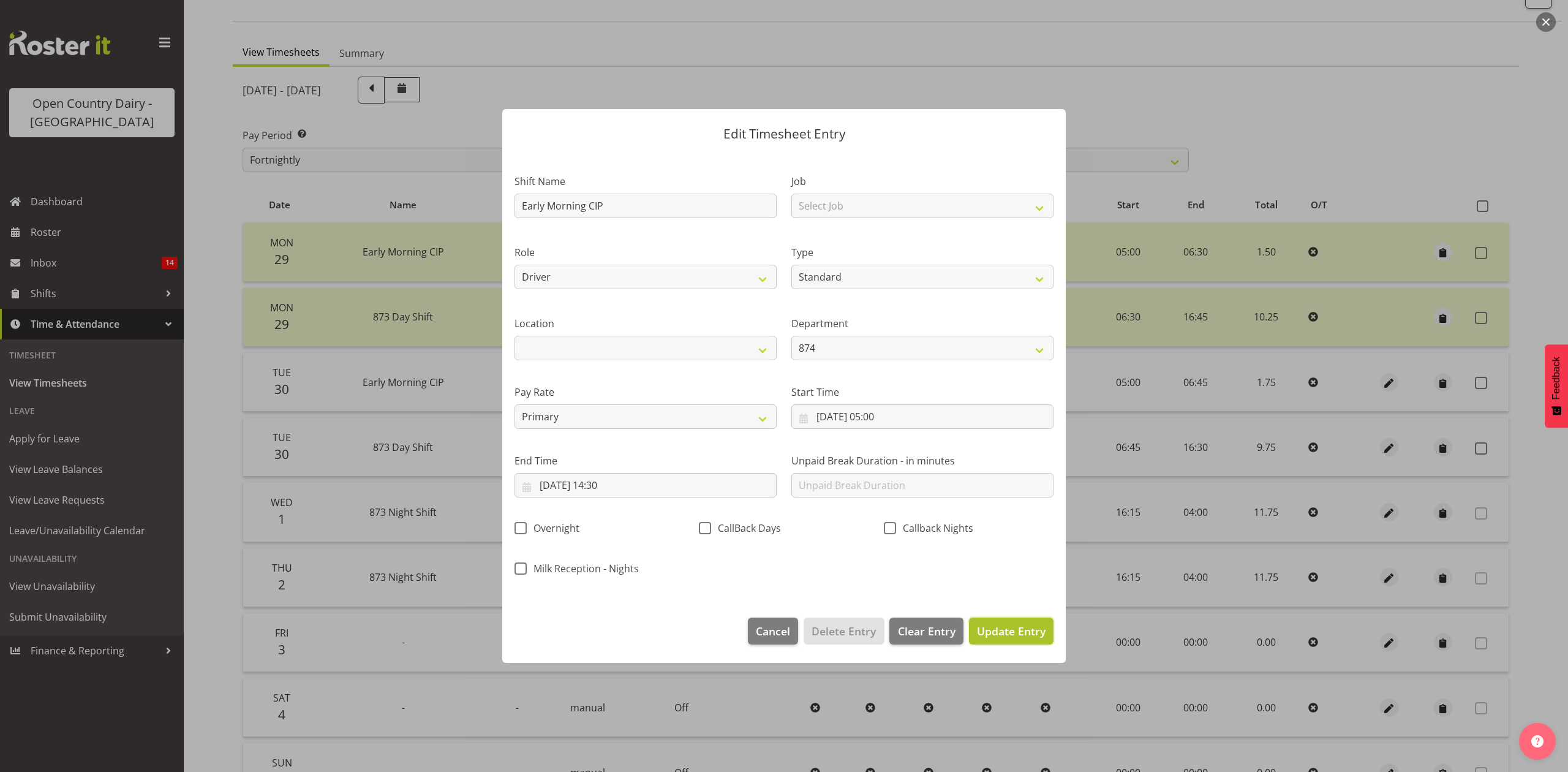
click at [1014, 633] on span "Update Entry" at bounding box center [1010, 631] width 68 height 15
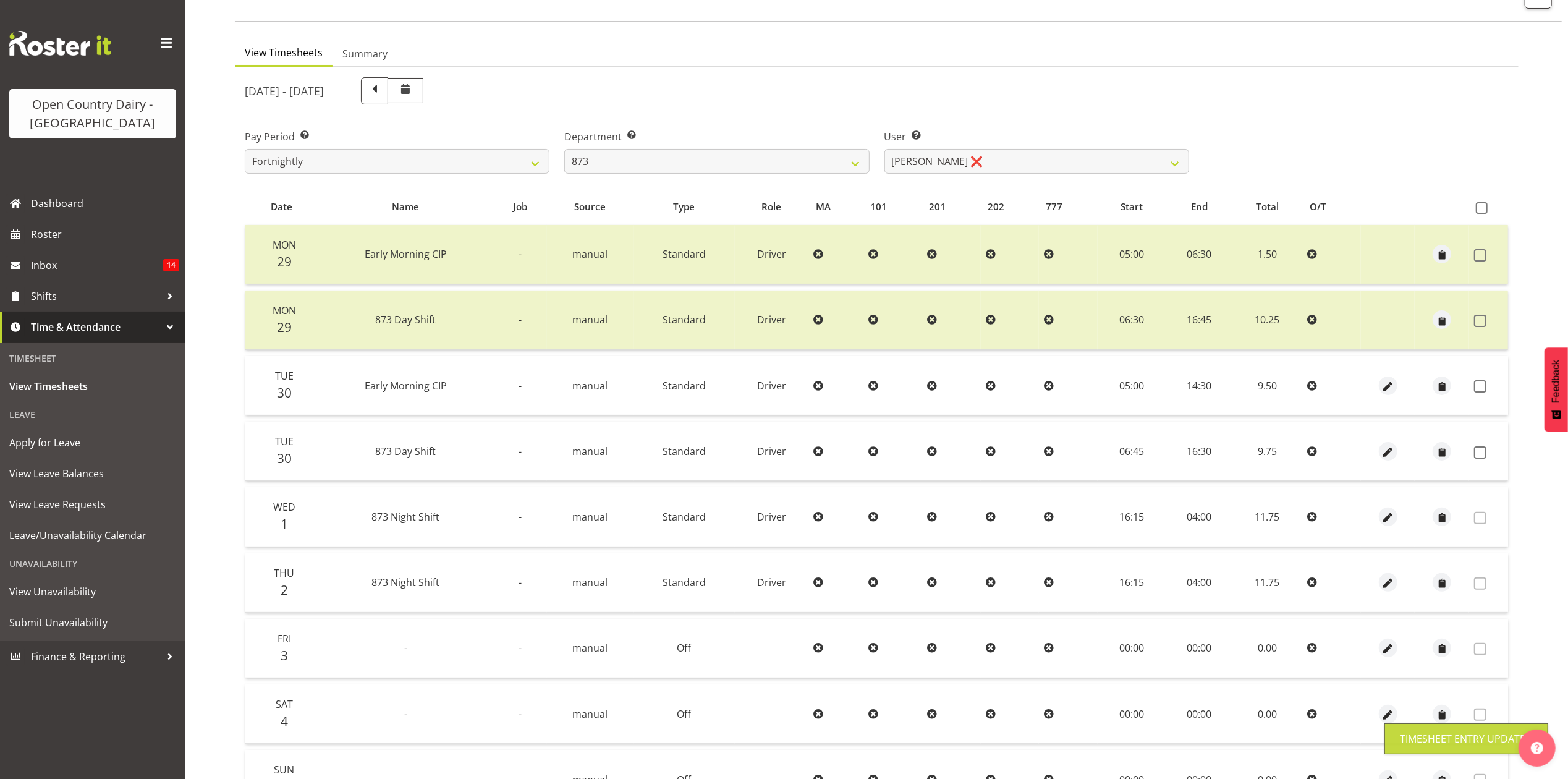
click at [1485, 396] on td at bounding box center [1487, 385] width 39 height 59
click at [1482, 389] on span at bounding box center [1480, 386] width 13 height 13
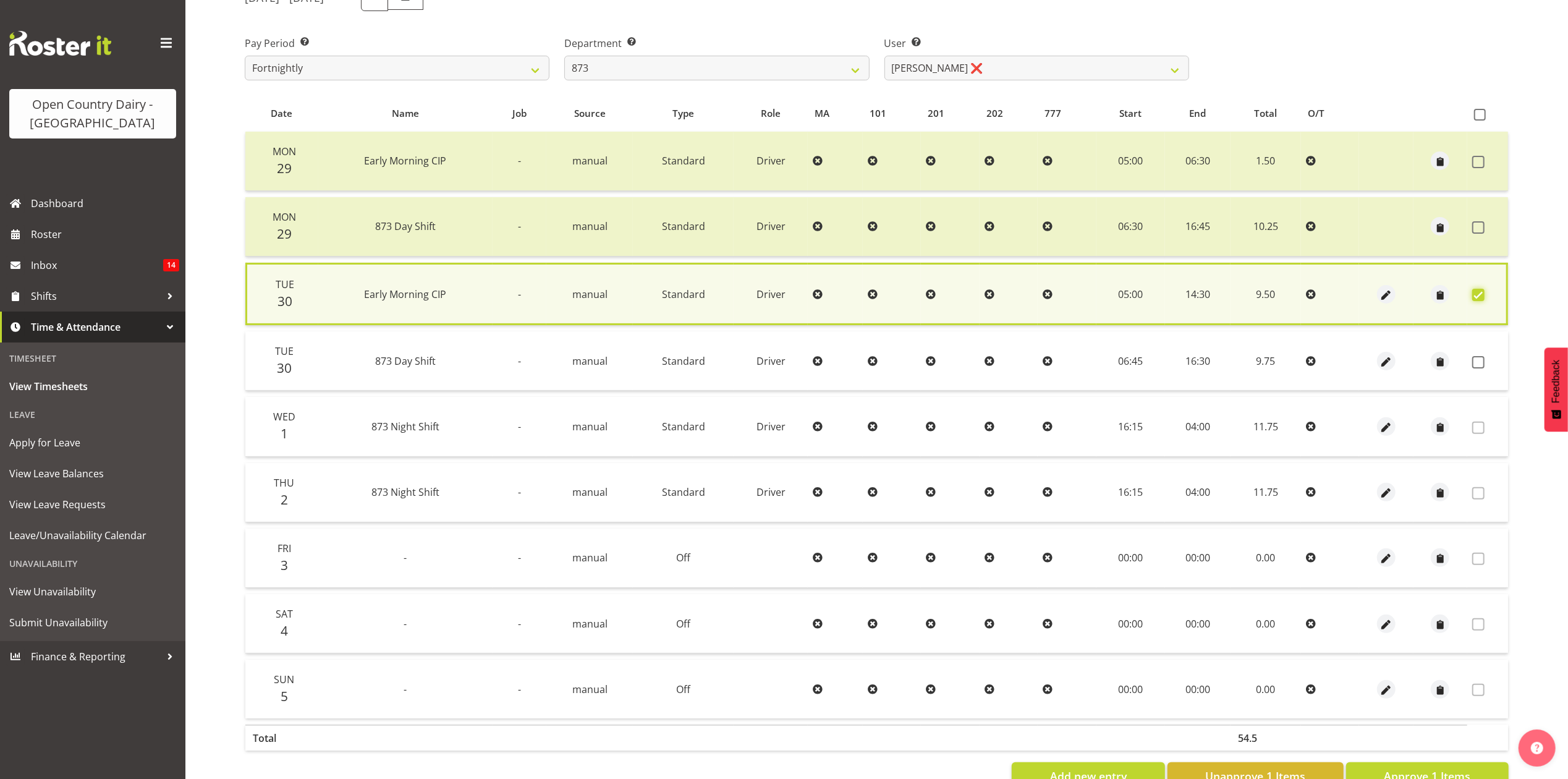
scroll to position [216, 0]
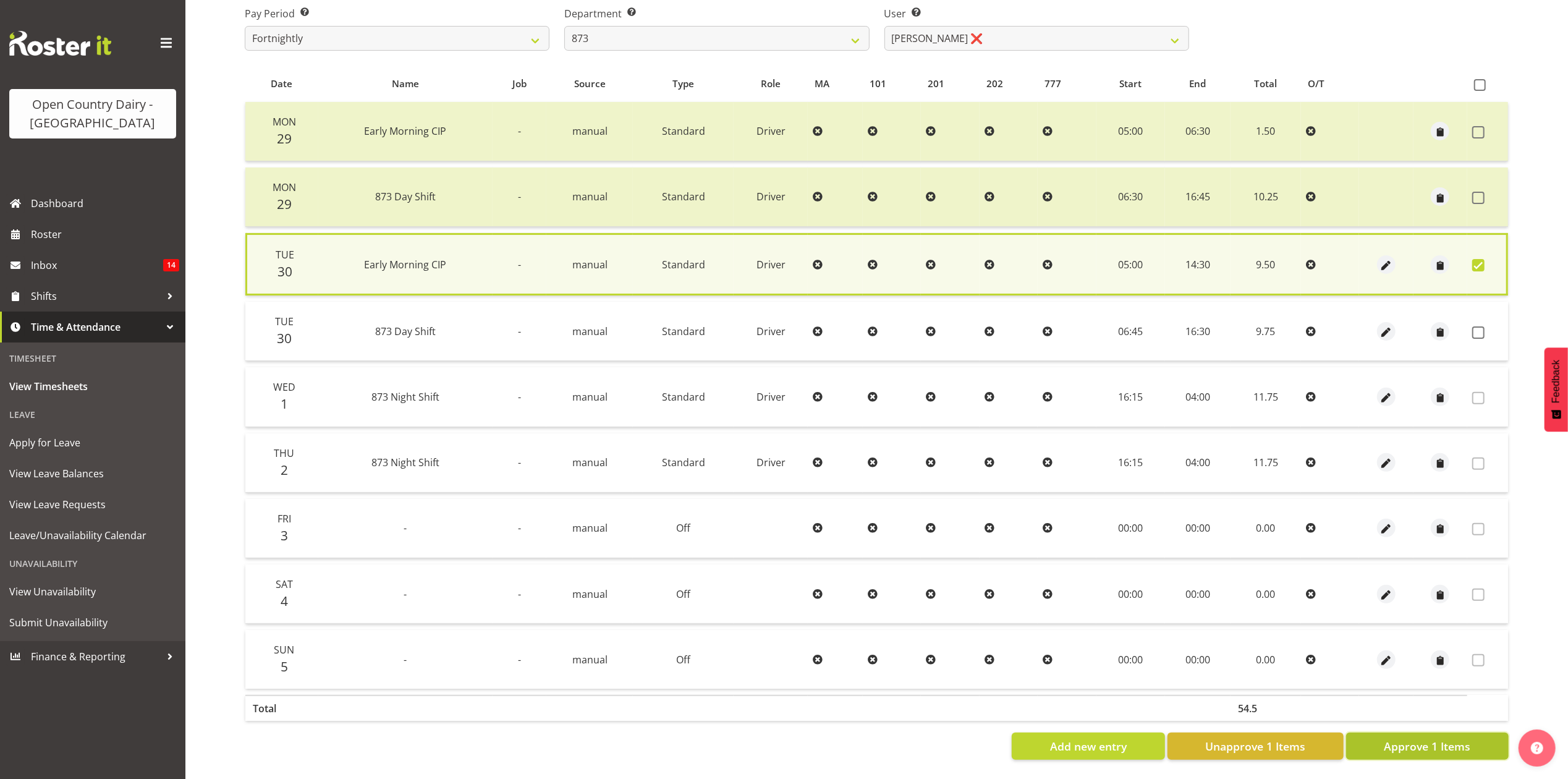
click at [1434, 739] on span "Approve 1 Items" at bounding box center [1426, 747] width 87 height 16
checkbox input "false"
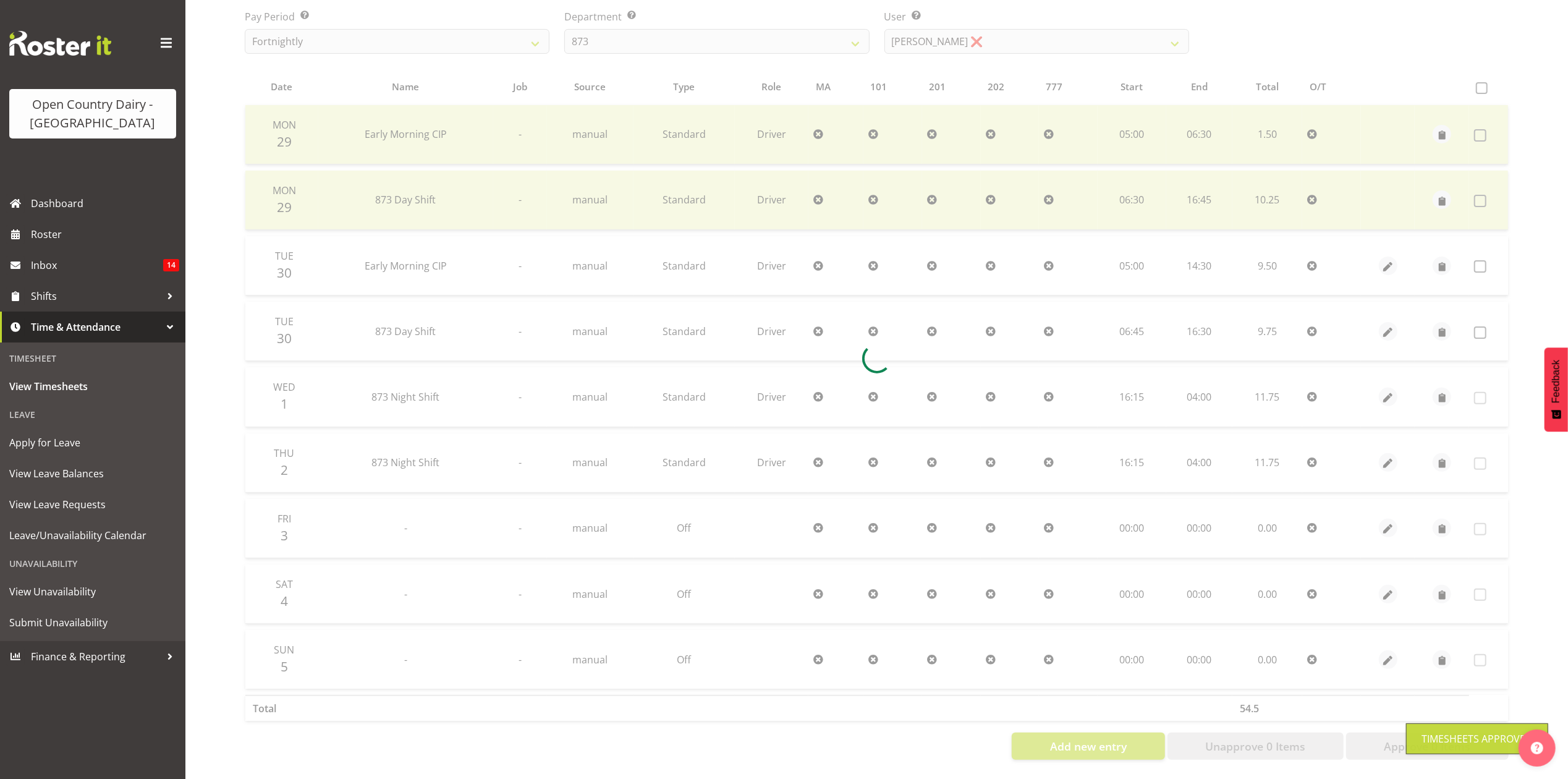
scroll to position [213, 0]
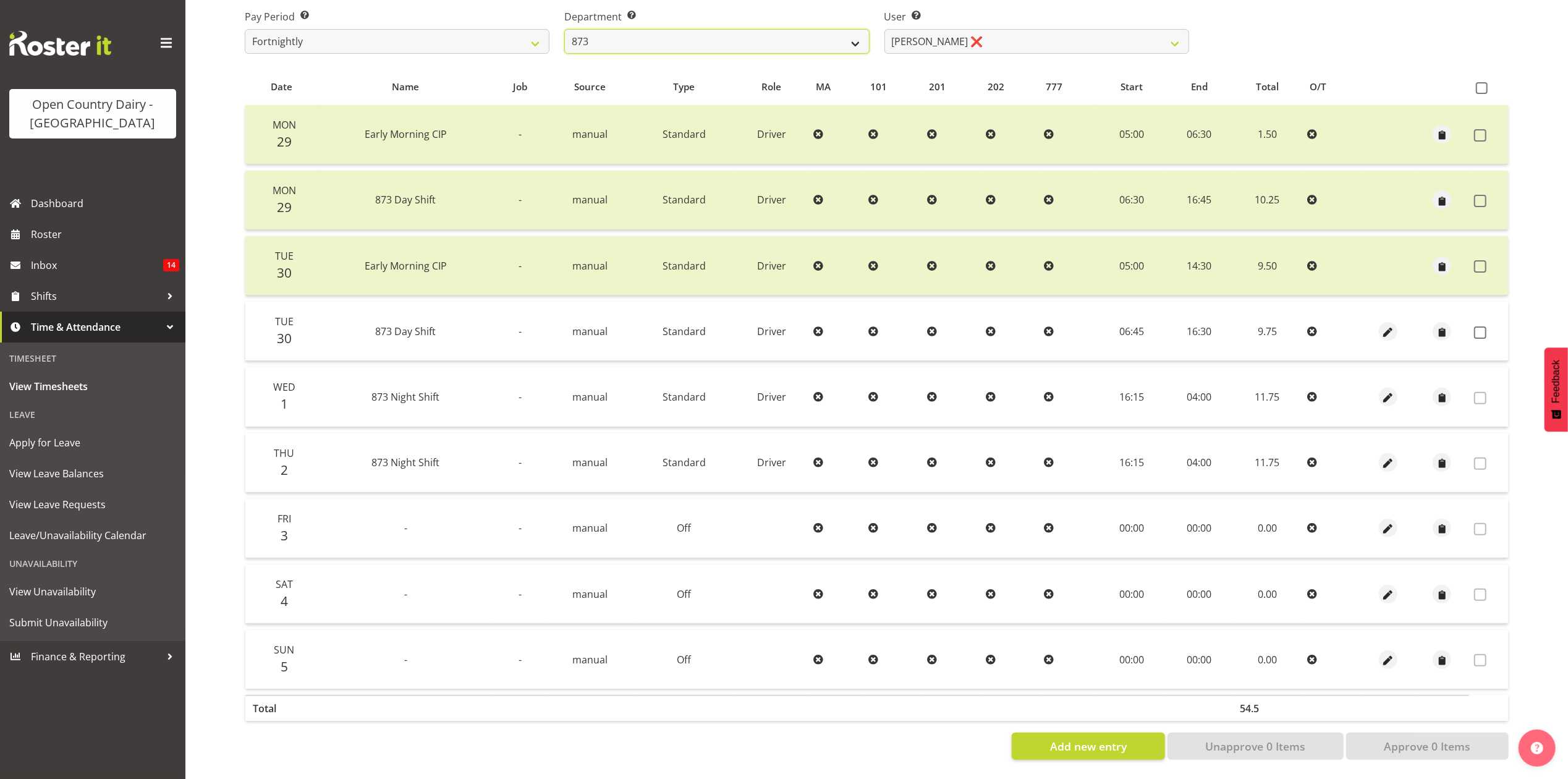
click at [712, 43] on select "734 735 736 737 738 739 851 853 854 855 856 858 861 862 865 867-9032 868 869 87…" at bounding box center [717, 41] width 305 height 25
select select "687"
click at [564, 29] on select "734 735 736 737 738 739 851 853 854 855 856 858 861 862 865 867-9032 868 869 87…" at bounding box center [717, 41] width 305 height 25
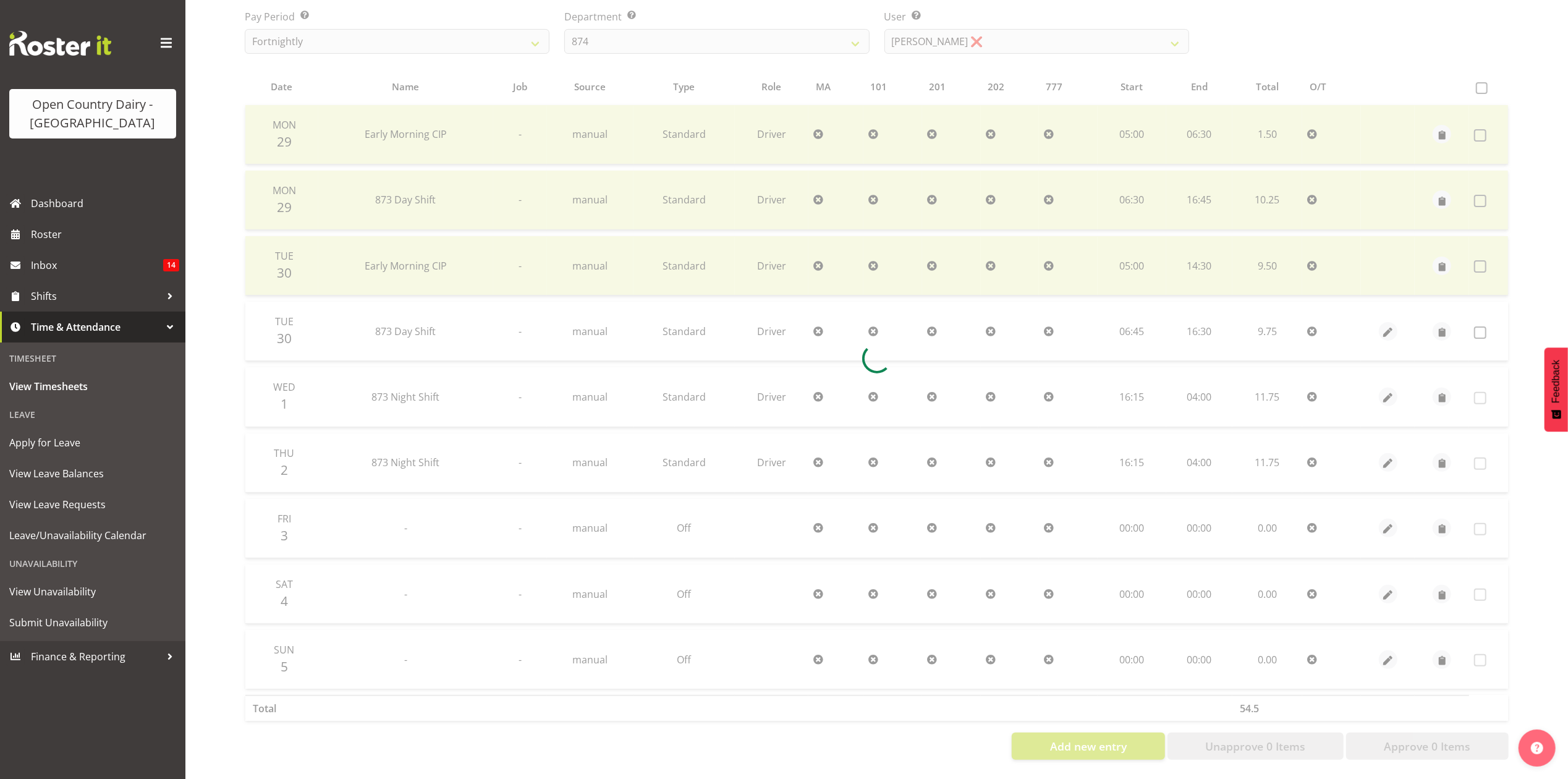
scroll to position [82, 0]
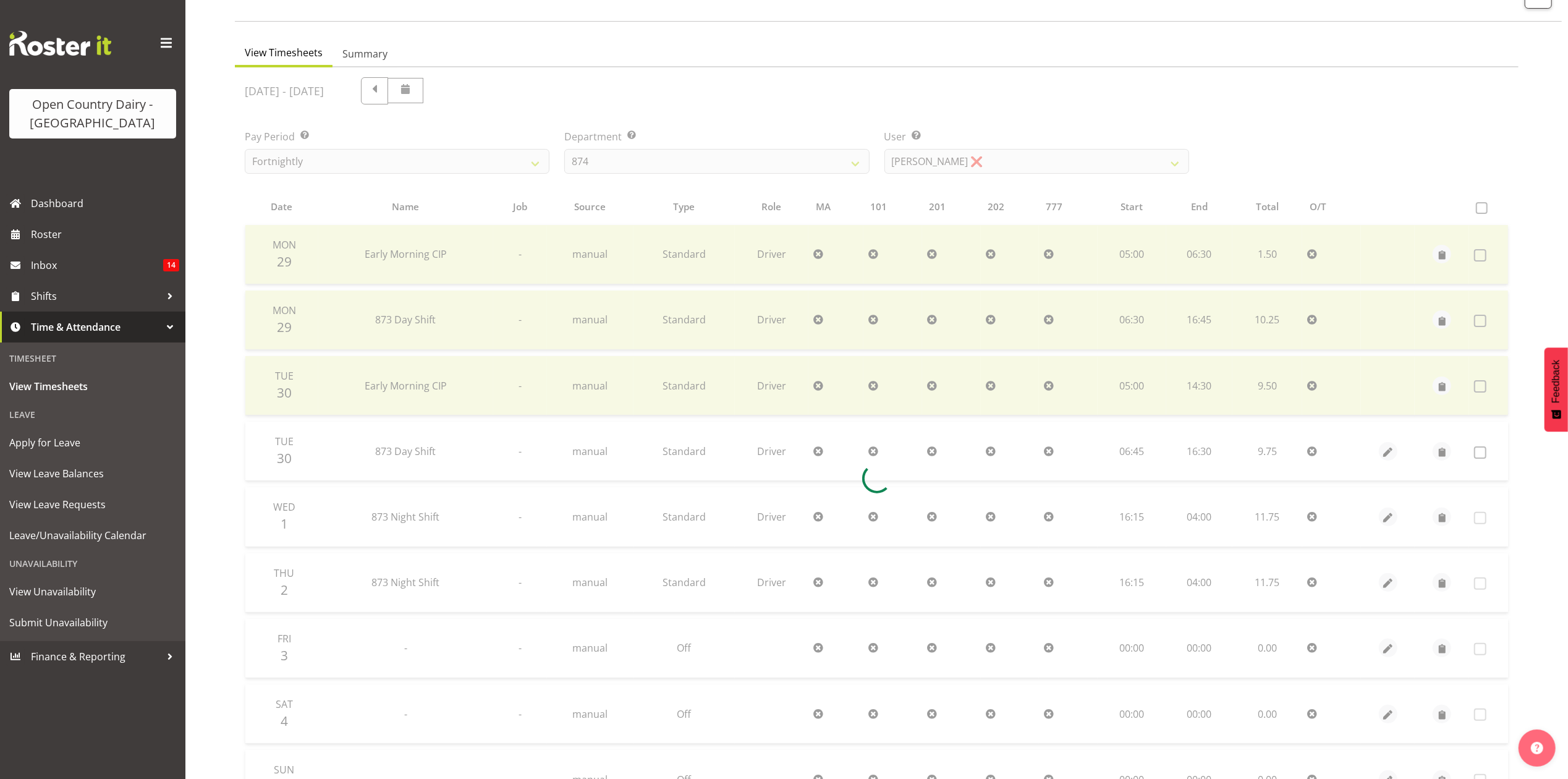
click at [994, 36] on div "View Timesheets Summary September 29th - October 5th 2025 Pay Period Select whi…" at bounding box center [901, 464] width 1333 height 869
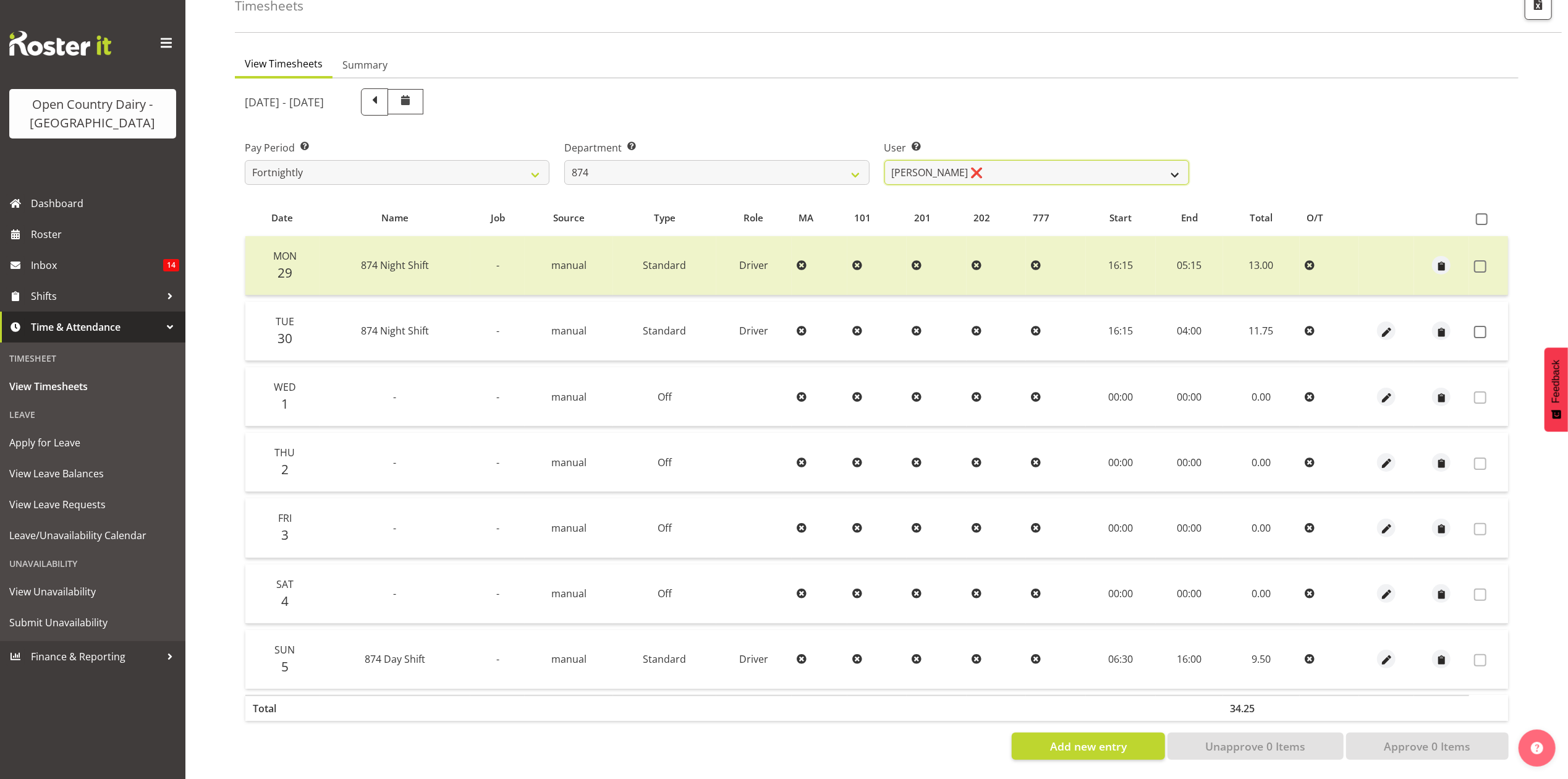
click at [990, 169] on select "Annette Parker ❌ Christopher McRae ❌ Patrick Stenton ❌ Rachel Carpenter ❌" at bounding box center [1037, 173] width 305 height 25
click at [1015, 102] on div "[DATE] - [DATE]" at bounding box center [717, 102] width 944 height 27
click at [1017, 164] on select "Annette Parker ❌ Christopher McRae ❌ Patrick Stenton ❌ Rachel Carpenter ❌" at bounding box center [1037, 173] width 305 height 25
select select "7508"
click at [884, 160] on select "Annette Parker ❌ Christopher McRae ❌ Patrick Stenton ❌ Rachel Carpenter ❌" at bounding box center [1037, 173] width 305 height 25
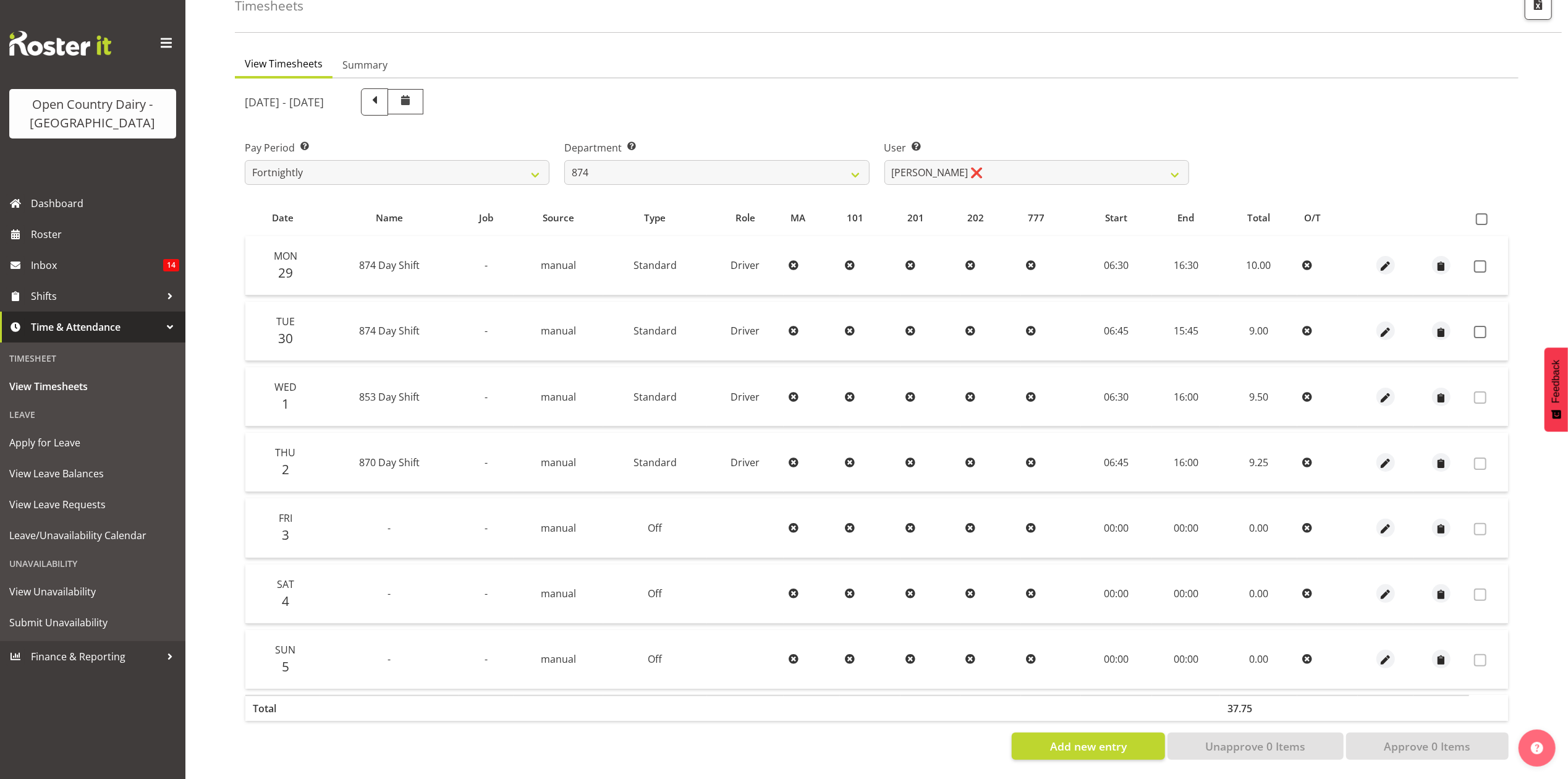
click at [1477, 310] on td at bounding box center [1487, 332] width 39 height 59
click at [1481, 325] on span at bounding box center [1480, 332] width 13 height 13
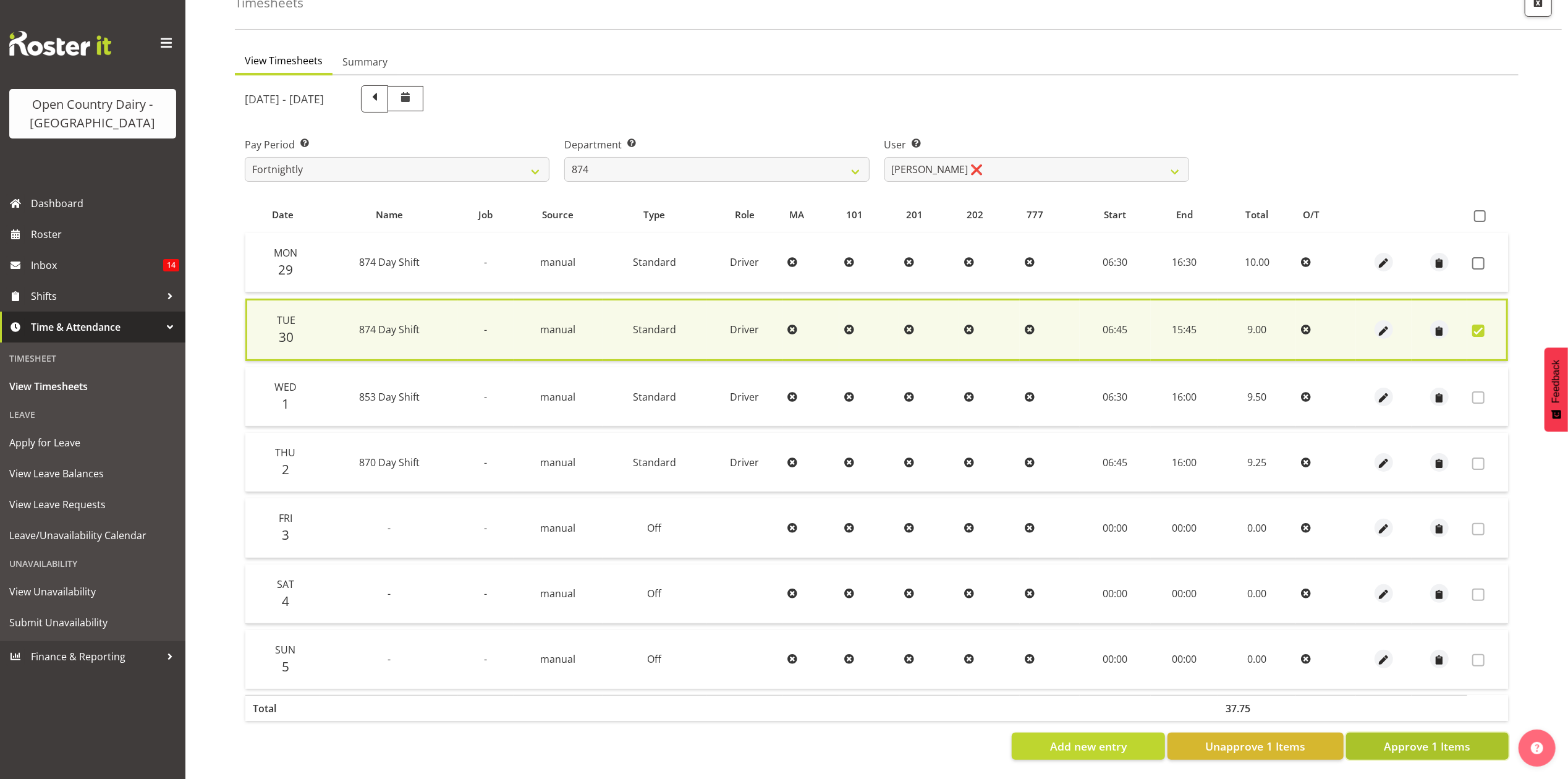
click at [1419, 743] on button "Approve 1 Items" at bounding box center [1426, 746] width 162 height 27
checkbox input "false"
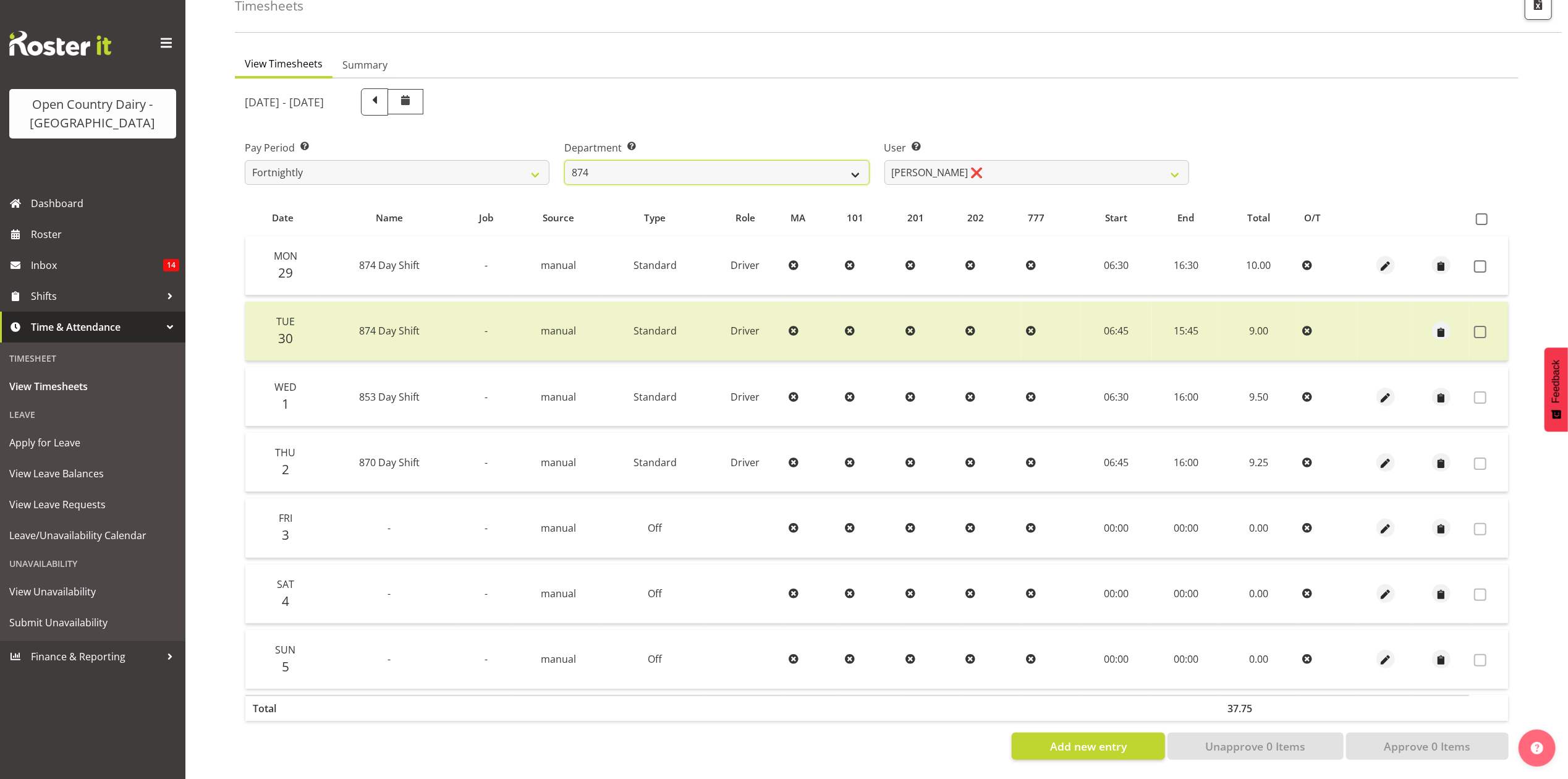
click at [590, 171] on select "734 735 736 737 738 739 851 853 854 855 856 858 861 862 865 867-9032 868 869 87…" at bounding box center [717, 173] width 305 height 25
select select "689"
click at [564, 160] on select "734 735 736 737 738 739 851 853 854 855 856 858 861 862 865 867-9032 868 869 87…" at bounding box center [717, 173] width 305 height 25
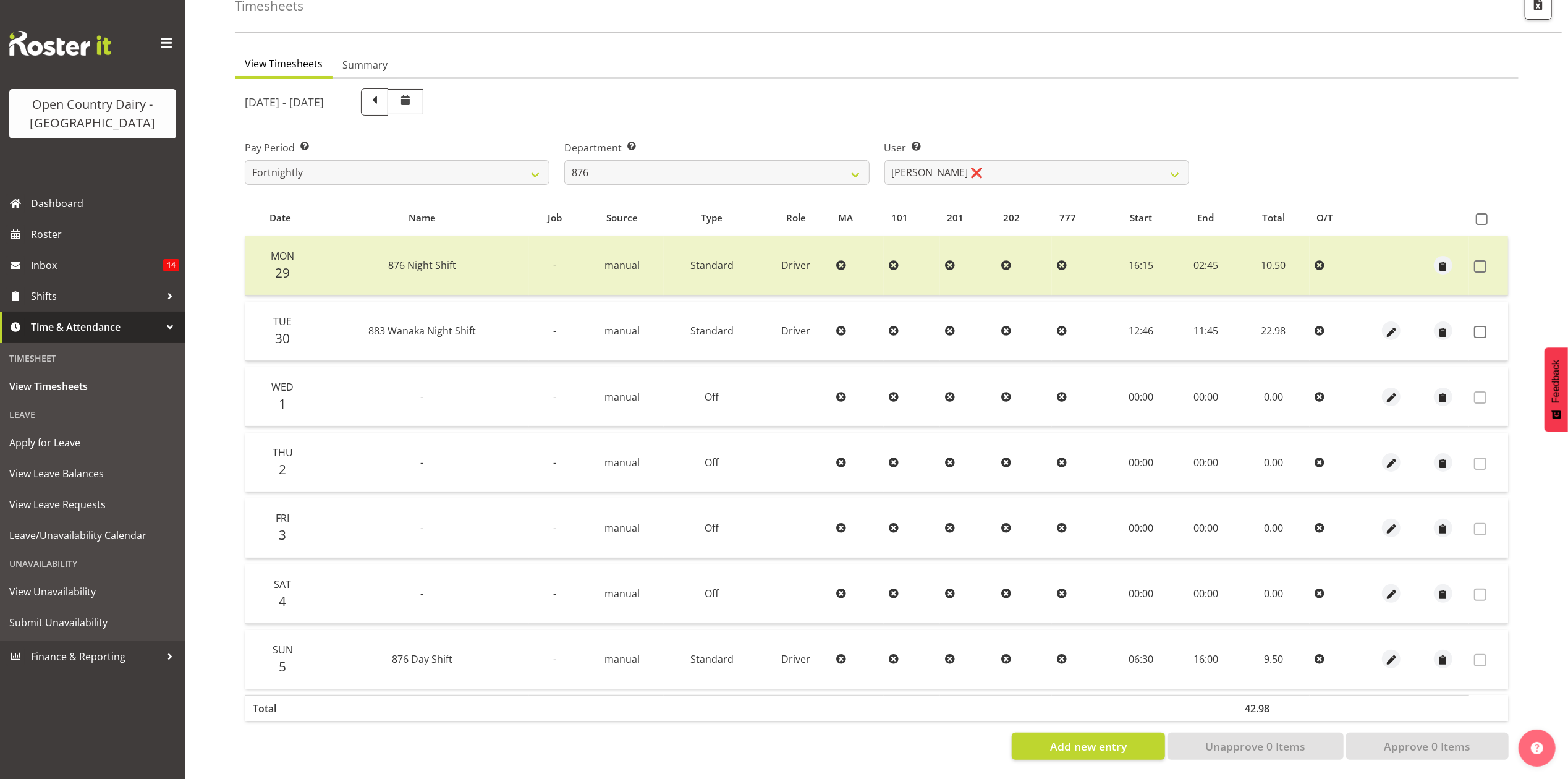
click at [989, 160] on div "September 29th - October 5th 2025 Pay Period Select which pay period you would …" at bounding box center [876, 420] width 1263 height 679
click at [989, 160] on select "Dean Henderson ❌ Ian Barbour ❌ John Graham ❌ Tom Rahl ❌" at bounding box center [1037, 173] width 305 height 25
select select "7440"
click at [884, 160] on select "Dean Henderson ❌ Ian Barbour ❌ John Graham ❌ Tom Rahl ❌" at bounding box center [1037, 173] width 305 height 25
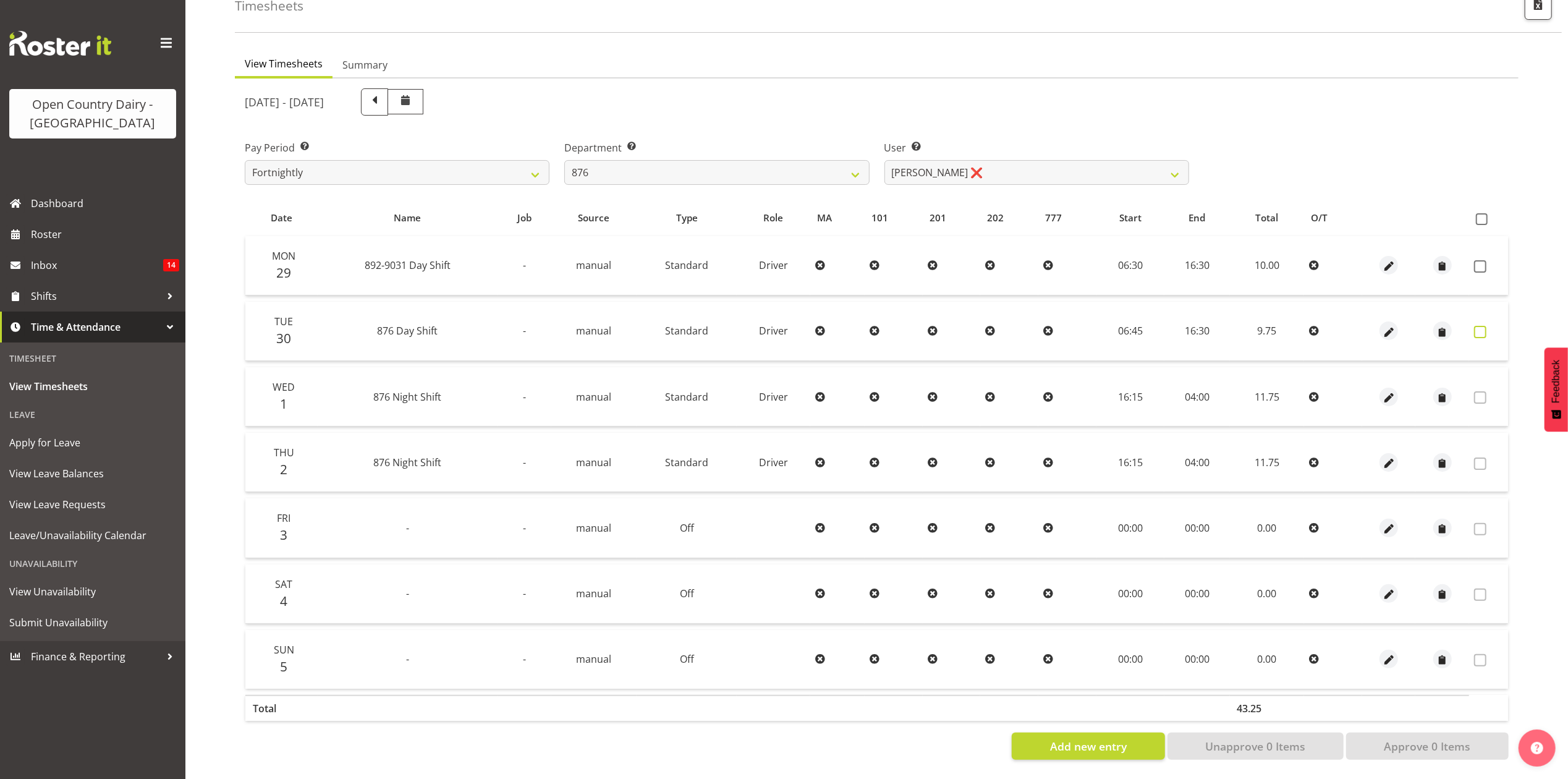
click at [1479, 325] on span at bounding box center [1480, 332] width 13 height 13
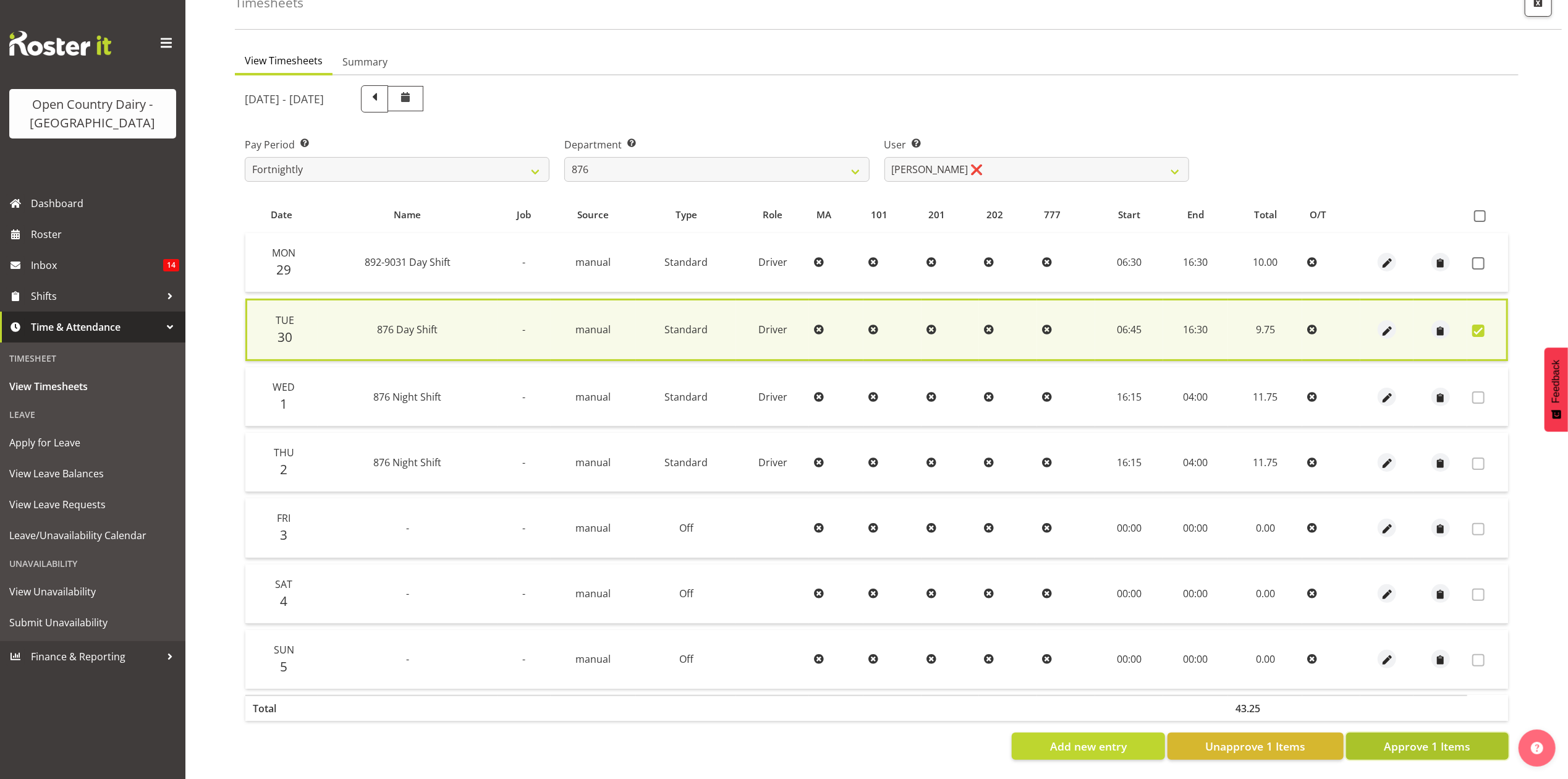
click at [1385, 739] on span "Approve 1 Items" at bounding box center [1426, 747] width 87 height 16
checkbox input "false"
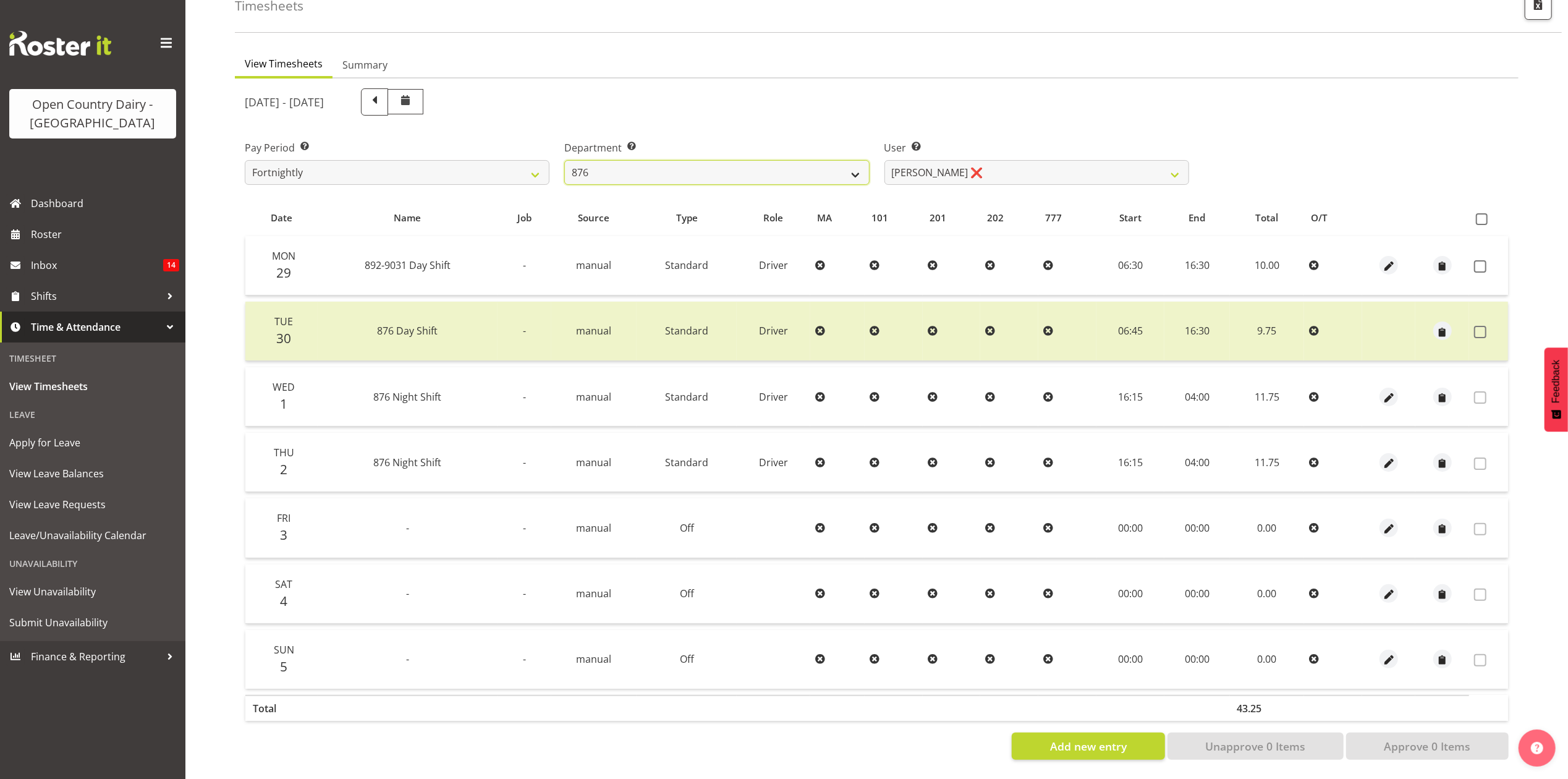
click at [787, 160] on select "734 735 736 737 738 739 851 853 854 855 856 858 861 862 865 867-9032 868 869 87…" at bounding box center [717, 173] width 305 height 25
select select "690"
click at [564, 160] on select "734 735 736 737 738 739 851 853 854 855 856 858 861 862 865 867-9032 868 869 87…" at bounding box center [717, 173] width 305 height 25
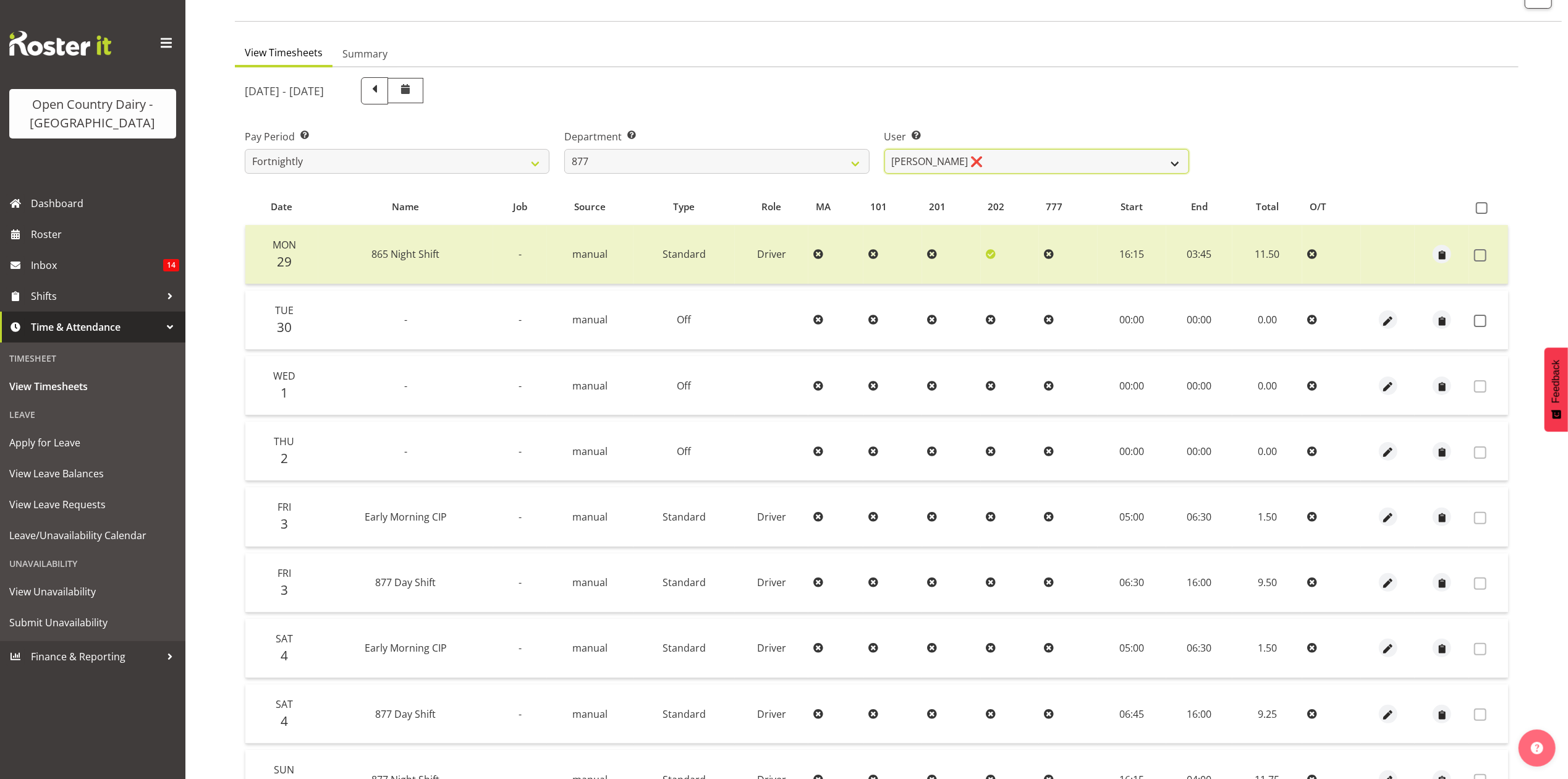
click at [1043, 159] on select "Barry Shields ❌ Callum Wells ❌ Helen Bull ❌ Jase Preston ❌" at bounding box center [1037, 161] width 305 height 25
select select "11653"
click at [884, 149] on select "Barry Shields ❌ Callum Wells ❌ Helen Bull ❌ Jase Preston ❌" at bounding box center [1037, 161] width 305 height 25
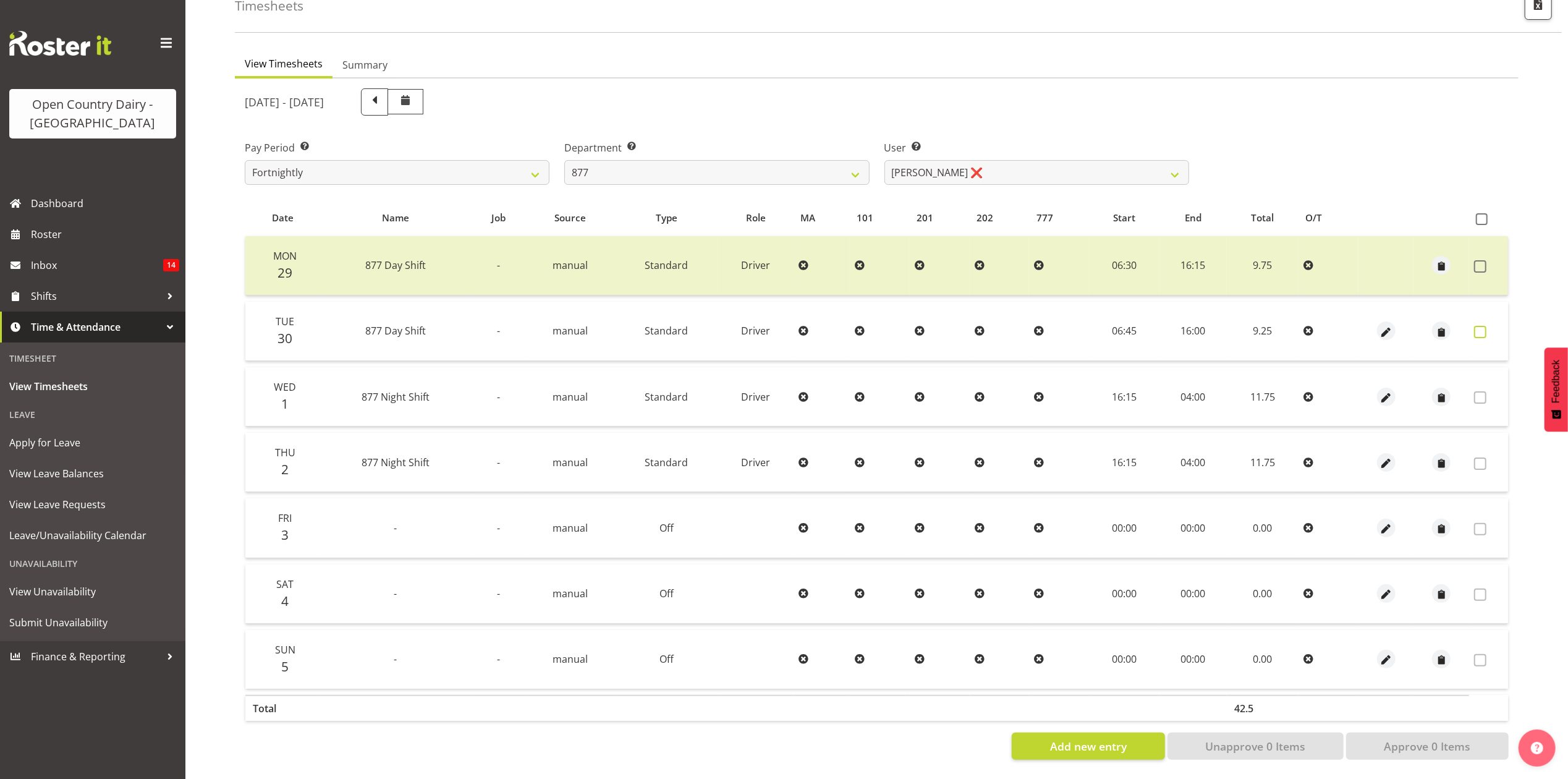
click at [1483, 325] on span at bounding box center [1480, 332] width 13 height 13
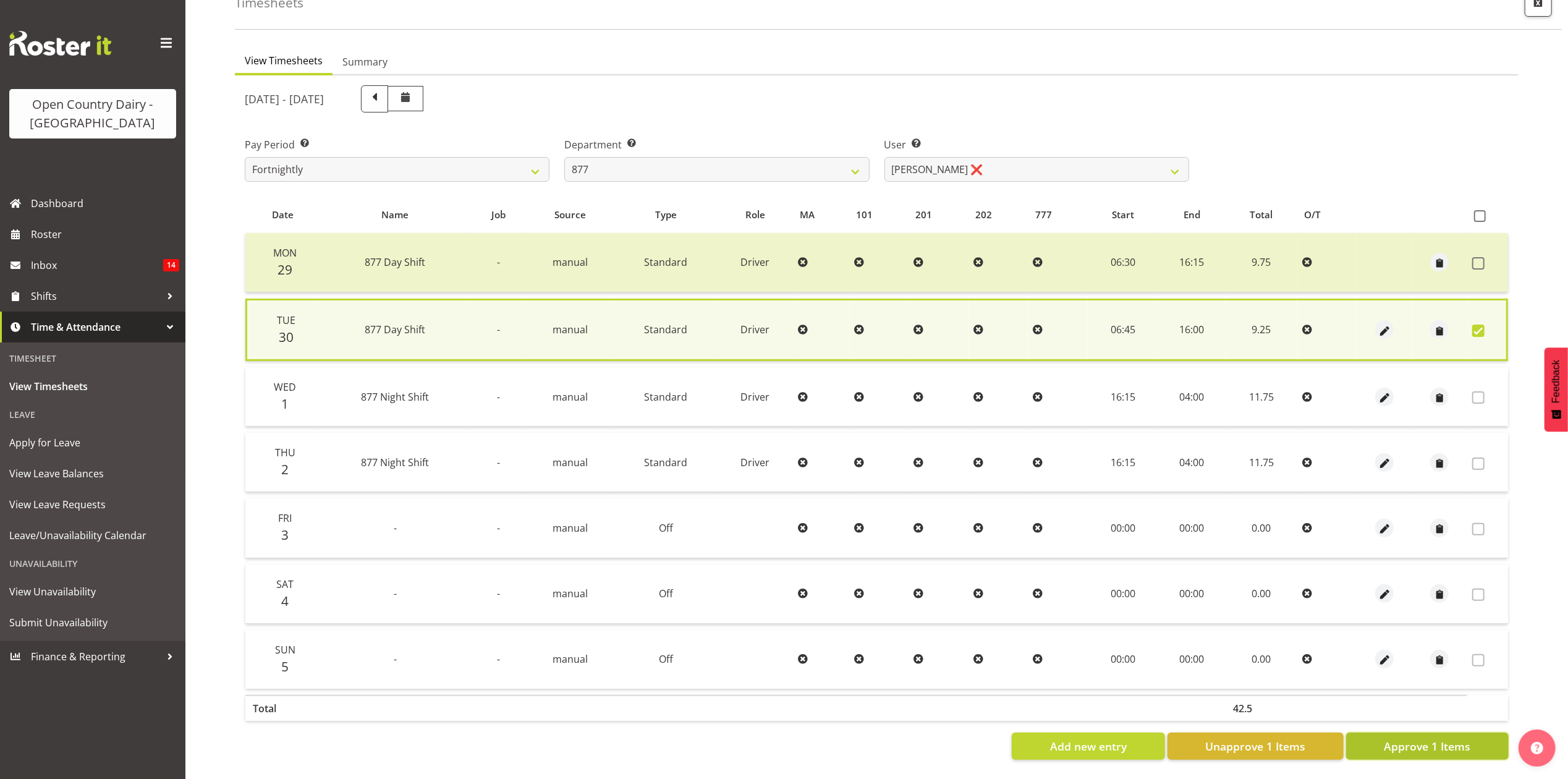
click at [1400, 739] on span "Approve 1 Items" at bounding box center [1426, 747] width 87 height 16
checkbox input "false"
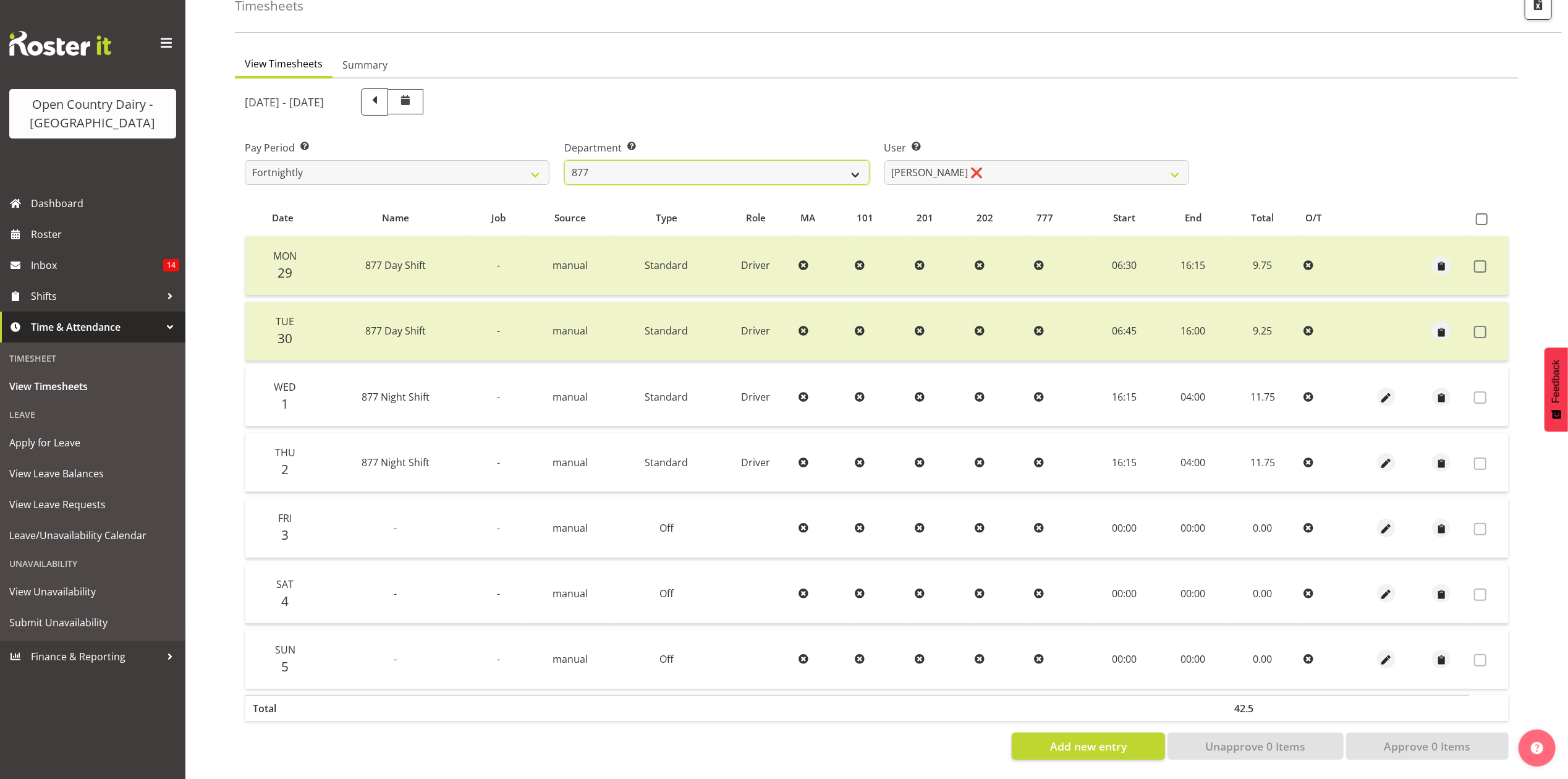
click at [742, 163] on select "734 735 736 737 738 739 851 853 854 855 856 858 861 862 865 867-9032 868 869 87…" at bounding box center [717, 173] width 305 height 25
select select "691"
click at [564, 160] on select "734 735 736 737 738 739 851 853 854 855 856 858 861 862 865 867-9032 868 869 87…" at bounding box center [717, 173] width 305 height 25
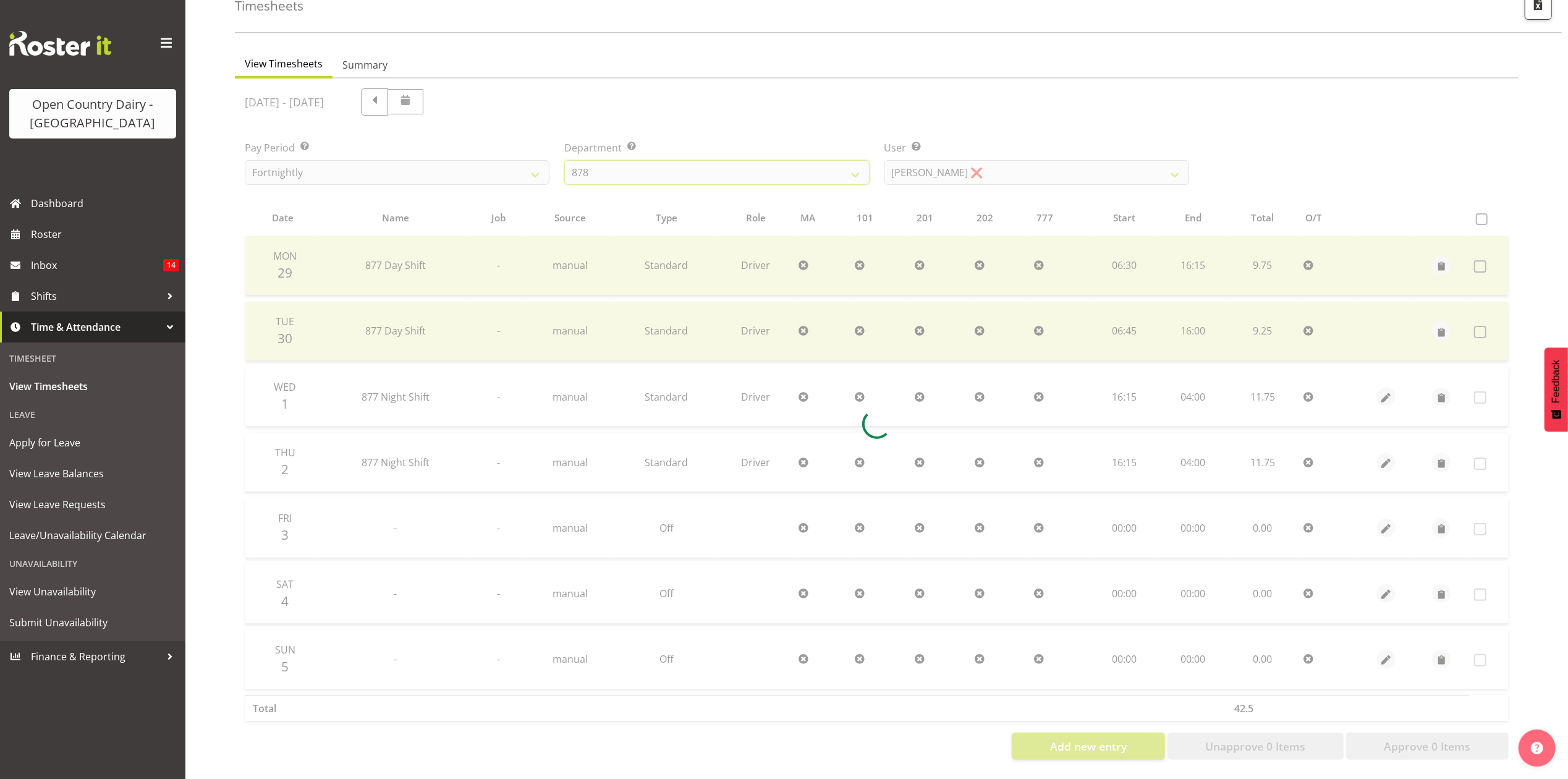
scroll to position [0, 0]
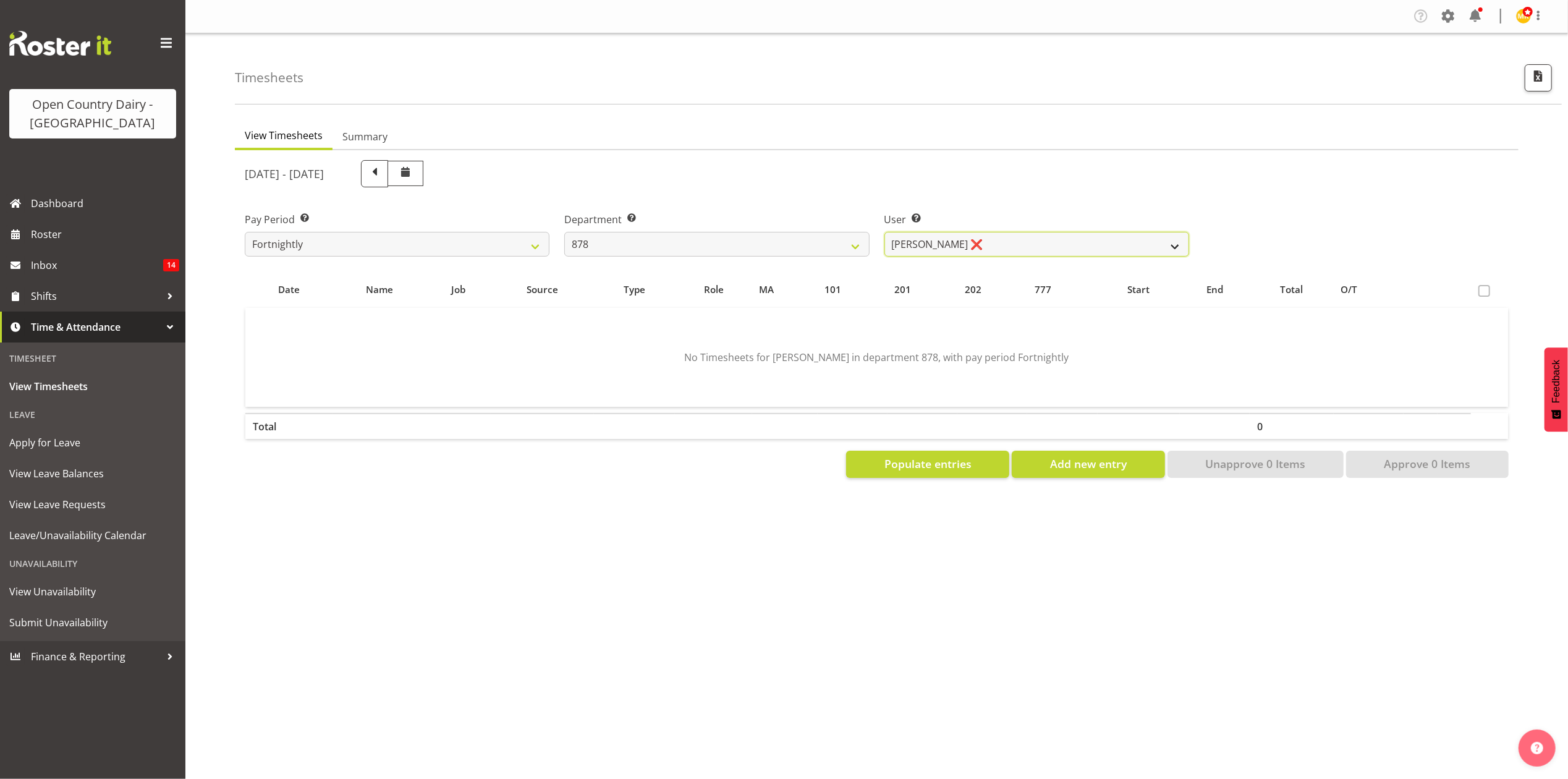
click at [965, 245] on select "Athol Warnock ❌ Dean Tither ❌ Joshua Treymane ❌ Vinkie Botha ❌" at bounding box center [1037, 245] width 305 height 25
select select "7455"
click at [884, 232] on select "Athol Warnock ❌ Dean Tither ❌ Joshua Treymane ❌ Vinkie Botha ❌" at bounding box center [1037, 245] width 305 height 25
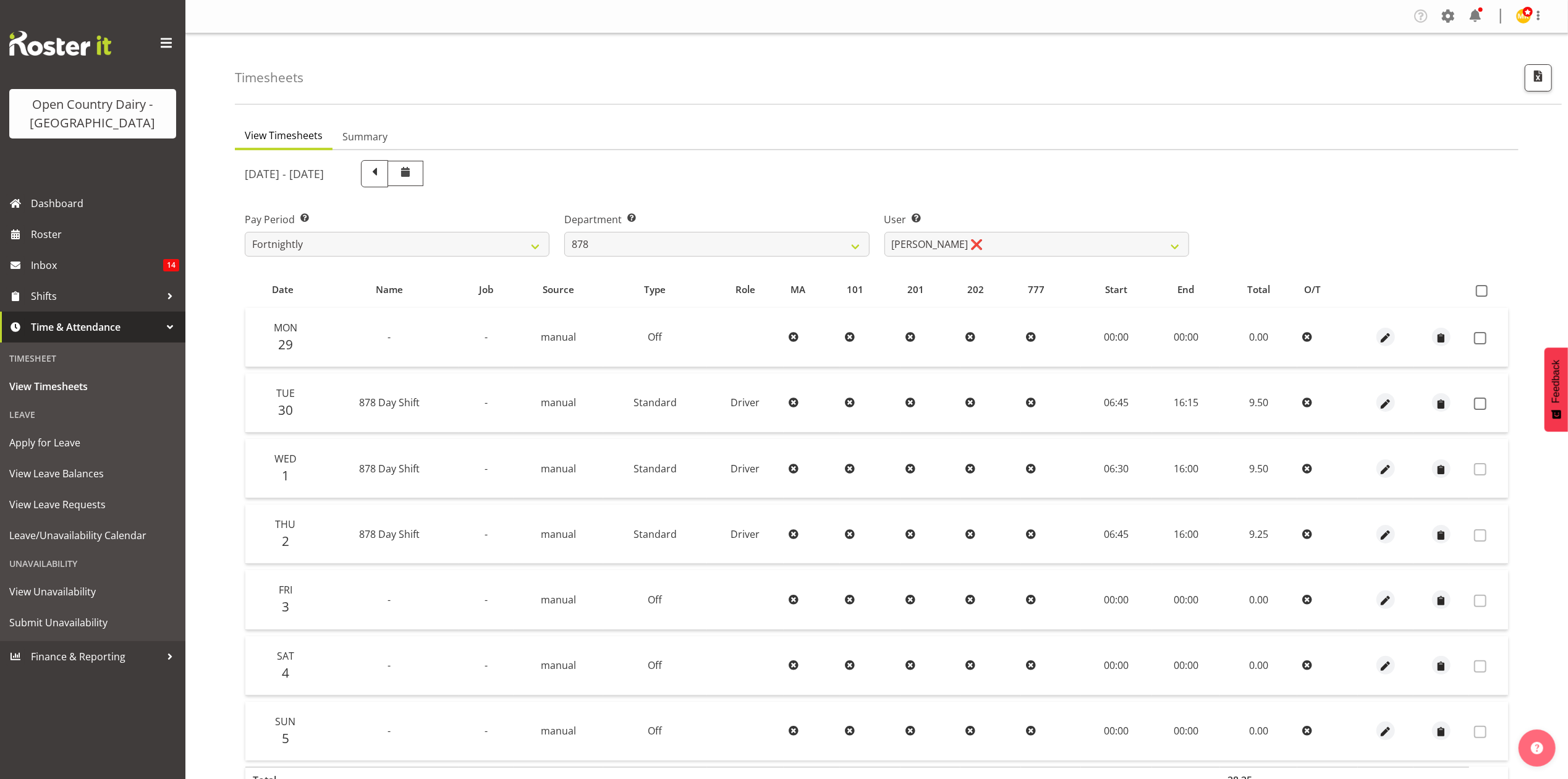
click at [1502, 402] on td at bounding box center [1487, 403] width 39 height 59
click at [1489, 395] on td at bounding box center [1487, 403] width 39 height 59
click at [1469, 404] on td at bounding box center [1487, 403] width 39 height 59
click at [1486, 400] on label at bounding box center [1483, 403] width 19 height 13
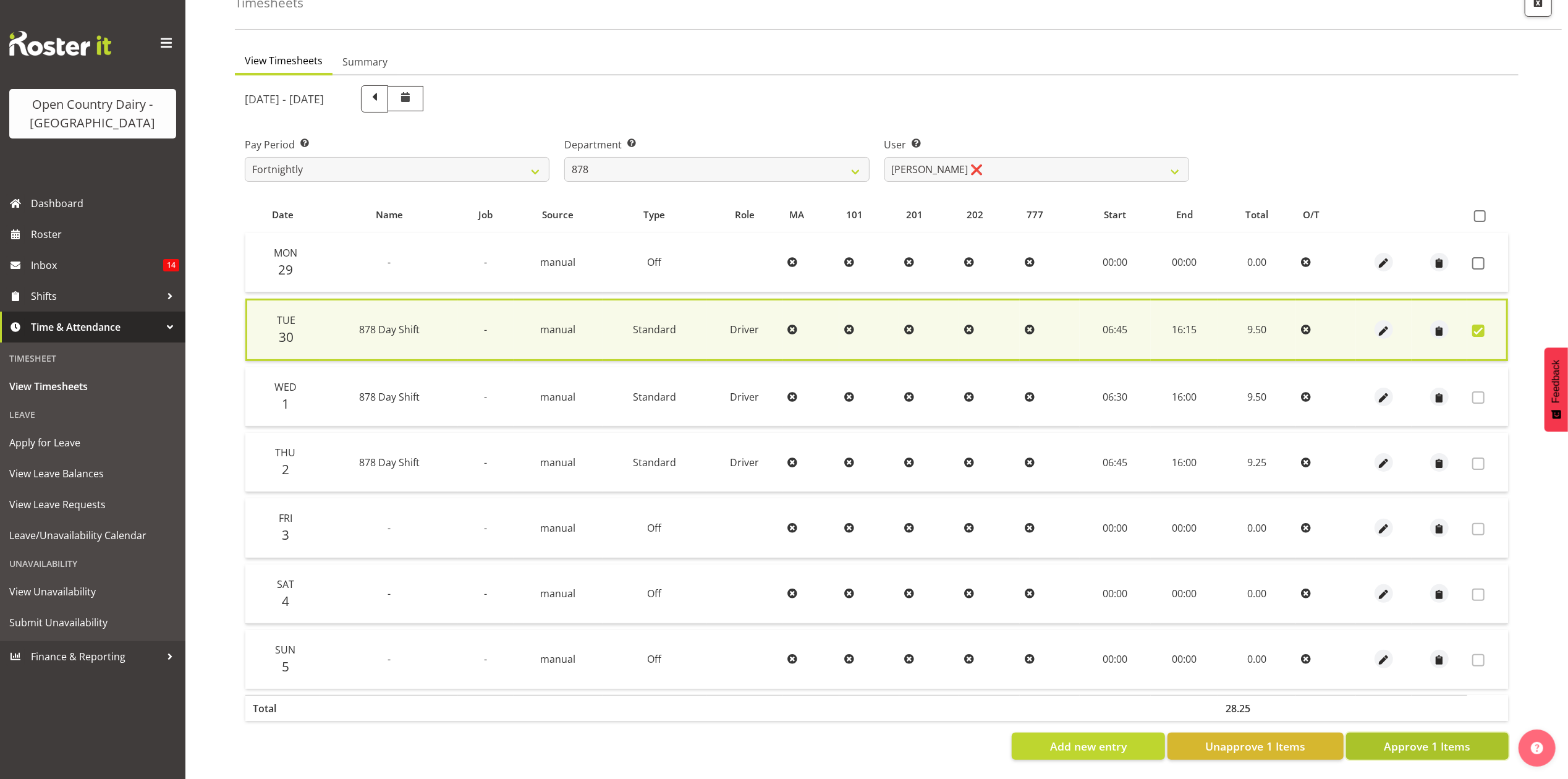
click at [1474, 737] on button "Approve 1 Items" at bounding box center [1426, 746] width 162 height 27
checkbox input "false"
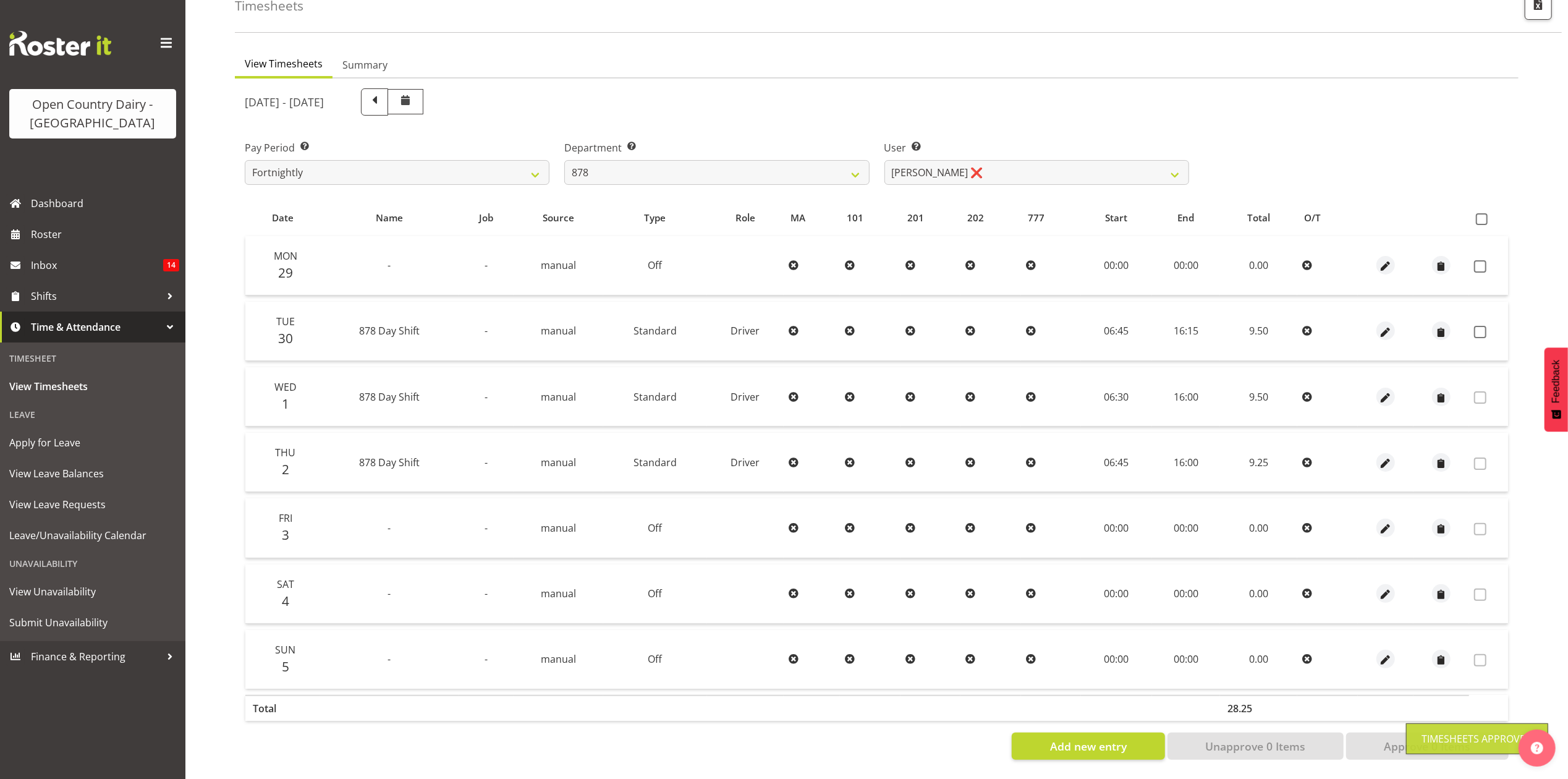
scroll to position [82, 0]
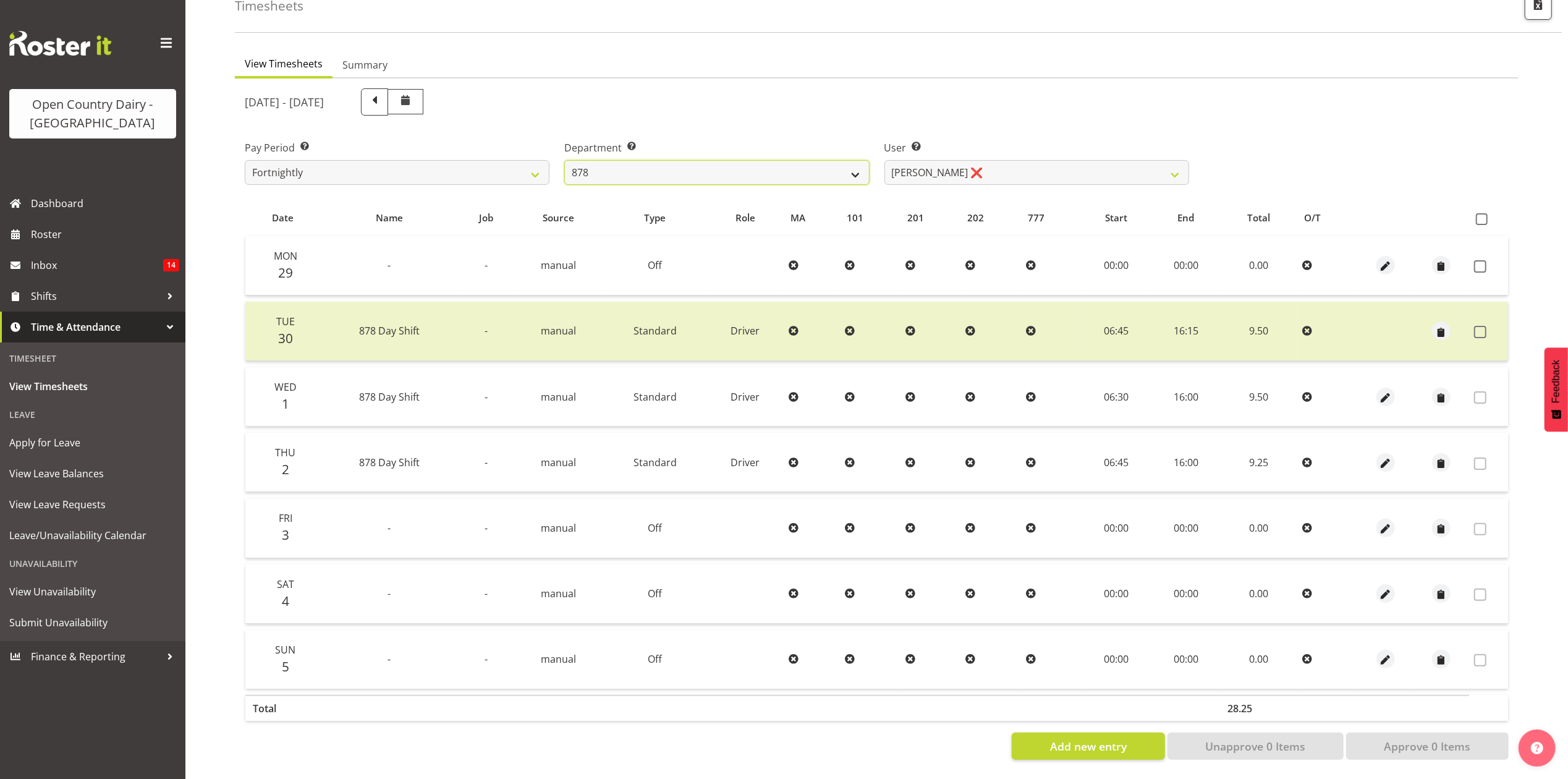
click at [653, 171] on select "734 735 736 737 738 739 851 853 854 855 856 858 861 862 865 867-9032 868 869 87…" at bounding box center [717, 173] width 305 height 25
select select "908"
click at [564, 160] on select "734 735 736 737 738 739 851 853 854 855 856 858 861 862 865 867-9032 868 869 87…" at bounding box center [717, 173] width 305 height 25
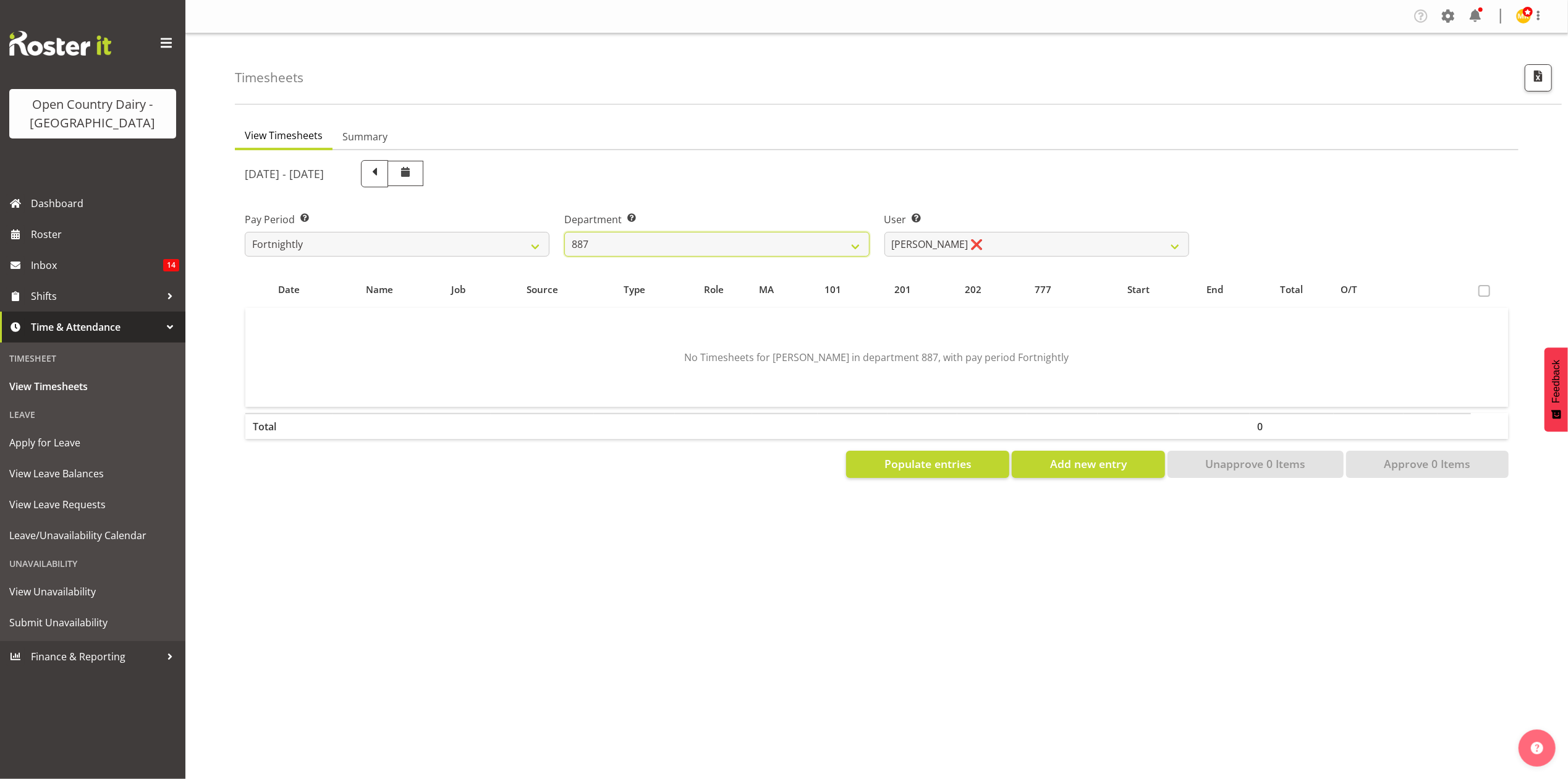
scroll to position [0, 0]
drag, startPoint x: 975, startPoint y: 256, endPoint x: 974, endPoint y: 245, distance: 11.0
click at [974, 256] on select "Andrew Muir ❌ Bruce Spencer ❌ Neville Hoatten ❌ Warren Tempelman ❌" at bounding box center [1037, 245] width 305 height 25
click at [974, 245] on select "Andrew Muir ❌ Bruce Spencer ❌ Neville Hoatten ❌ Warren Tempelman ❌" at bounding box center [1037, 245] width 305 height 25
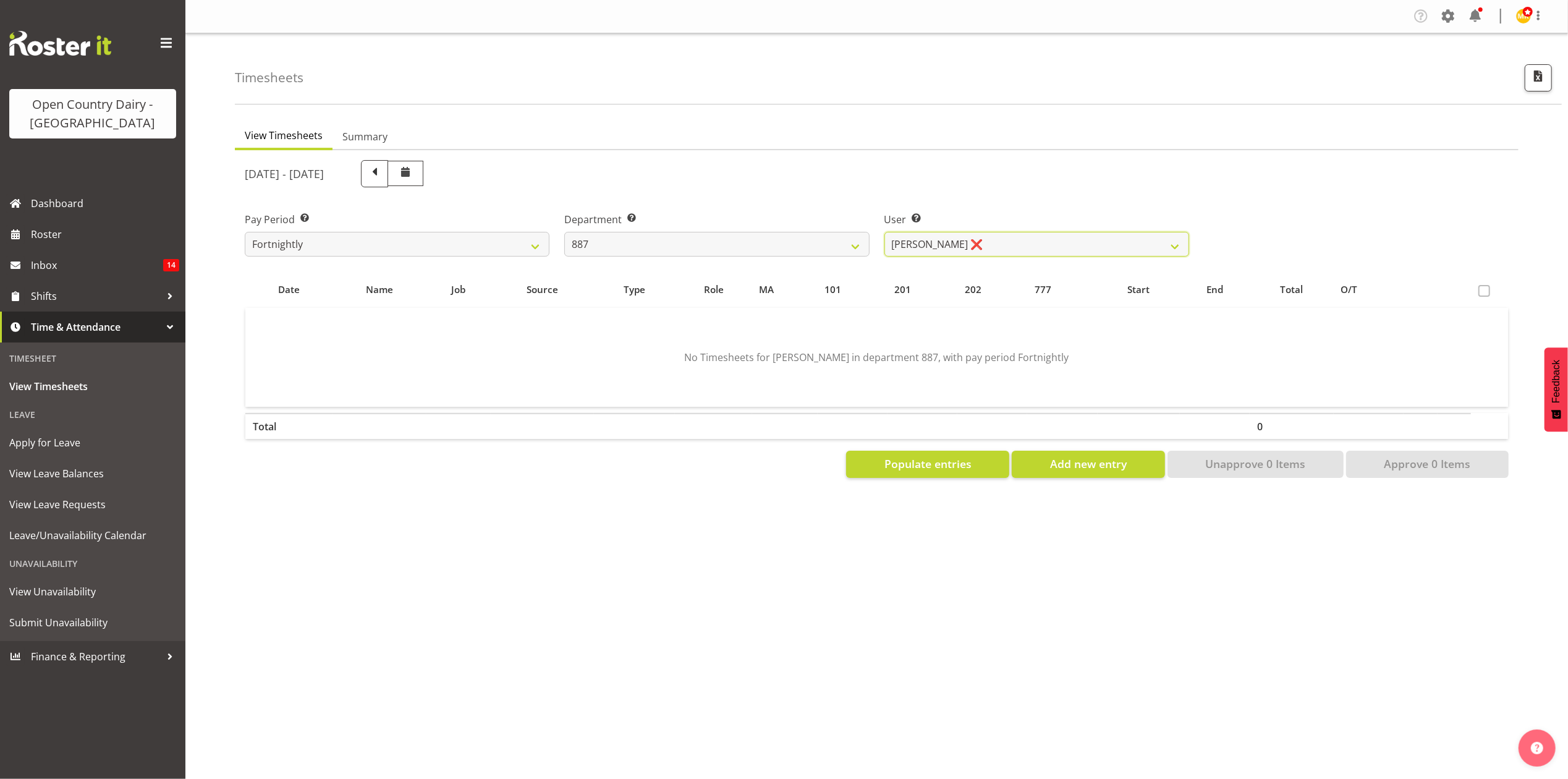
select select "10376"
click at [884, 232] on select "Andrew Muir ❌ Bruce Spencer ❌ Neville Hoatten ❌ Warren Tempelman ❌" at bounding box center [1037, 245] width 305 height 25
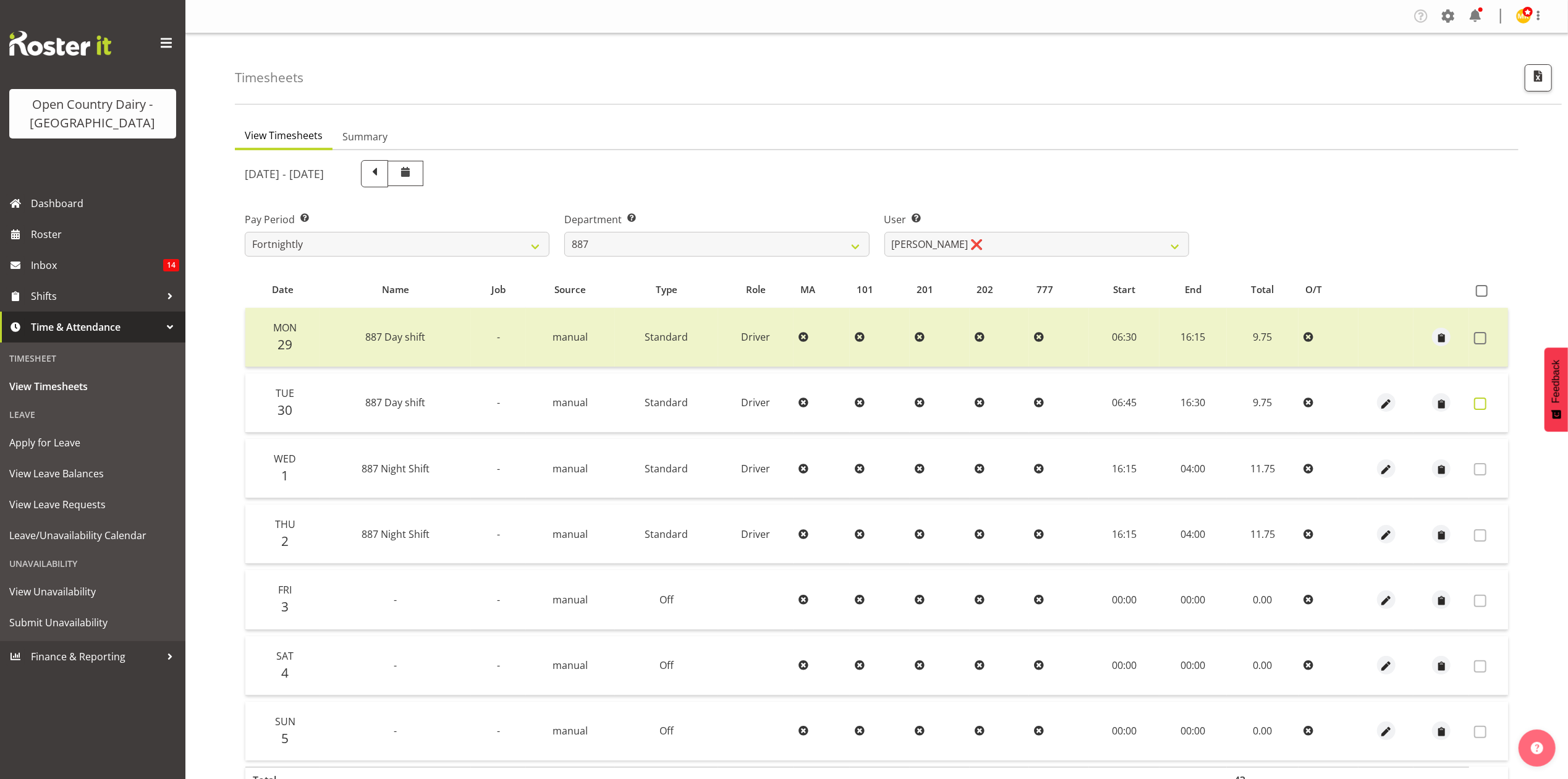
click at [1477, 404] on span at bounding box center [1480, 403] width 13 height 13
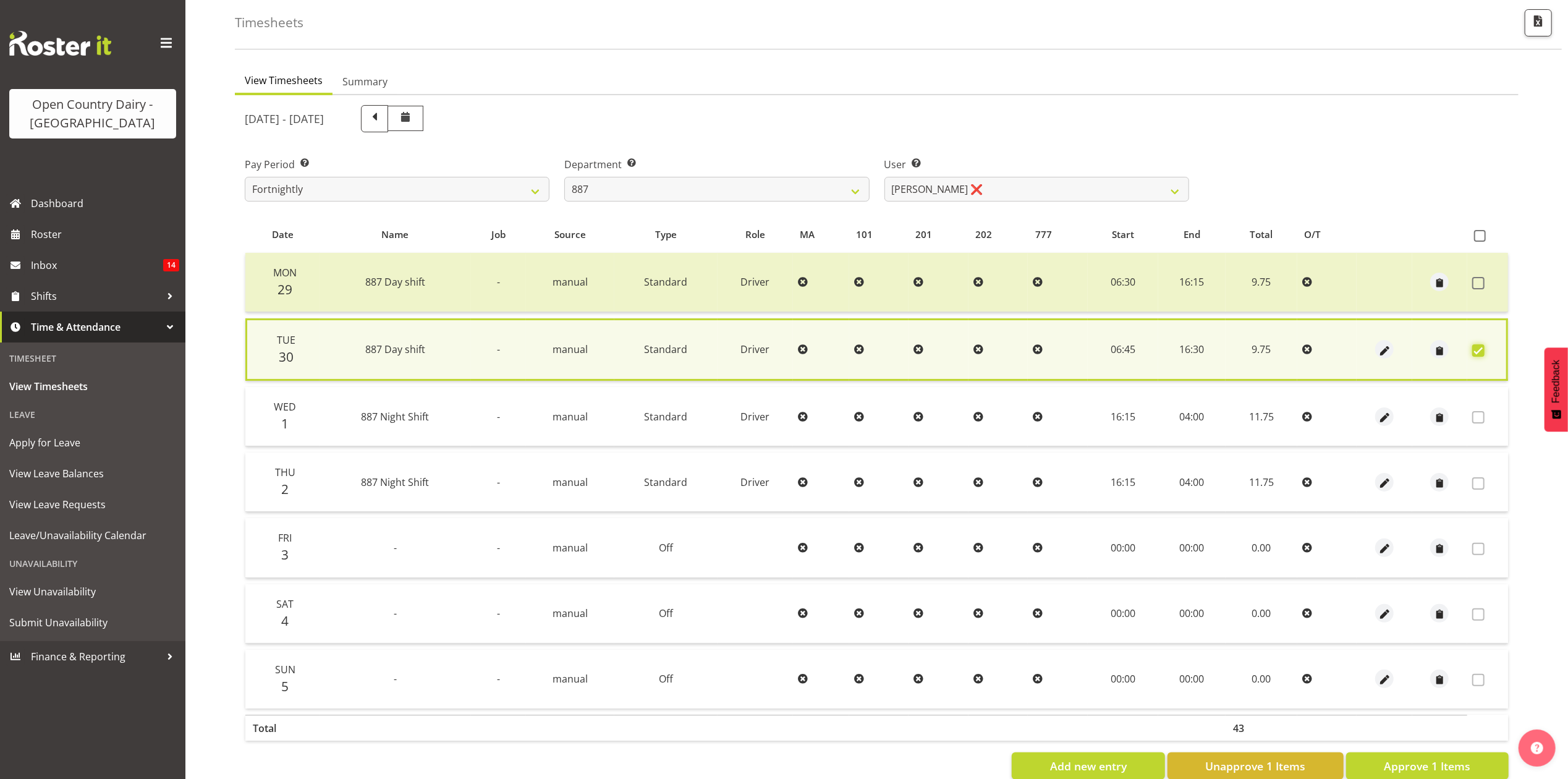
scroll to position [85, 0]
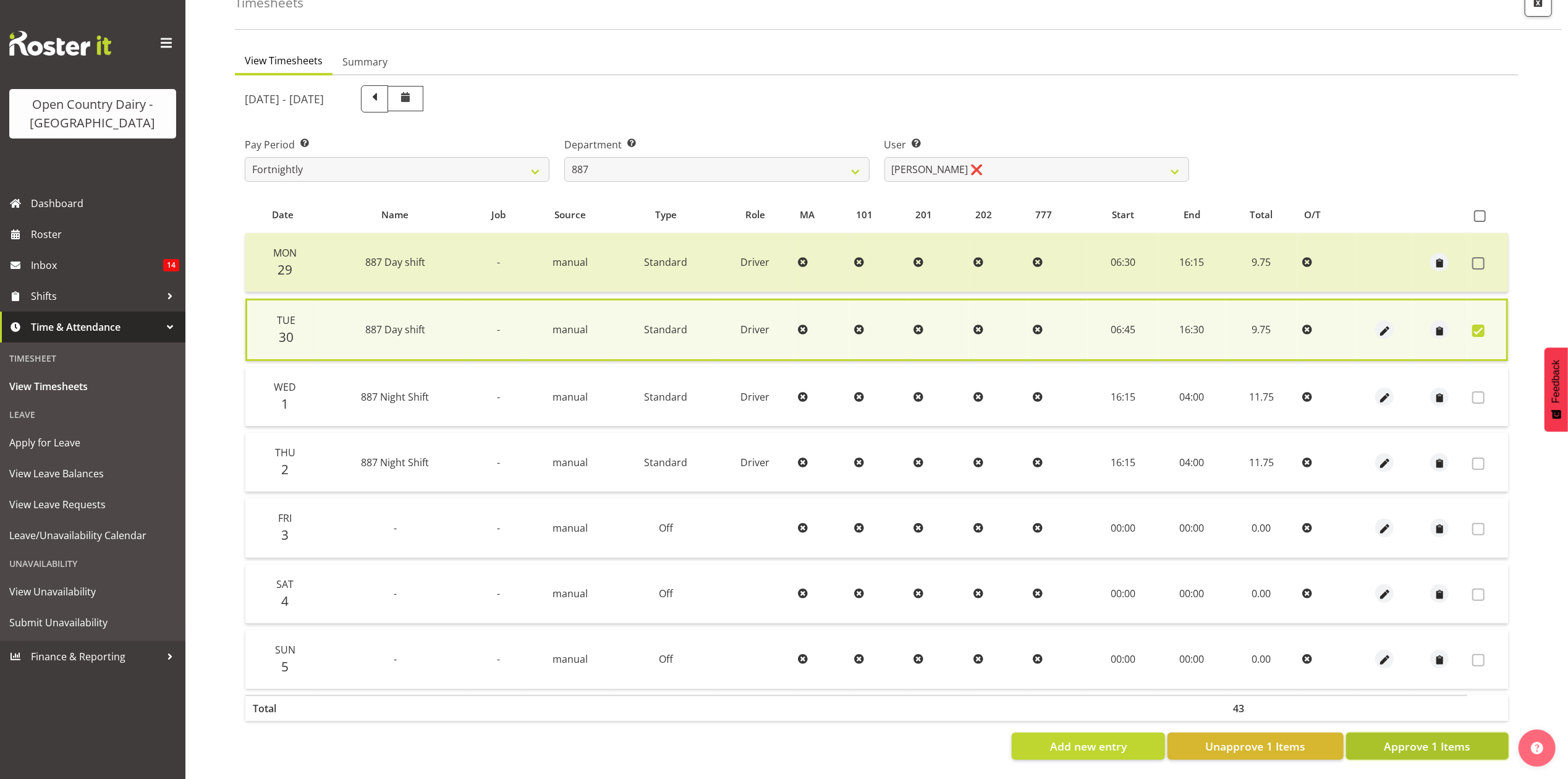
click at [1449, 739] on span "Approve 1 Items" at bounding box center [1426, 747] width 87 height 16
checkbox input "false"
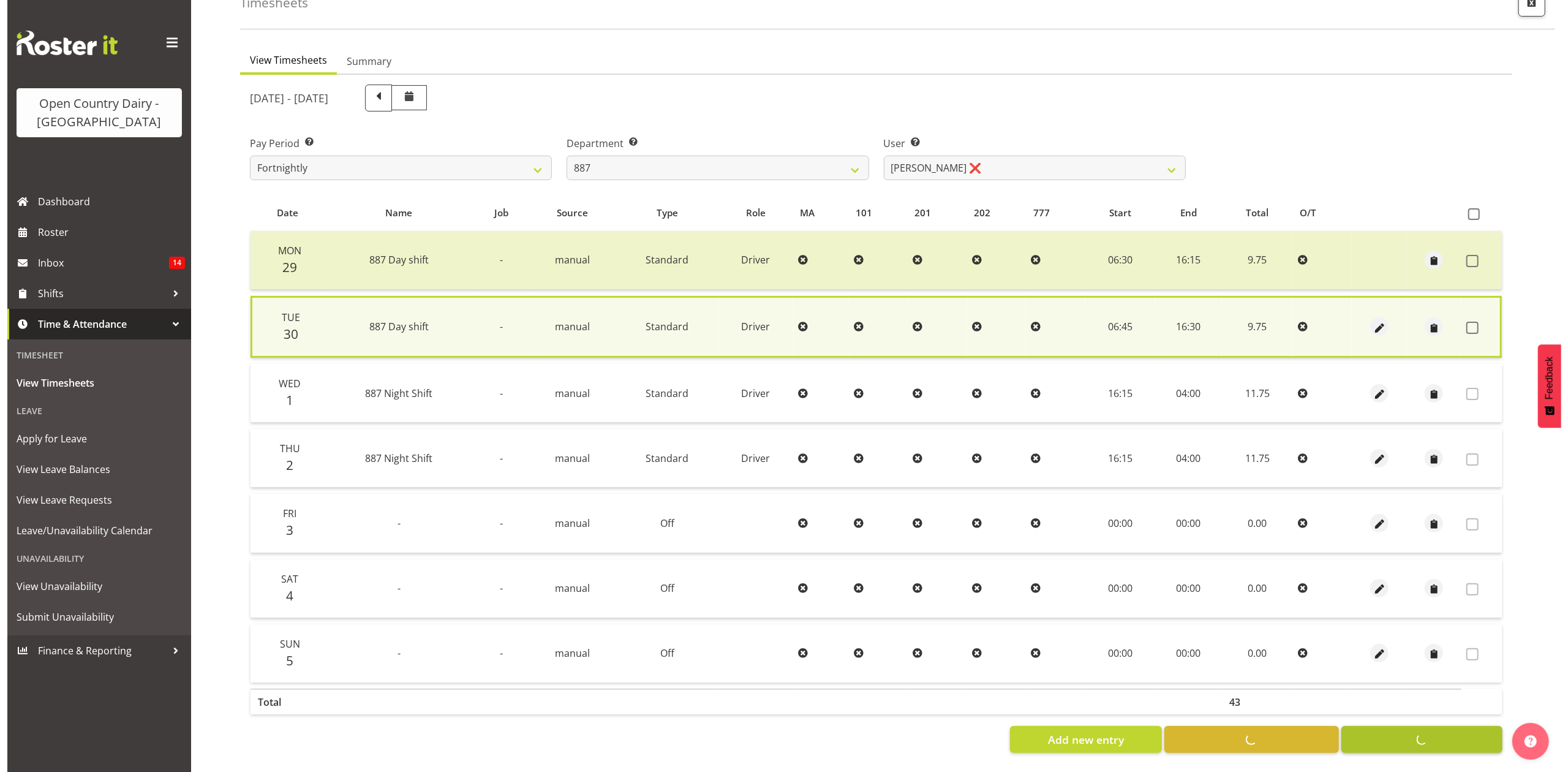
scroll to position [82, 0]
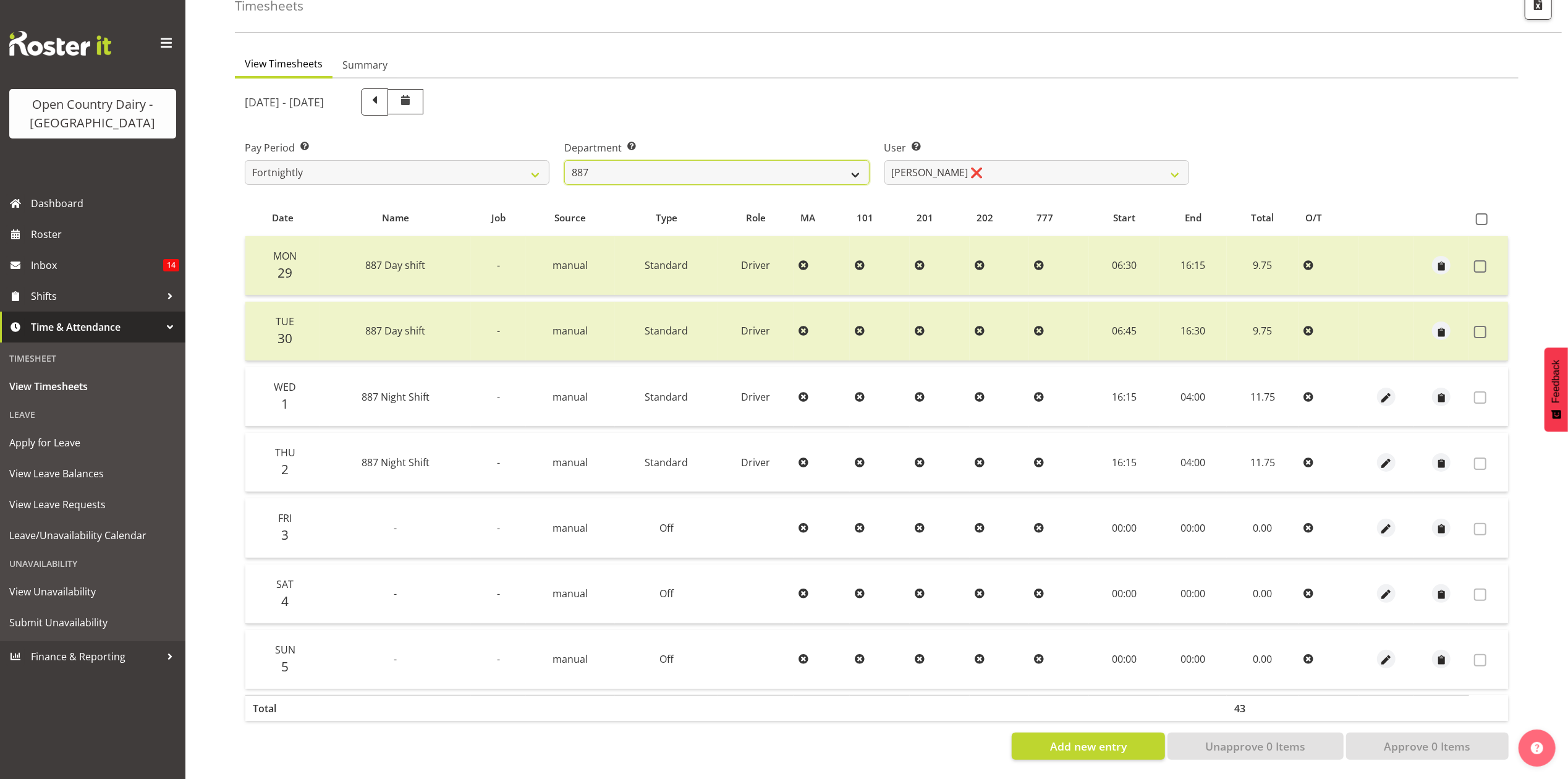
click at [662, 160] on select "734 735 736 737 738 739 851 853 854 855 856 858 861 862 865 867-9032 868 869 87…" at bounding box center [717, 173] width 305 height 25
select select "667"
click at [564, 160] on select "734 735 736 737 738 739 851 853 854 855 856 858 861 862 865 867-9032 868 869 87…" at bounding box center [717, 173] width 305 height 25
select select "7420"
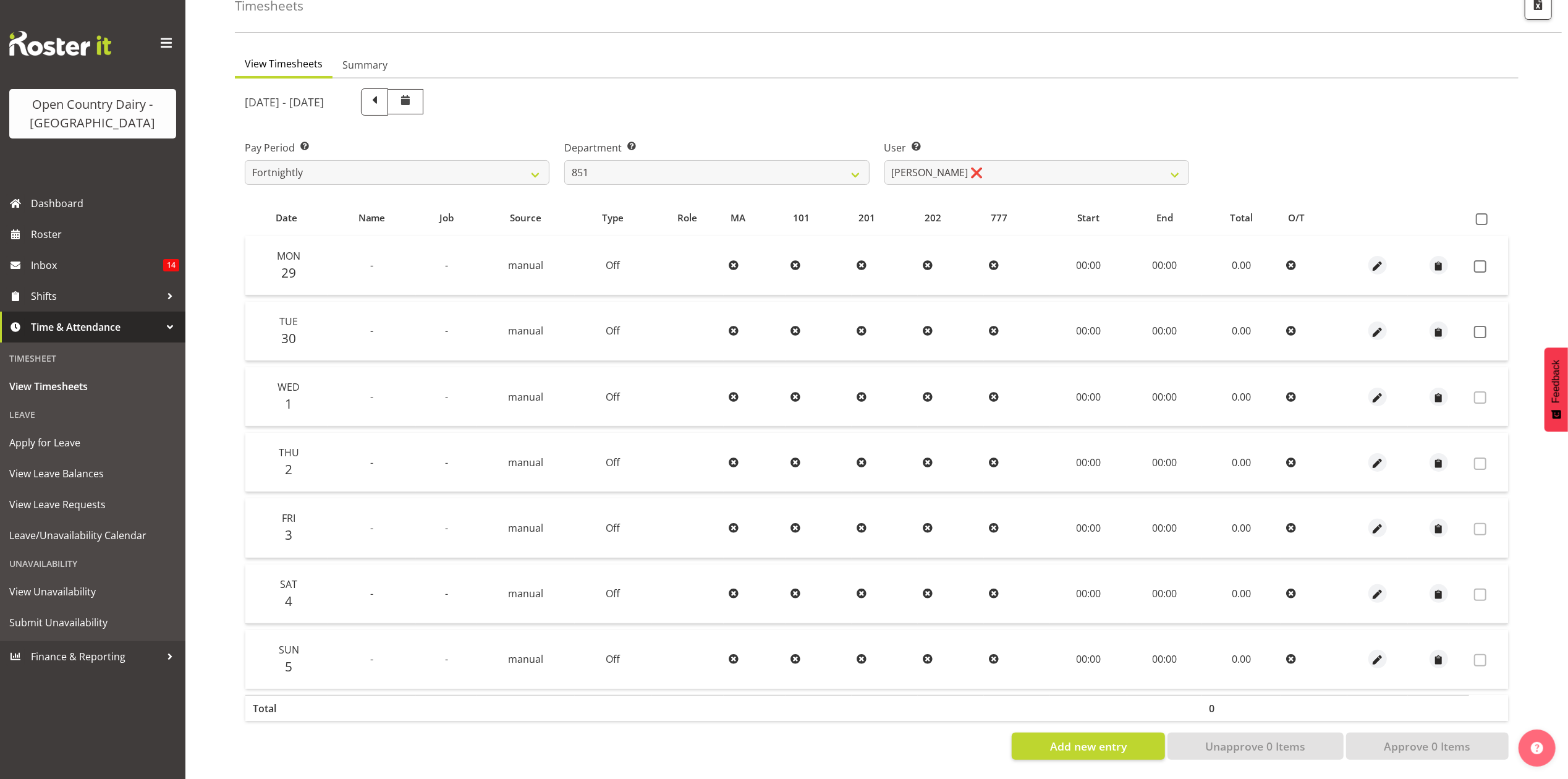
click at [933, 164] on div "September 29th - October 5th 2025 Pay Period Select which pay period you would …" at bounding box center [876, 420] width 1263 height 679
click at [933, 164] on select "Hayden Batt ❌ Martin Black ❌ Stacey Wilson ❌" at bounding box center [1037, 173] width 305 height 25
drag, startPoint x: 932, startPoint y: 115, endPoint x: 923, endPoint y: 123, distance: 12.0
click at [932, 123] on div "User Select user. Note: This is filtered down by the previous two drop-down ite…" at bounding box center [1037, 157] width 320 height 69
click at [584, 160] on select "734 735 736 737 738 739 851 853 854 855 856 858 861 862 865 867-9032 868 869 87…" at bounding box center [717, 173] width 305 height 25
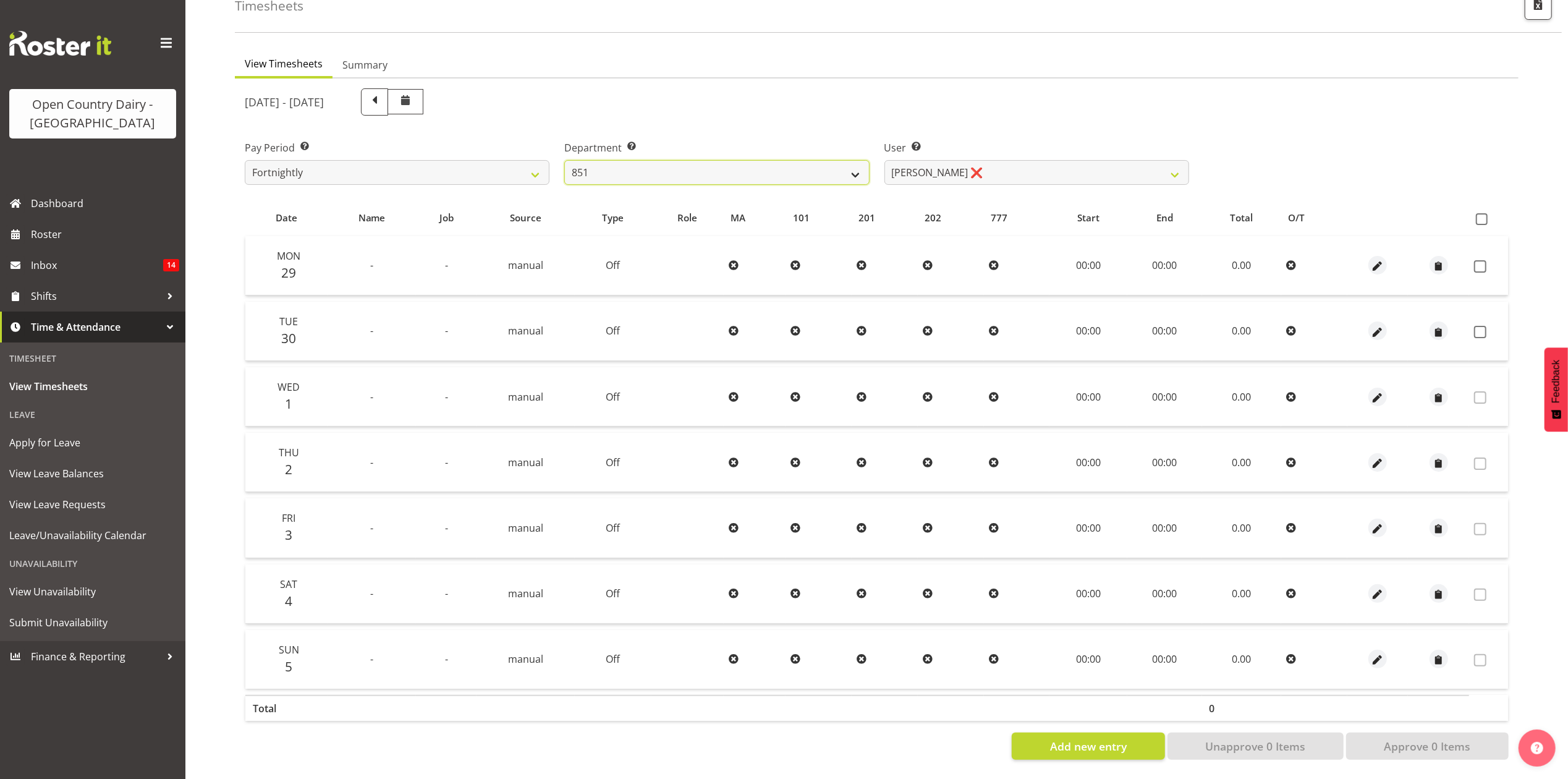
select select "755"
click at [564, 160] on select "734 735 736 737 738 739 851 853 854 855 856 858 861 862 865 867-9032 868 869 87…" at bounding box center [717, 173] width 305 height 25
click at [993, 163] on div "September 29th - October 5th 2025 Pay Period Select which pay period you would …" at bounding box center [876, 420] width 1263 height 679
click at [993, 163] on select "Carl Johnstone ❌ John Rook ❌ Karl Nicol ❌ Raymond George ❌" at bounding box center [1037, 173] width 305 height 25
select select "10054"
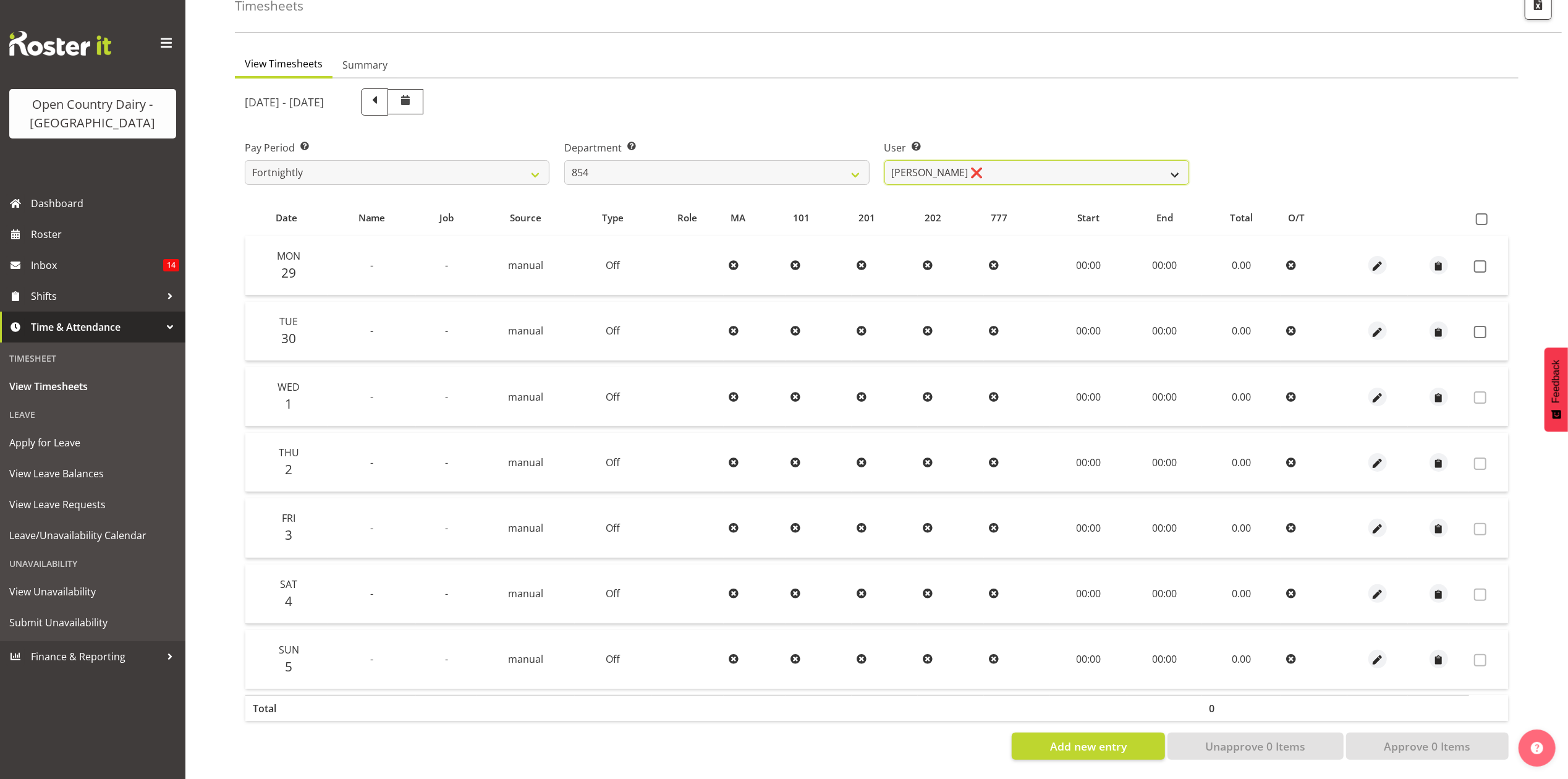
click at [884, 160] on select "Carl Johnstone ❌ John Rook ❌ Karl Nicol ❌ Raymond George ❌" at bounding box center [1037, 173] width 305 height 25
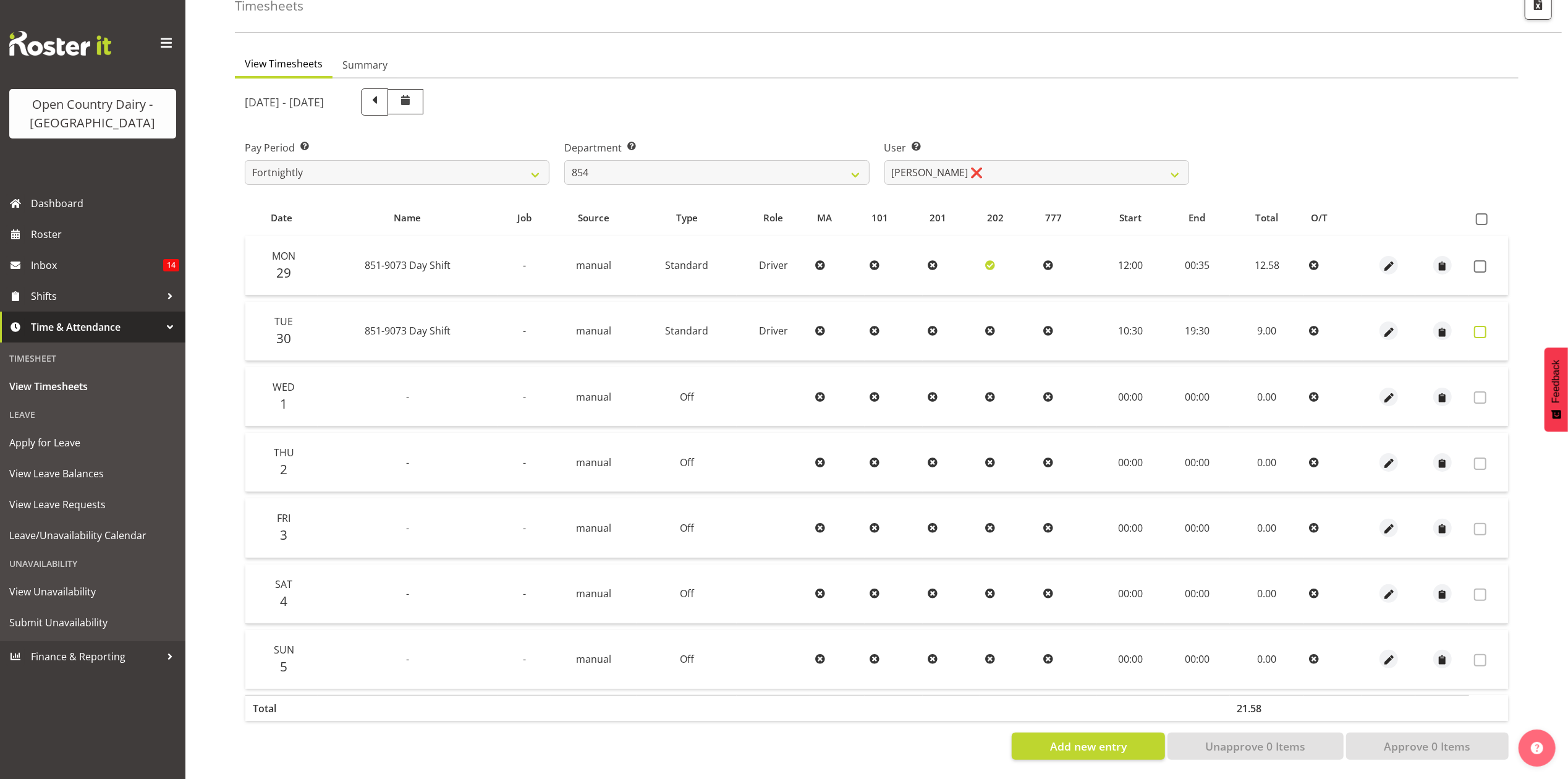
click at [1482, 325] on span at bounding box center [1480, 332] width 13 height 13
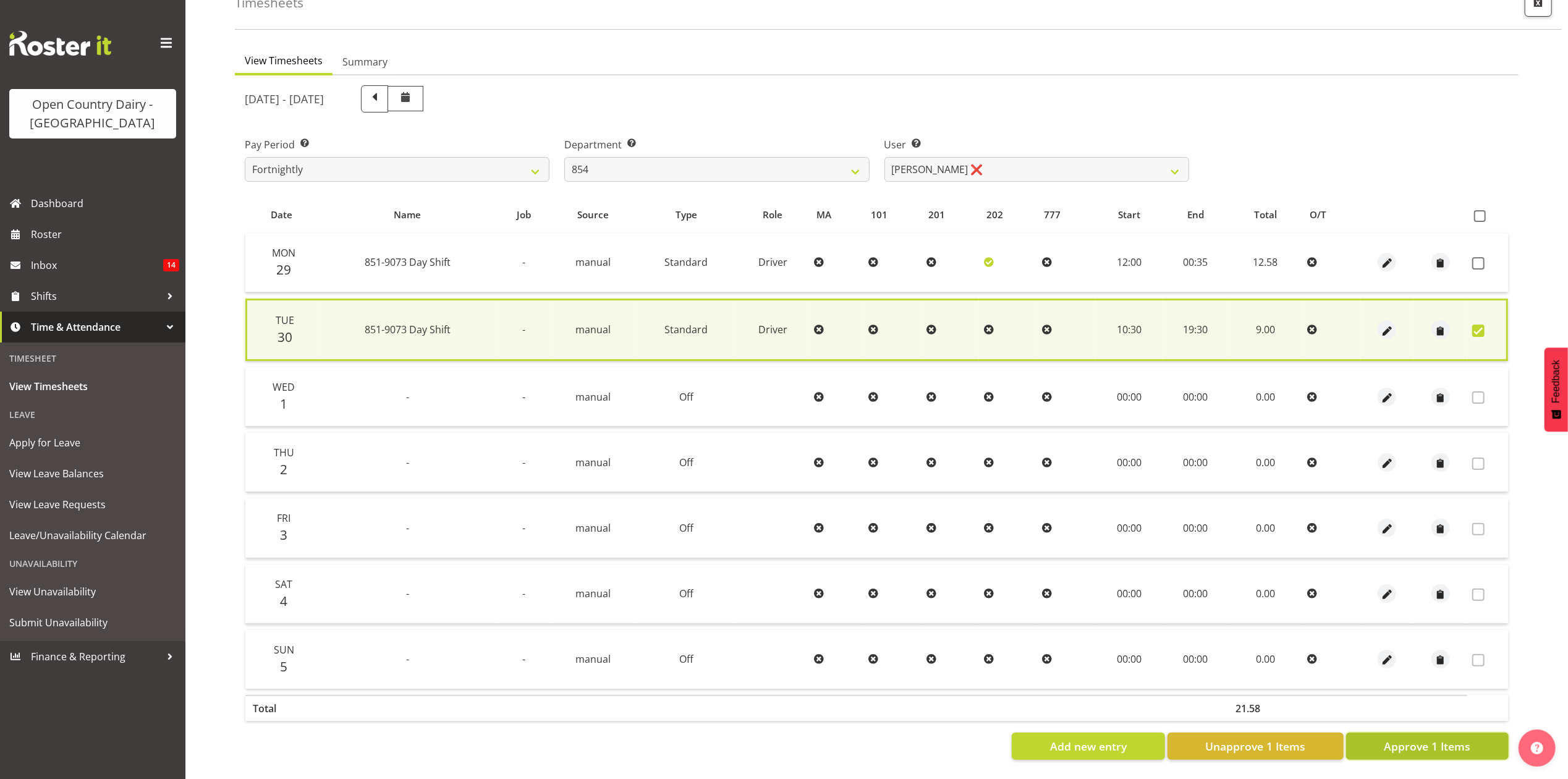
click at [1400, 740] on span "Approve 1 Items" at bounding box center [1426, 747] width 87 height 16
checkbox input "false"
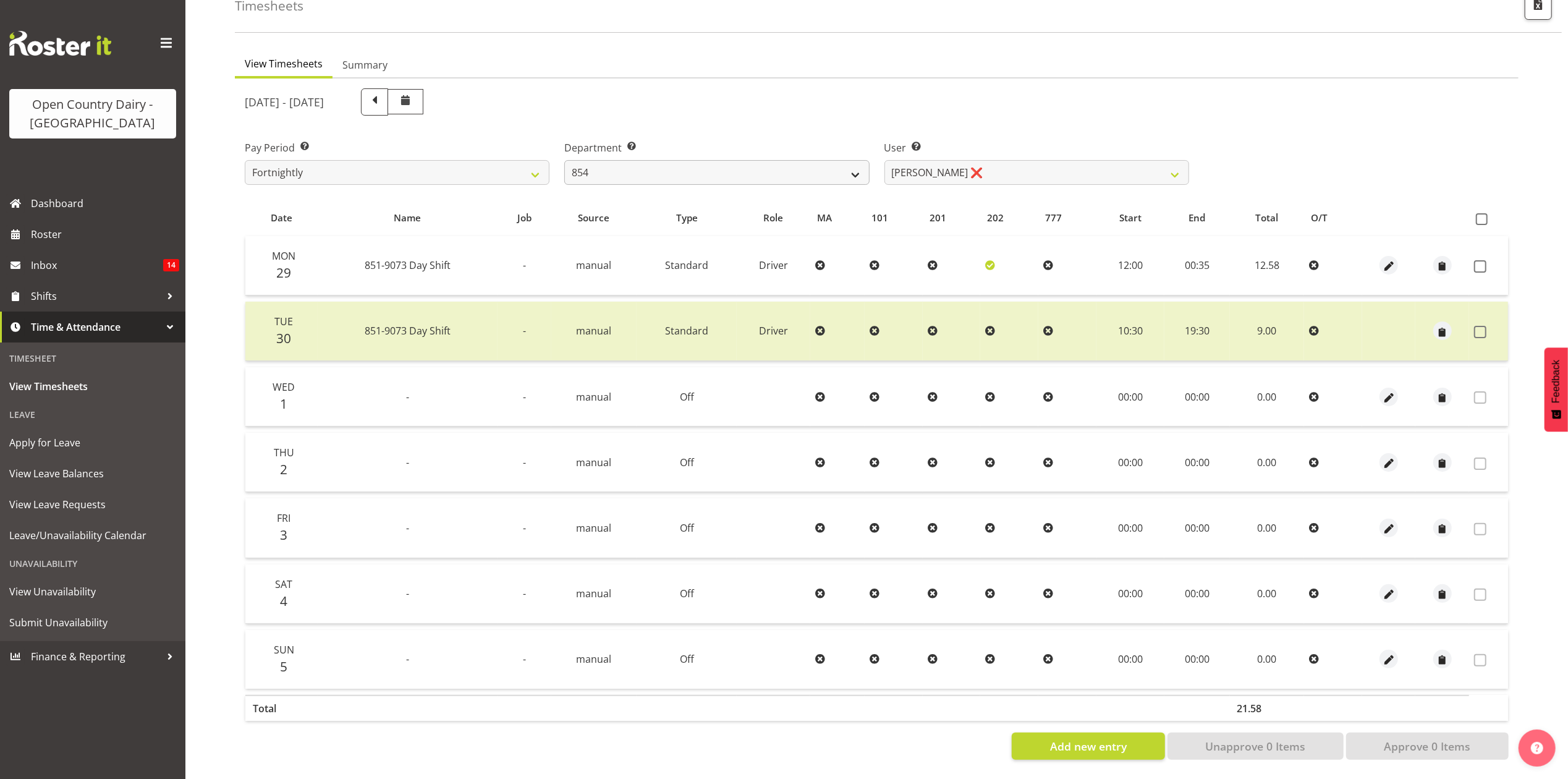
drag, startPoint x: 839, startPoint y: 196, endPoint x: 826, endPoint y: 172, distance: 27.3
click at [830, 186] on div "September 29th - October 5th 2025 Pay Period Select which pay period you would …" at bounding box center [876, 420] width 1263 height 679
click at [826, 171] on select "734 735 736 737 738 739 851 853 854 855 856 858 861 862 865 867-9032 868 869 87…" at bounding box center [717, 173] width 305 height 25
select select "671"
click at [564, 160] on select "734 735 736 737 738 739 851 853 854 855 856 858 861 862 865 867-9032 868 869 87…" at bounding box center [717, 173] width 305 height 25
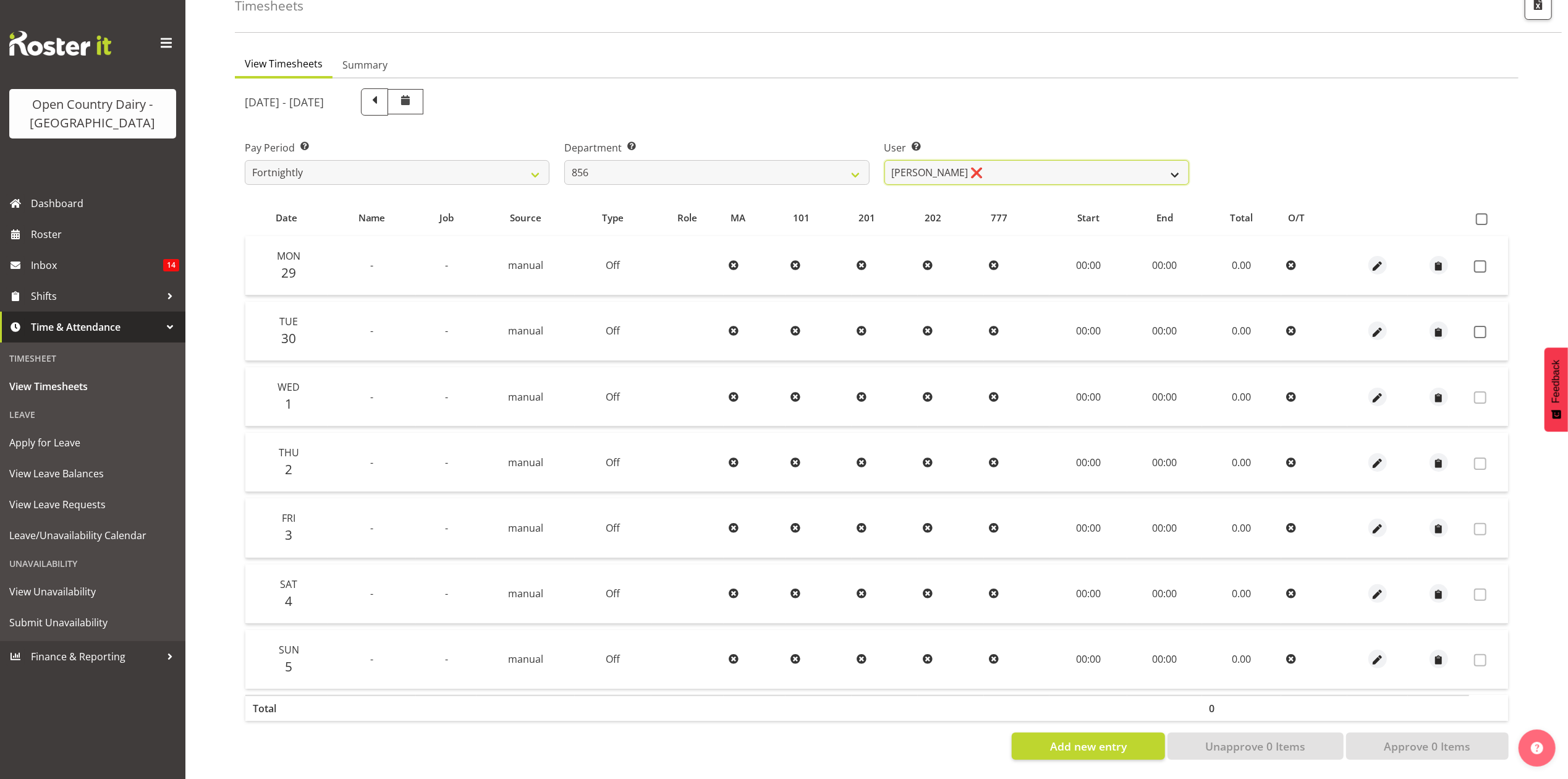
click at [978, 167] on select "Bradley Parkhill ❌ James Matheson ❌ Jason Vercoe ❌ Tony Lee ❌" at bounding box center [1037, 173] width 305 height 25
select select "10196"
click at [884, 160] on select "Bradley Parkhill ❌ James Matheson ❌ Jason Vercoe ❌ Tony Lee ❌" at bounding box center [1037, 173] width 305 height 25
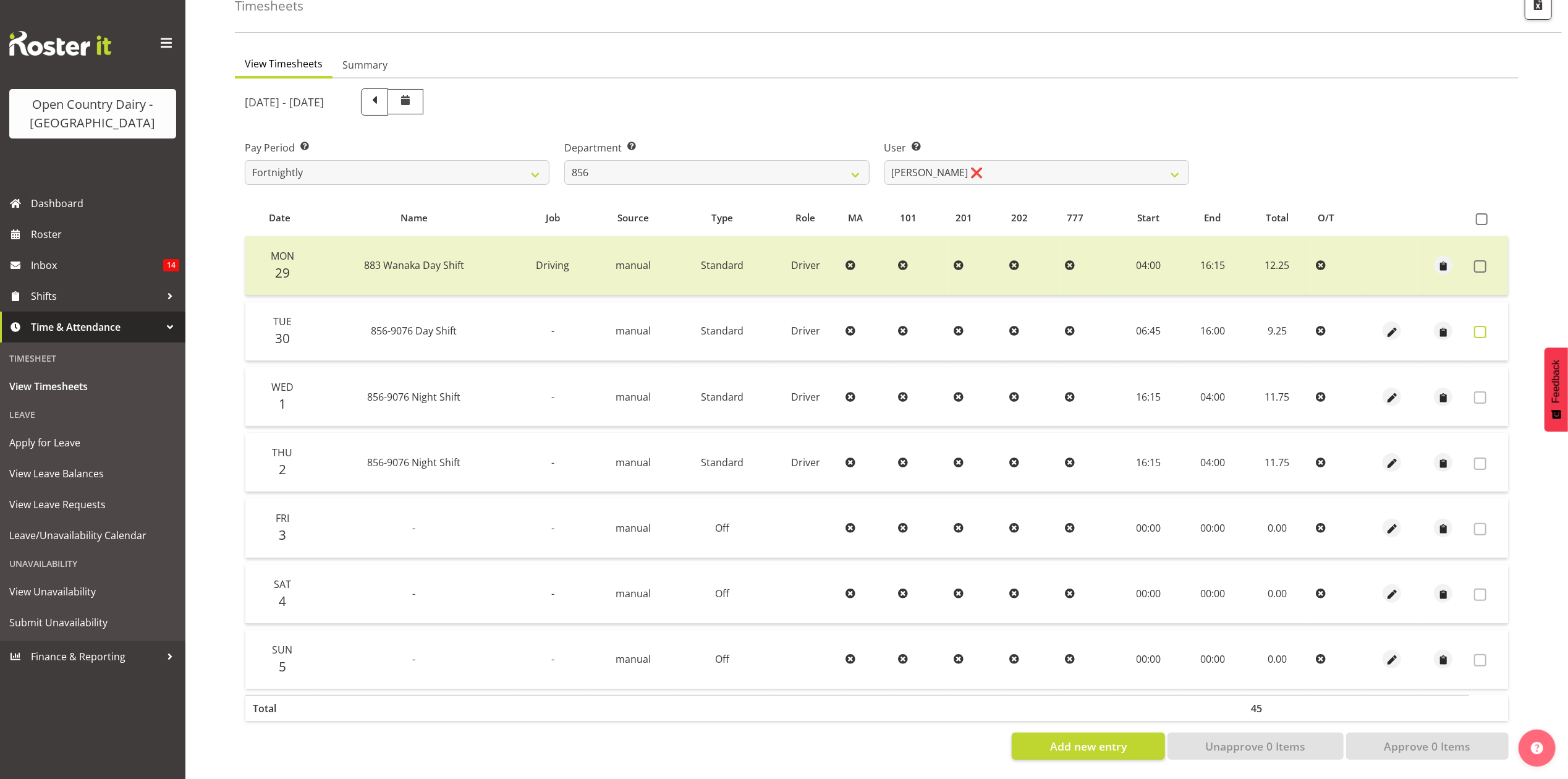
click at [1486, 325] on label at bounding box center [1483, 332] width 19 height 13
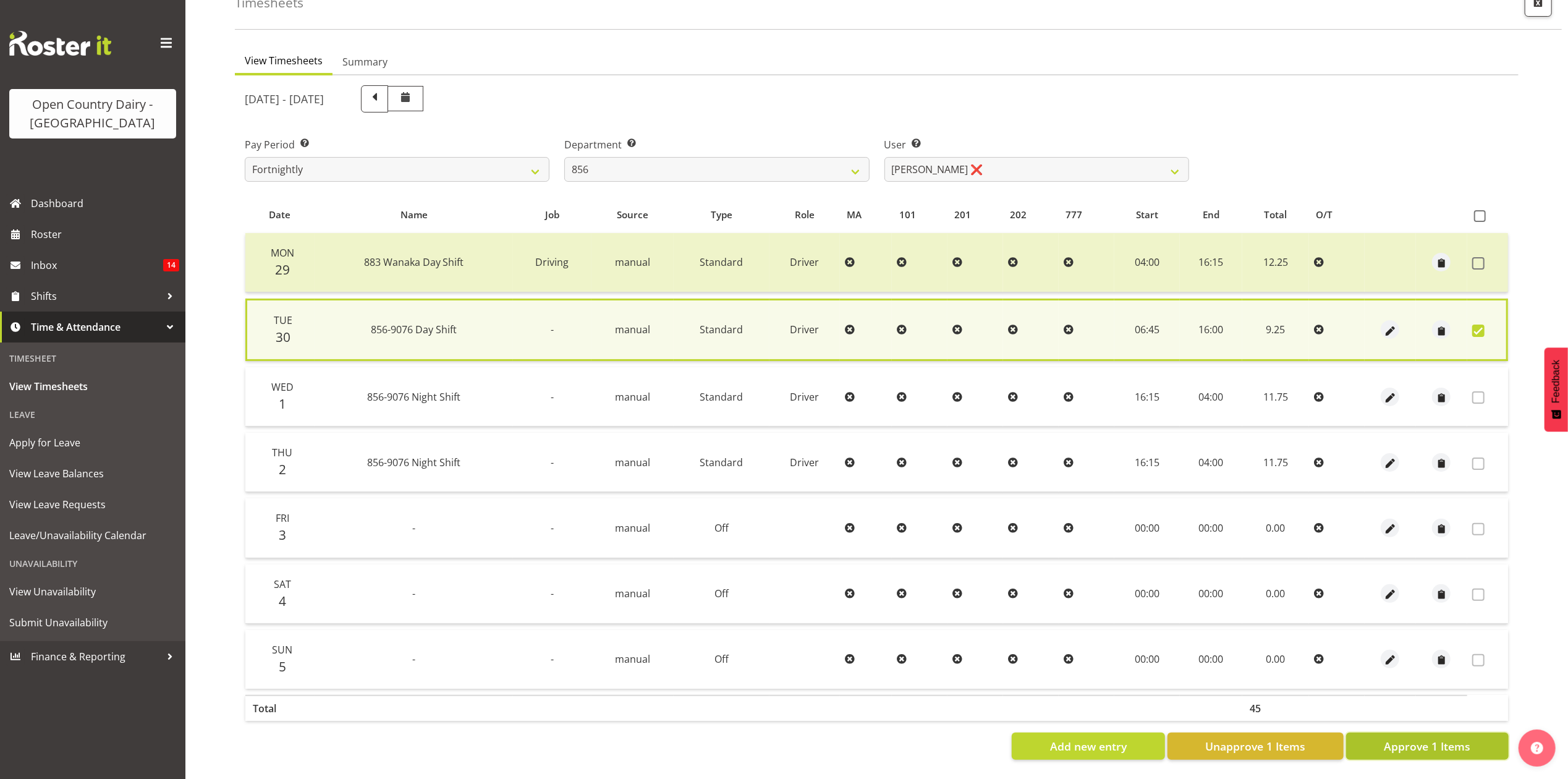
click at [1400, 739] on span "Approve 1 Items" at bounding box center [1426, 747] width 87 height 16
checkbox input "false"
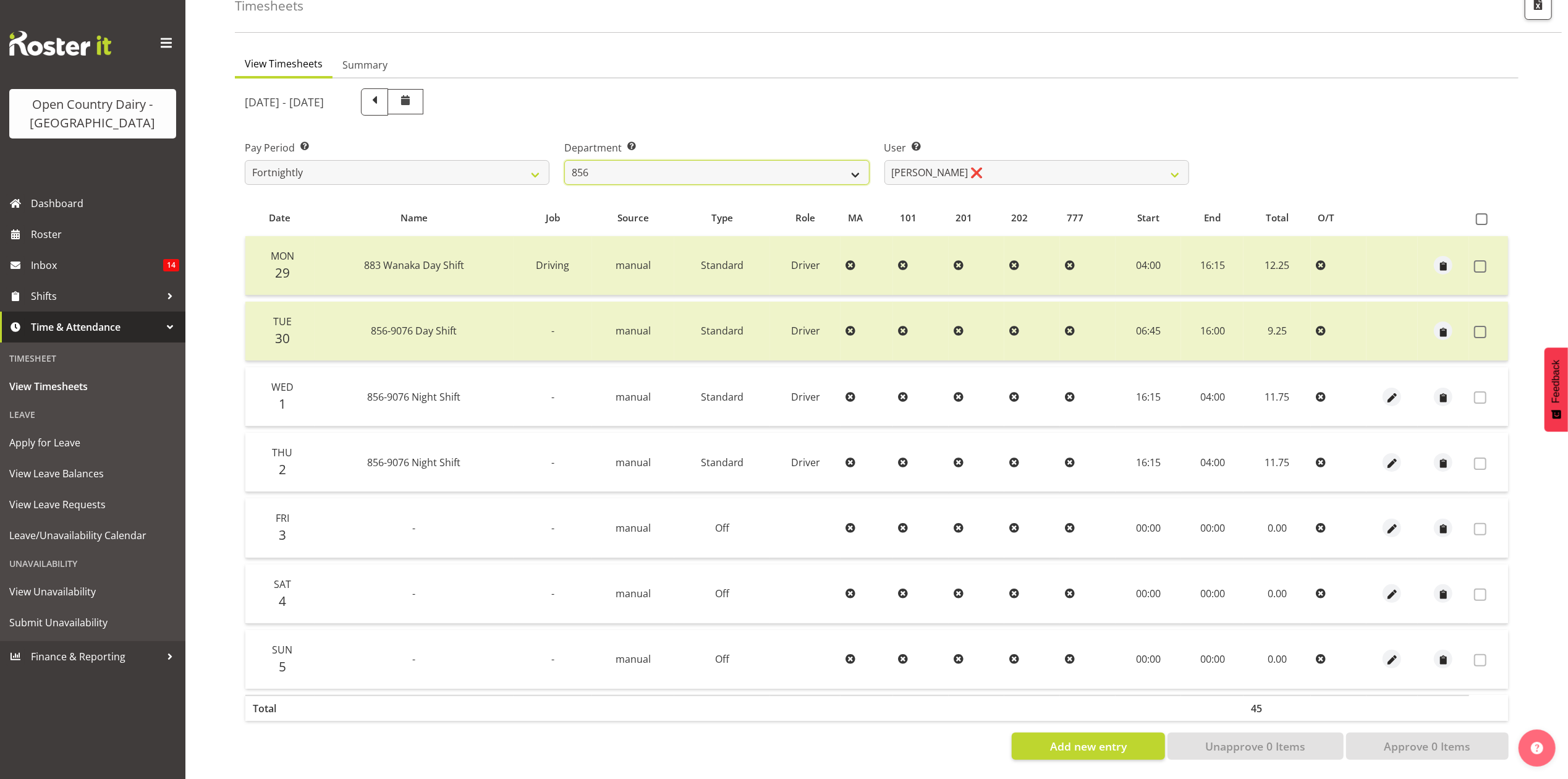
click at [712, 160] on select "734 735 736 737 738 739 851 853 854 855 856 858 861 862 865 867-9032 868 869 87…" at bounding box center [717, 173] width 305 height 25
select select "782"
click at [564, 160] on select "734 735 736 737 738 739 851 853 854 855 856 858 861 862 865 867-9032 868 869 87…" at bounding box center [717, 173] width 305 height 25
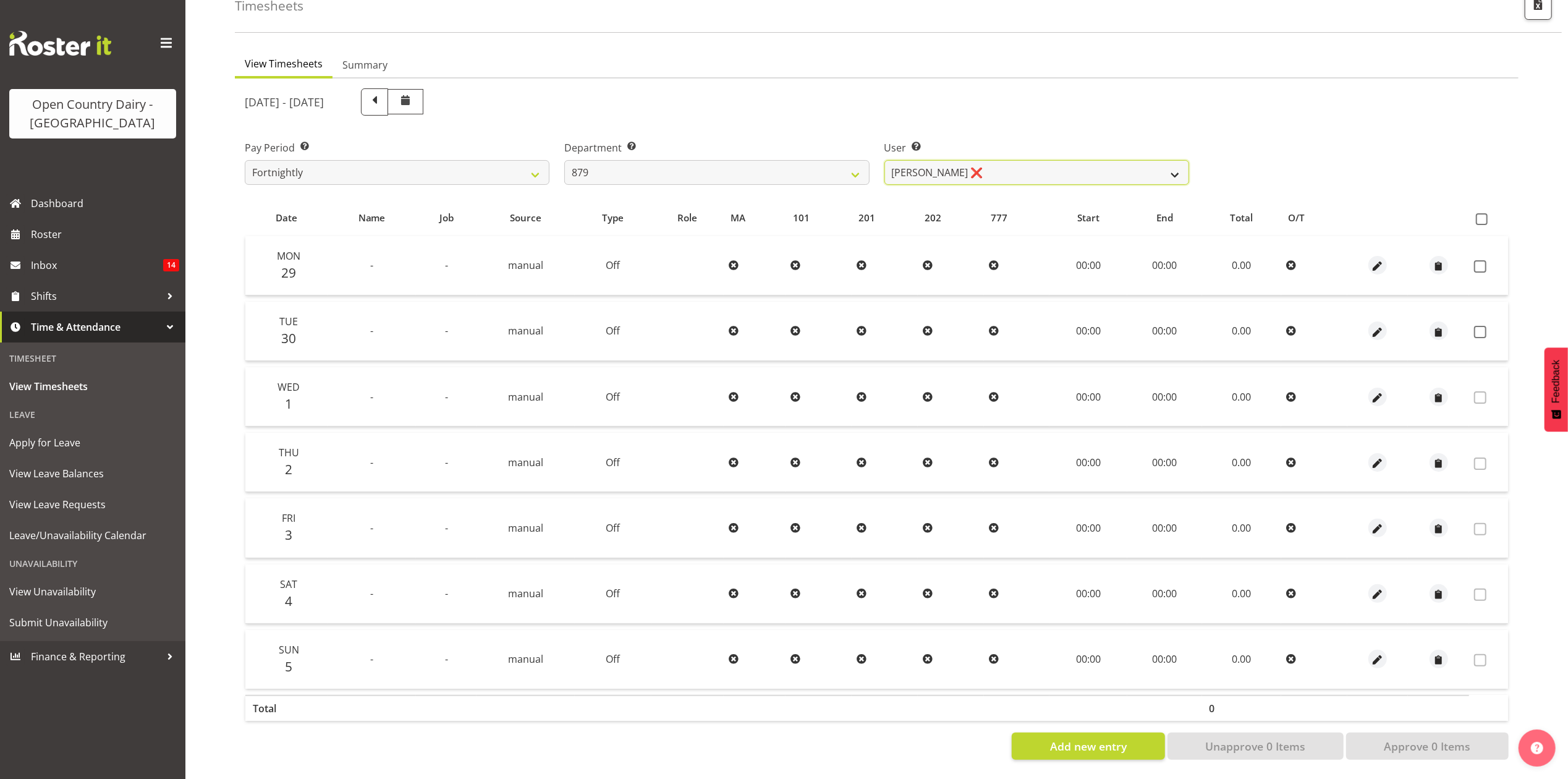
click at [1019, 162] on select "Bryan Windle ❌ John Dalton ❌ Rodney Hamilton ❌ Tony Corr ❌" at bounding box center [1037, 173] width 305 height 25
select select "7453"
click at [884, 160] on select "Bryan Windle ❌ John Dalton ❌ Rodney Hamilton ❌ Tony Corr ❌" at bounding box center [1037, 173] width 305 height 25
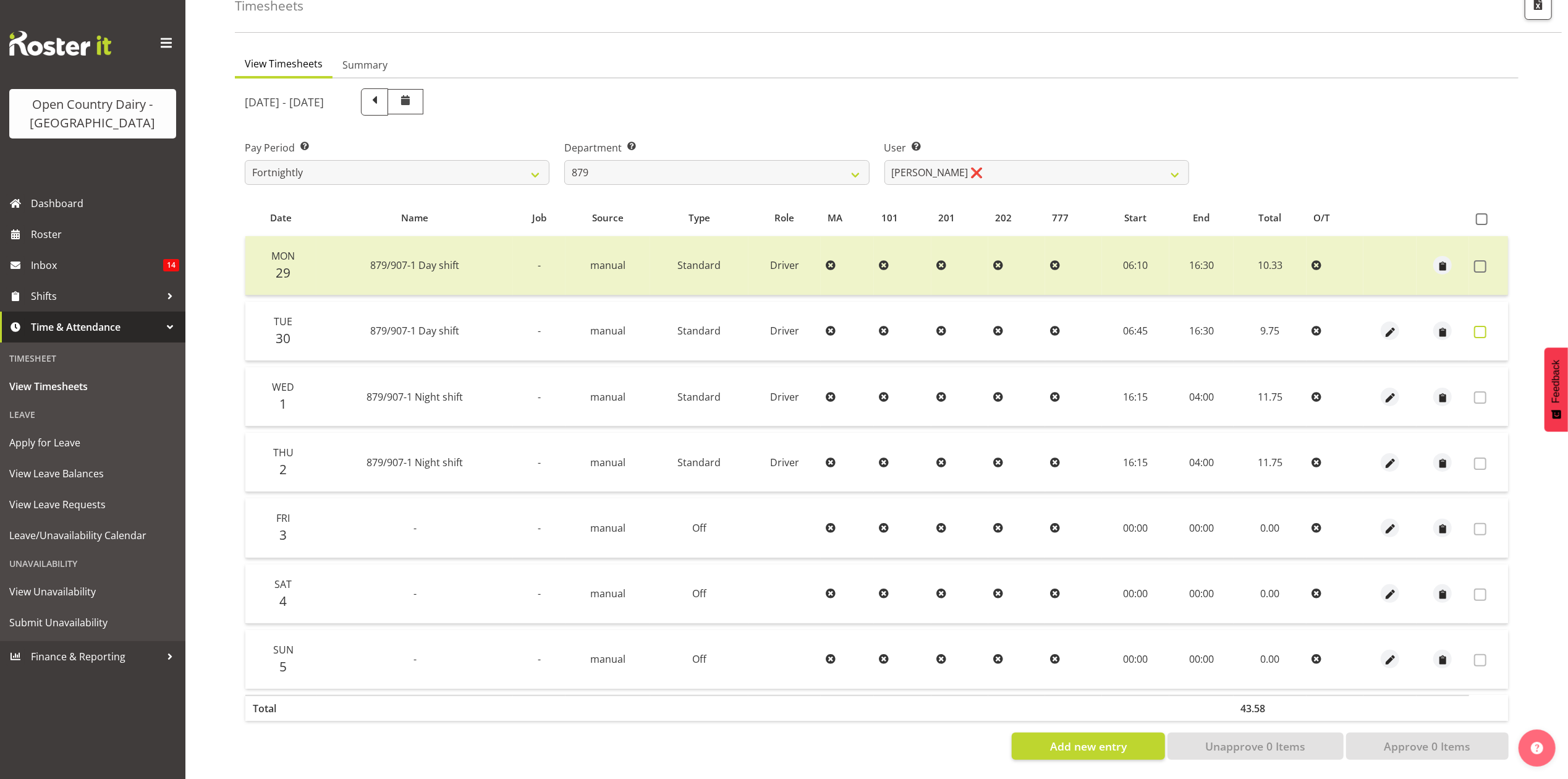
click at [1474, 325] on span at bounding box center [1480, 332] width 13 height 13
checkbox input "true"
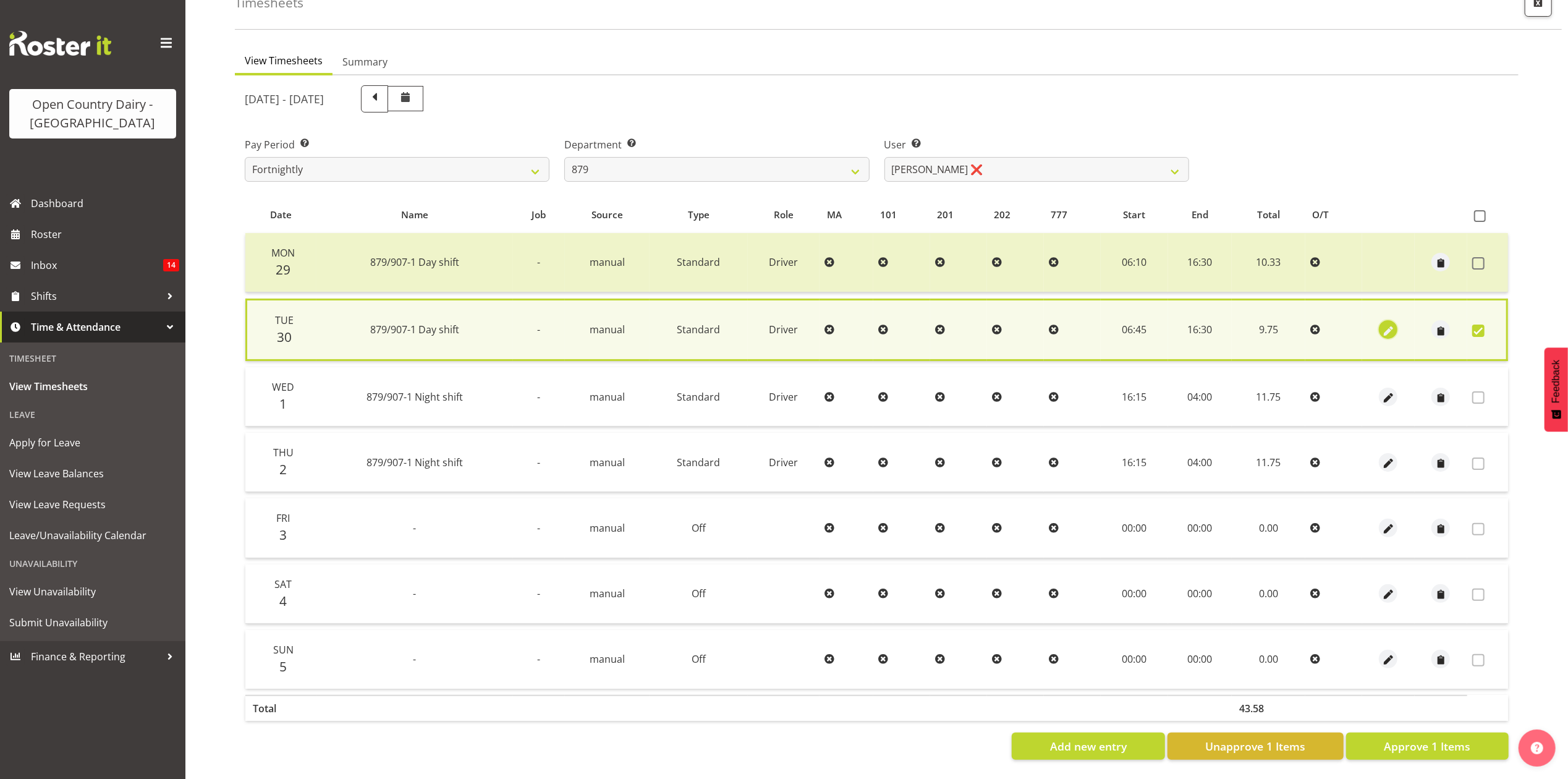
click at [1387, 324] on span "button" at bounding box center [1389, 331] width 14 height 14
select select "Standard"
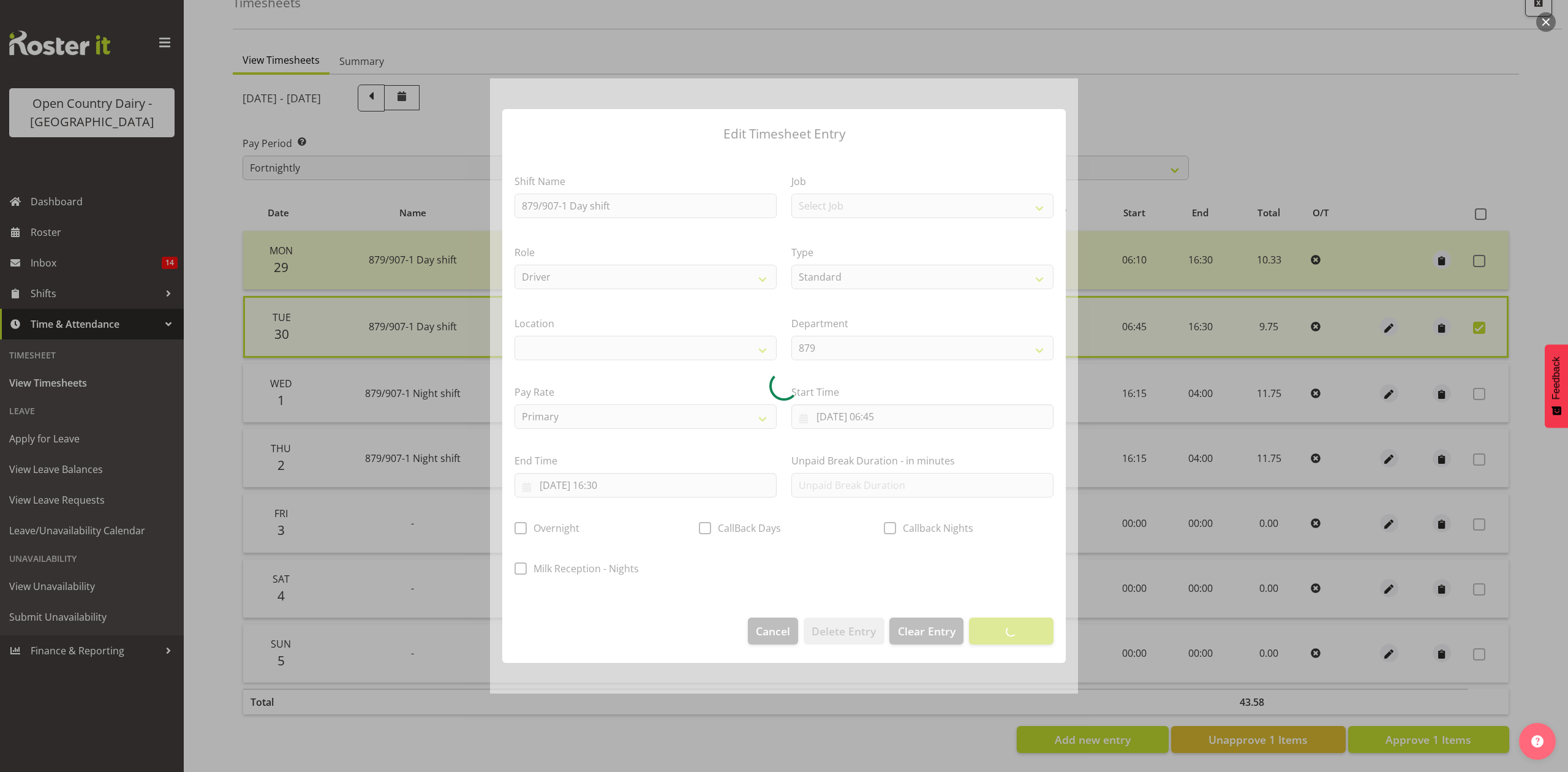
select select
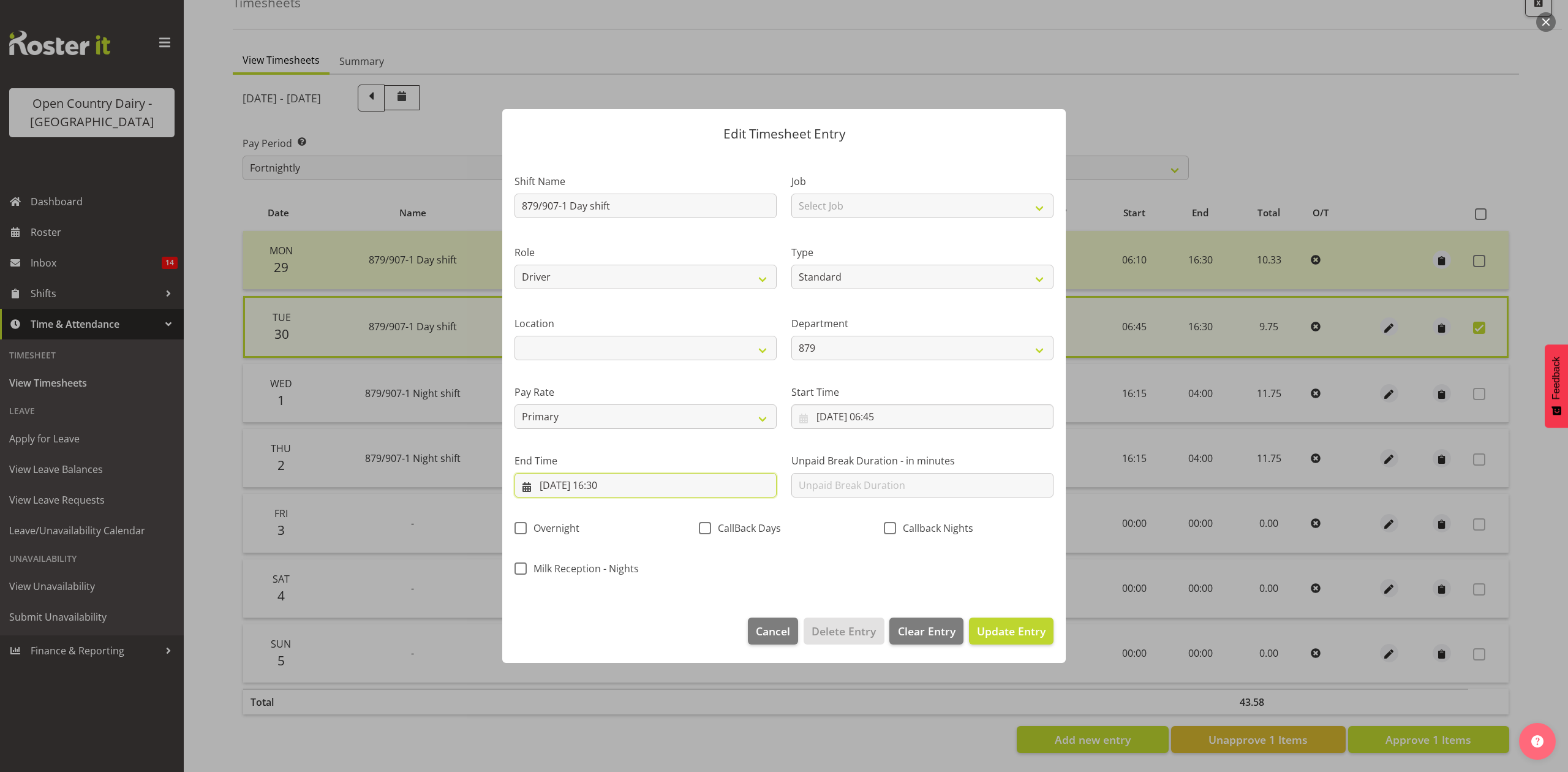
click at [637, 482] on input "30/09/2025, 16:30" at bounding box center [645, 485] width 262 height 25
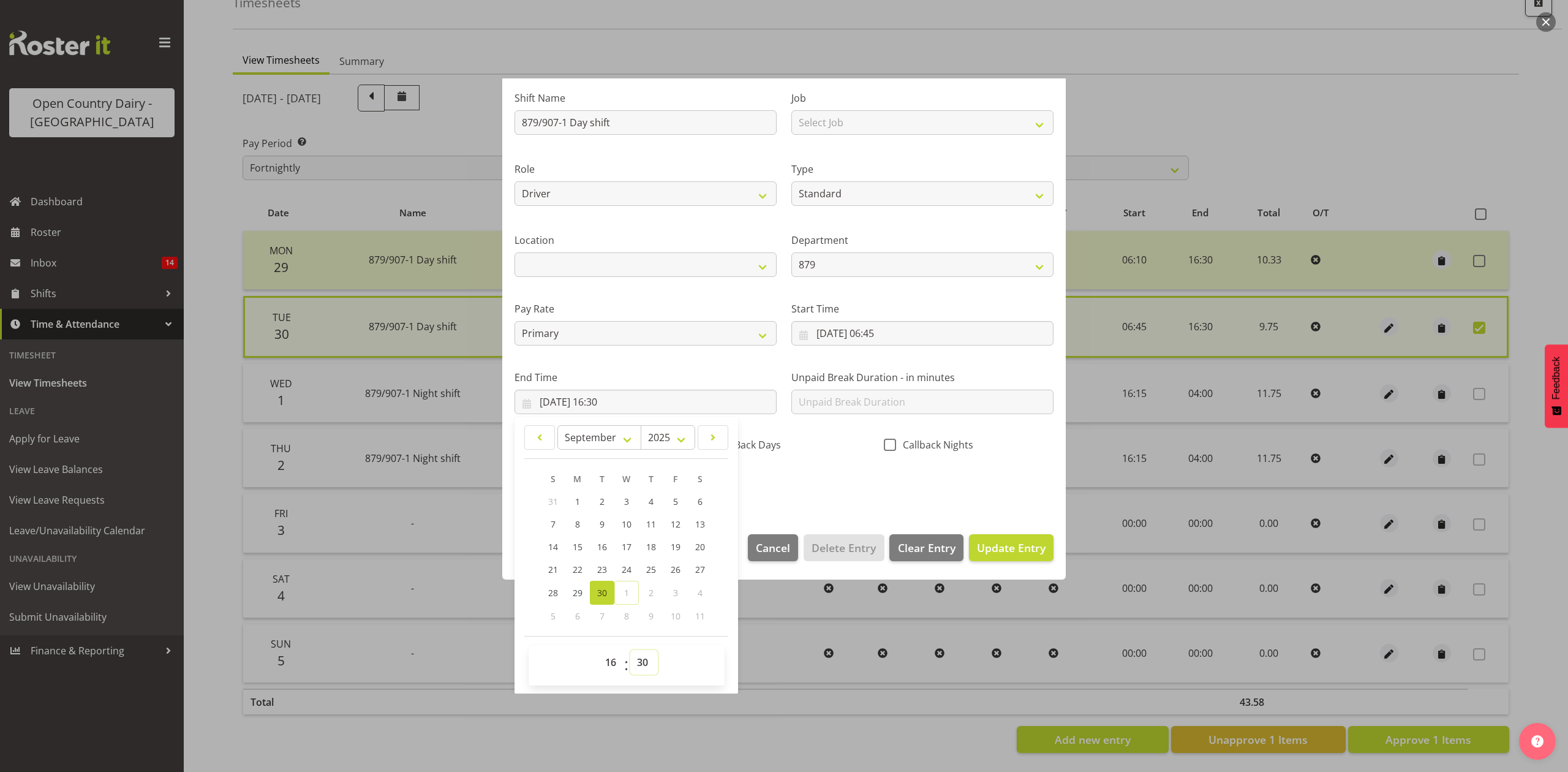
click at [637, 665] on select "00 01 02 03 04 05 06 07 08 09 10 11 12 13 14 15 16 17 18 19 20 21 22 23 24 25 2…" at bounding box center [644, 663] width 28 height 25
select select "15"
click at [630, 650] on select "00 01 02 03 04 05 06 07 08 09 10 11 12 13 14 15 16 17 18 19 20 21 22 23 24 25 2…" at bounding box center [644, 663] width 28 height 25
type input "30/09/2025, 16:15"
click at [1005, 553] on span "Update Entry" at bounding box center [1010, 547] width 68 height 15
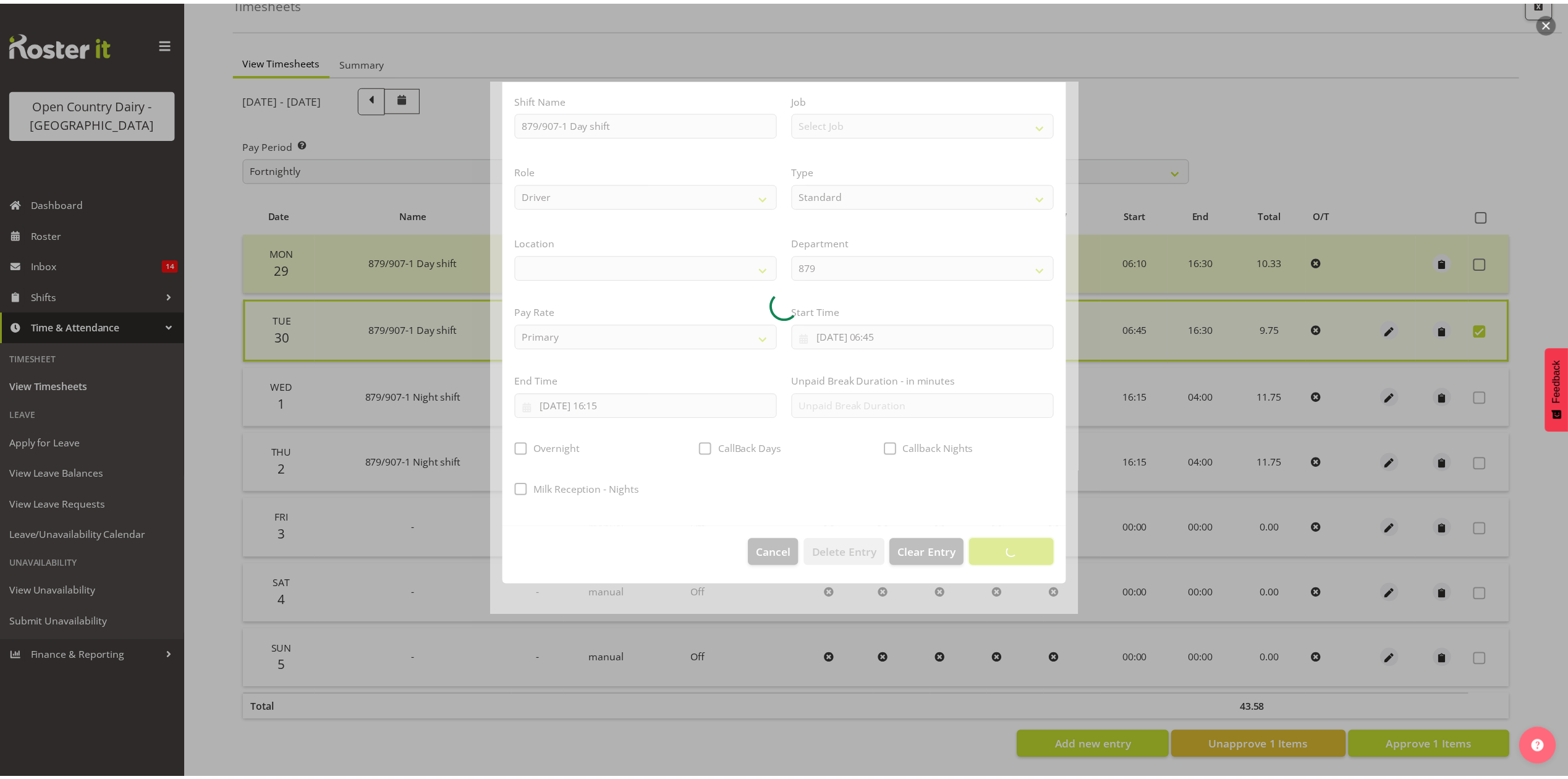
scroll to position [0, 0]
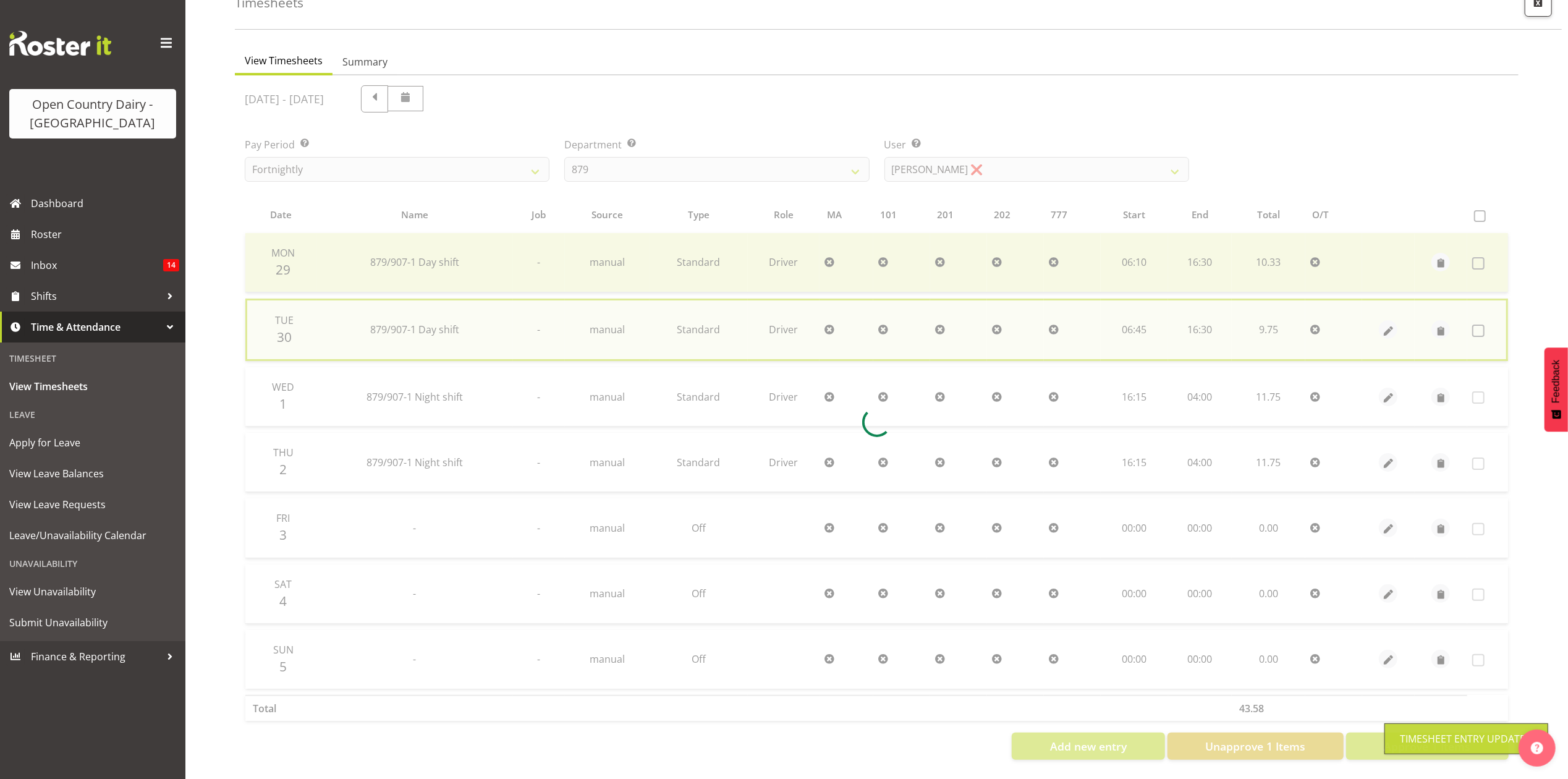
checkbox input "false"
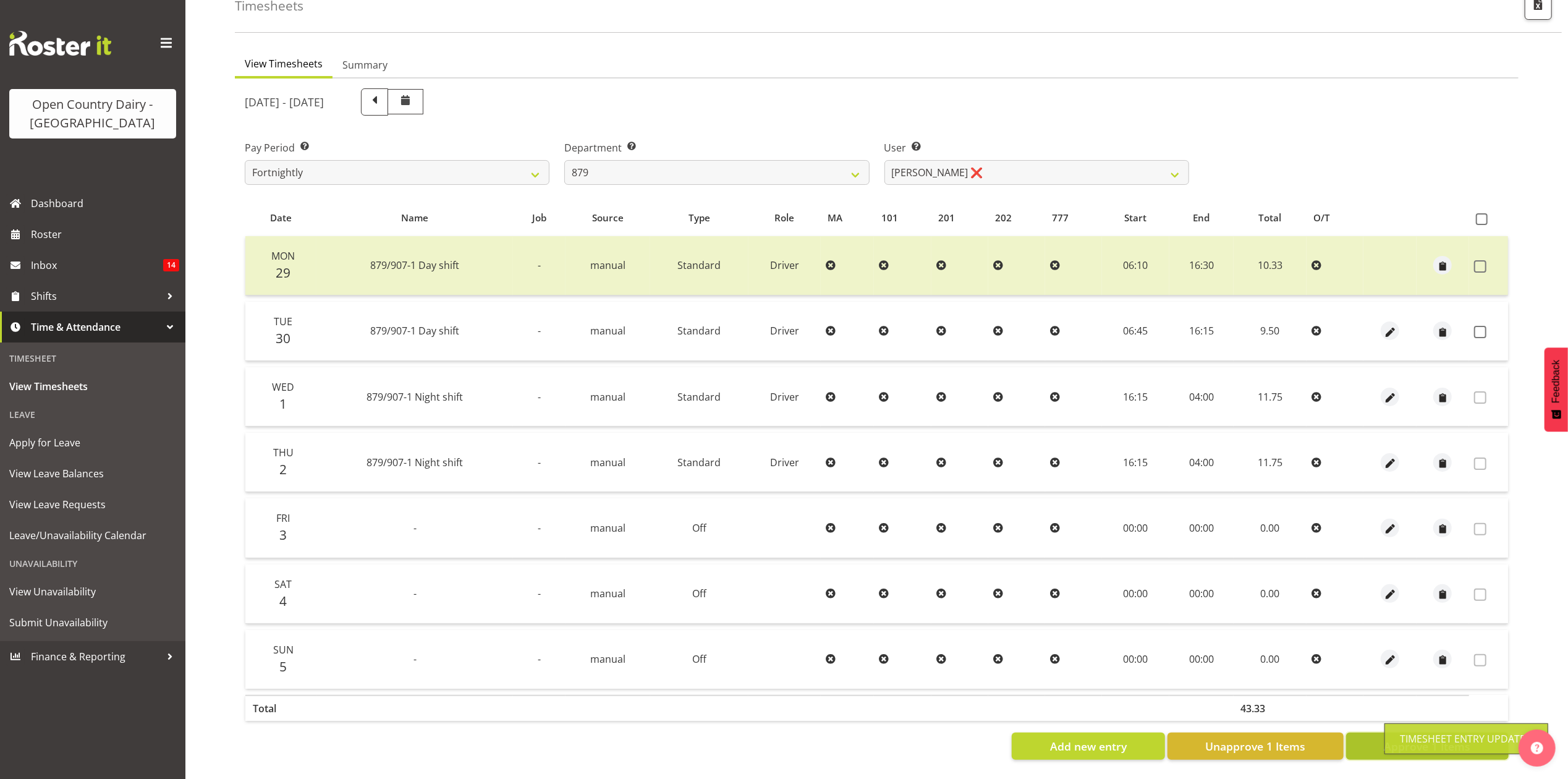
click at [1366, 734] on button "Approve 1 Items" at bounding box center [1426, 746] width 162 height 27
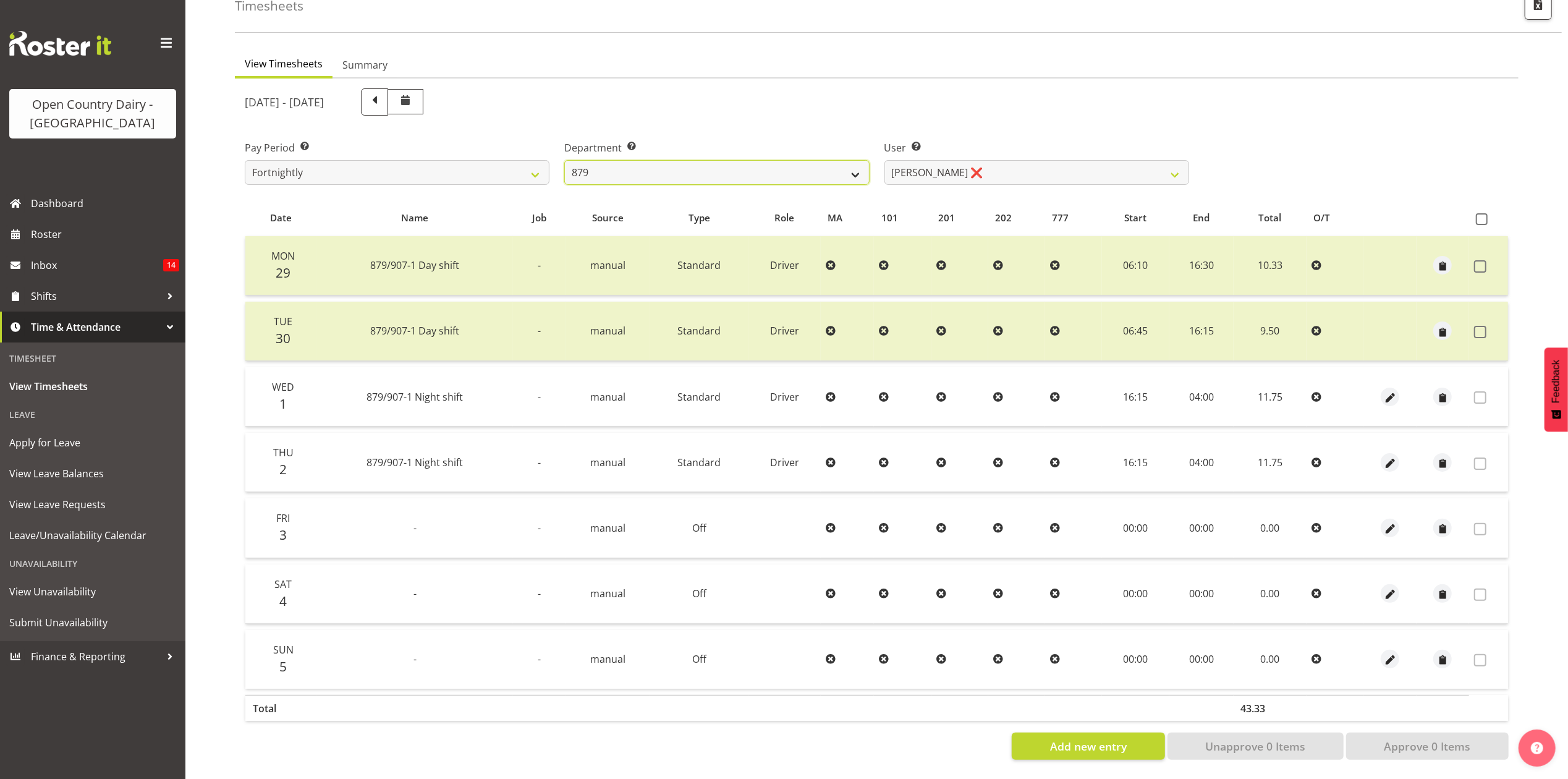
click at [668, 164] on select "734 735 736 737 738 739 851 853 854 855 856 858 861 862 865 867-9032 868 869 87…" at bounding box center [717, 173] width 305 height 25
select select "692"
click at [564, 160] on select "734 735 736 737 738 739 851 853 854 855 856 858 861 862 865 867-9032 868 869 87…" at bounding box center [717, 173] width 305 height 25
select select "10919"
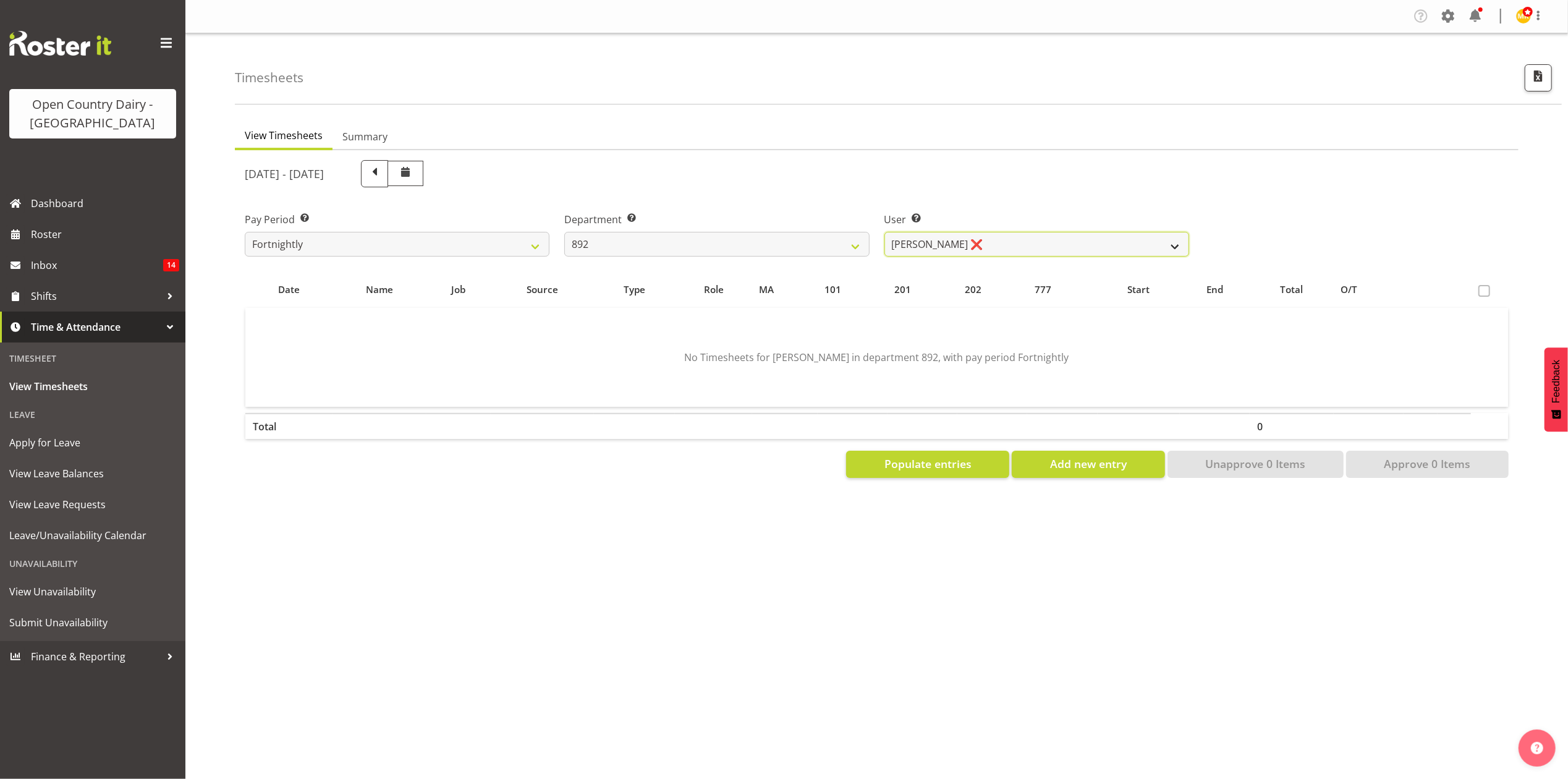
click at [996, 233] on select "Brittany Willis ❌ Danny Davies ❌ David McKenzie ❌ Josh Winship ❌ Reece Calvert ❌" at bounding box center [1037, 245] width 305 height 25
click at [897, 164] on div "[DATE] - [DATE]" at bounding box center [717, 174] width 944 height 27
click at [660, 245] on select "734 735 736 737 738 739 851 853 854 855 856 858 861 862 865 867-9032 868 869 87…" at bounding box center [717, 245] width 305 height 25
click at [564, 232] on select "734 735 736 737 738 739 851 853 854 855 856 858 861 862 865 867-9032 868 869 87…" at bounding box center [717, 245] width 305 height 25
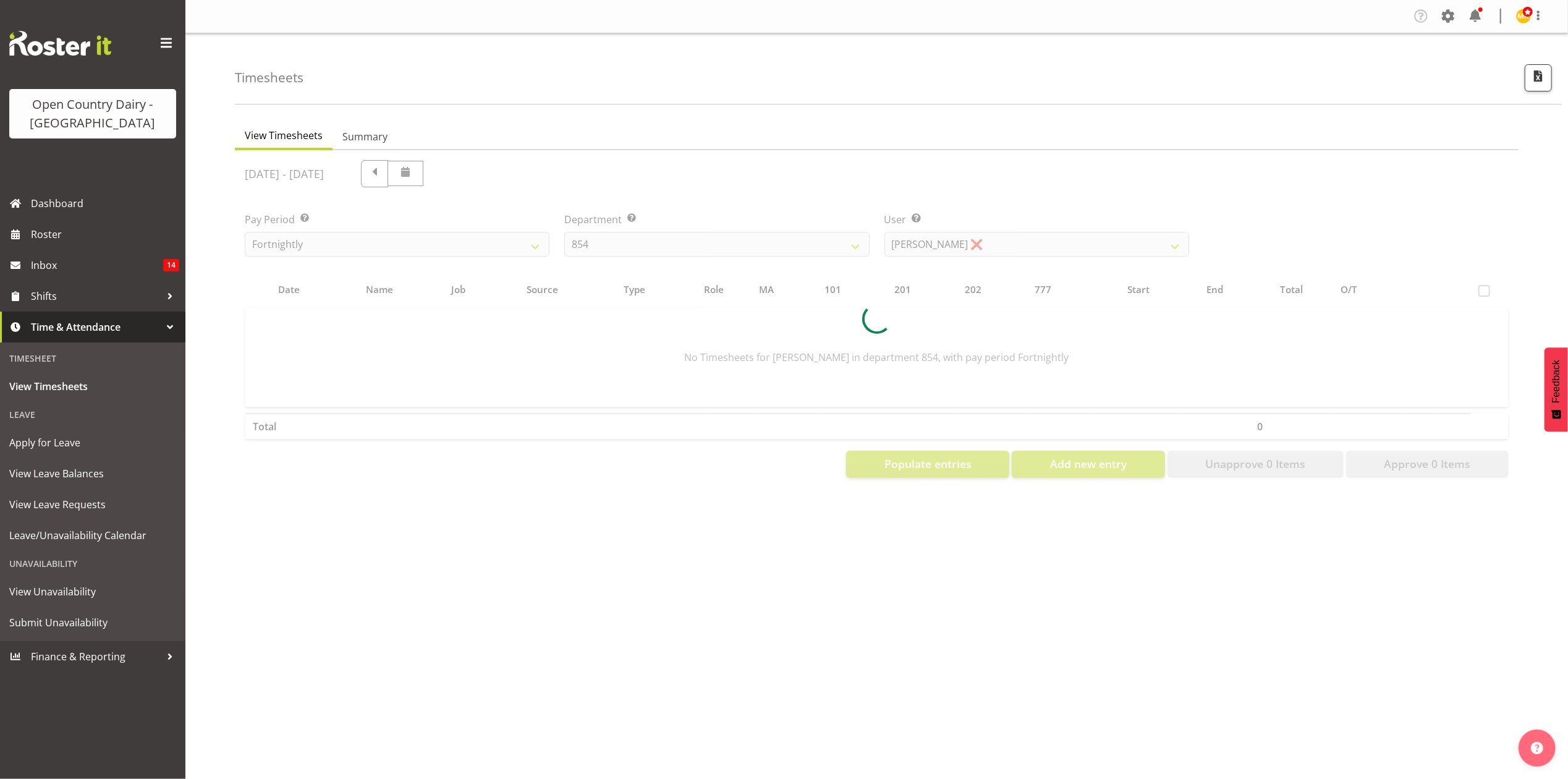
click at [986, 248] on div at bounding box center [876, 319] width 1284 height 338
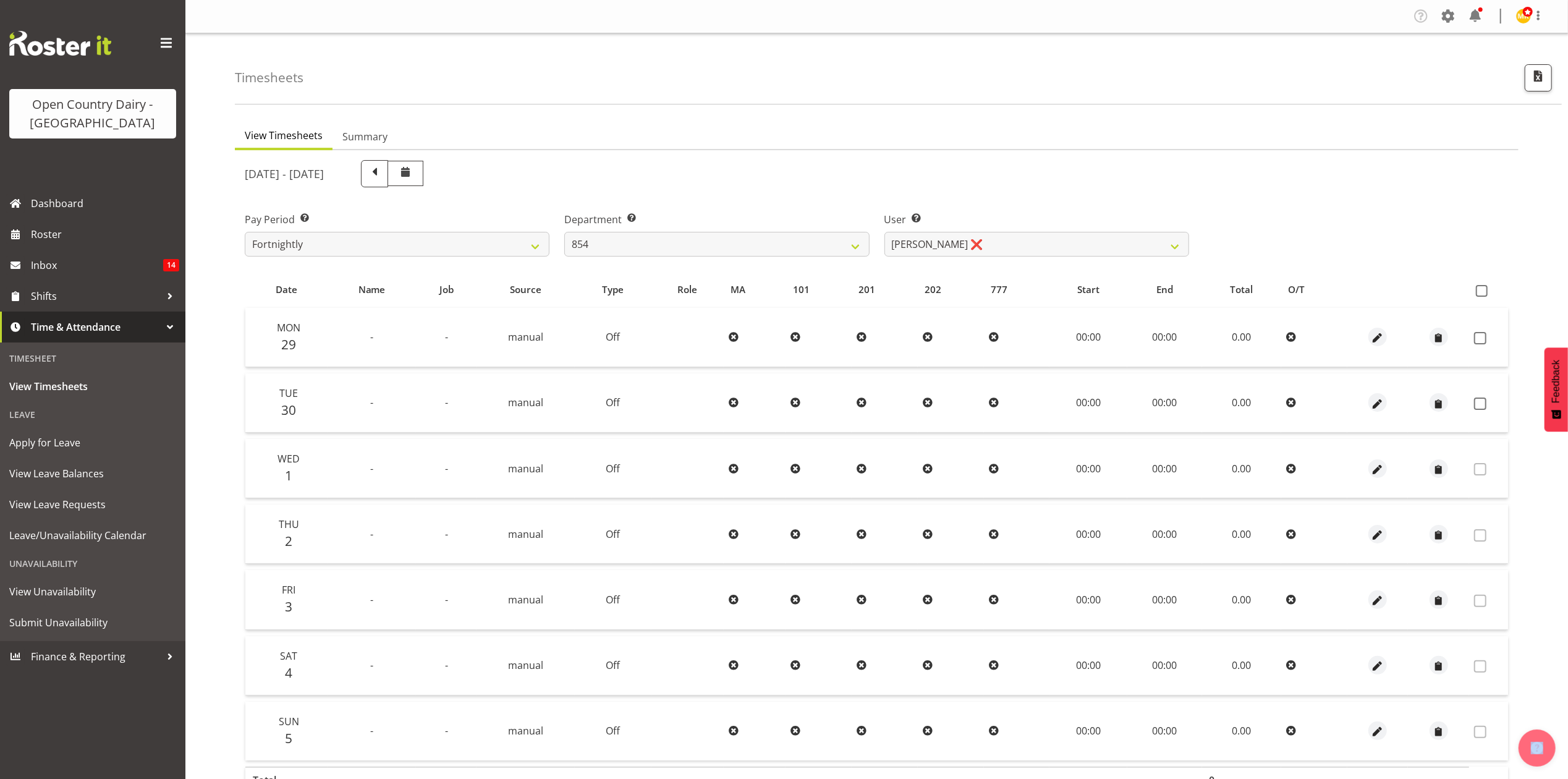
click at [986, 248] on div "September 29th - October 5th 2025 Pay Period Select which pay period you would …" at bounding box center [876, 491] width 1263 height 679
click at [986, 248] on select "Carl Johnstone ❌ John Rook ❌ Karl Nicol ❌ Raymond George ❌" at bounding box center [1037, 245] width 305 height 25
click at [718, 247] on select "734 735 736 737 738 739 851 853 854 855 856 858 861 862 865 867-9032 868 869 87…" at bounding box center [717, 245] width 305 height 25
click at [564, 232] on select "734 735 736 737 738 739 851 853 854 855 856 858 861 862 865 867-9032 868 869 87…" at bounding box center [717, 245] width 305 height 25
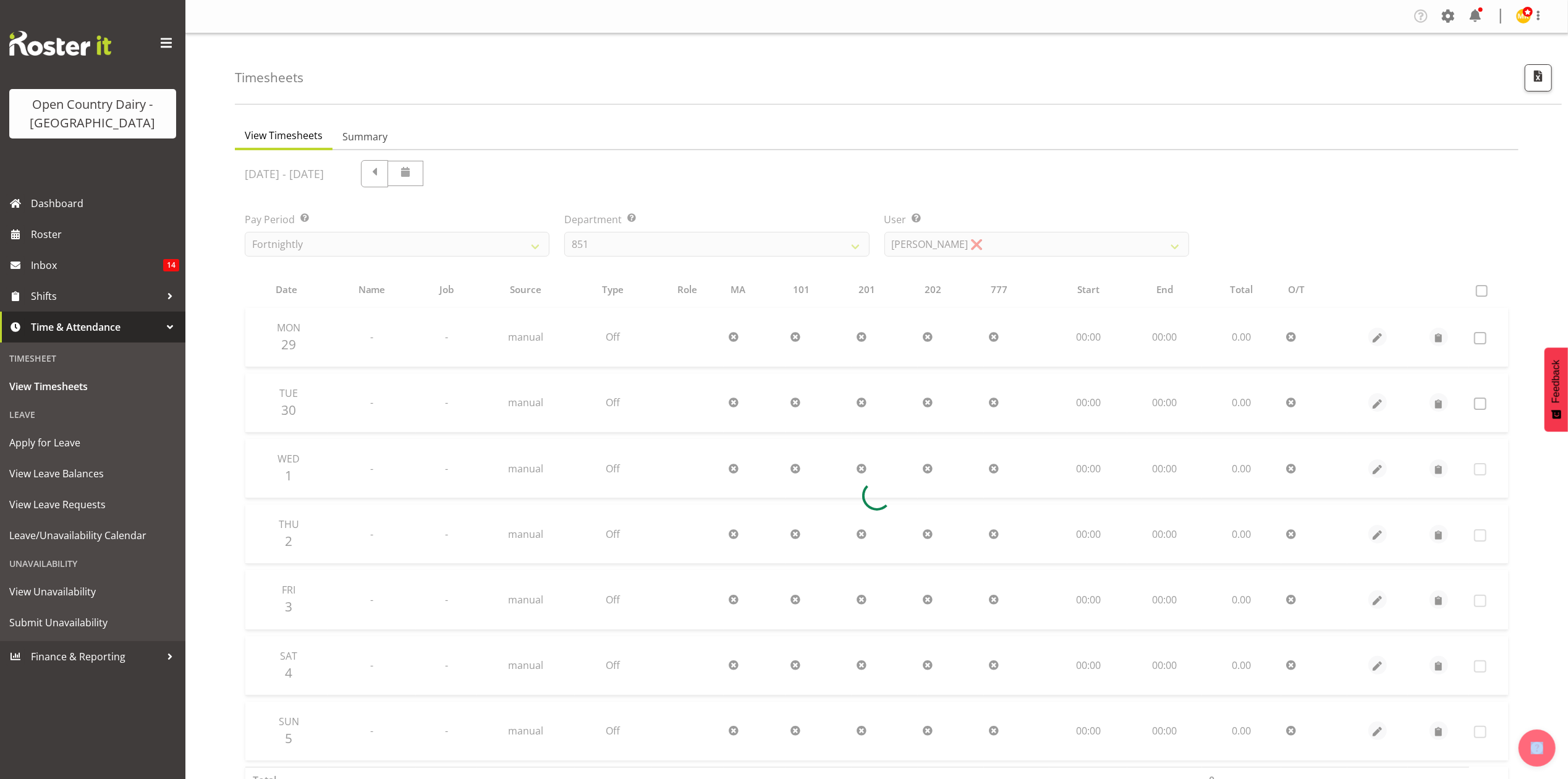
click at [1037, 247] on div at bounding box center [876, 496] width 1284 height 691
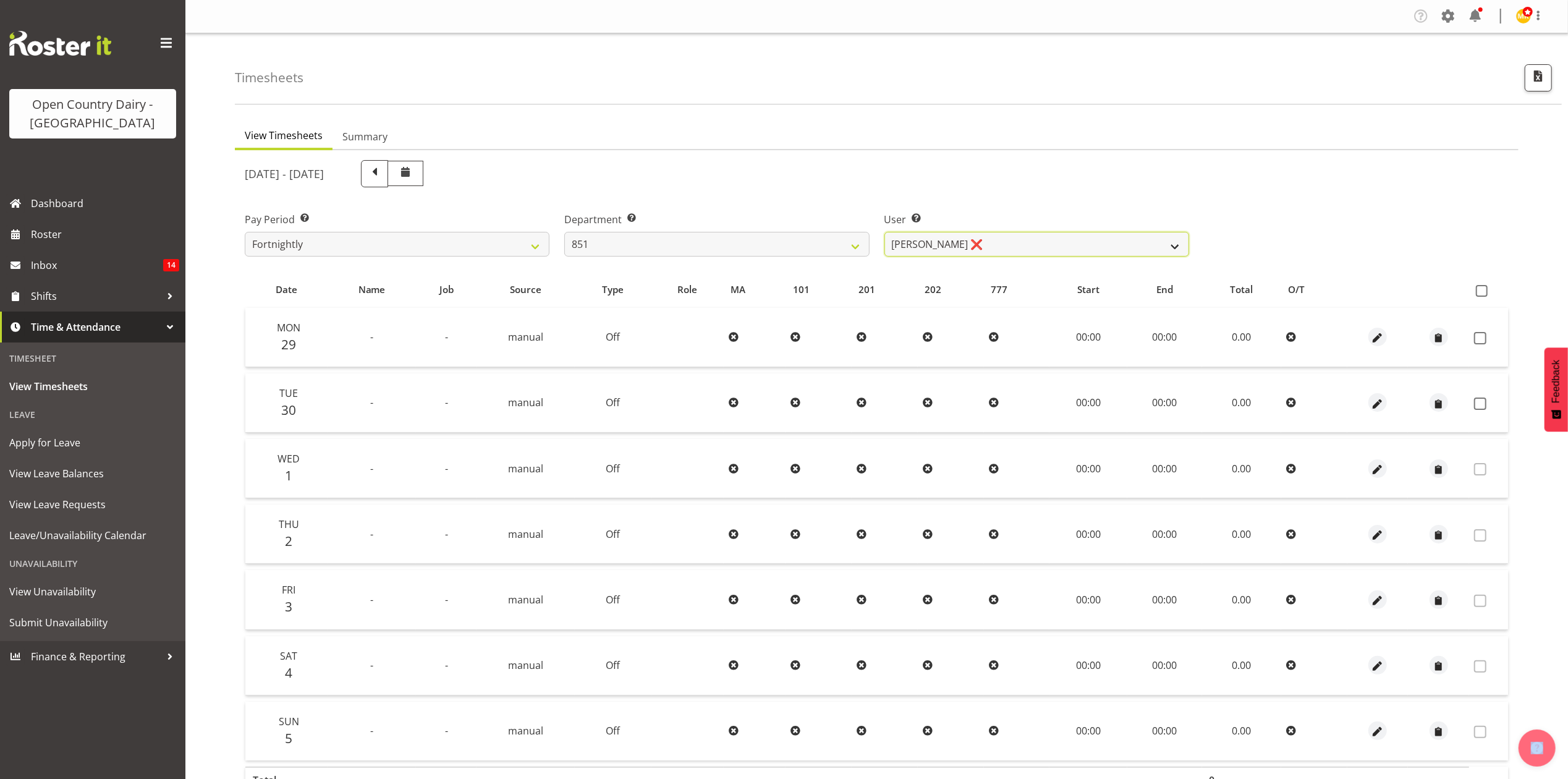
click at [1037, 247] on select "Hayden Batt ❌ Martin Black ❌ Stacey Wilson ❌" at bounding box center [1037, 245] width 305 height 25
click at [1033, 198] on div "User Select user. Note: This is filtered down by the previous two drop-down ite…" at bounding box center [1037, 229] width 320 height 69
click at [664, 241] on select "734 735 736 737 738 739 851 853 854 855 856 858 861 862 865 867-9032 868 869 87…" at bounding box center [717, 245] width 305 height 25
click at [564, 232] on select "734 735 736 737 738 739 851 853 854 855 856 858 861 862 865 867-9032 868 869 87…" at bounding box center [717, 245] width 305 height 25
click at [1006, 240] on div at bounding box center [876, 496] width 1284 height 691
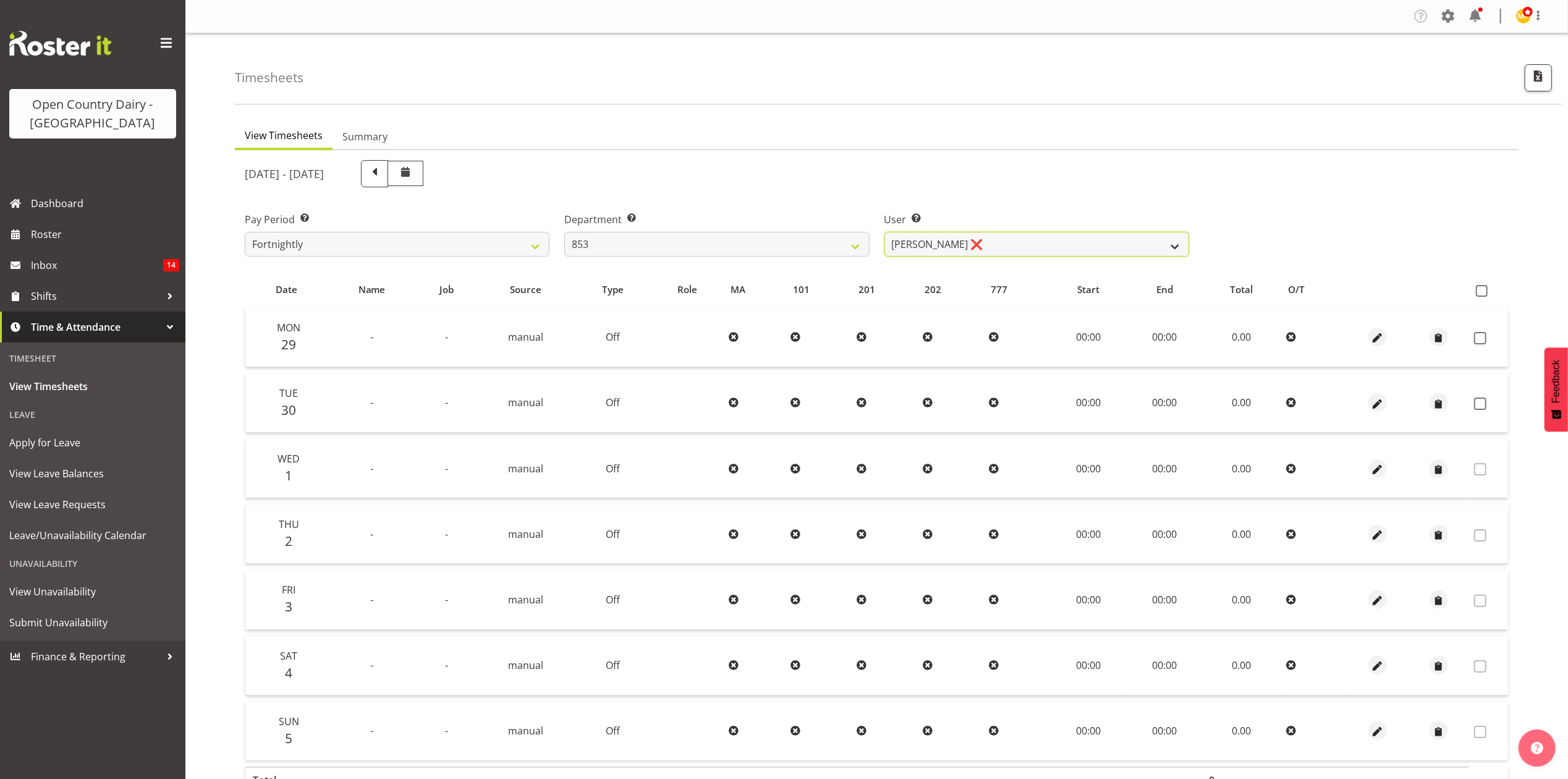
click at [1006, 240] on select "Christiaan Botha ❌ Kevin Stuck ❌ Marty Powell ❌ Sean O'Neill ❌" at bounding box center [1037, 245] width 305 height 25
drag, startPoint x: 910, startPoint y: 186, endPoint x: 836, endPoint y: 232, distance: 87.1
click at [910, 186] on div "[DATE] - [DATE]" at bounding box center [717, 174] width 944 height 27
click at [774, 250] on select "734 735 736 737 738 739 851 853 854 855 856 858 861 862 865 867-9032 868 869 87…" at bounding box center [717, 245] width 305 height 25
select select "783"
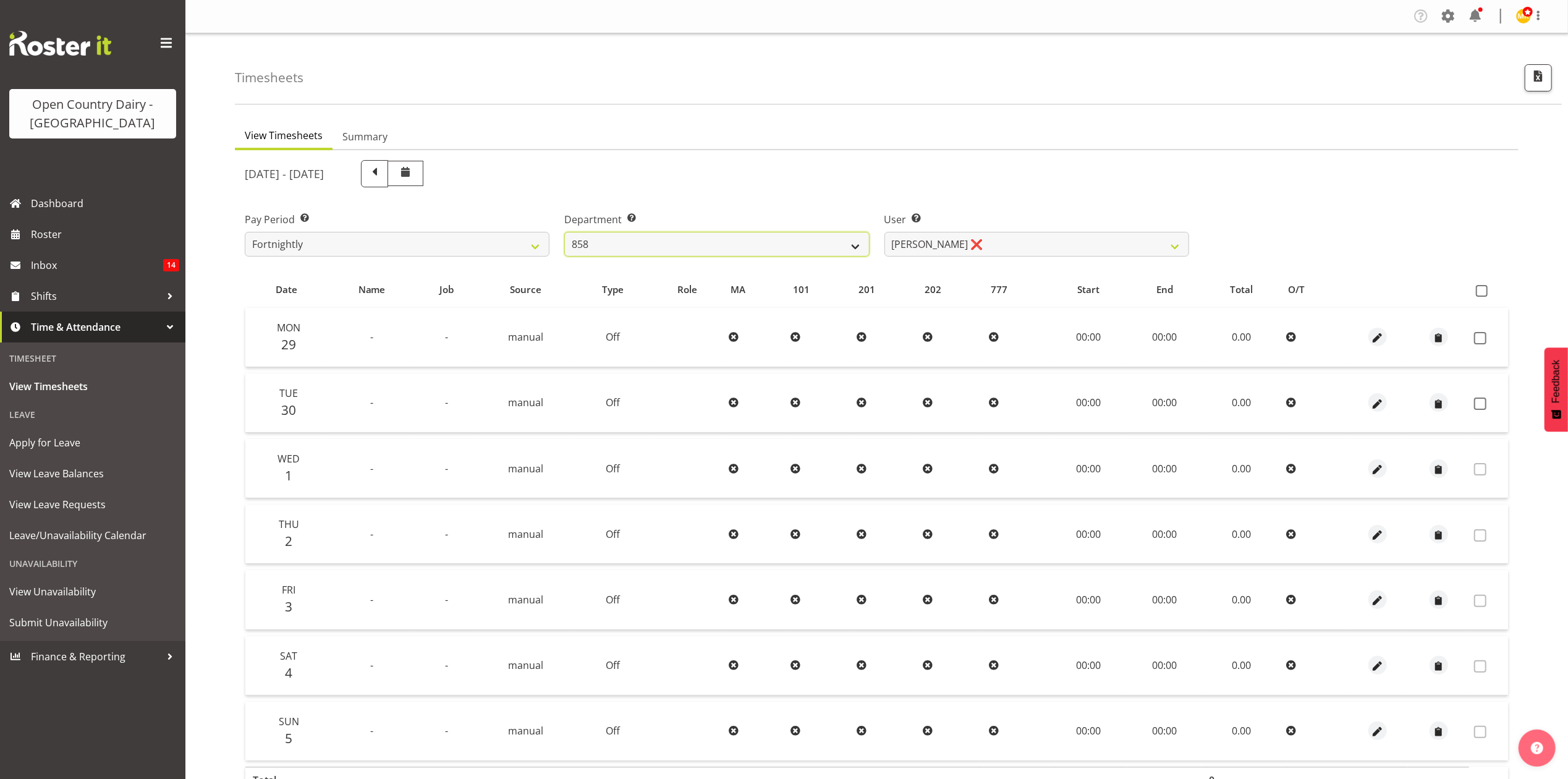
click at [564, 232] on select "734 735 736 737 738 739 851 853 854 855 856 858 861 862 865 867-9032 868 869 87…" at bounding box center [717, 245] width 305 height 25
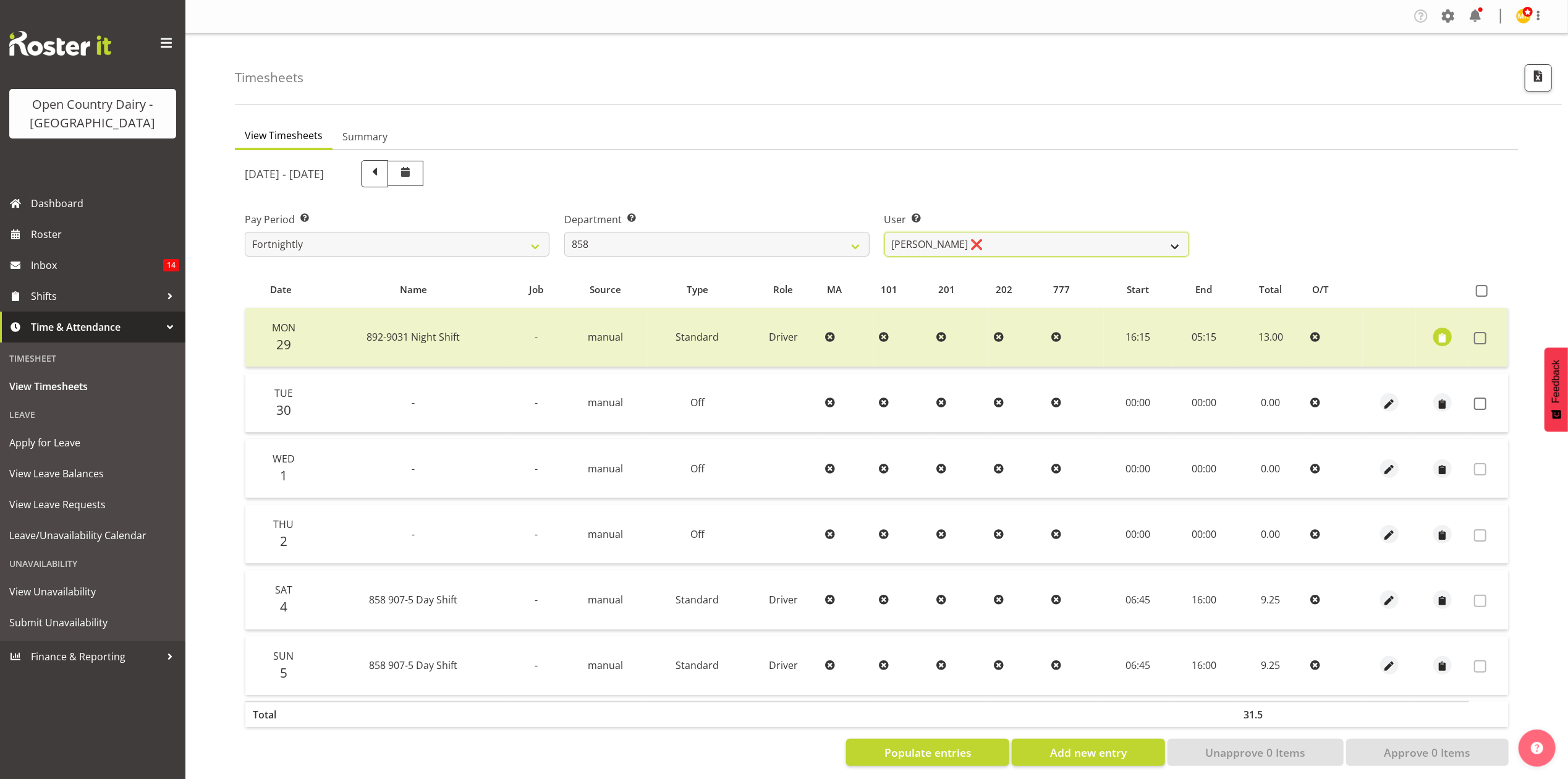
click at [950, 238] on select "Anthony Shaw ❌ Liam Bellman ❌ Neil Peters ❌" at bounding box center [1037, 245] width 305 height 25
select select "9850"
click at [884, 232] on select "Anthony Shaw ❌ Liam Bellman ❌ Neil Peters ❌" at bounding box center [1037, 245] width 305 height 25
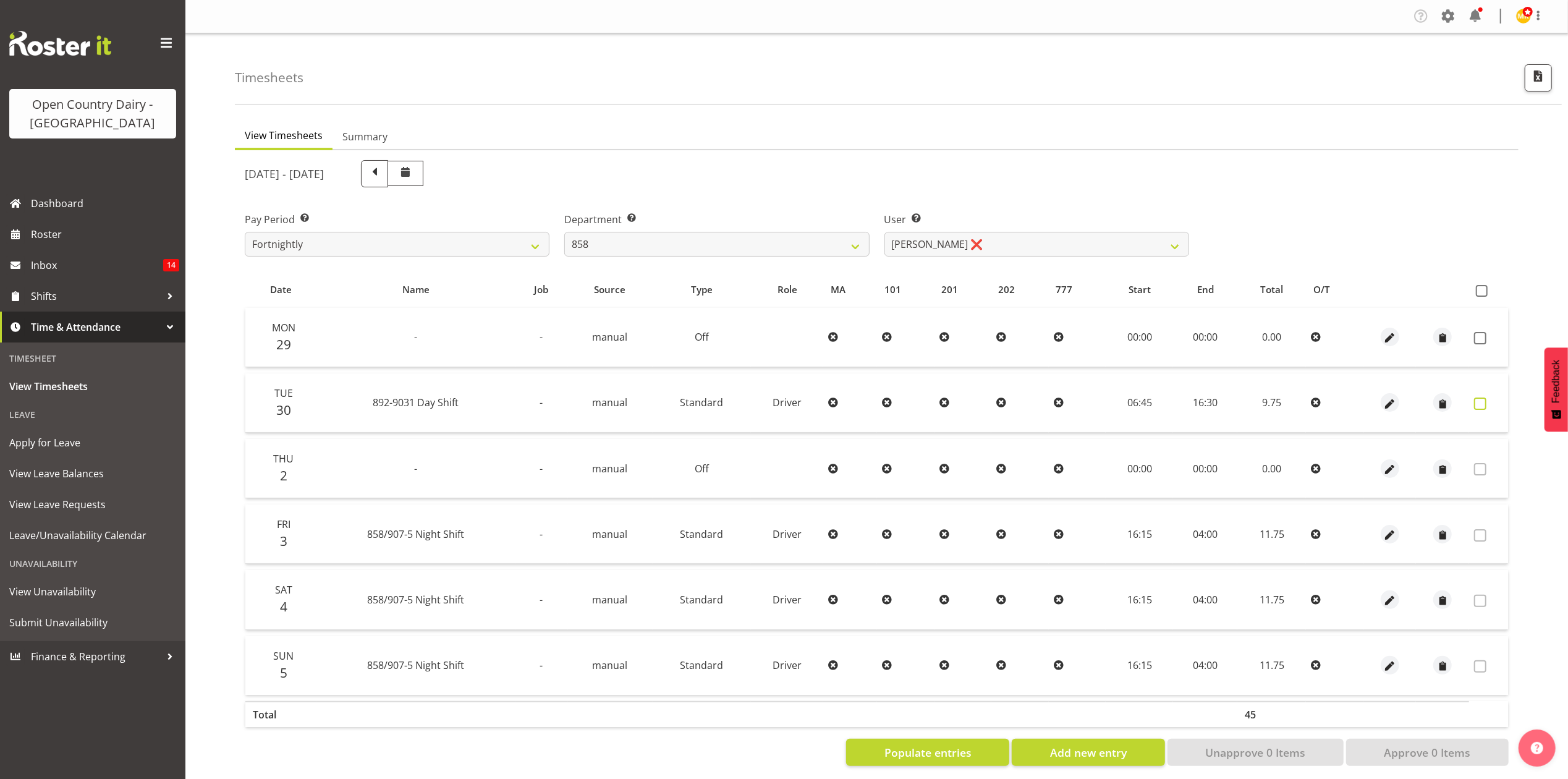
click at [1489, 402] on label at bounding box center [1483, 403] width 19 height 13
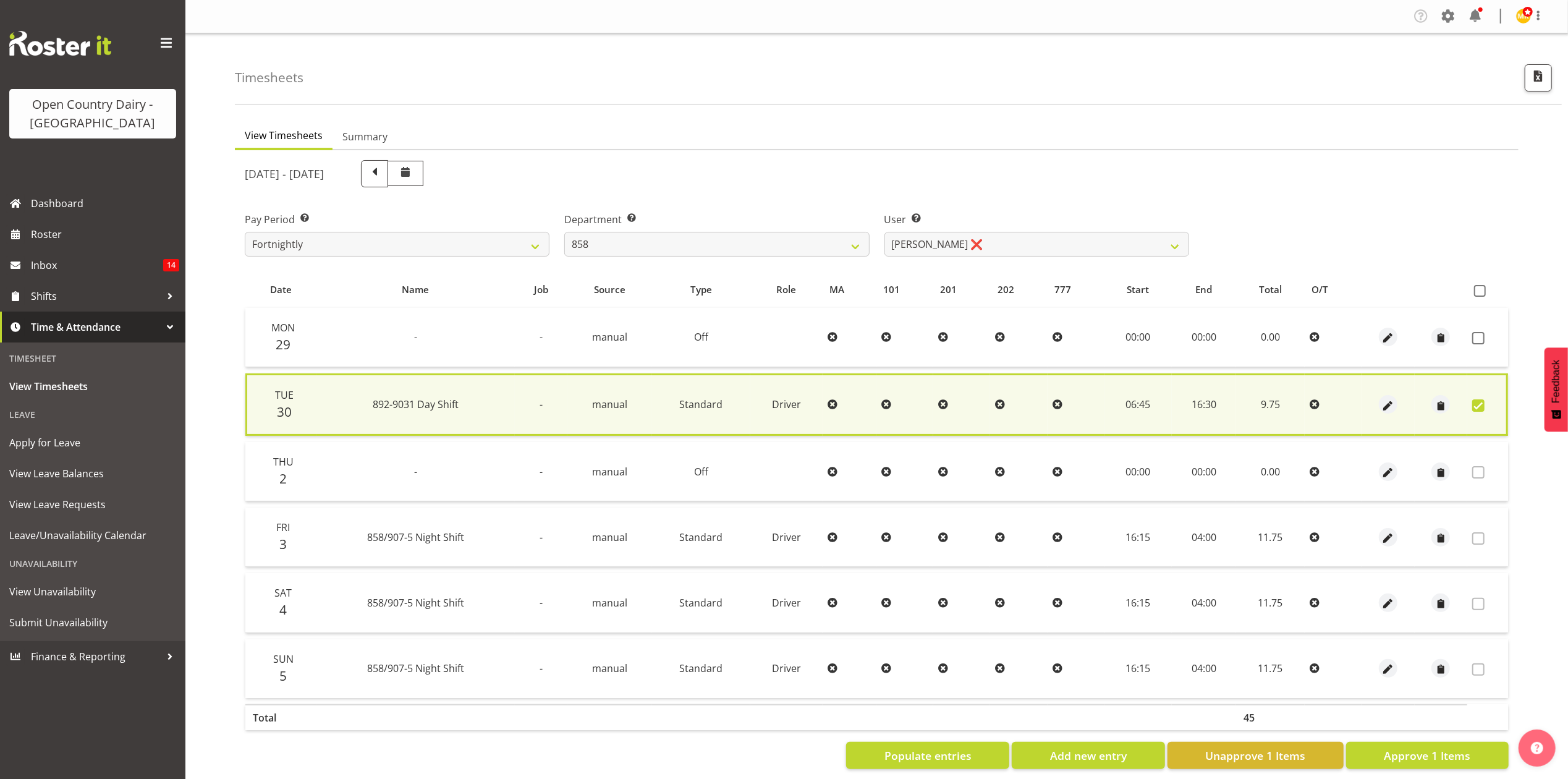
click at [1488, 403] on label at bounding box center [1481, 406] width 19 height 13
checkbox input "false"
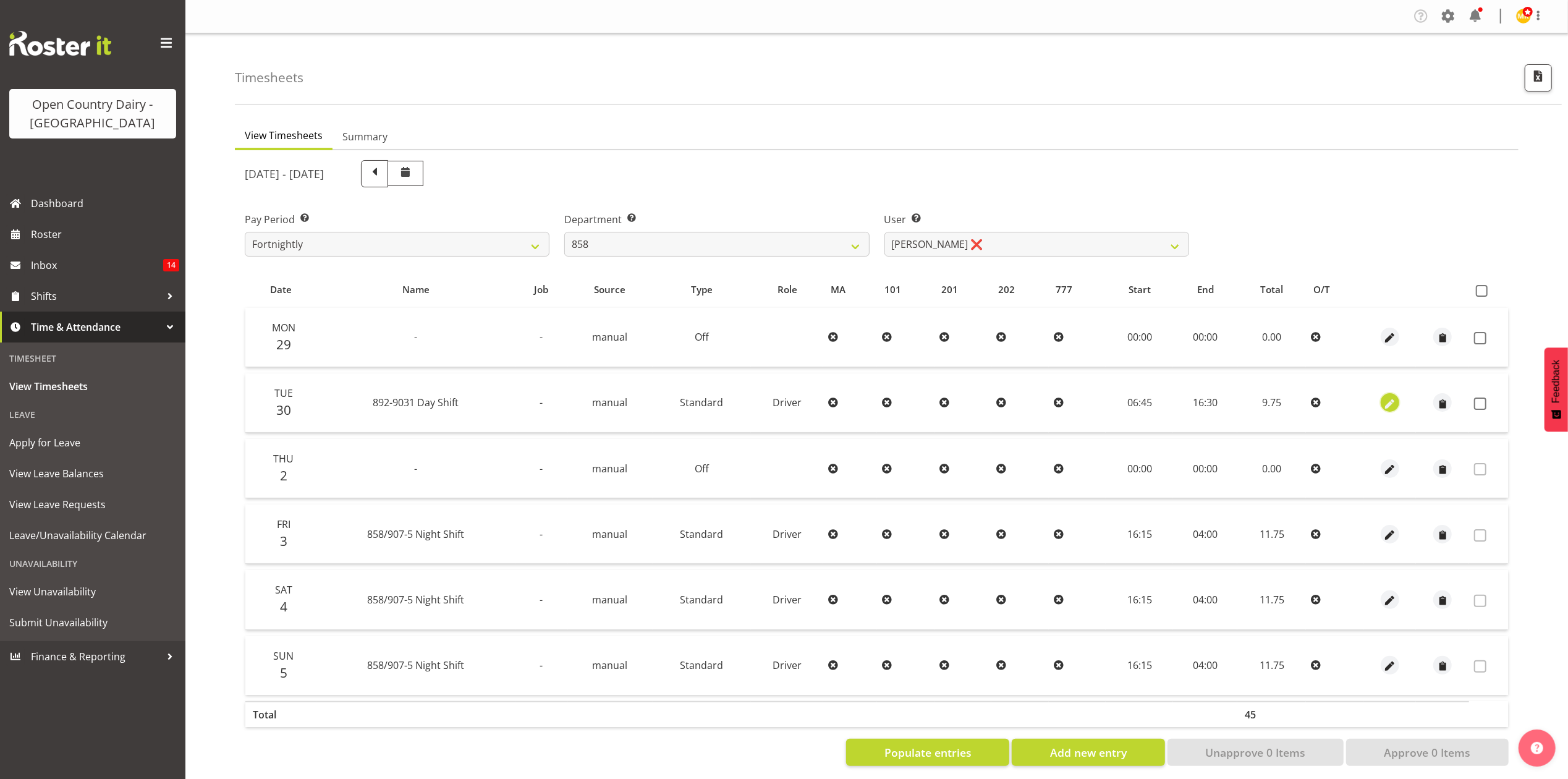
click at [1392, 403] on span "button" at bounding box center [1390, 404] width 14 height 14
select select "Standard"
select select "692"
select select "8"
select select "2025"
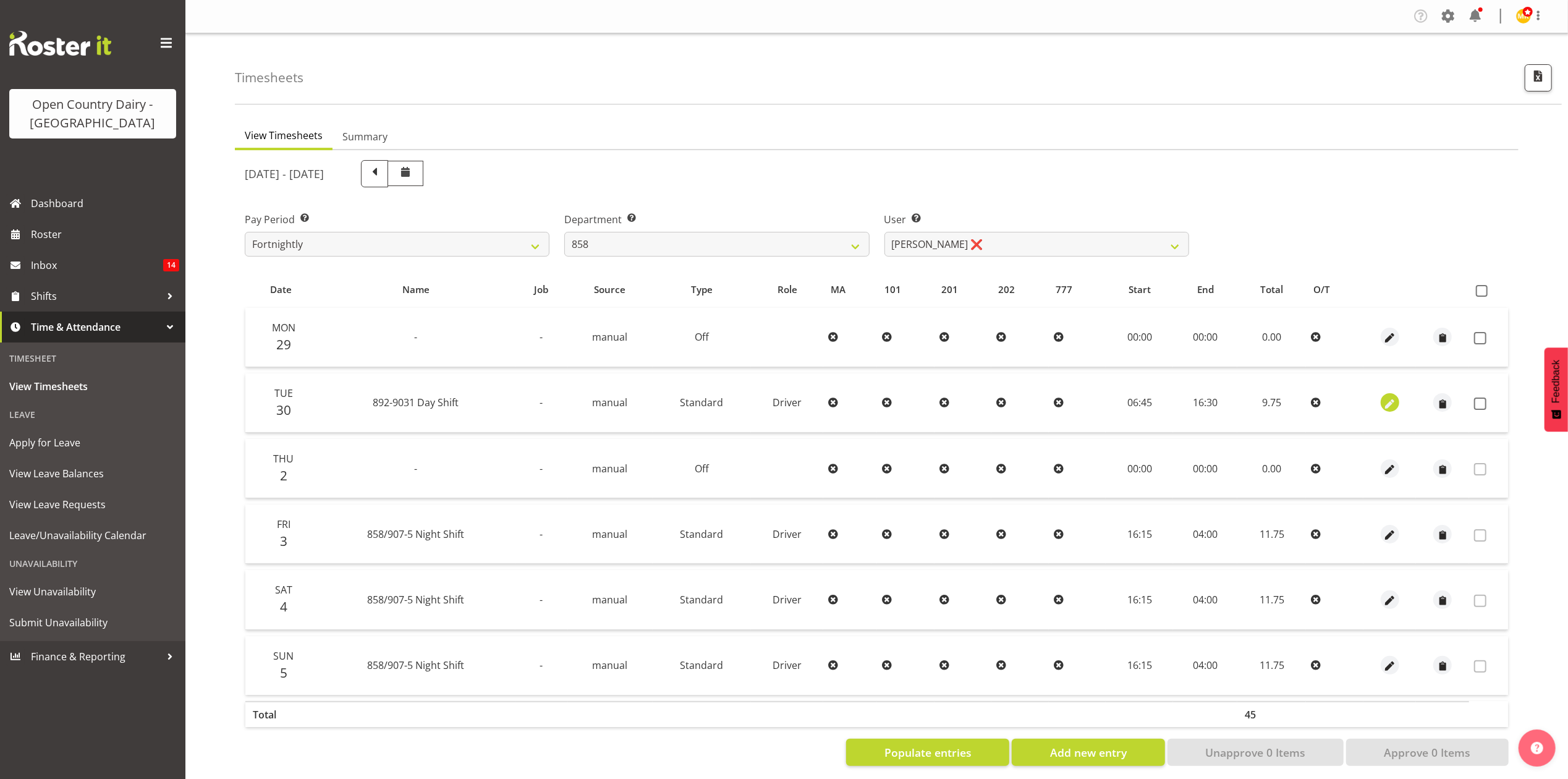
select select "16"
select select "30"
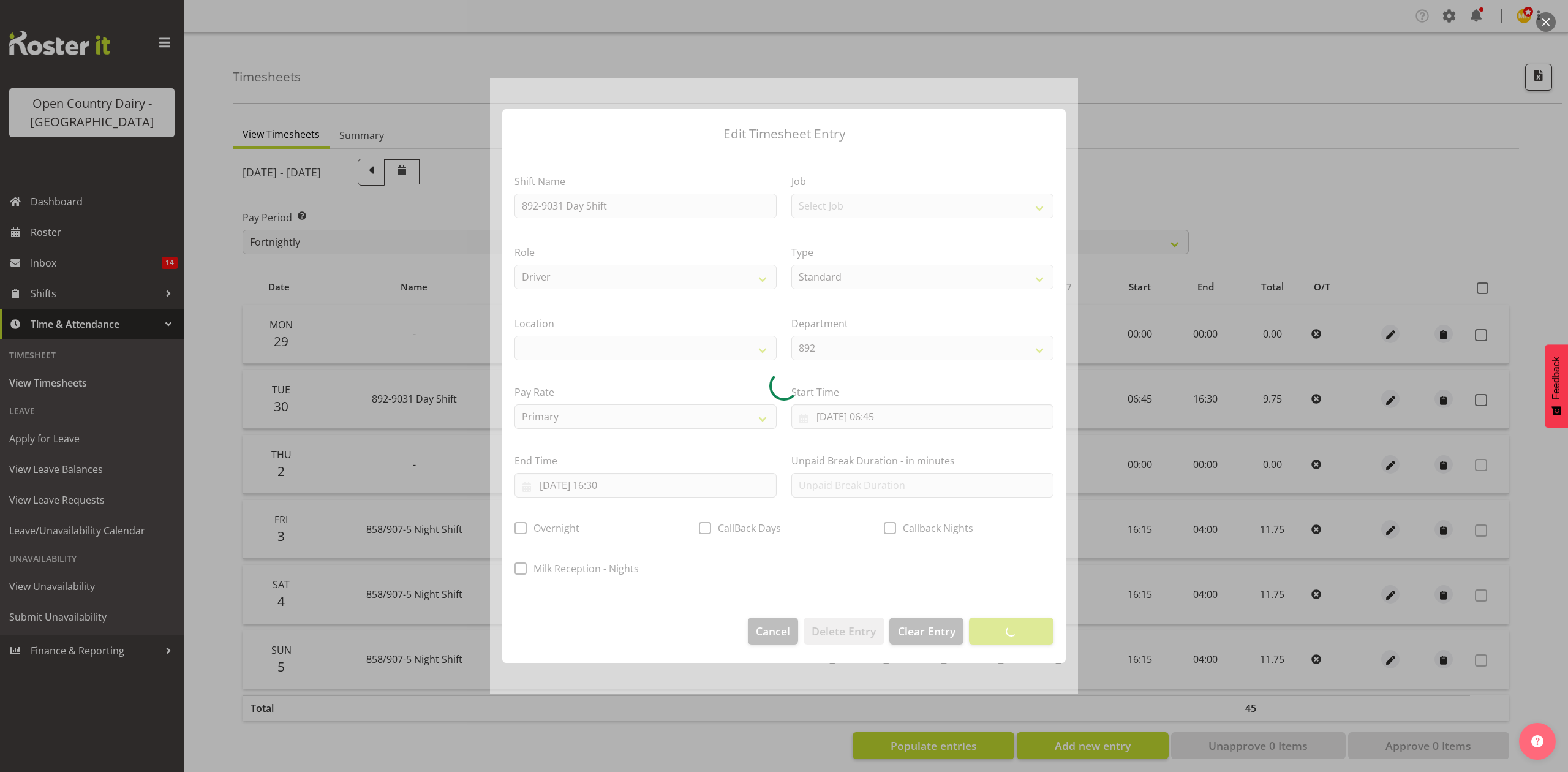
select select
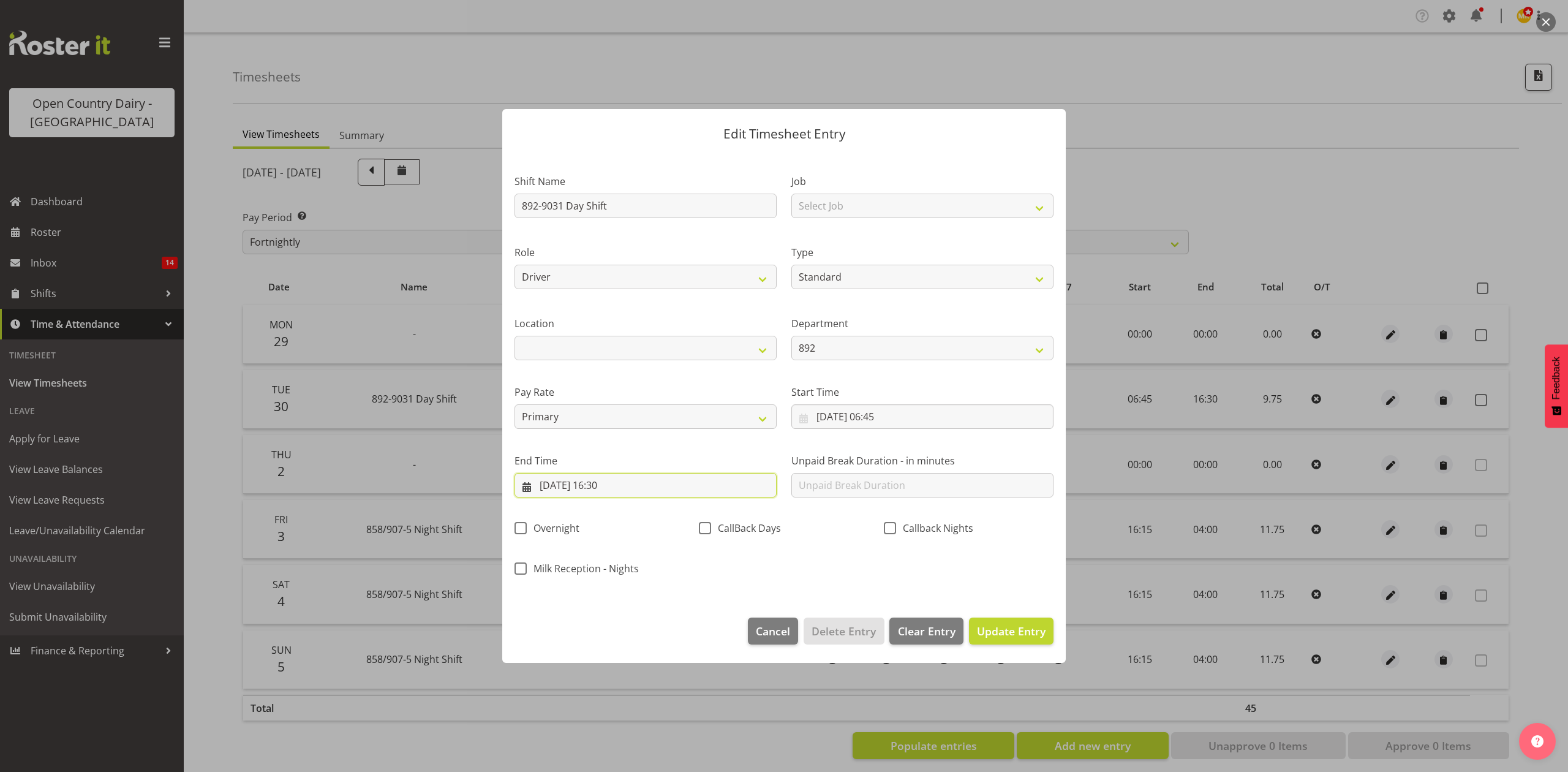
click at [615, 483] on input "30/09/2025, 16:30" at bounding box center [645, 485] width 262 height 25
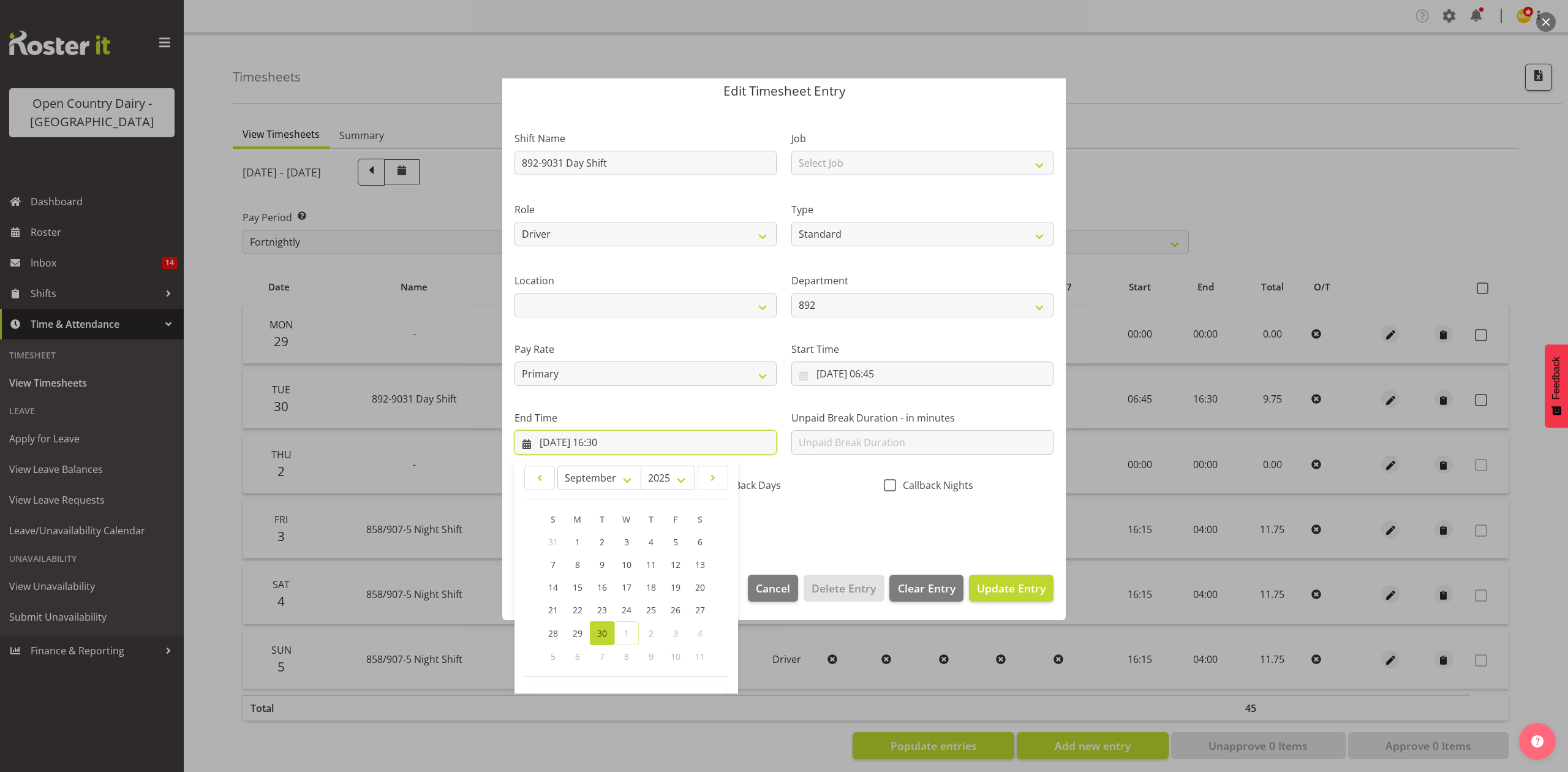
scroll to position [84, 0]
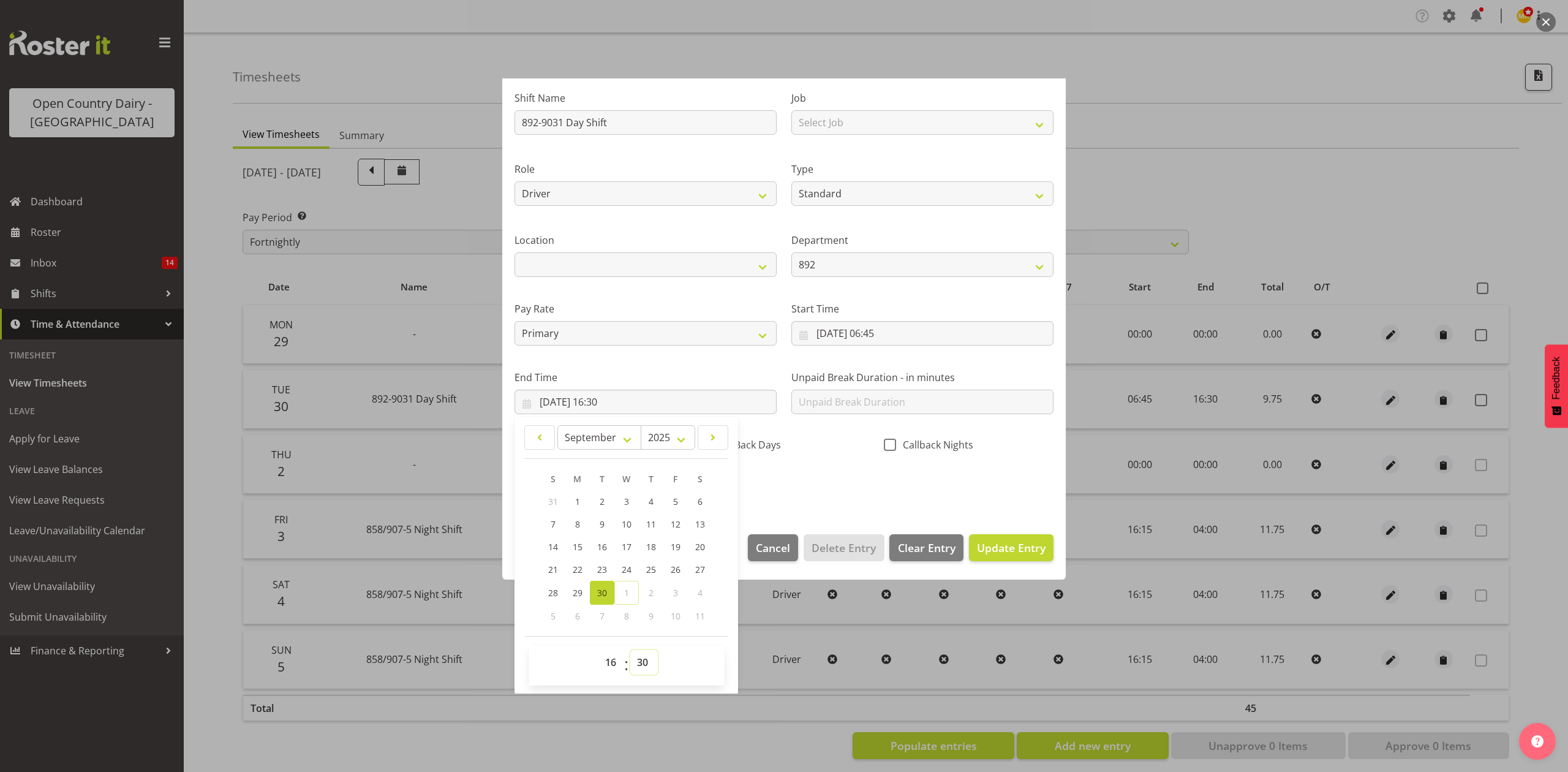
click at [646, 662] on select "00 01 02 03 04 05 06 07 08 09 10 11 12 13 14 15 16 17 18 19 20 21 22 23 24 25 2…" at bounding box center [644, 663] width 28 height 25
select select "15"
click at [630, 650] on select "00 01 02 03 04 05 06 07 08 09 10 11 12 13 14 15 16 17 18 19 20 21 22 23 24 25 2…" at bounding box center [644, 663] width 28 height 25
type input "30/09/2025, 16:15"
click at [858, 513] on section "Shift Name 892-9031 Day Shift Job Select Job Connecting /unconnecting Trailers …" at bounding box center [784, 295] width 564 height 453
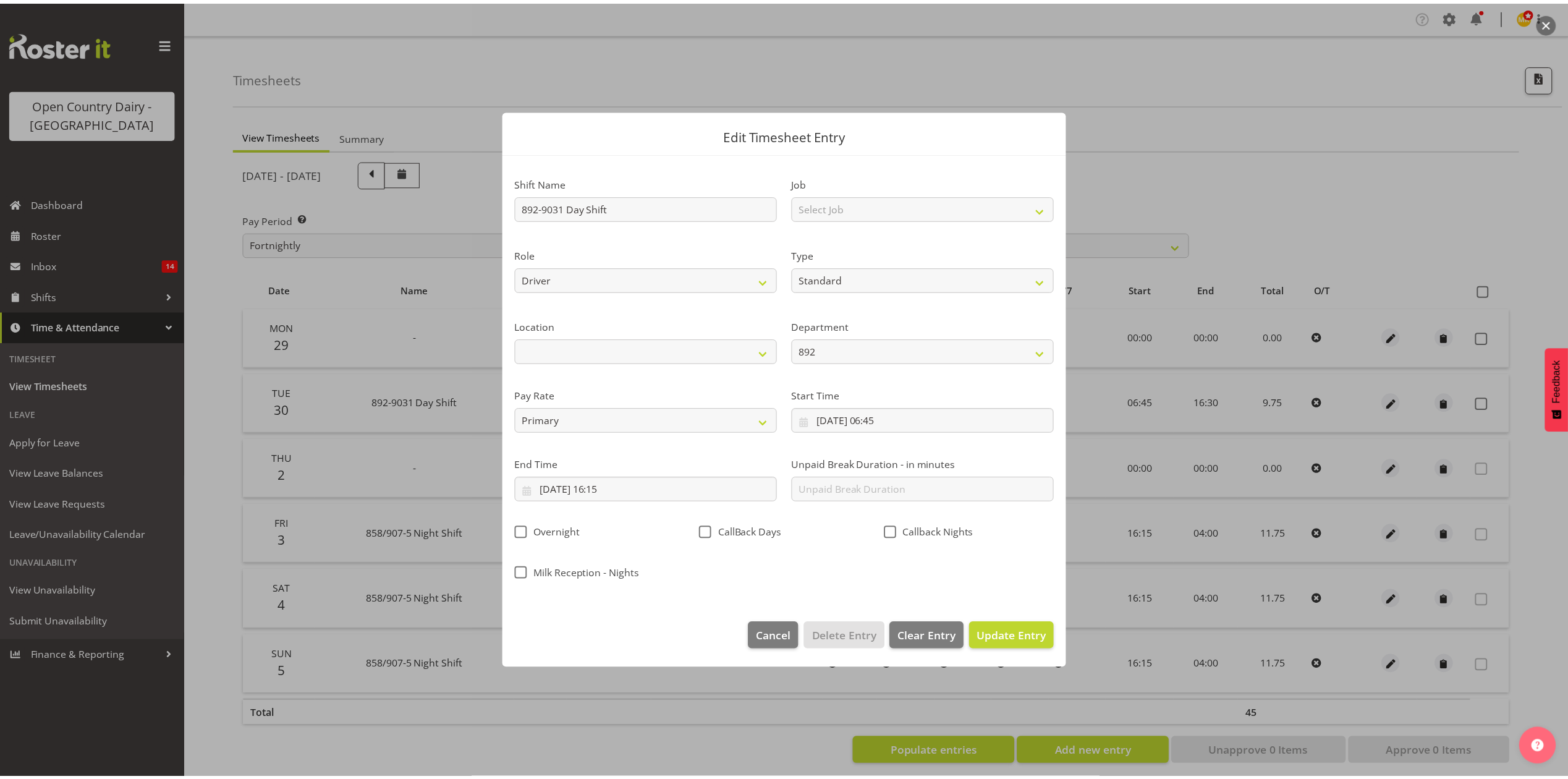
scroll to position [0, 0]
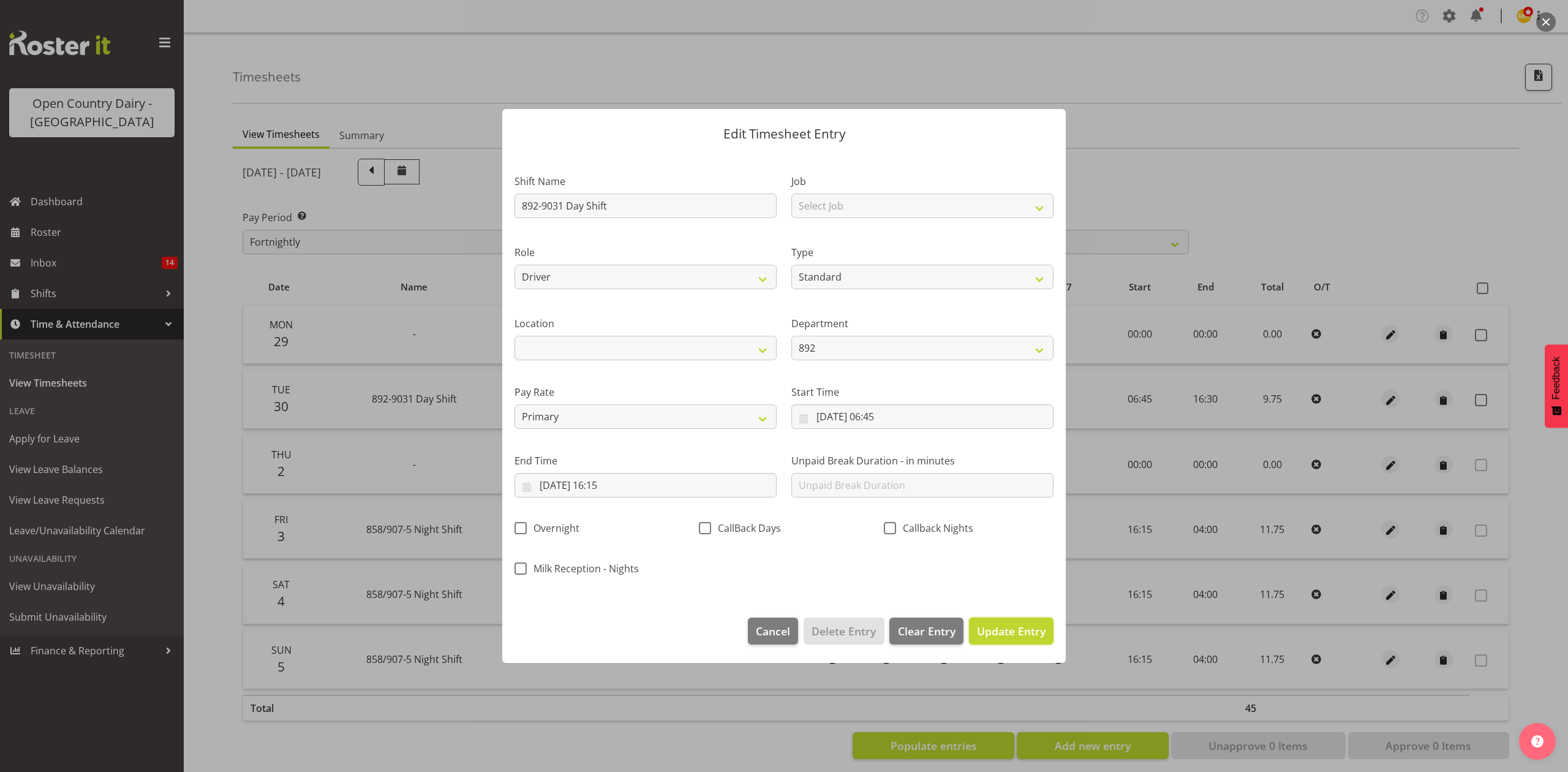
click at [1010, 633] on span "Update Entry" at bounding box center [1010, 631] width 68 height 15
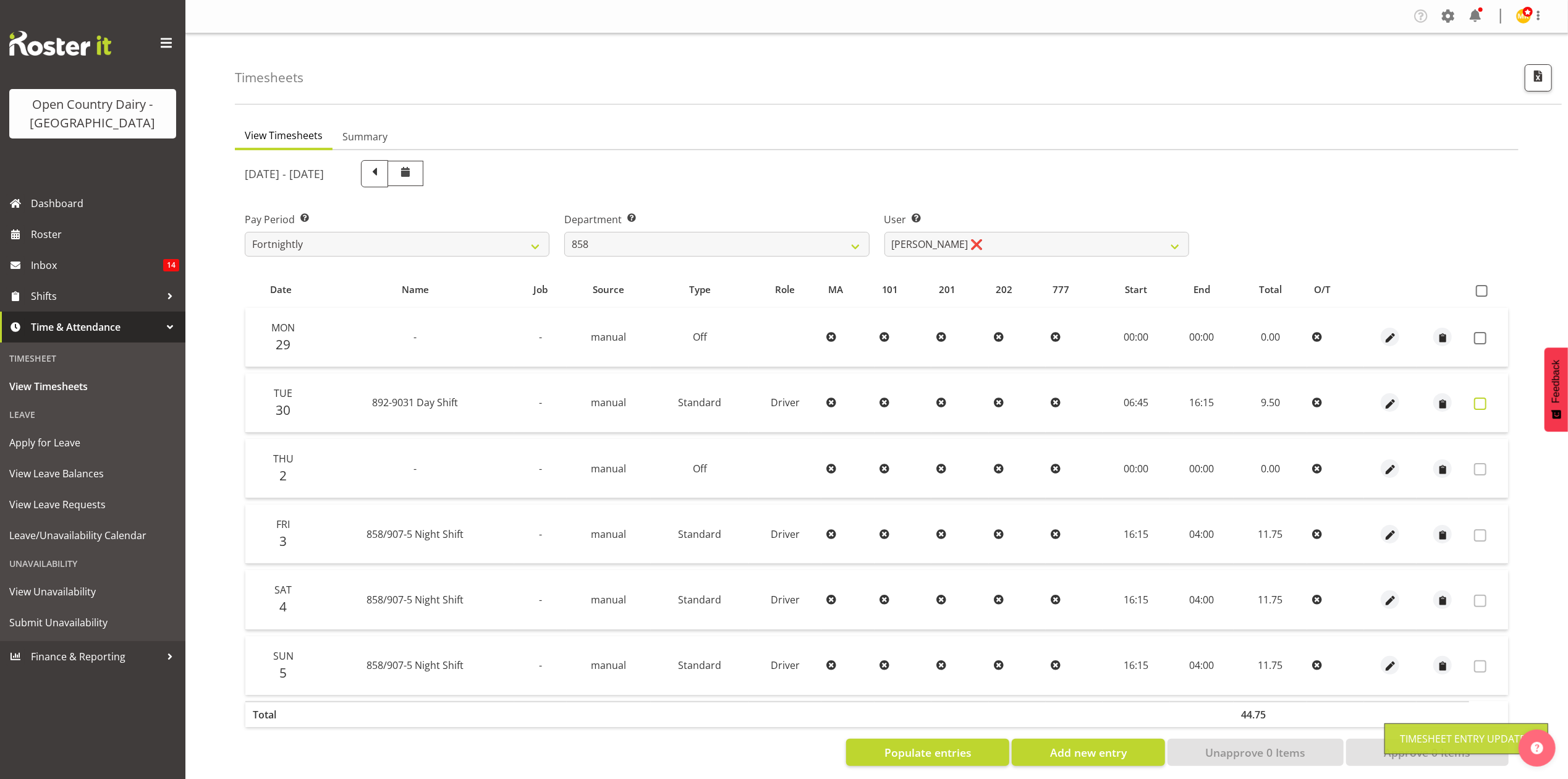
click at [1485, 407] on span at bounding box center [1480, 403] width 13 height 13
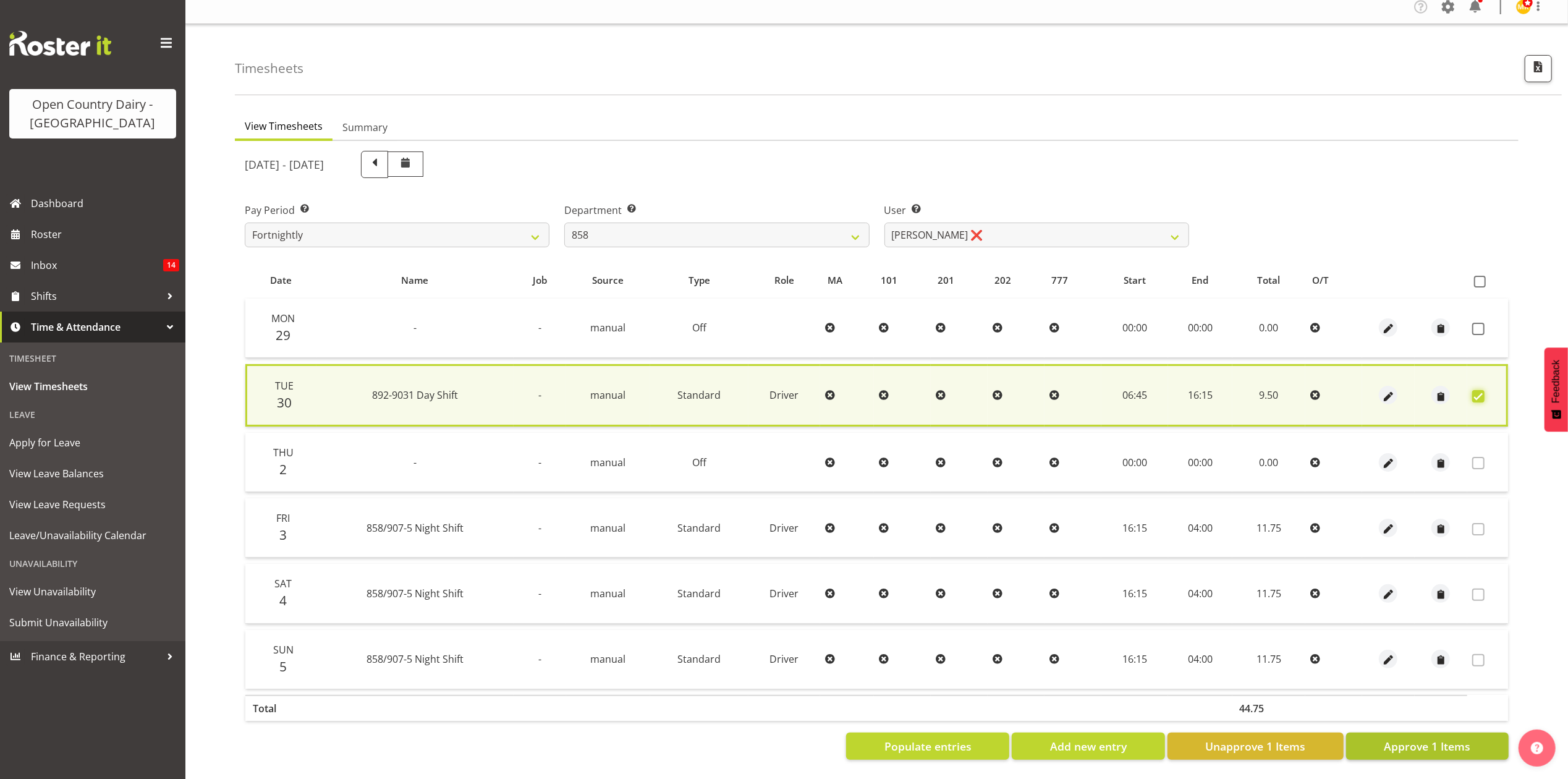
scroll to position [20, 0]
click at [1463, 739] on span "Approve 1 Items" at bounding box center [1426, 747] width 87 height 16
checkbox input "false"
